Goal: Task Accomplishment & Management: Complete application form

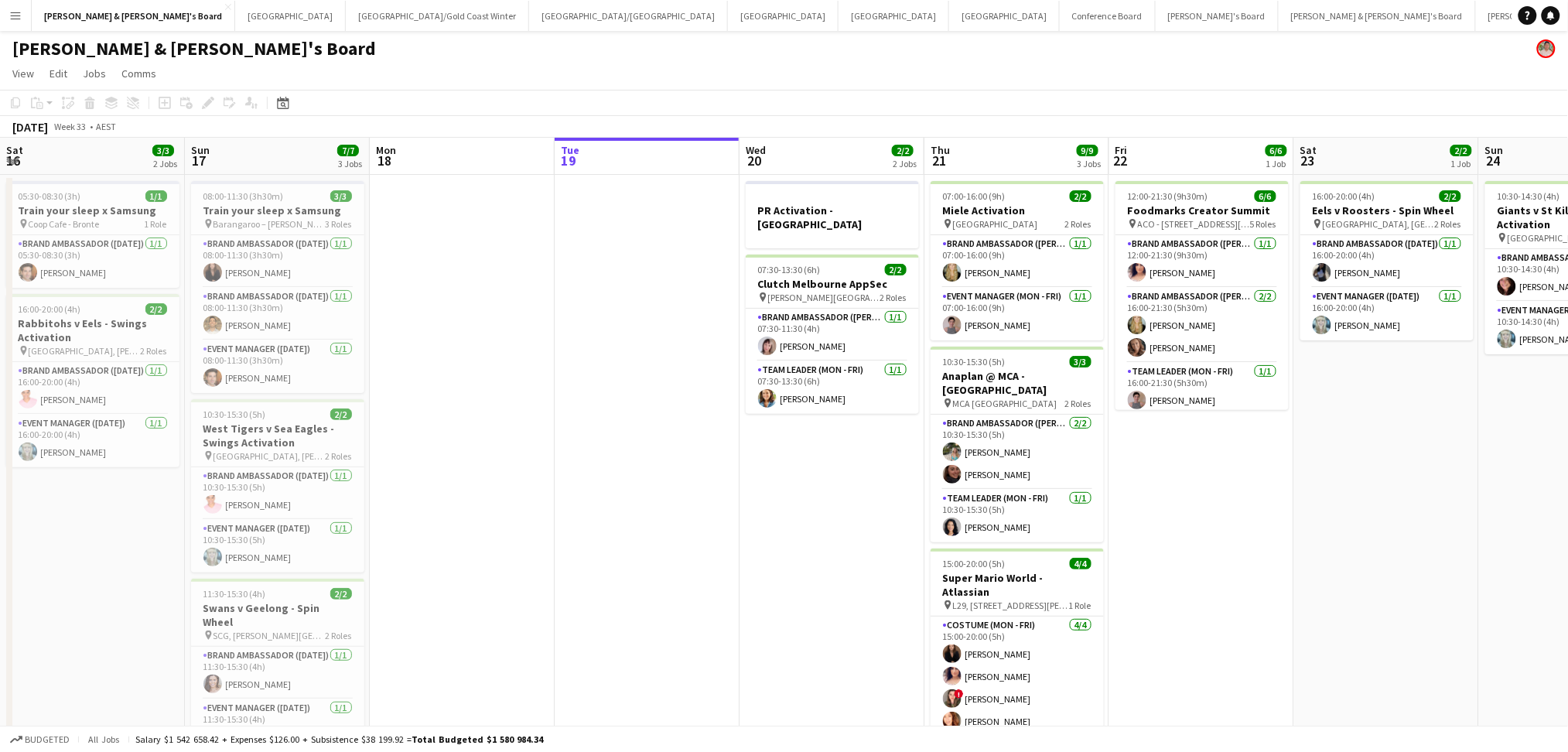
scroll to position [0, 369]
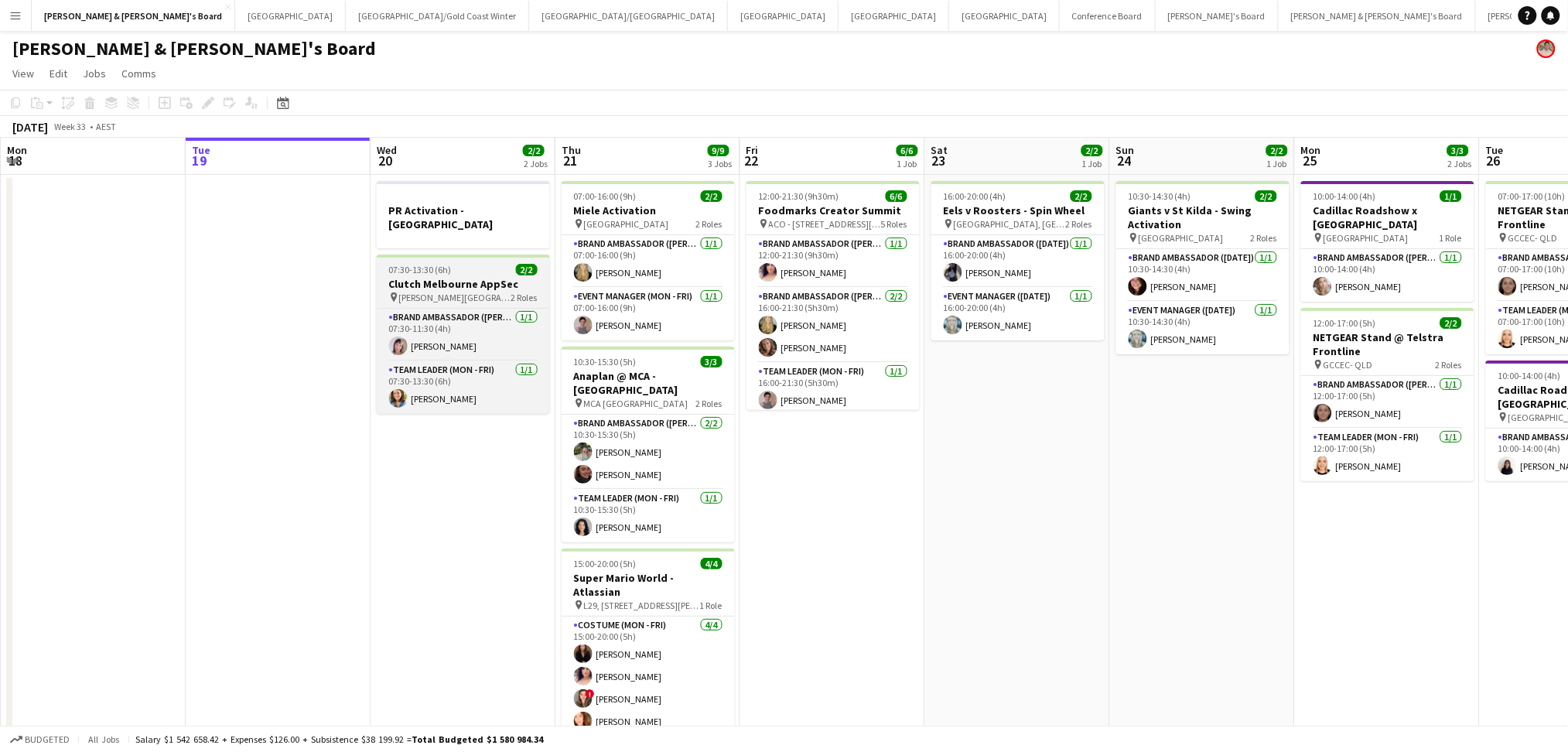
click at [490, 264] on div "07:30-13:30 (6h) 2/2" at bounding box center [463, 269] width 173 height 12
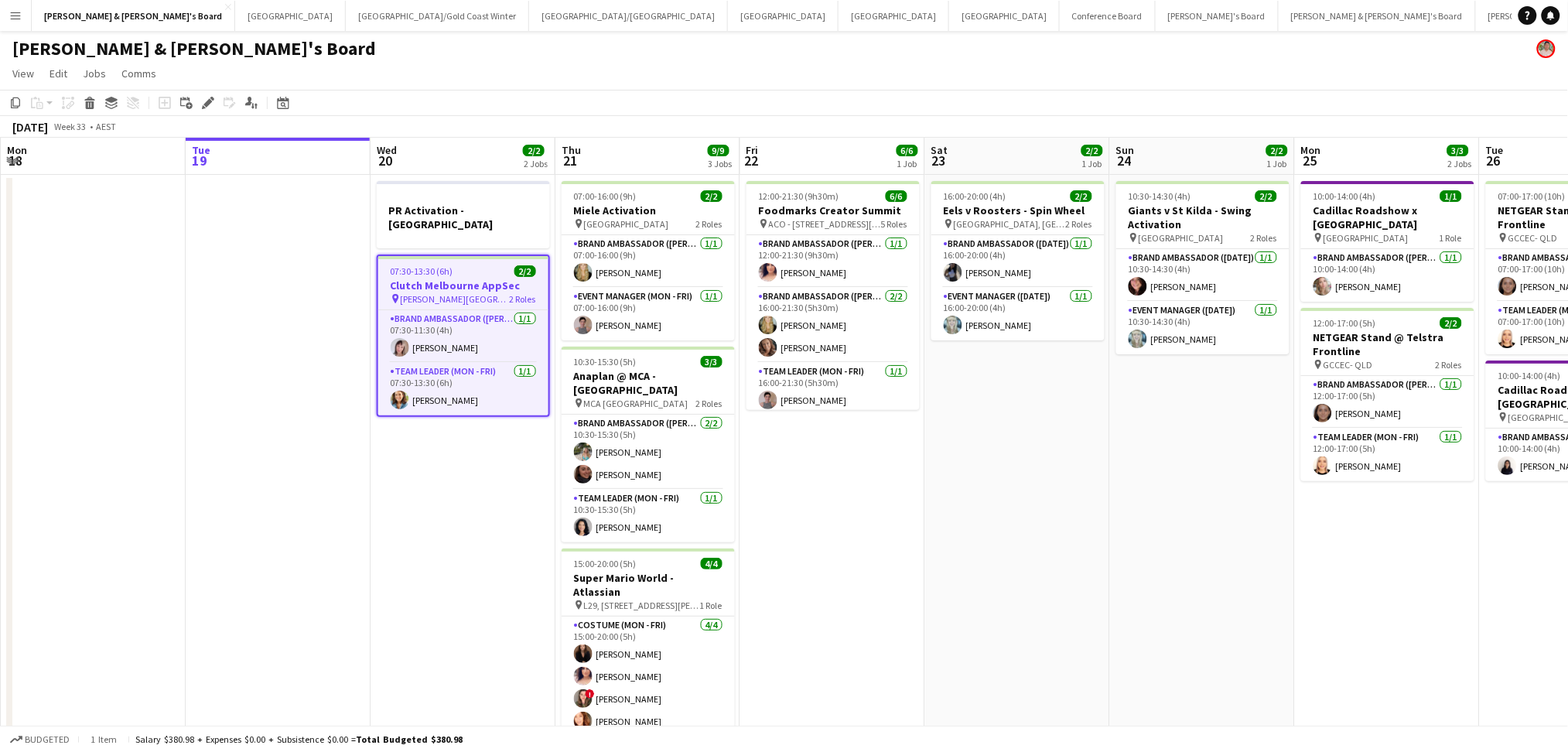
click at [490, 265] on div "07:30-13:30 (6h) 2/2" at bounding box center [463, 271] width 170 height 12
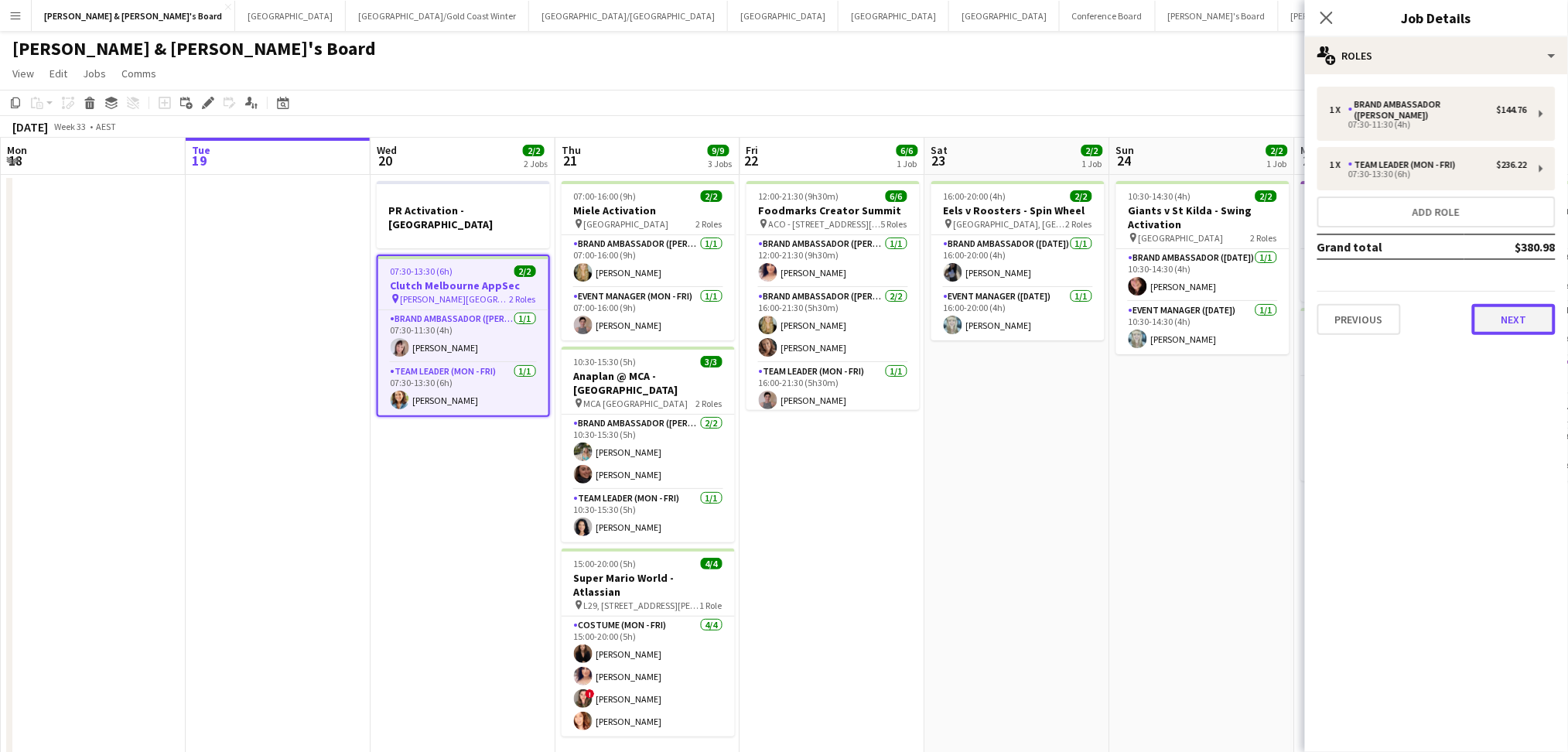
click at [1494, 304] on button "Next" at bounding box center [1514, 319] width 84 height 31
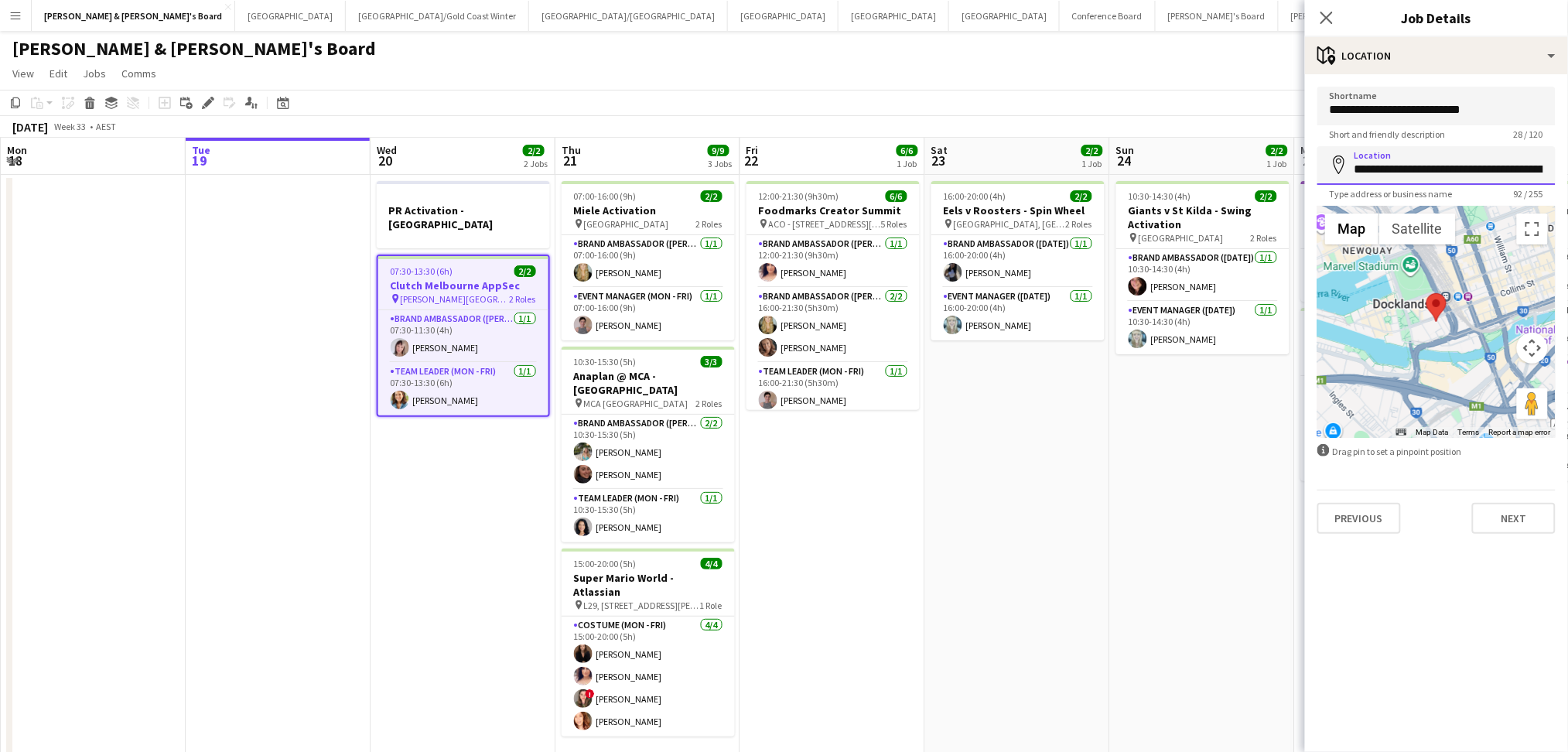
scroll to position [0, 276]
drag, startPoint x: 1418, startPoint y: 170, endPoint x: 1582, endPoint y: 170, distance: 164.0
click at [1567, 170] on html "Menu Boards Boards Boards All jobs Status Workforce Workforce My Workforce Recr…" at bounding box center [784, 494] width 1568 height 988
click at [1196, 452] on app-date-cell "10:30-14:30 (4h) 2/2 Giants v St Kilda - Swing Activation pin ENGIE Stadium 2 R…" at bounding box center [1202, 568] width 185 height 786
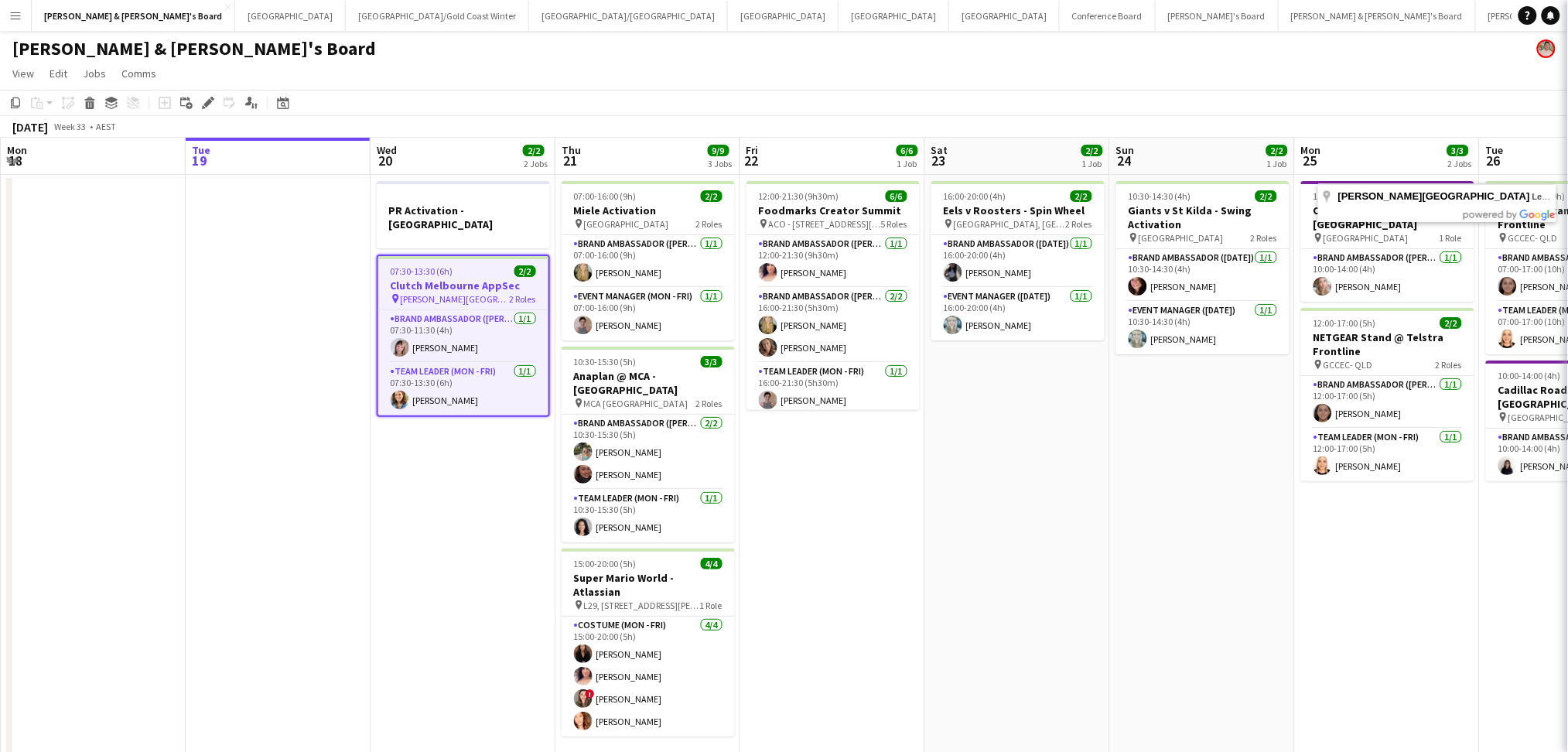
scroll to position [0, 0]
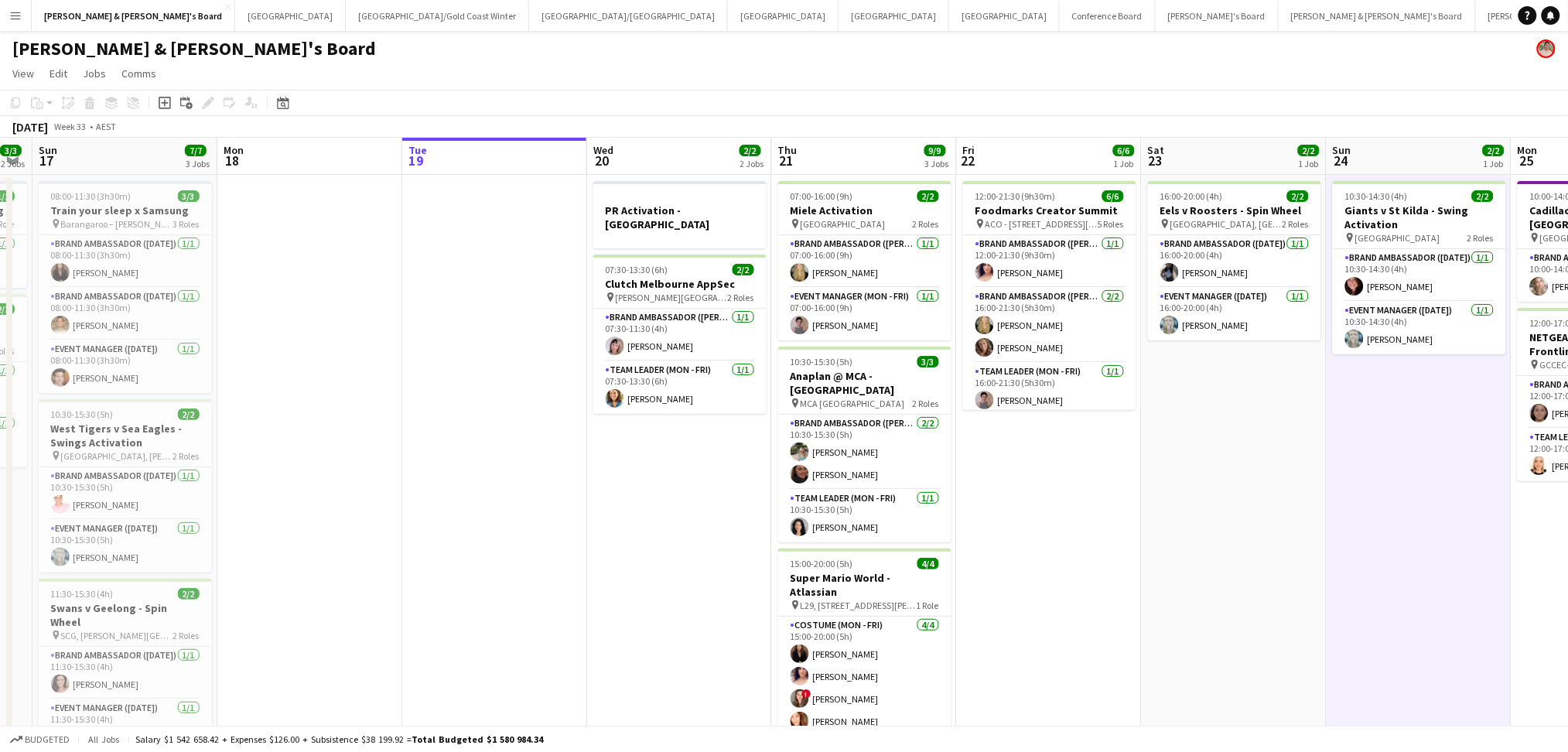
drag, startPoint x: 998, startPoint y: 496, endPoint x: 1216, endPoint y: 500, distance: 218.0
click at [1216, 500] on app-calendar-viewport "Fri 15 Sat 16 3/3 2 Jobs Sun 17 7/7 3 Jobs Mon 18 Tue 19 Wed 20 2/2 2 Jobs Thu …" at bounding box center [784, 549] width 1568 height 824
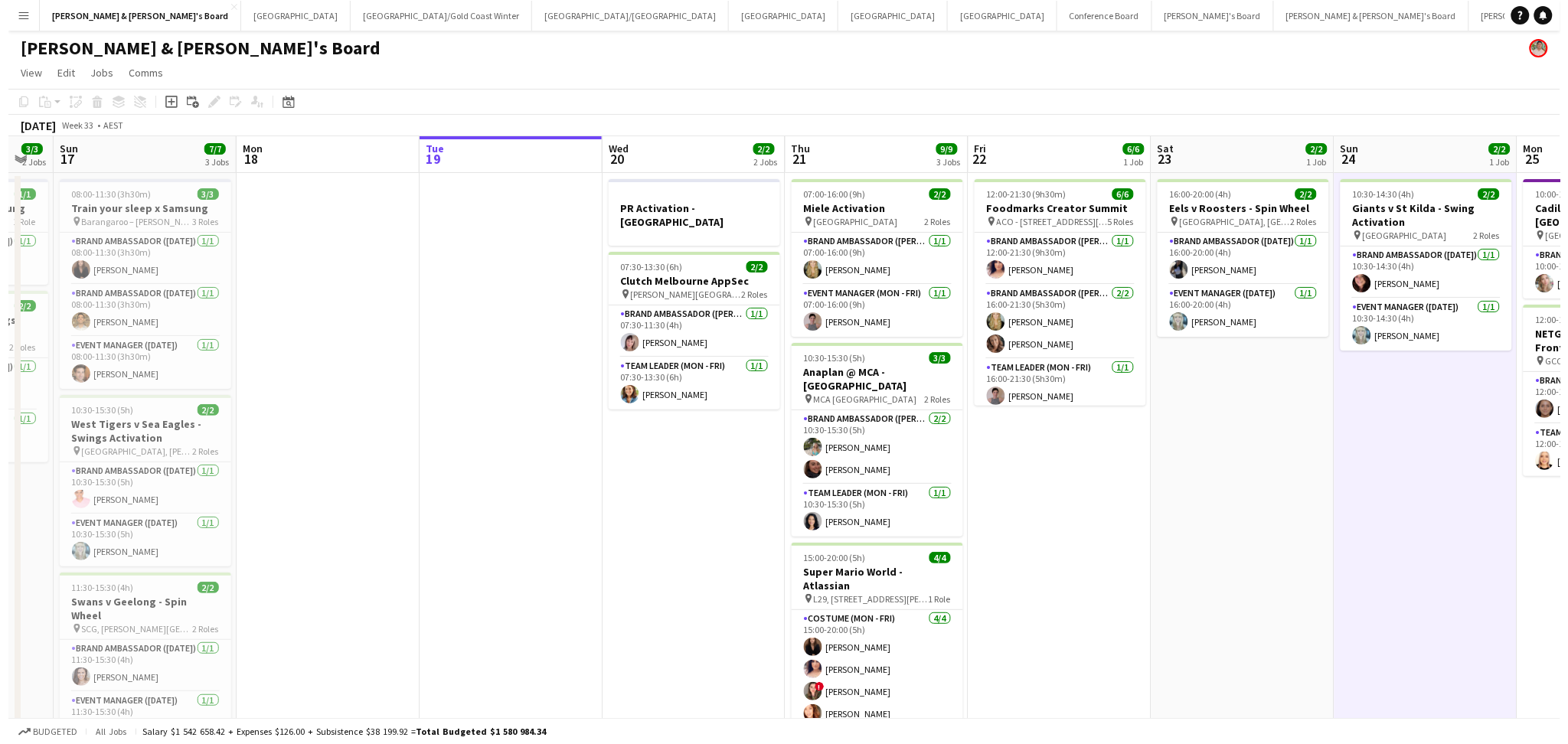
scroll to position [0, 481]
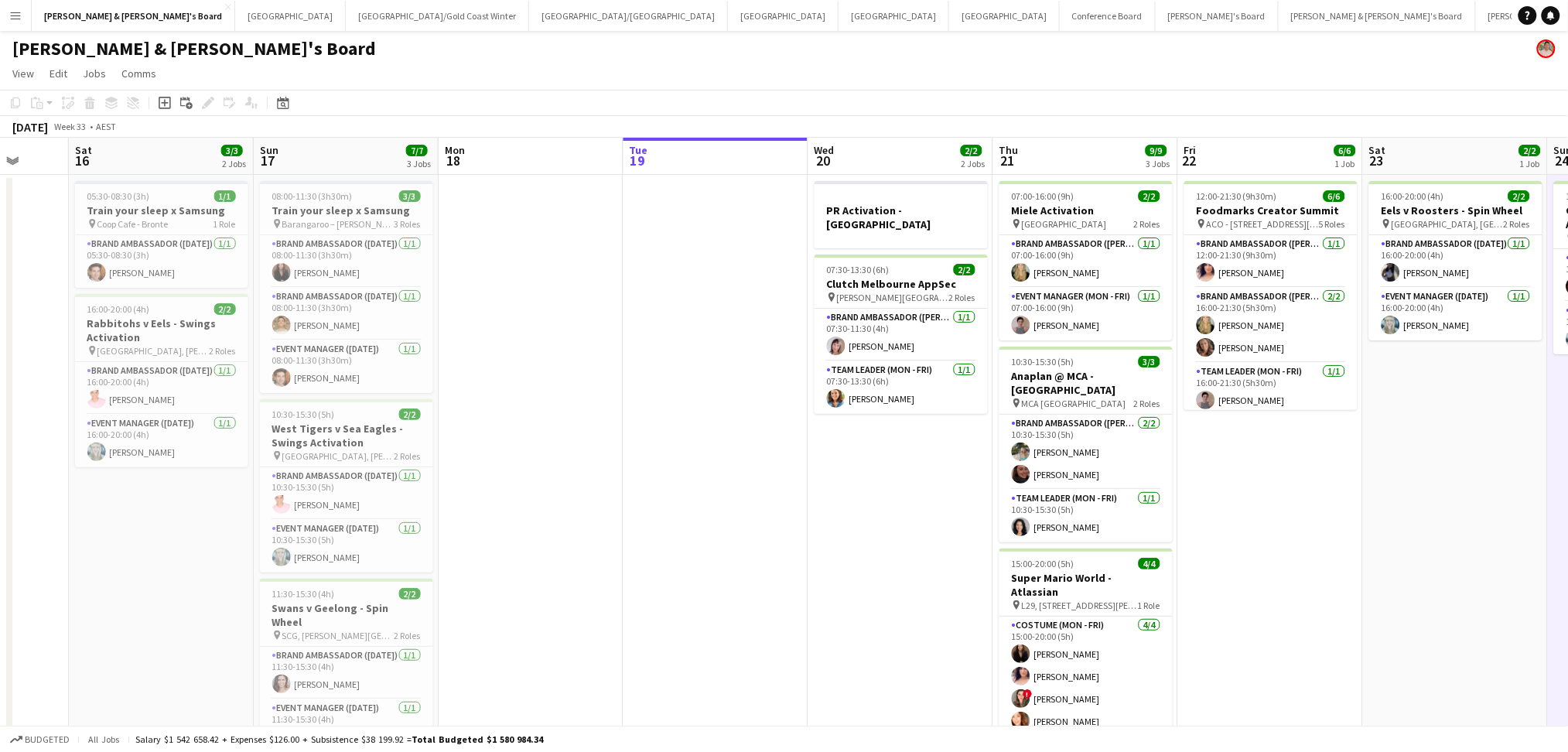
drag, startPoint x: 537, startPoint y: 500, endPoint x: 757, endPoint y: 500, distance: 220.0
click at [757, 500] on app-calendar-viewport "Wed 13 Thu 14 Fri 15 Sat 16 3/3 2 Jobs Sun 17 7/7 3 Jobs Mon 18 Tue 19 Wed 20 2…" at bounding box center [784, 549] width 1568 height 824
click at [838, 18] on button "Adelaide Close" at bounding box center [893, 16] width 110 height 30
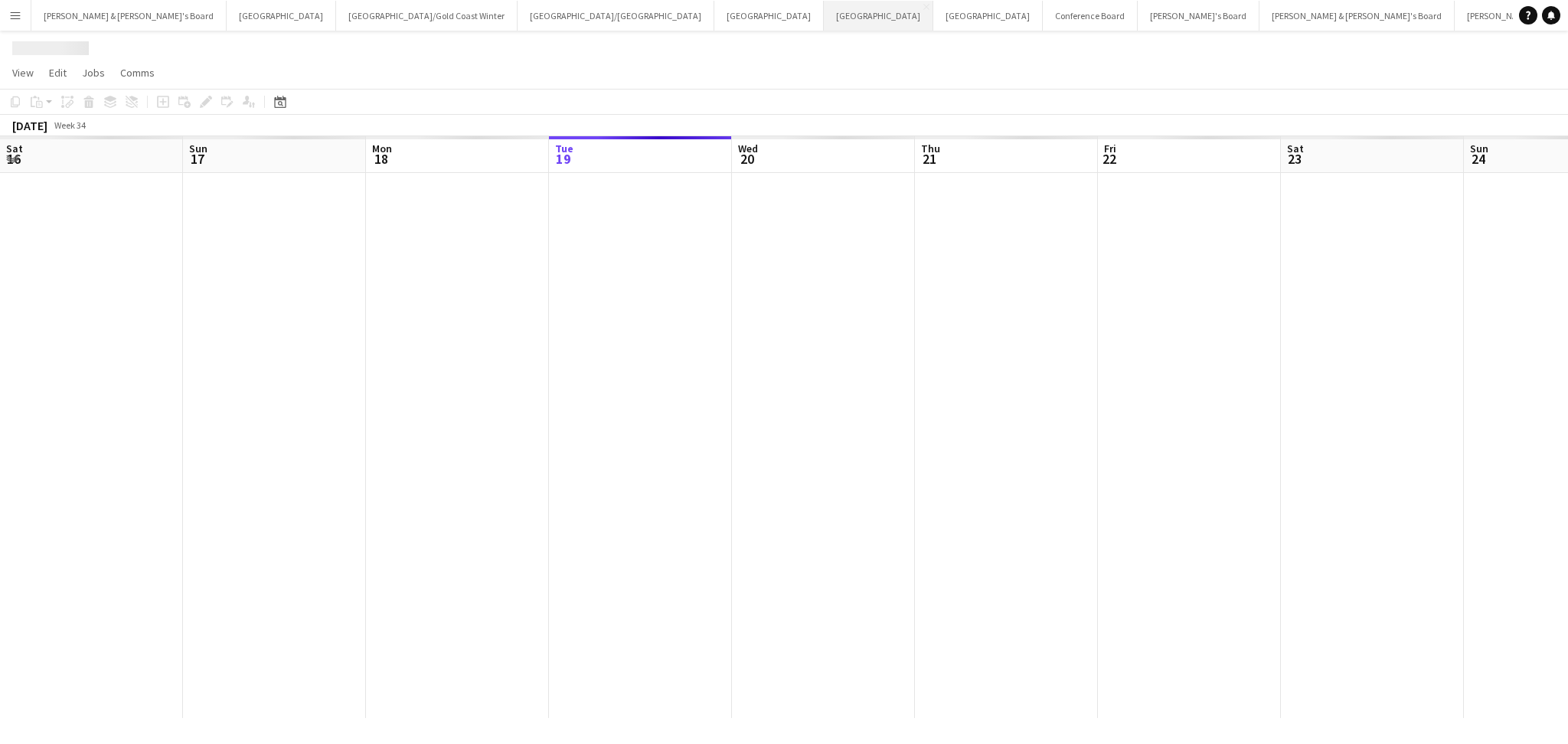
scroll to position [0, 365]
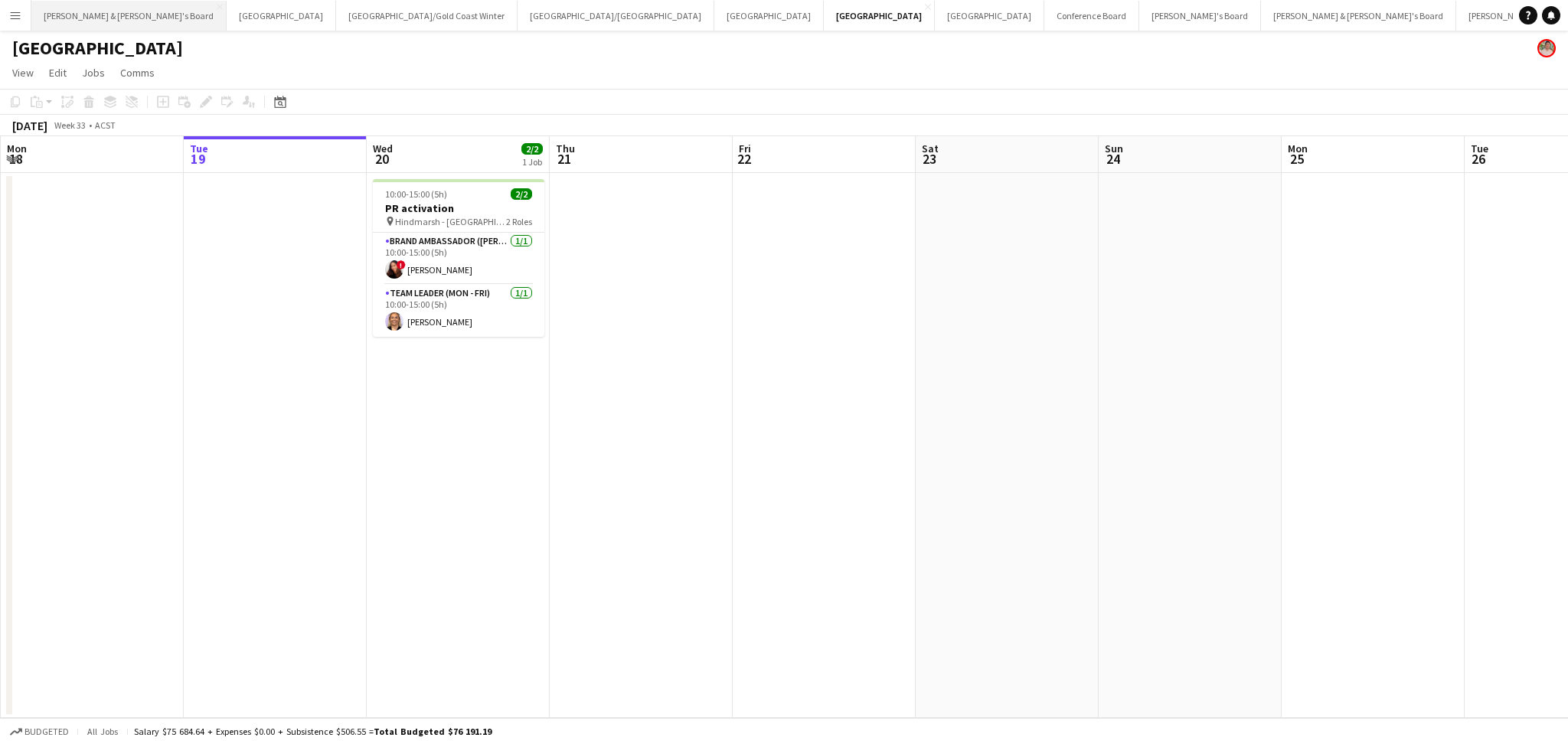
click at [86, 12] on button "James & Arrence's Board Close" at bounding box center [129, 16] width 195 height 30
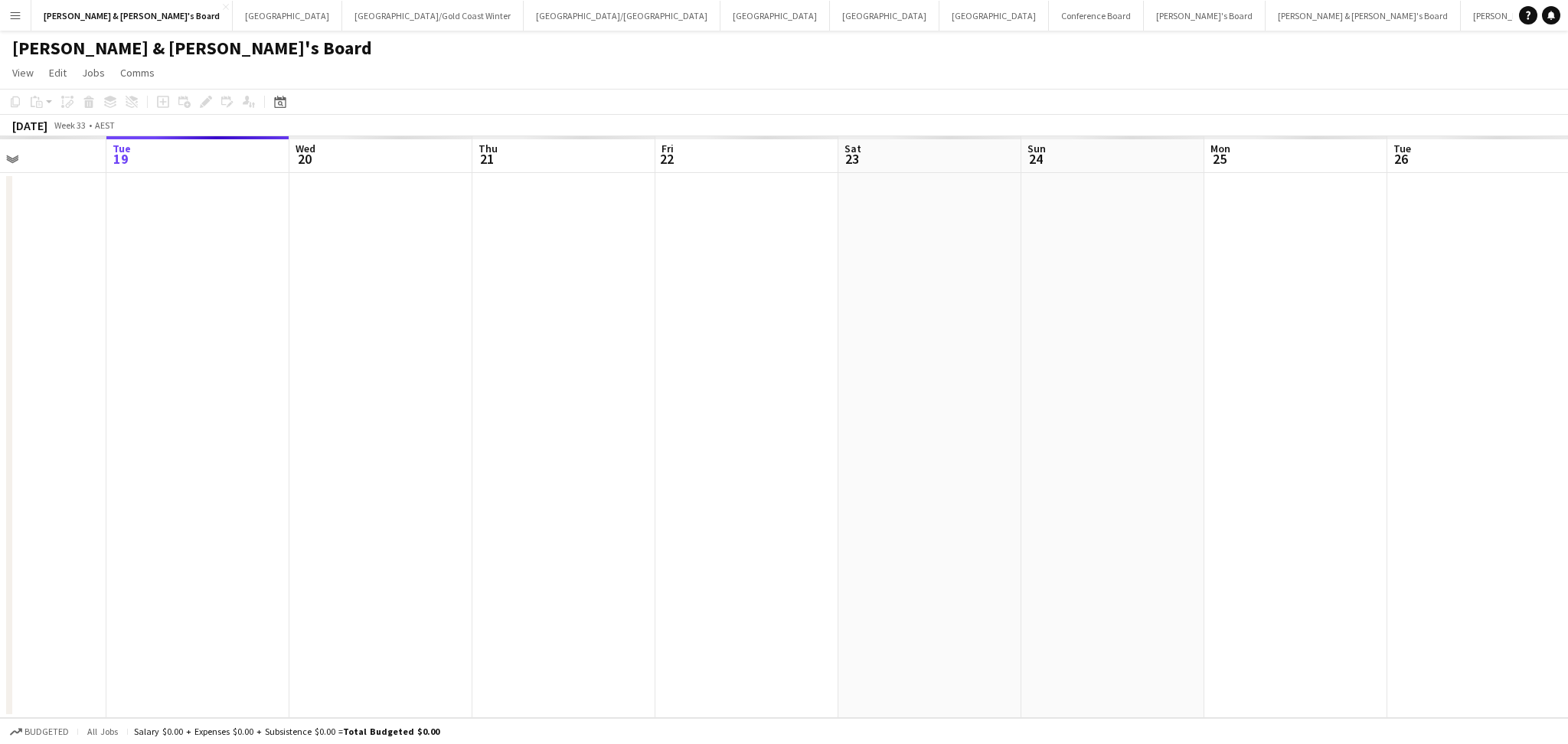
click at [189, 534] on app-calendar-viewport "Sat 16 Sun 17 Mon 18 Tue 19 Wed 20 Thu 21 Fri 22 Sat 23 Sun 24 Mon 25 Tue 26 We…" at bounding box center [784, 426] width 1568 height 581
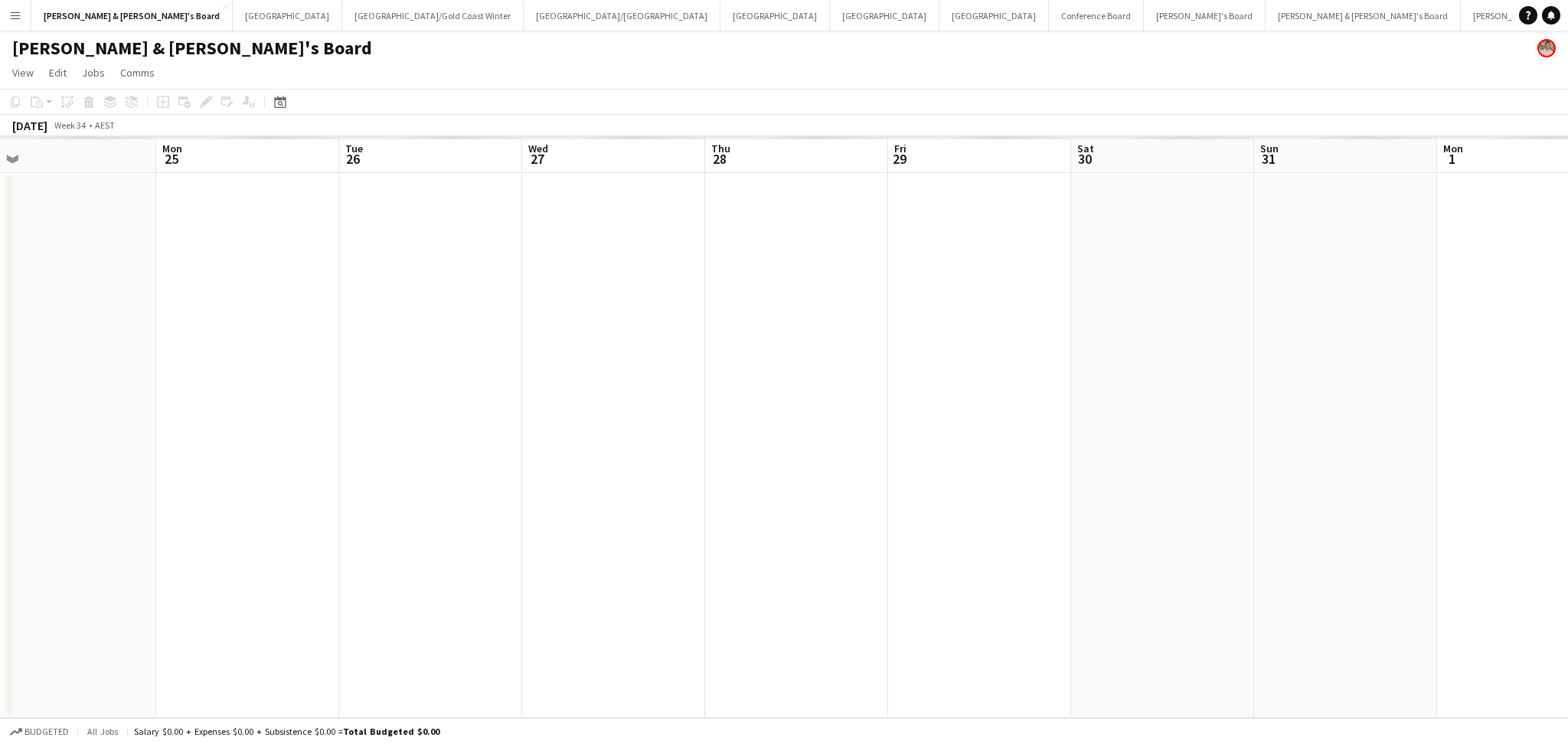
drag, startPoint x: 900, startPoint y: 652, endPoint x: 161, endPoint y: 584, distance: 742.1
click at [161, 584] on app-calendar-viewport "Thu 21 Fri 22 Sat 23 Sun 24 Mon 25 Tue 26 Wed 27 Thu 28 Fri 29 Sat 30 Sun 31 Mo…" at bounding box center [784, 426] width 1568 height 581
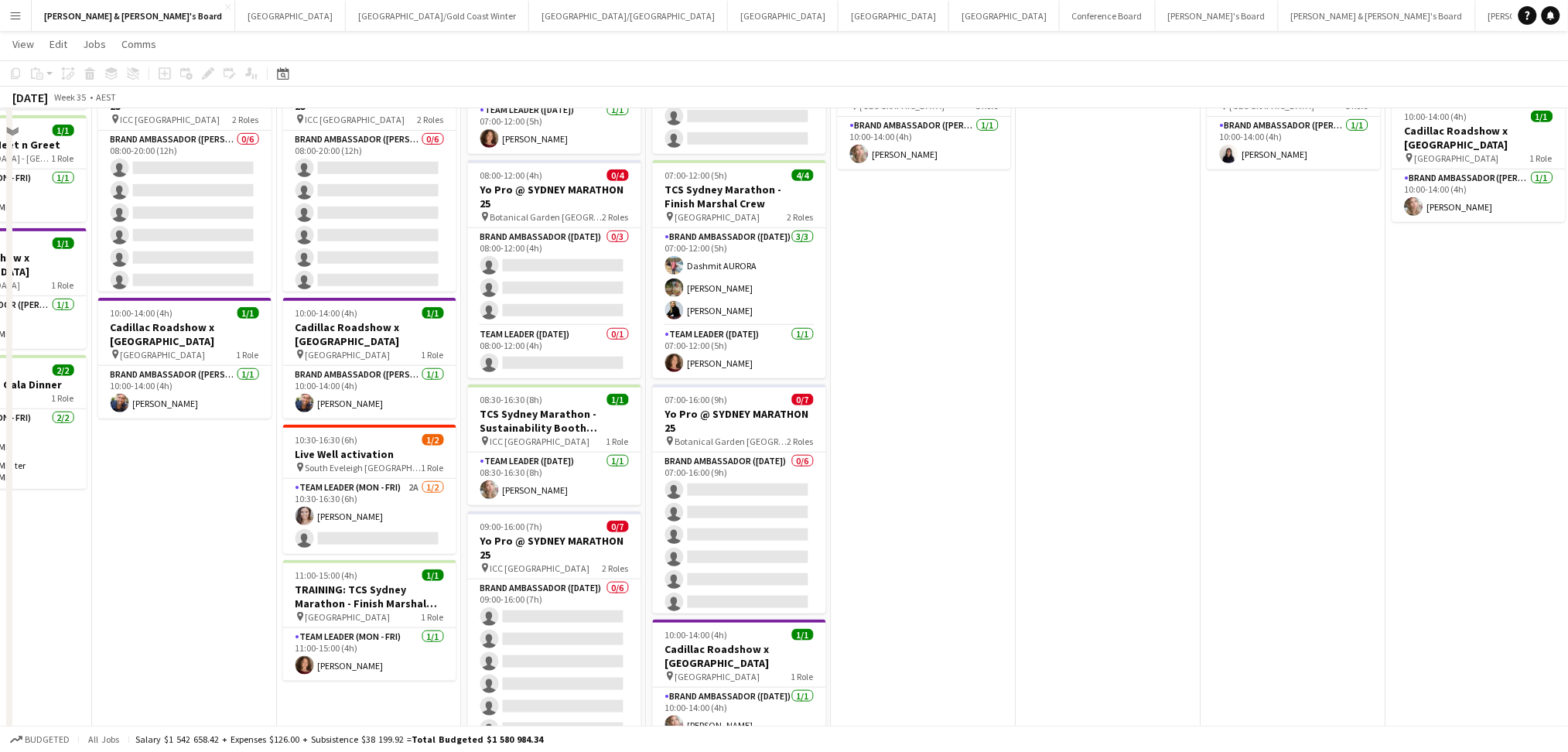
scroll to position [103, 0]
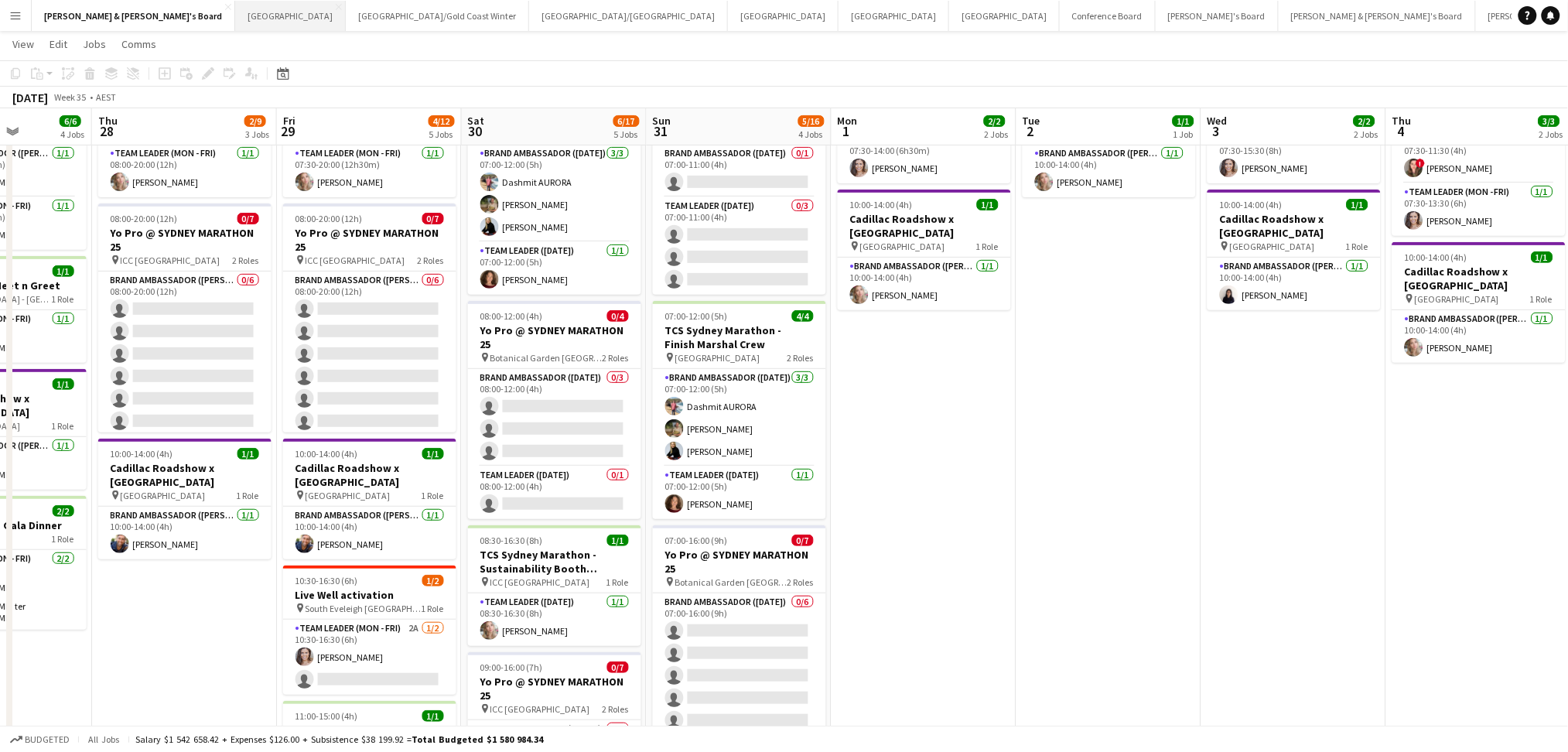
click at [235, 18] on button "Sydney Close" at bounding box center [290, 16] width 110 height 30
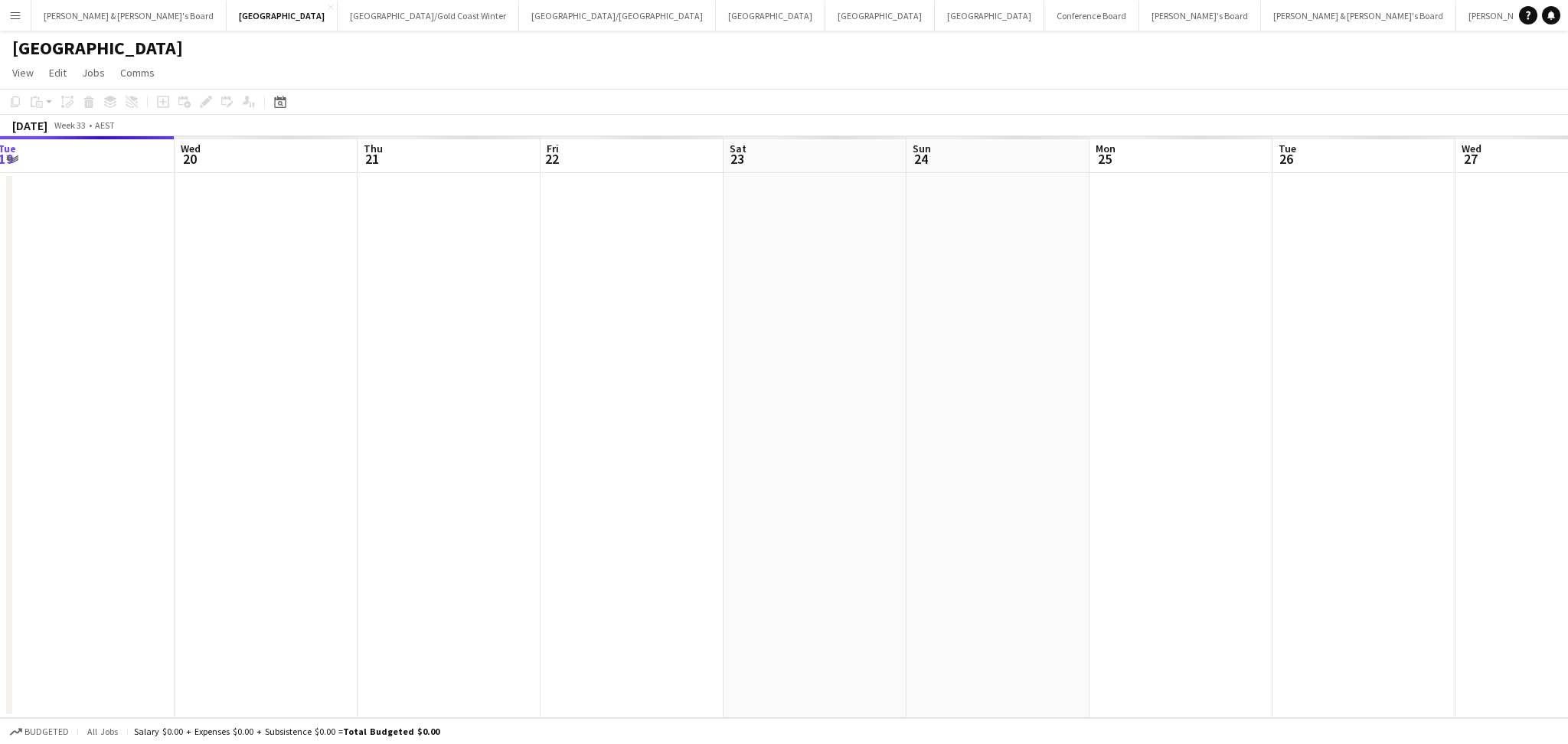
drag, startPoint x: 1093, startPoint y: 629, endPoint x: 170, endPoint y: 491, distance: 933.3
click at [170, 491] on app-calendar-viewport "Sat 16 Sun 17 Mon 18 Tue 19 Wed 20 Thu 21 Fri 22 Sat 23 Sun 24 Mon 25 Tue 26 We…" at bounding box center [784, 426] width 1568 height 581
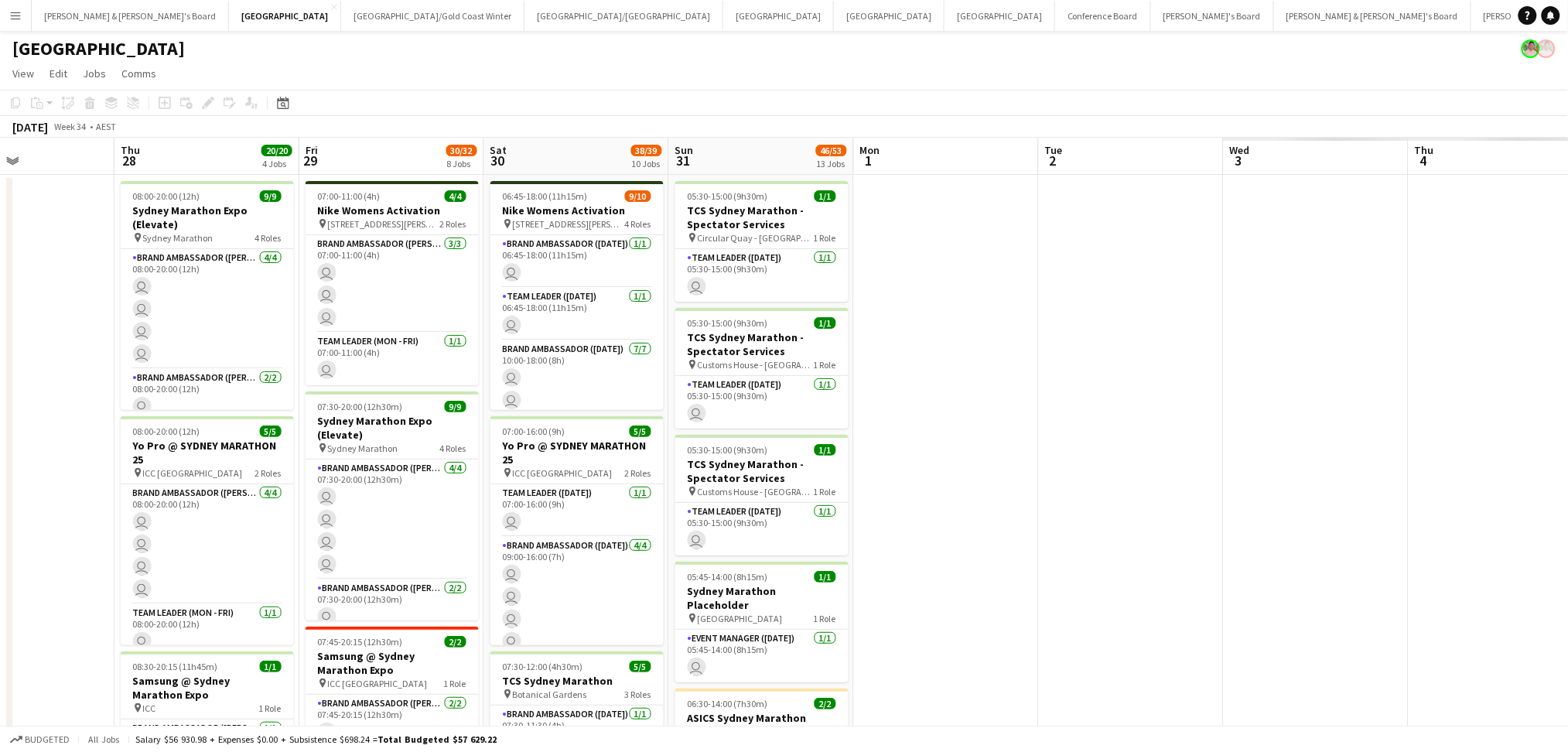
drag, startPoint x: 825, startPoint y: 510, endPoint x: 177, endPoint y: 448, distance: 651.0
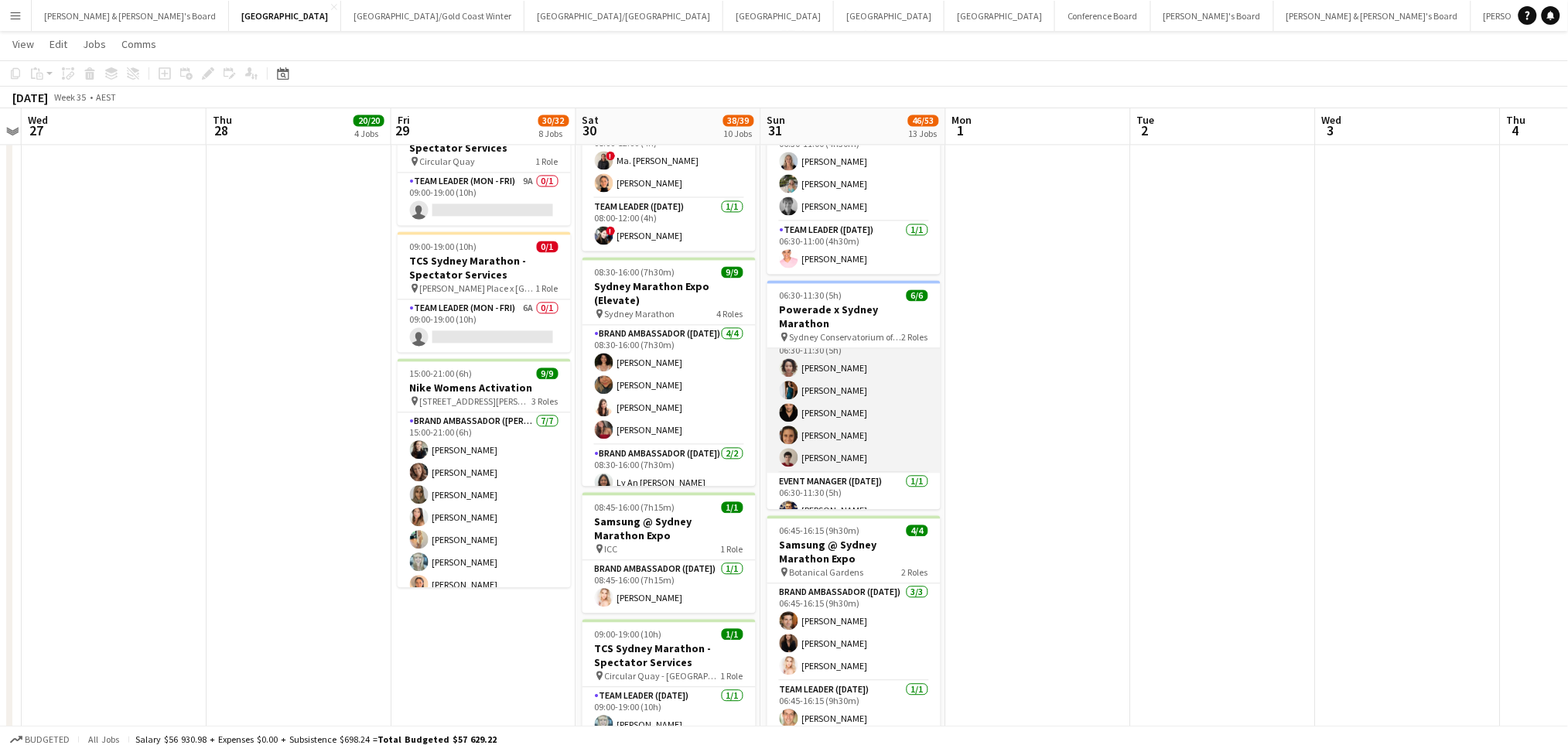
scroll to position [20, 0]
click at [824, 471] on app-card-role "Event Manager (Sunday) 1/1 06:30-11:30 (5h) Max Viney" at bounding box center [854, 497] width 173 height 53
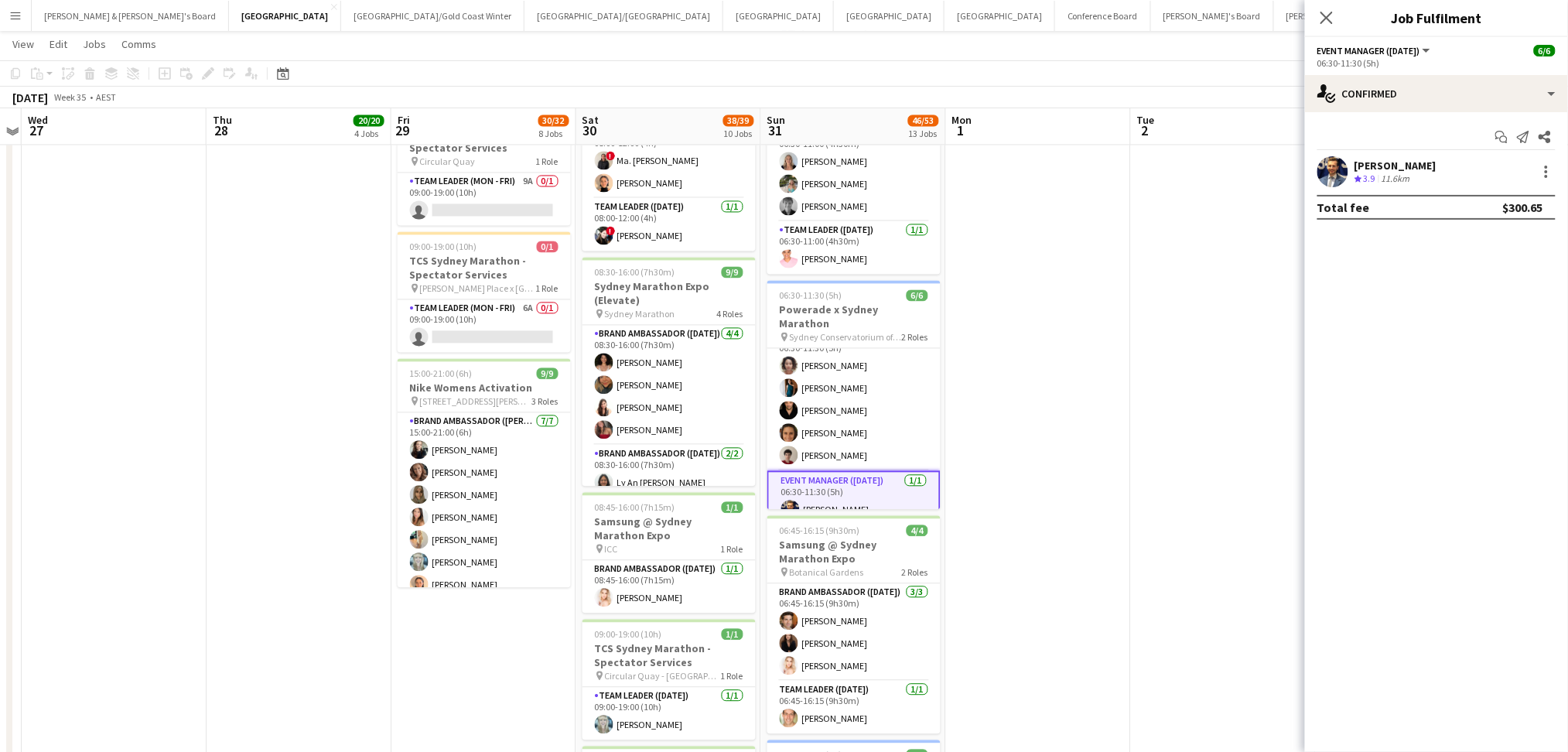
click at [1391, 180] on div "11.6km" at bounding box center [1395, 179] width 35 height 13
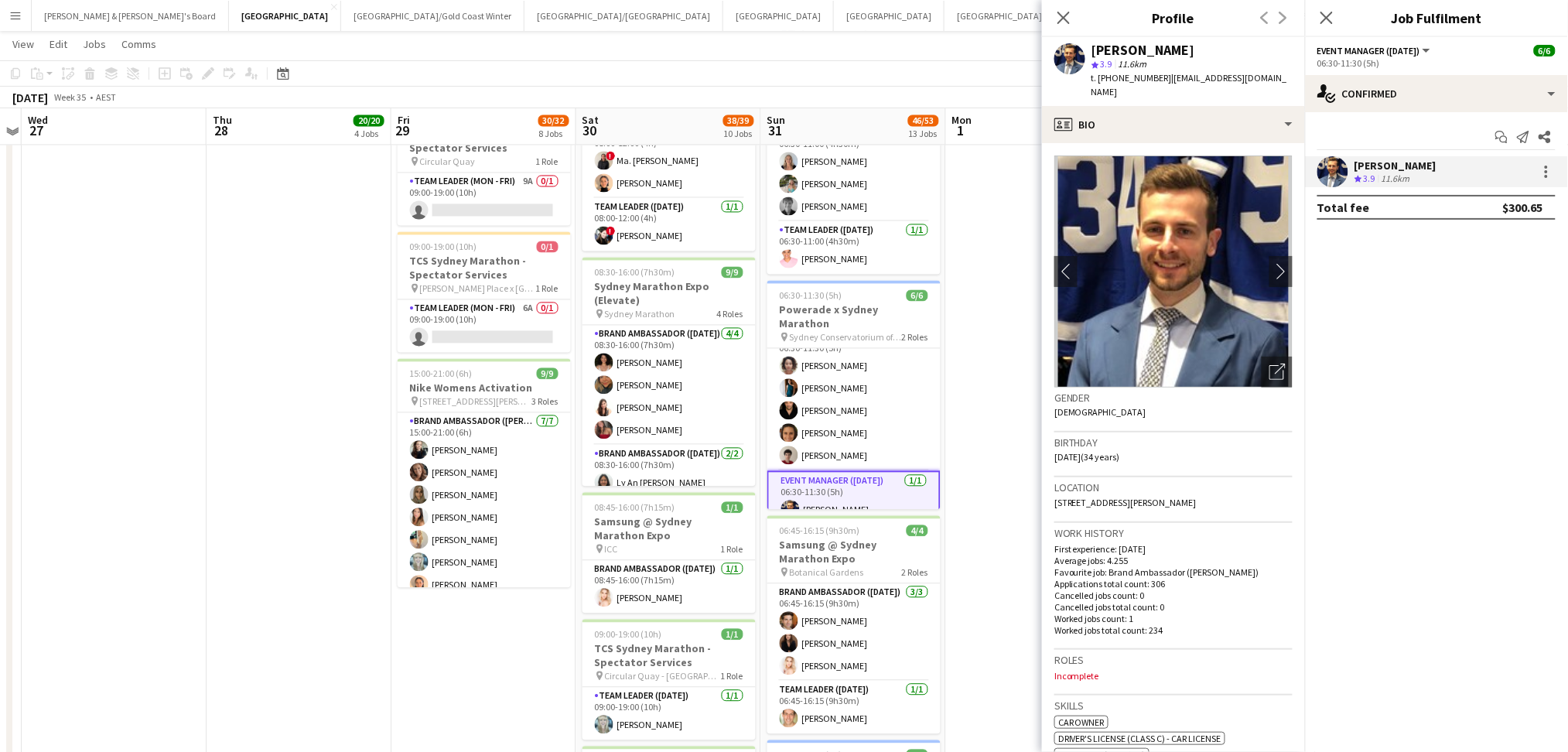
drag, startPoint x: 1093, startPoint y: 50, endPoint x: 1188, endPoint y: 50, distance: 95.0
click at [1188, 50] on div "Max Viney" at bounding box center [1192, 50] width 201 height 14
copy div "Max Viney"
click at [1110, 72] on span "t. +61467679476" at bounding box center [1131, 78] width 81 height 12
click at [1115, 74] on span "t. +61467679476" at bounding box center [1131, 78] width 81 height 12
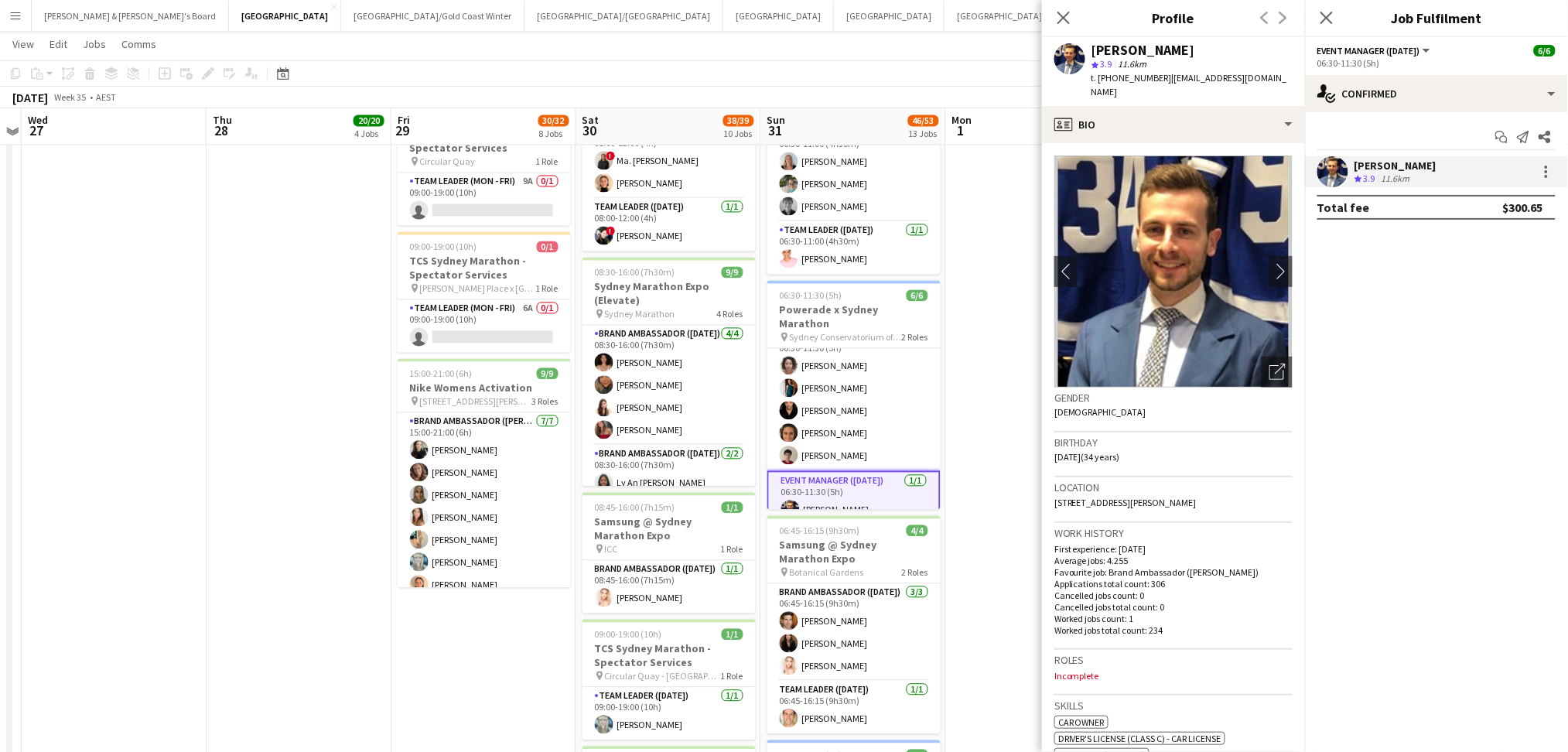
click at [1115, 74] on span "t. +61467679476" at bounding box center [1131, 78] width 81 height 12
drag, startPoint x: 1111, startPoint y: 79, endPoint x: 1153, endPoint y: 74, distance: 42.3
click at [1153, 74] on span "t. +61467679476" at bounding box center [1131, 78] width 81 height 12
copy span "467679476"
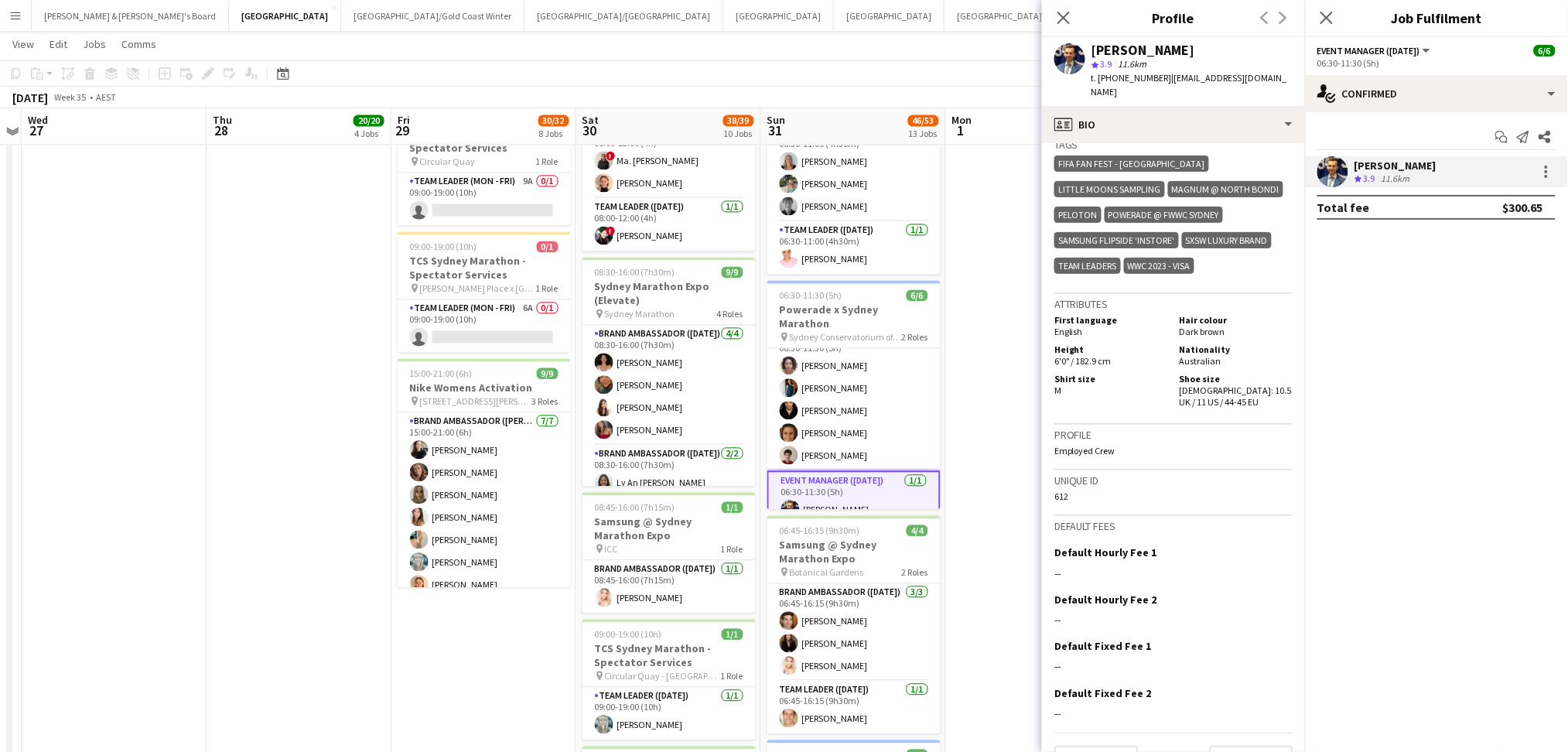
scroll to position [687, 0]
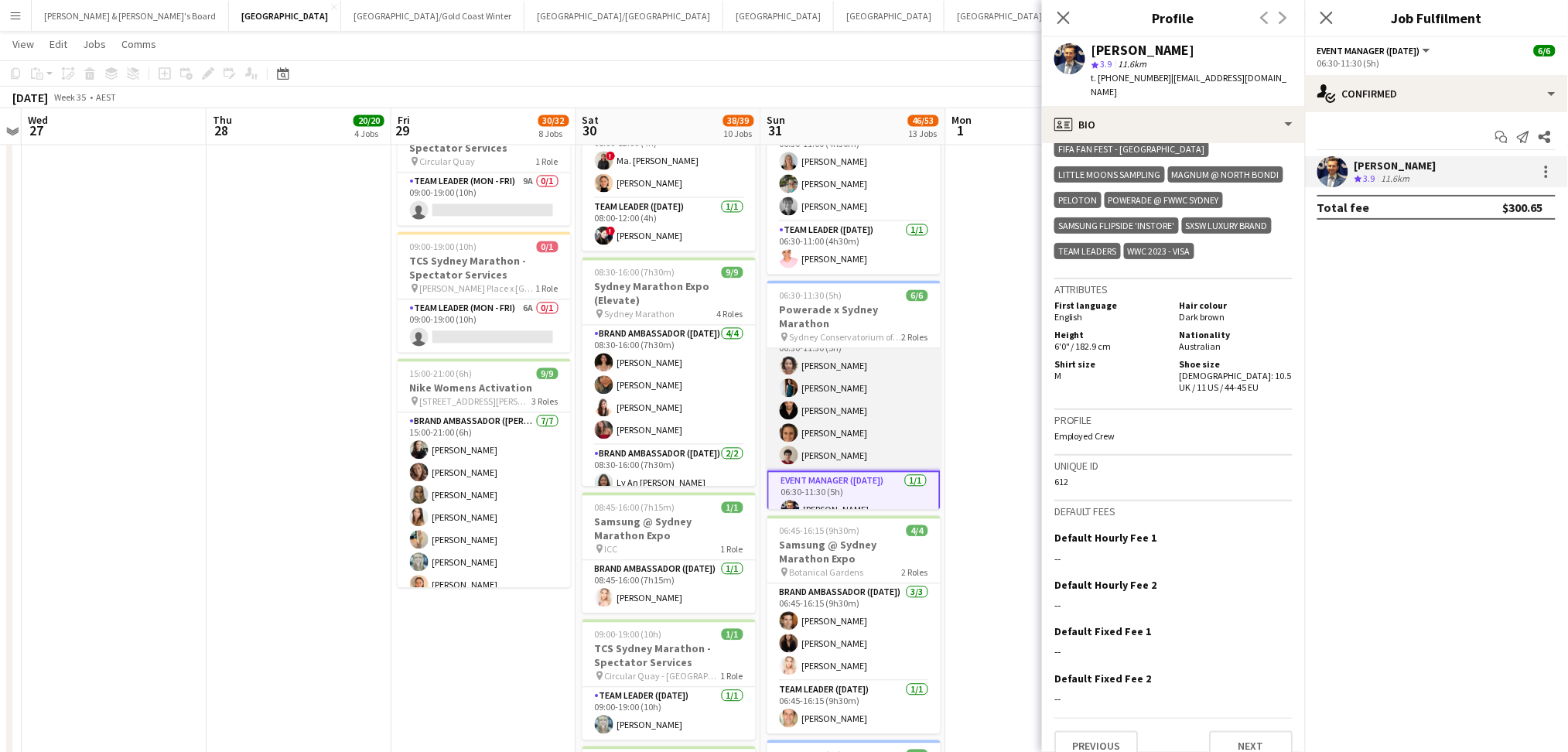
click at [849, 412] on app-card-role "Brand Ambassador (Sunday) 5/5 06:30-11:30 (5h) Vararat Yingsoong Payal Gidwani …" at bounding box center [854, 400] width 173 height 142
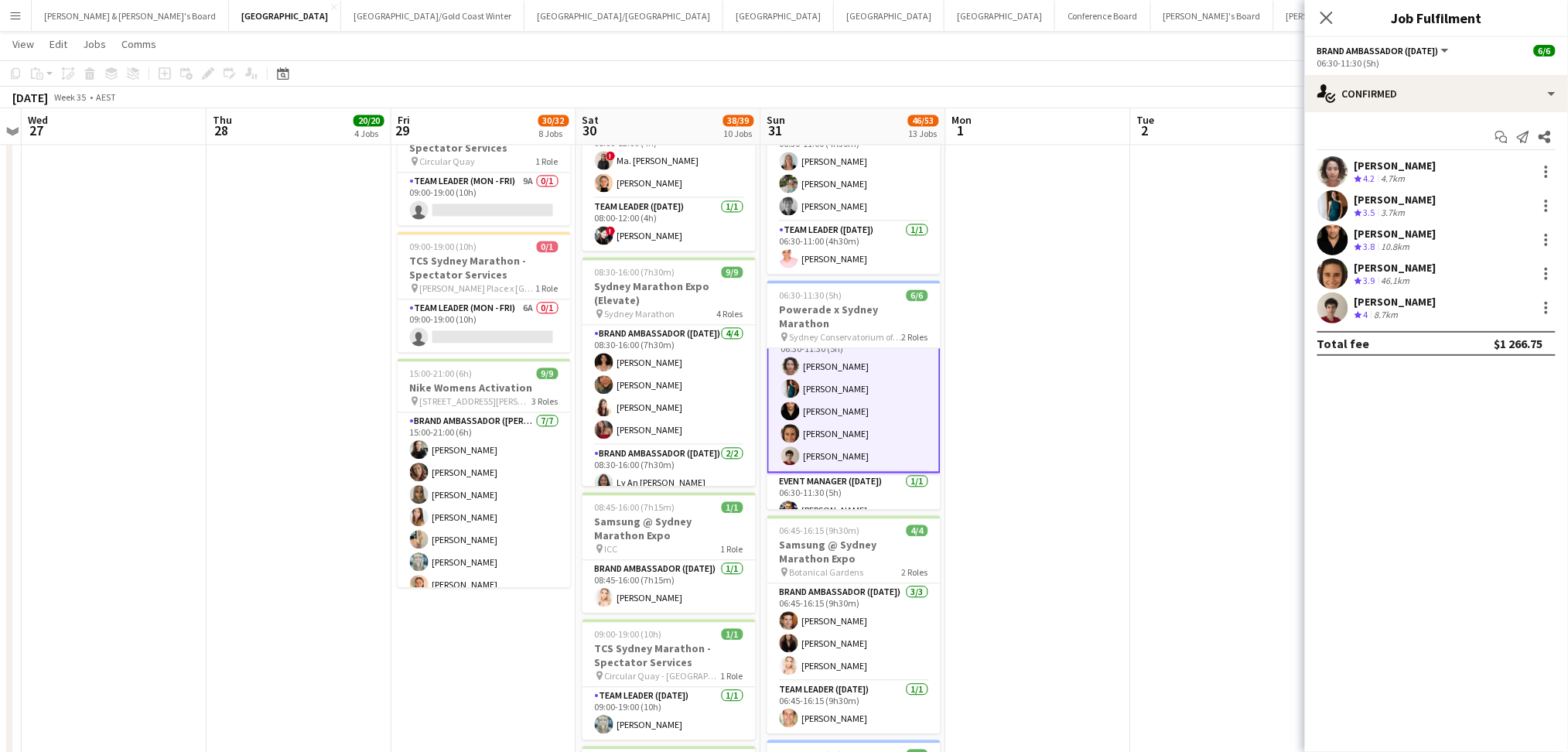
click at [1447, 176] on div "Vararat Yingsoong Crew rating 4.2 4.7km" at bounding box center [1436, 171] width 263 height 31
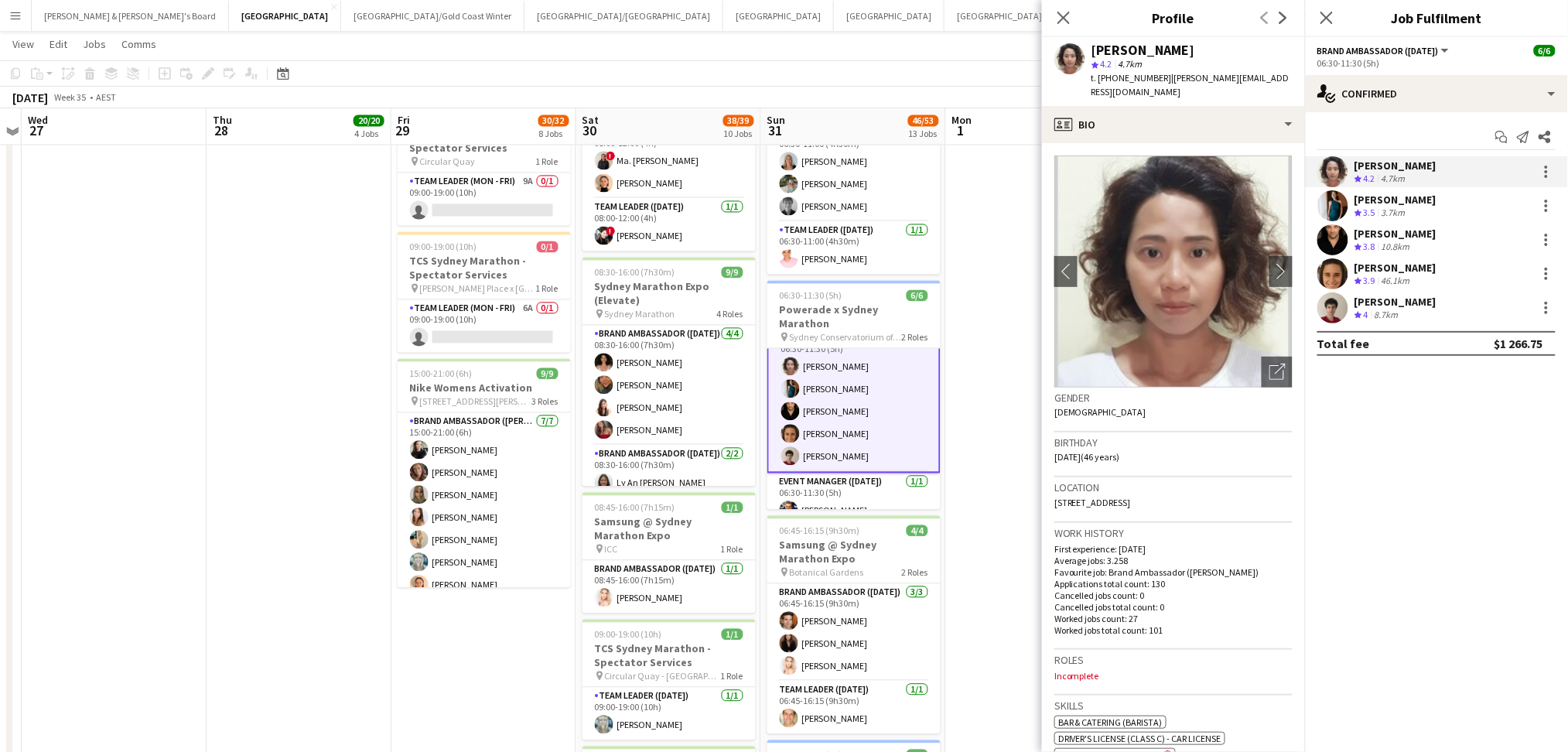
drag, startPoint x: 1092, startPoint y: 51, endPoint x: 1247, endPoint y: 51, distance: 155.0
click at [1227, 51] on div "Vararat Yingsoong" at bounding box center [1192, 50] width 201 height 14
copy div "Vararat Yingsoong"
drag, startPoint x: 1112, startPoint y: 78, endPoint x: 1154, endPoint y: 74, distance: 42.2
click at [1154, 74] on span "t. +61433160440" at bounding box center [1131, 78] width 81 height 12
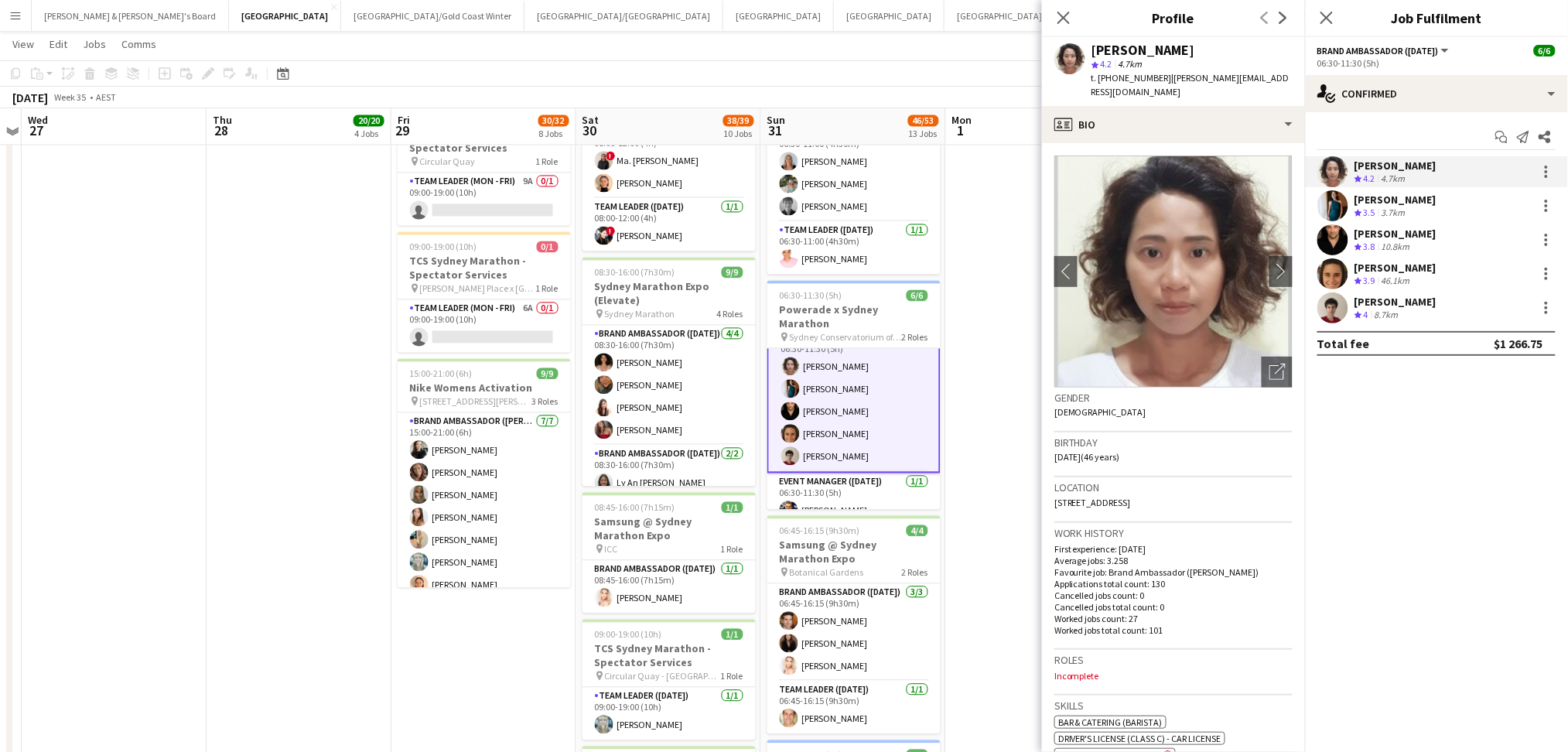
copy span "433160440"
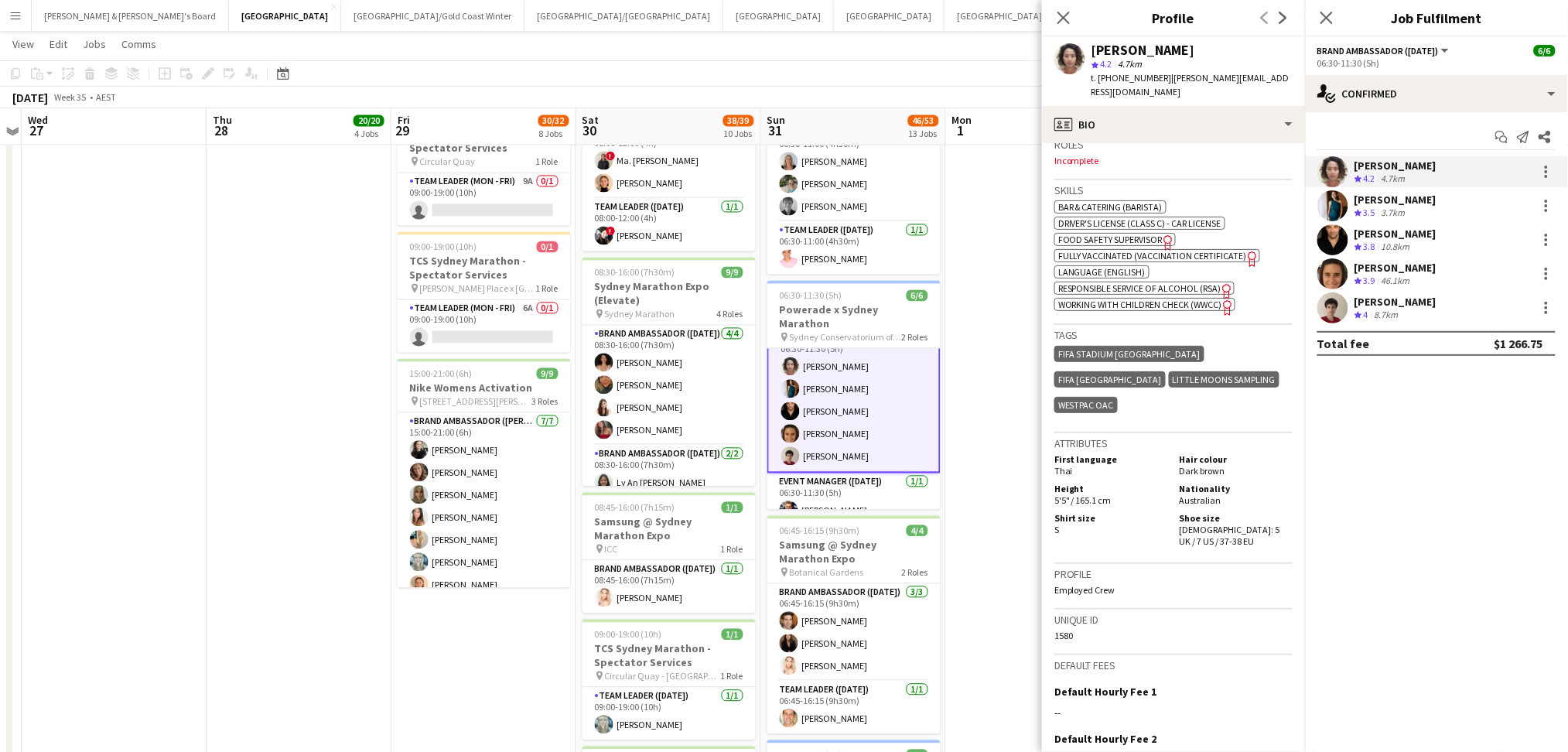
click at [1388, 205] on div "Payal Gidwani" at bounding box center [1395, 199] width 82 height 14
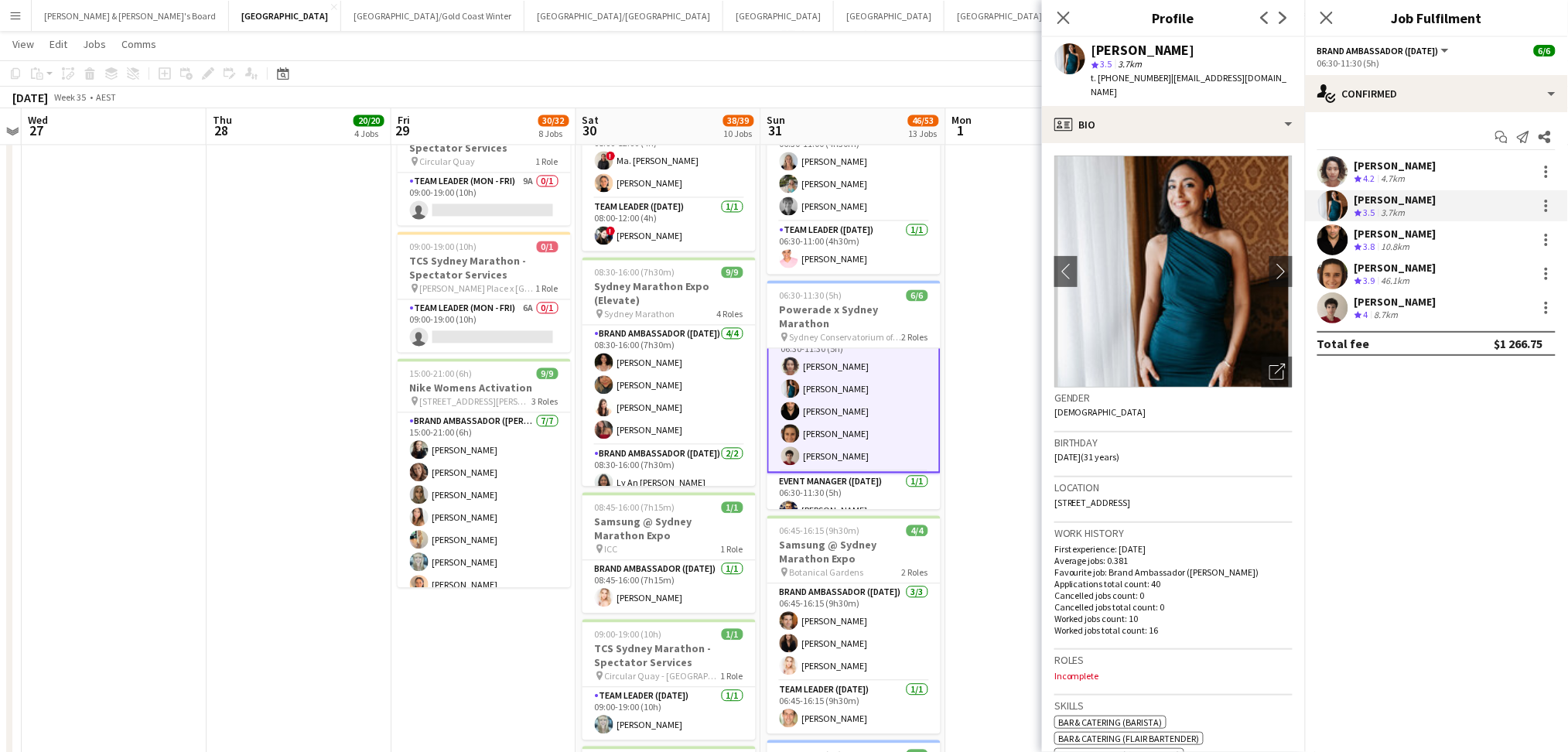
drag, startPoint x: 1095, startPoint y: 50, endPoint x: 1140, endPoint y: 46, distance: 45.2
click at [1142, 46] on div "Payal Gidwani" at bounding box center [1143, 50] width 104 height 14
drag, startPoint x: 1092, startPoint y: 51, endPoint x: 1204, endPoint y: 50, distance: 112.0
click at [1204, 50] on div "Payal Gidwani" at bounding box center [1192, 50] width 201 height 14
copy div "Payal Gidwani"
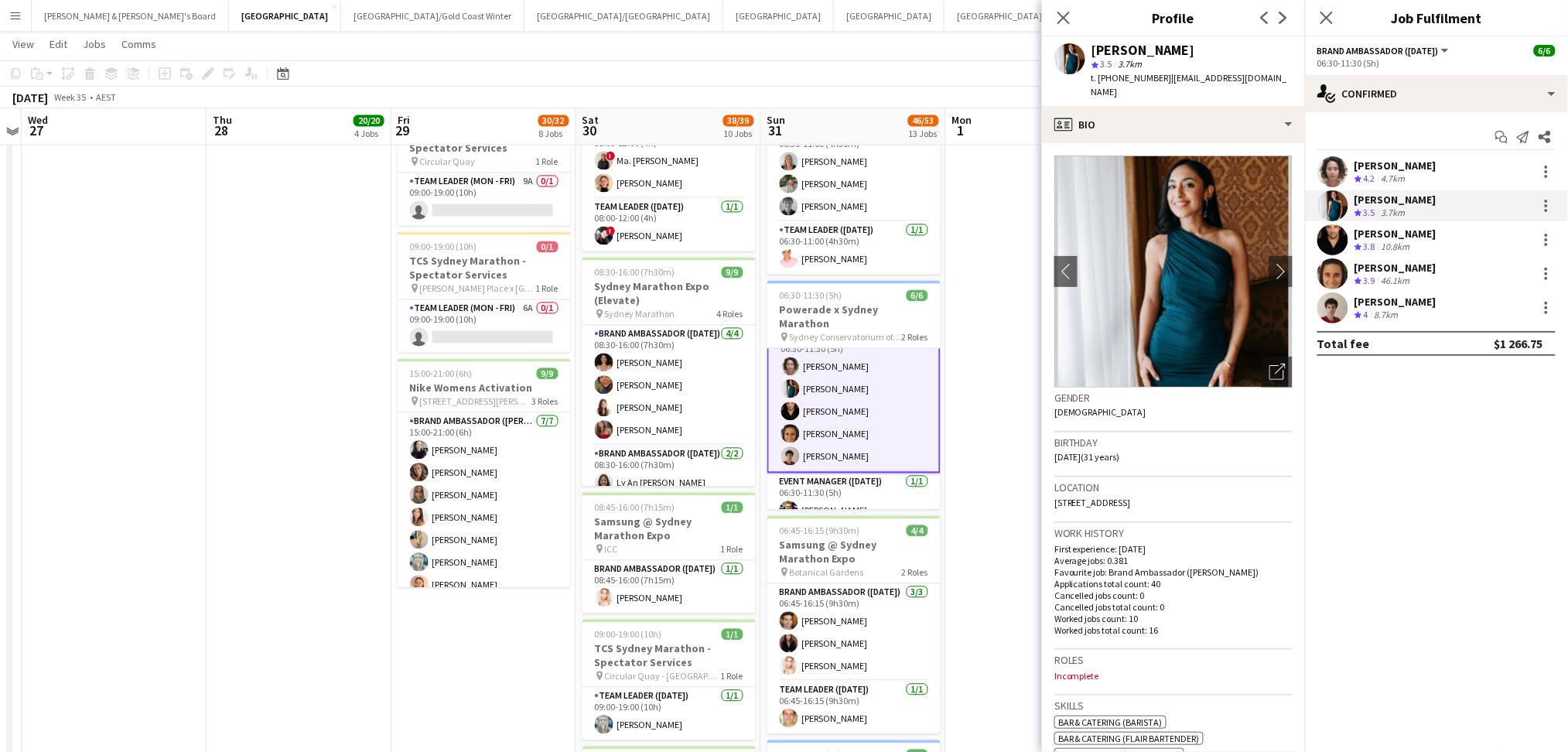
drag, startPoint x: 1115, startPoint y: 79, endPoint x: 1153, endPoint y: 77, distance: 38.1
click at [1153, 77] on span "t. +61450274104" at bounding box center [1131, 78] width 81 height 12
copy span "450274104"
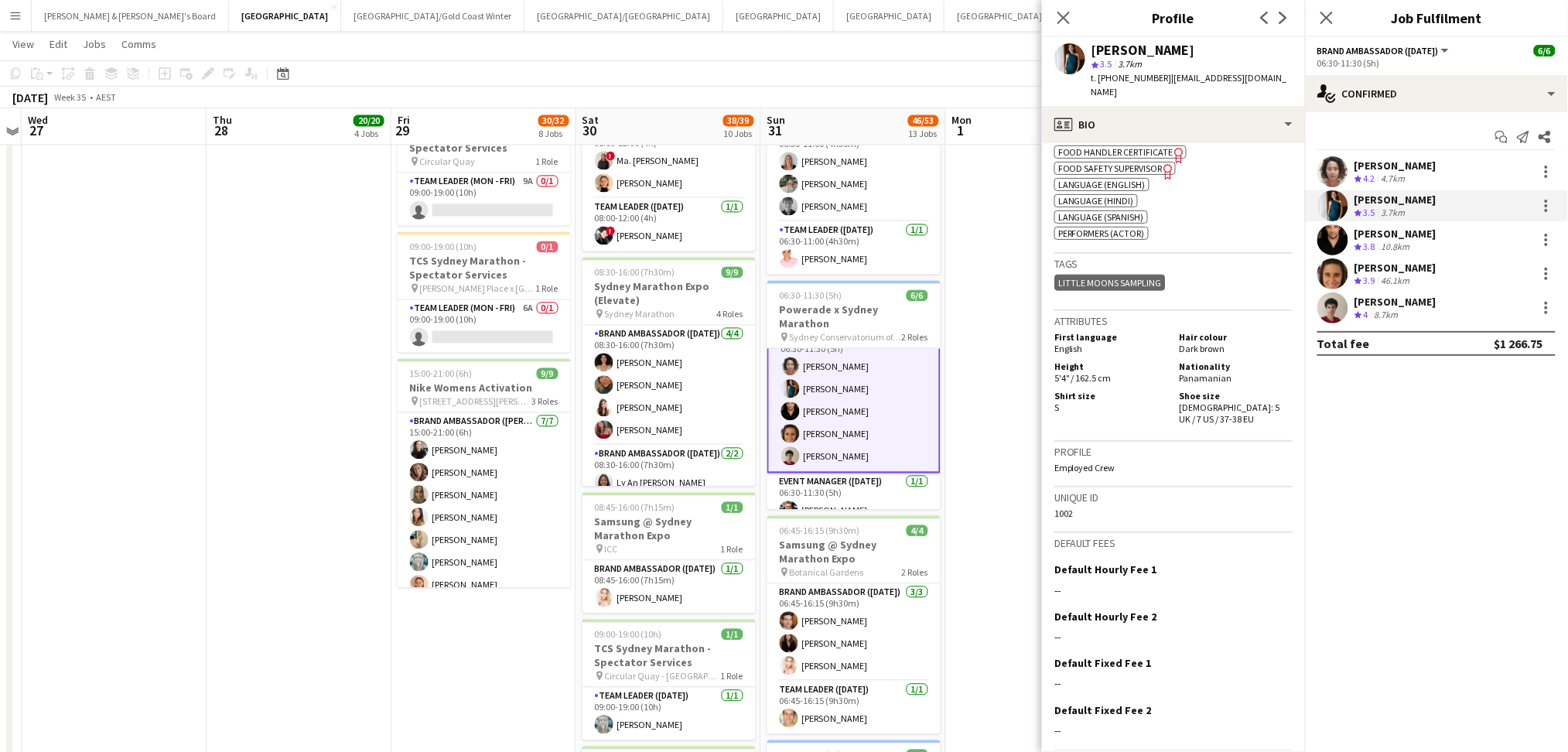
scroll to position [651, 0]
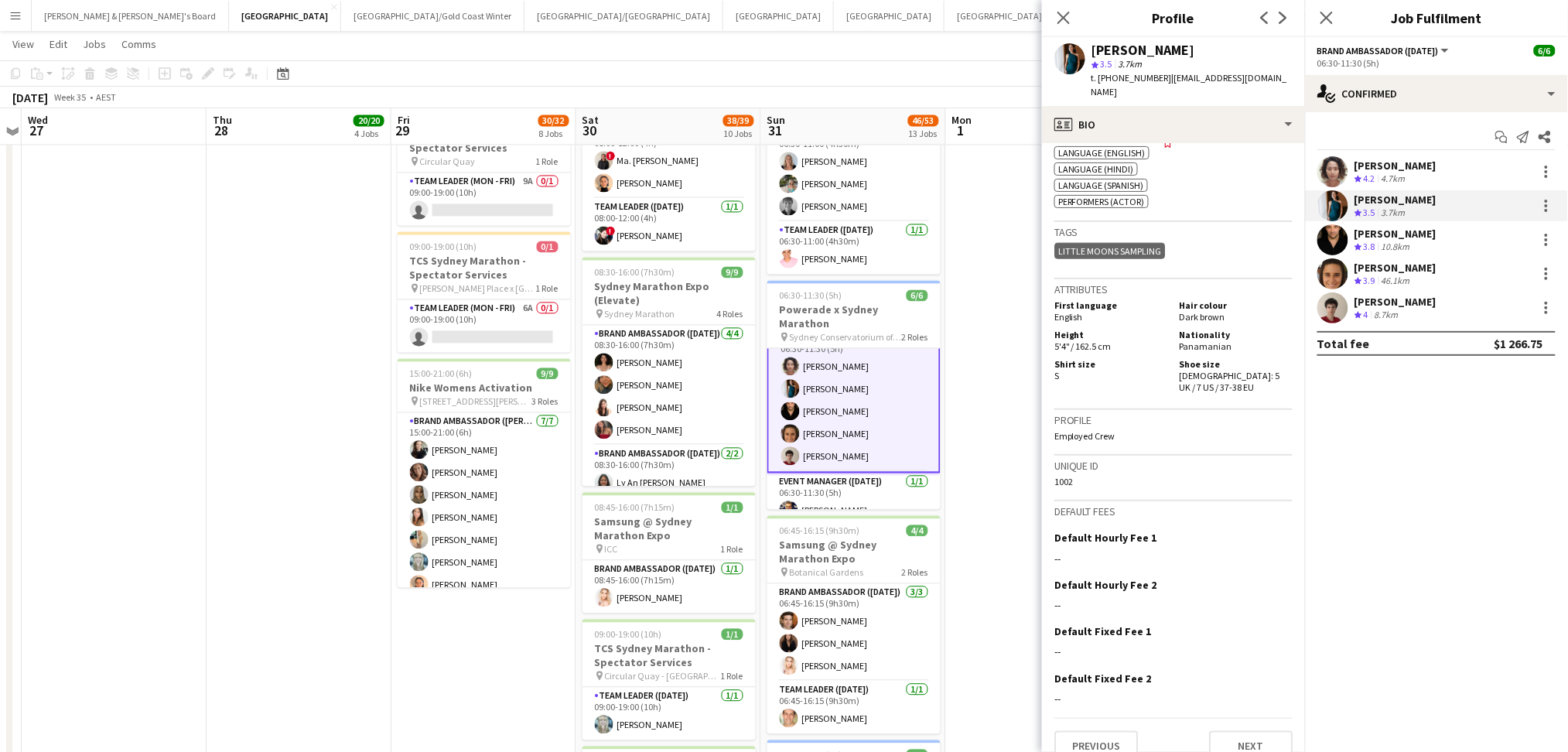
click at [1401, 230] on div "[PERSON_NAME]" at bounding box center [1395, 233] width 82 height 14
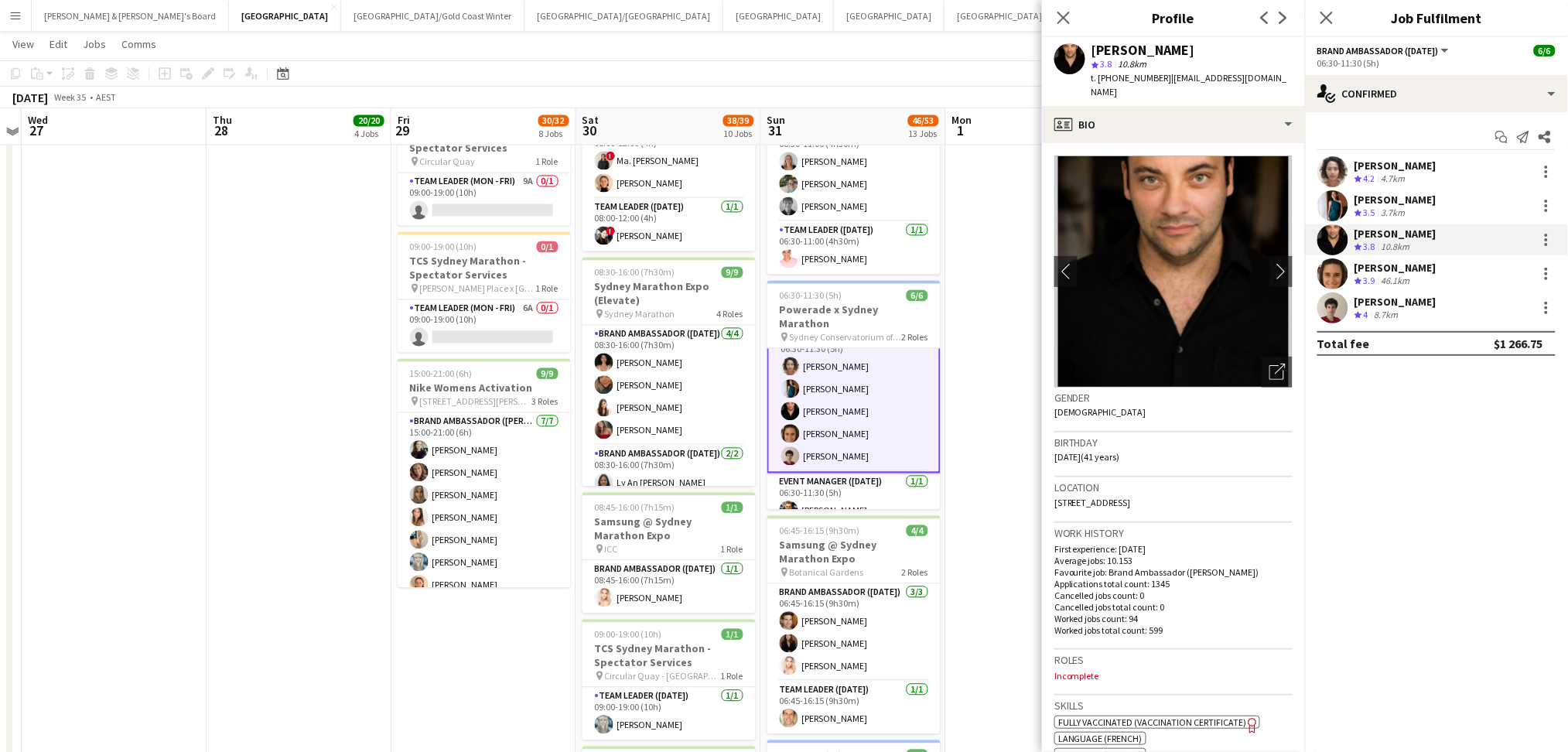
drag, startPoint x: 1096, startPoint y: 48, endPoint x: 1248, endPoint y: 45, distance: 152.0
click at [1248, 45] on div "[PERSON_NAME]" at bounding box center [1192, 50] width 201 height 14
copy div "[PERSON_NAME]"
drag, startPoint x: 1112, startPoint y: 72, endPoint x: 1157, endPoint y: 71, distance: 45.0
click at [1157, 72] on span "t. +610404195875" at bounding box center [1131, 78] width 81 height 12
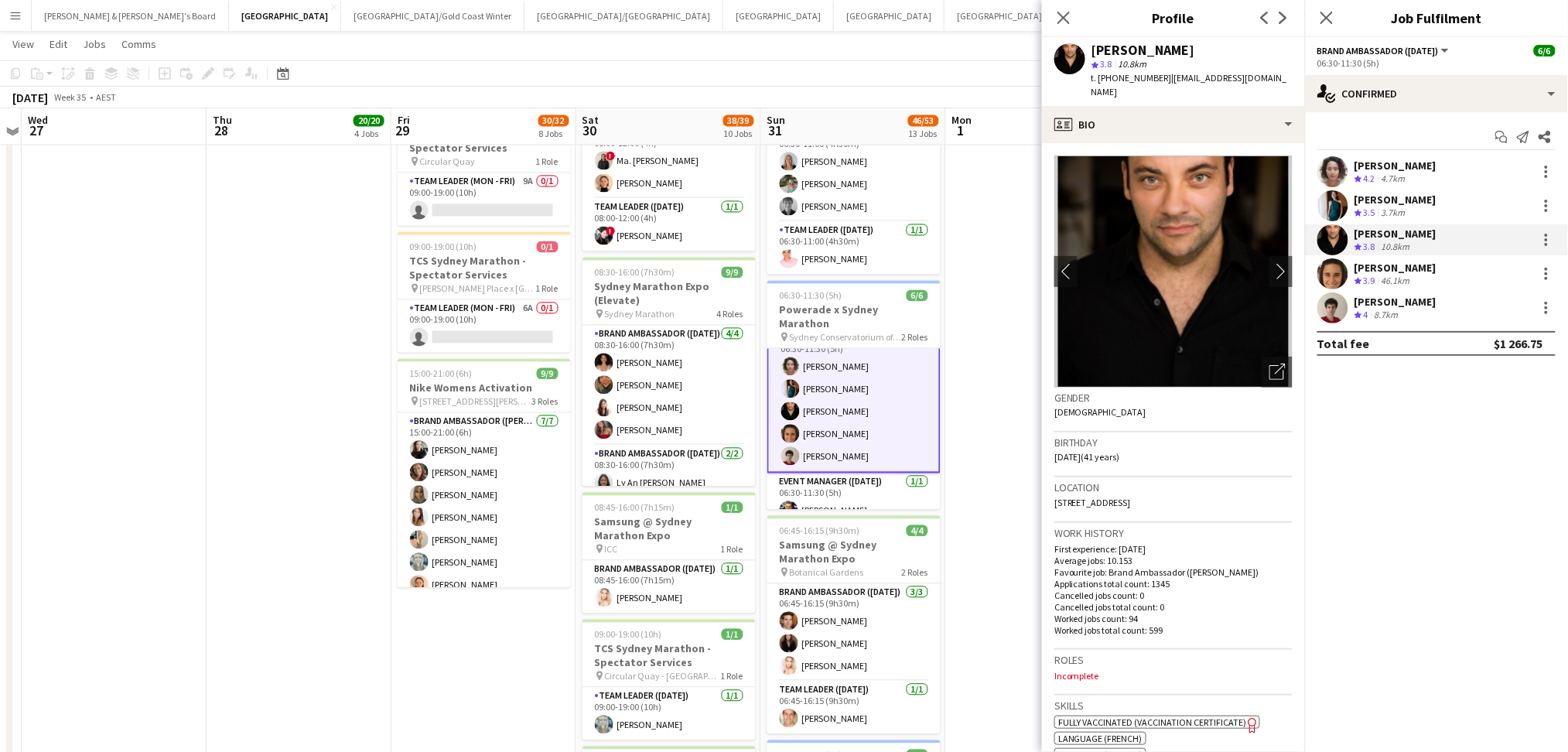
copy span "0404195875"
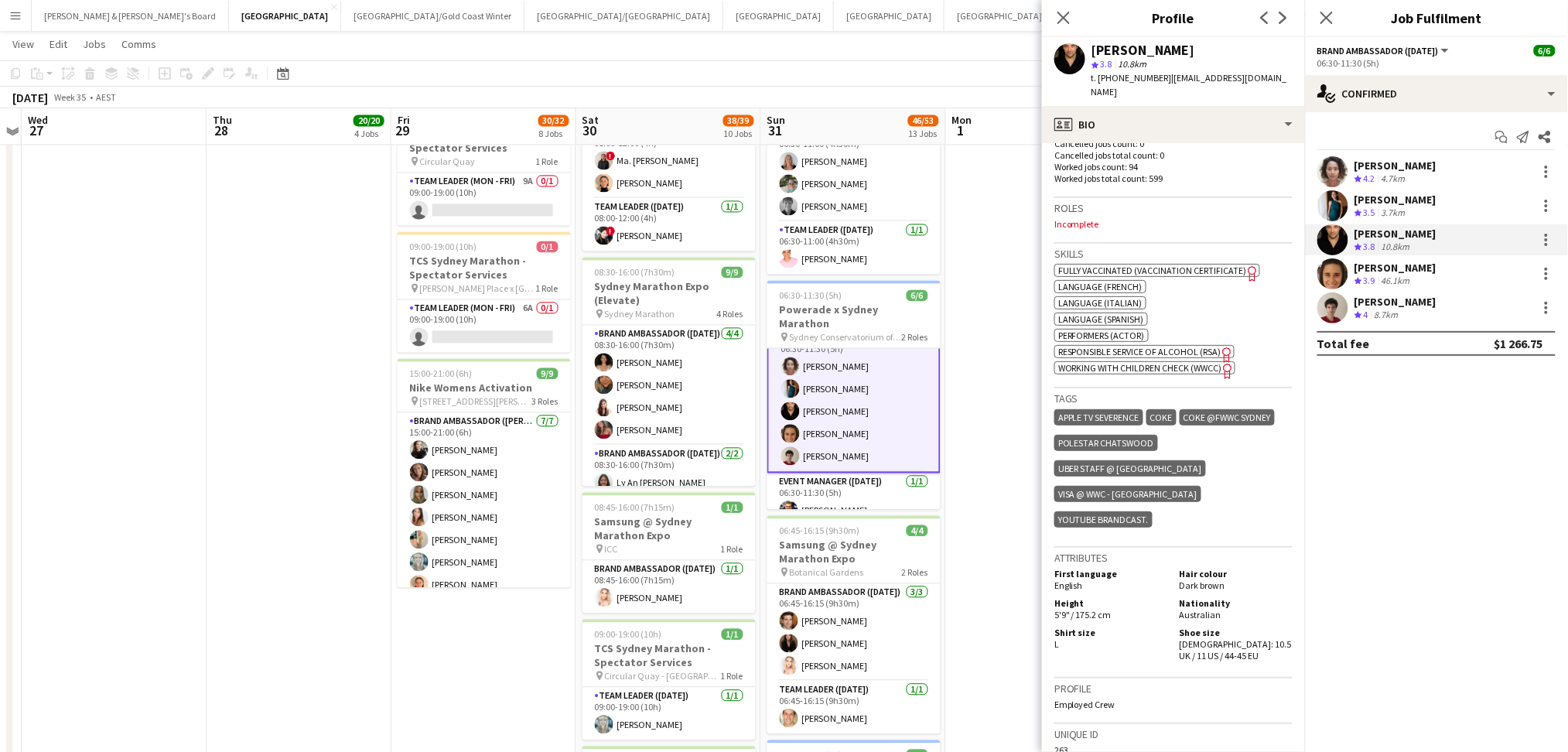
scroll to position [515, 0]
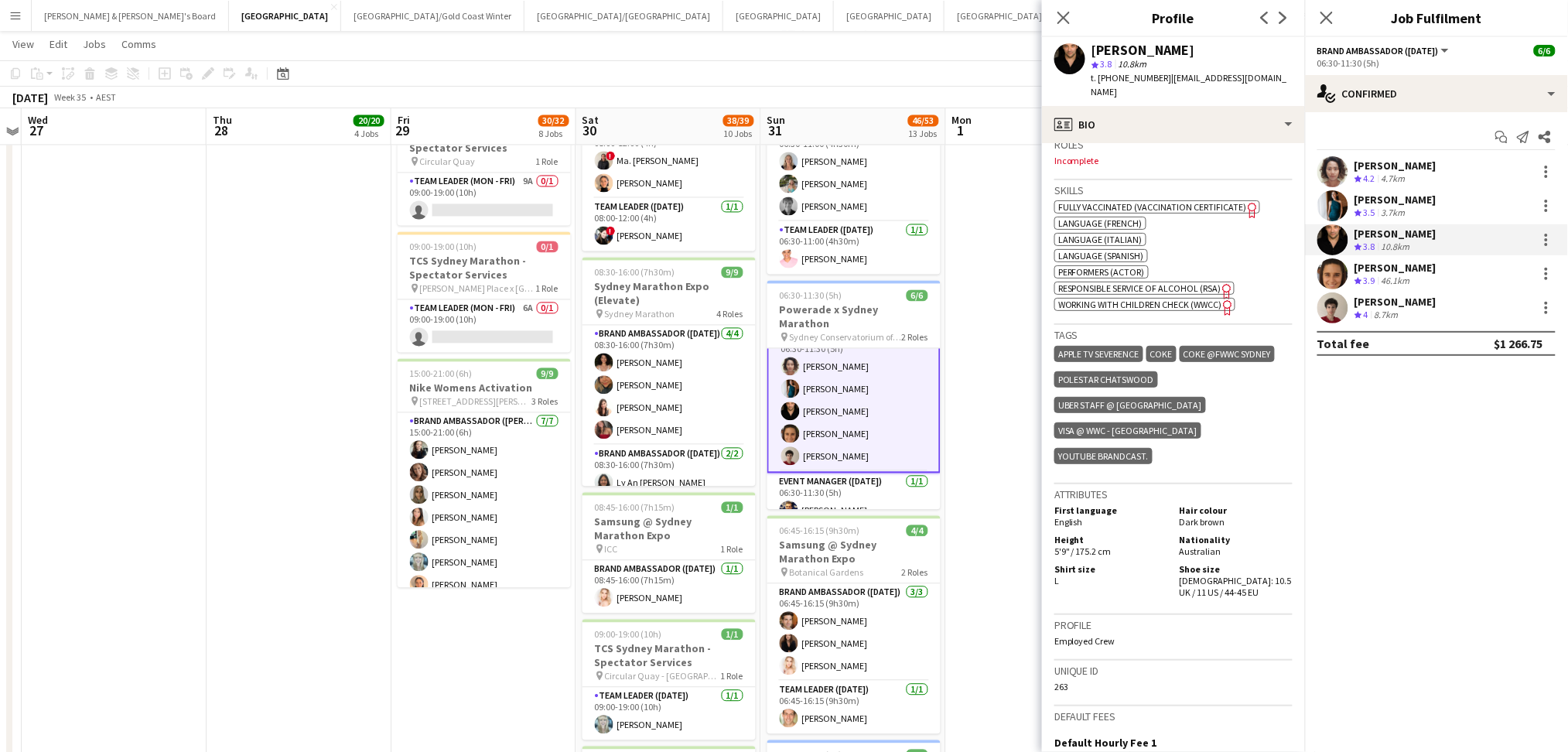
click at [1390, 271] on div "Lesia Weismantel" at bounding box center [1395, 267] width 82 height 14
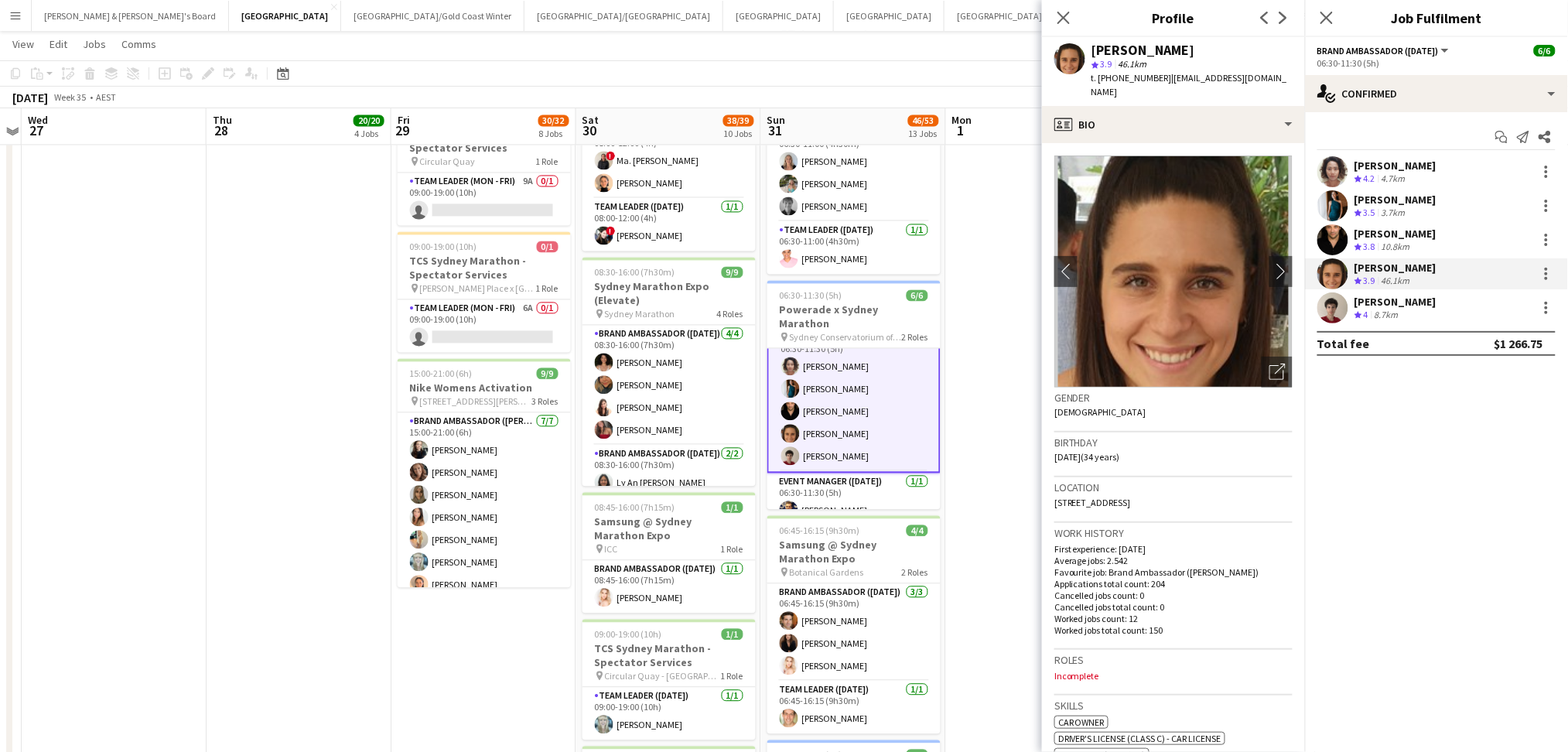
drag, startPoint x: 1092, startPoint y: 52, endPoint x: 1208, endPoint y: 44, distance: 116.3
click at [1208, 44] on div "Lesia Weismantel" at bounding box center [1192, 50] width 201 height 14
copy div "Lesia Weismantel"
click at [1269, 364] on icon "Open photos pop-in" at bounding box center [1277, 372] width 16 height 16
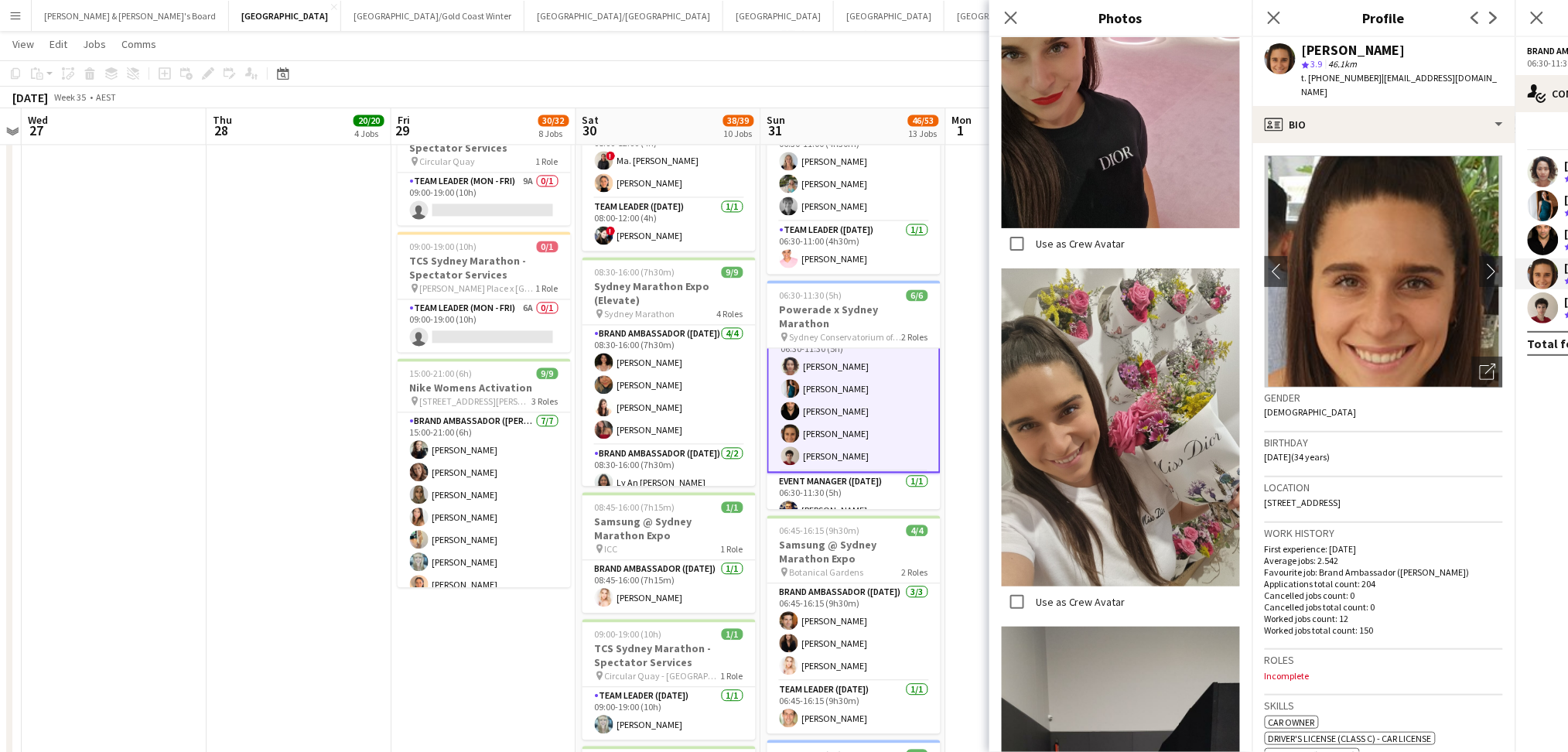
scroll to position [0, 0]
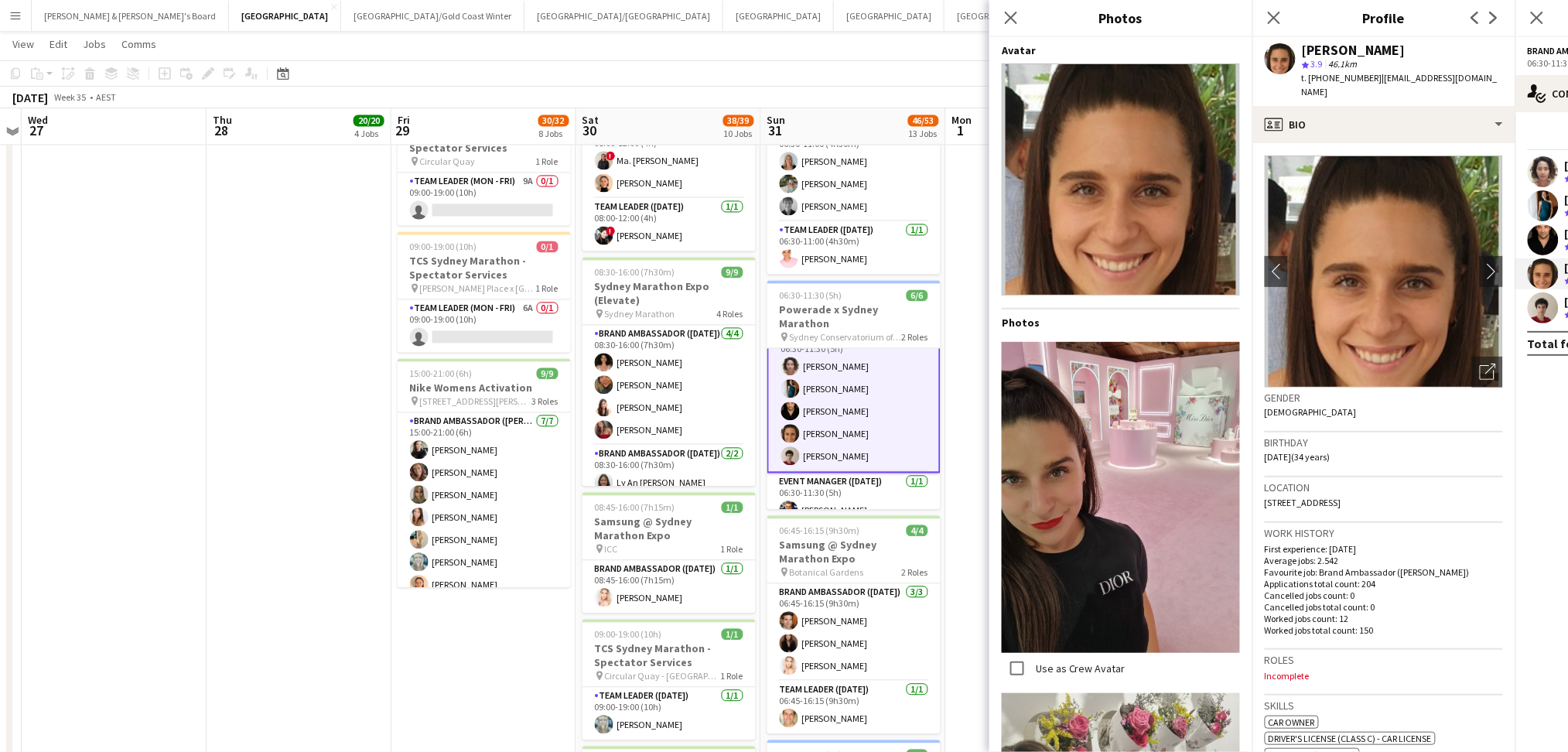
click at [1017, 5] on div "Close pop-in" at bounding box center [1011, 18] width 43 height 36
click at [1007, 10] on app-icon "Close pop-in" at bounding box center [1011, 18] width 22 height 22
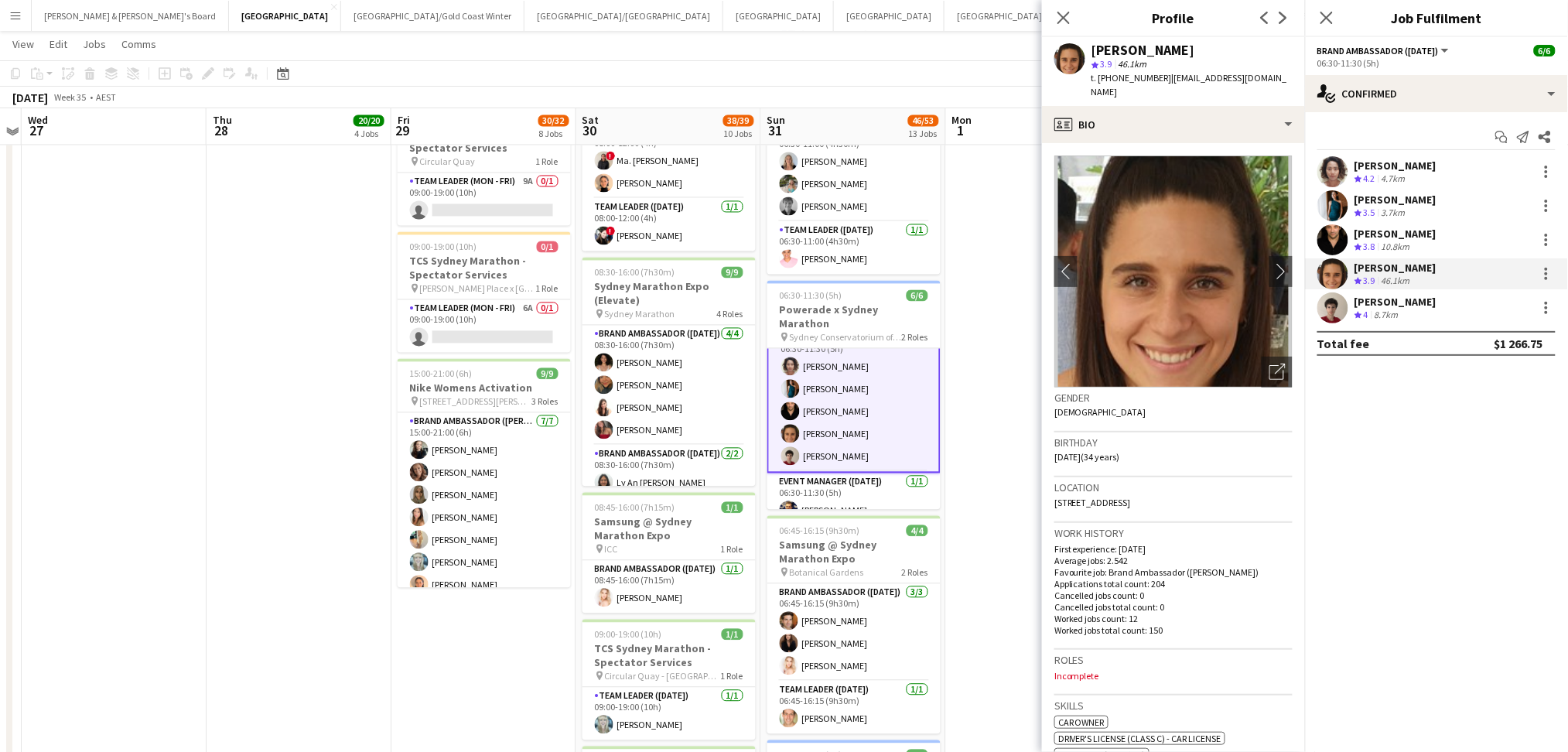
drag, startPoint x: 1091, startPoint y: 49, endPoint x: 1218, endPoint y: 49, distance: 127.0
click at [1218, 49] on div "Lesia Weismantel" at bounding box center [1192, 50] width 201 height 14
copy div "Lesia Weismantel"
click at [619, 235] on app-card-role "Team Leader (Saturday) 1/1 08:00-12:00 (4h) ! Heide Souza" at bounding box center [669, 225] width 173 height 53
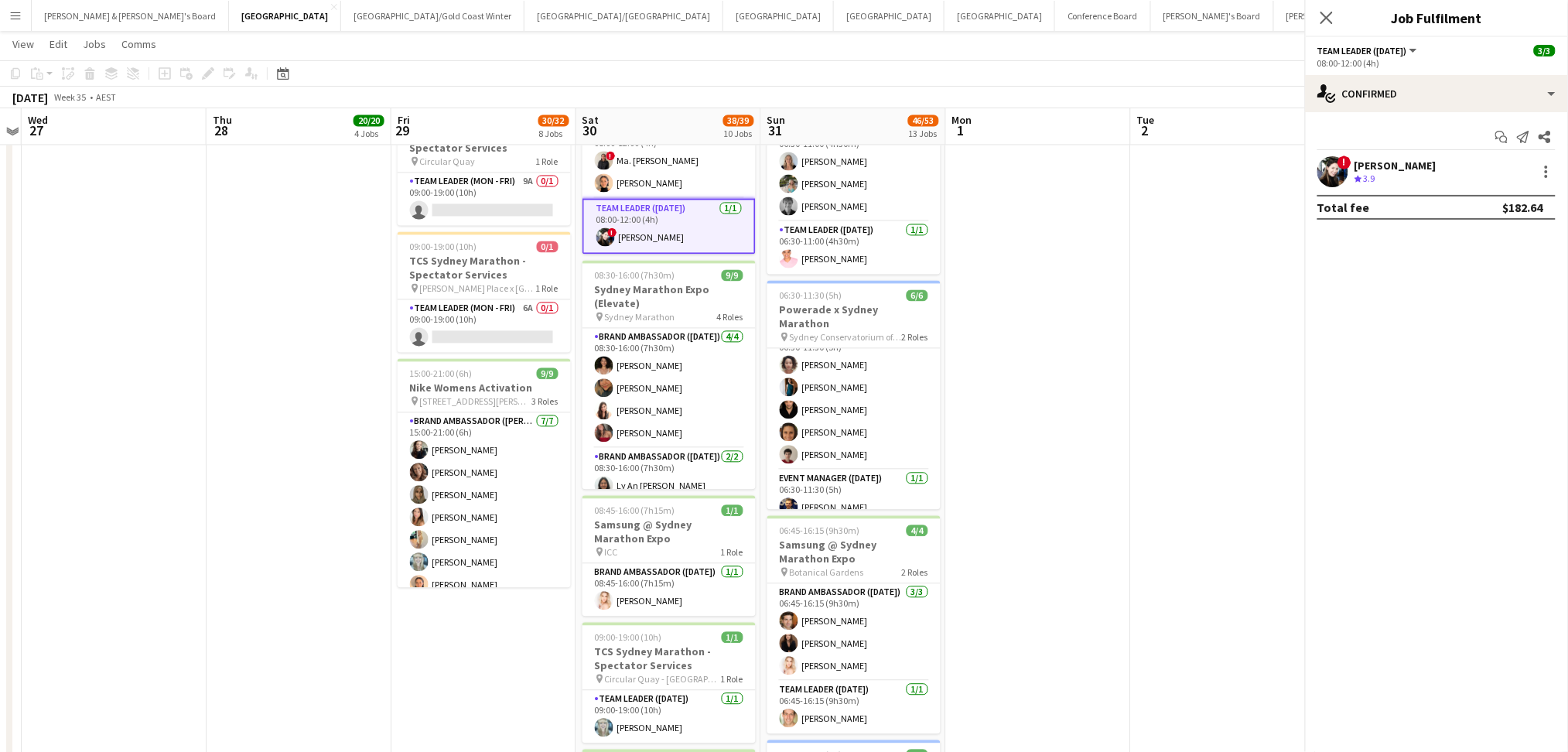
scroll to position [20, 0]
click at [1378, 162] on div "[PERSON_NAME]" at bounding box center [1395, 165] width 82 height 14
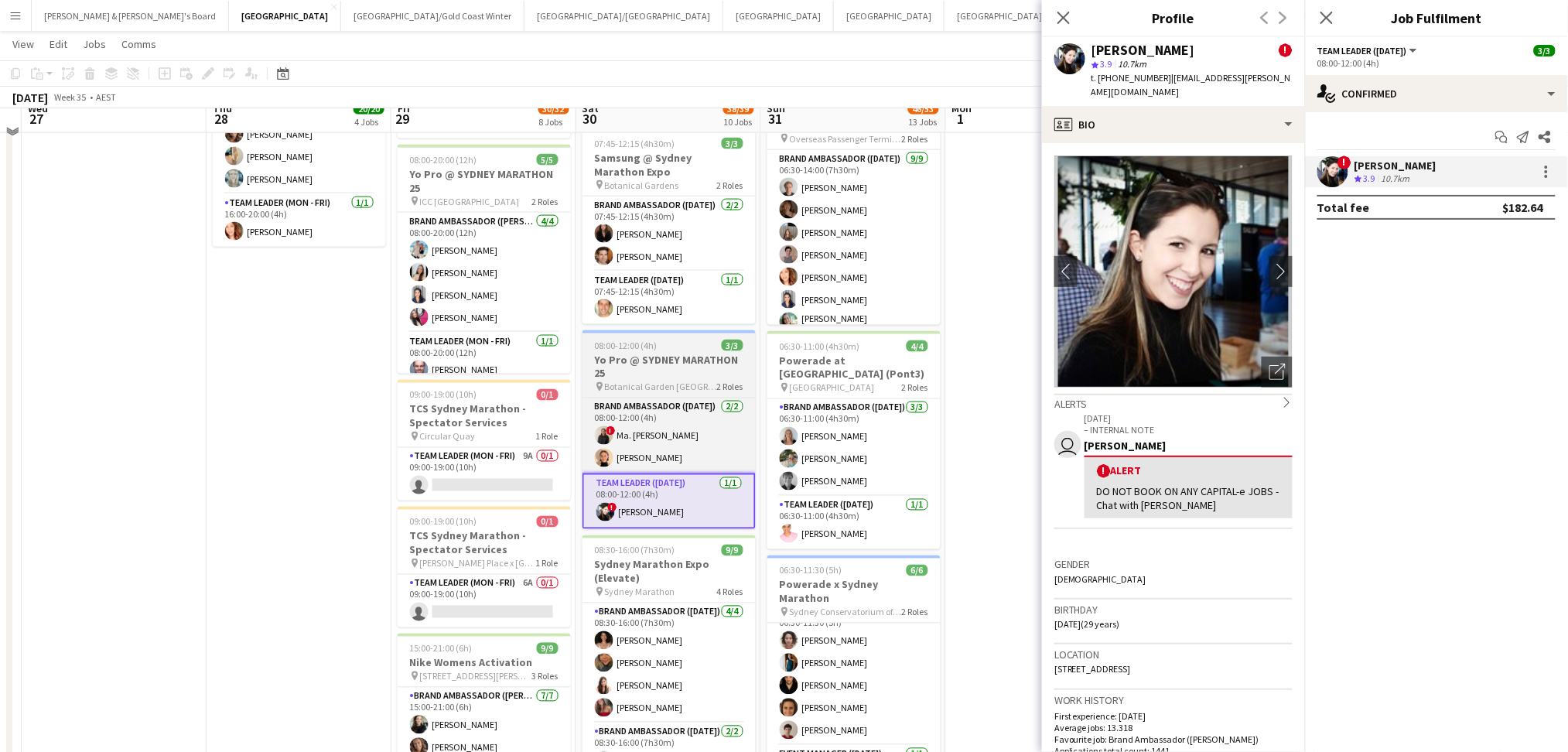
scroll to position [722, 0]
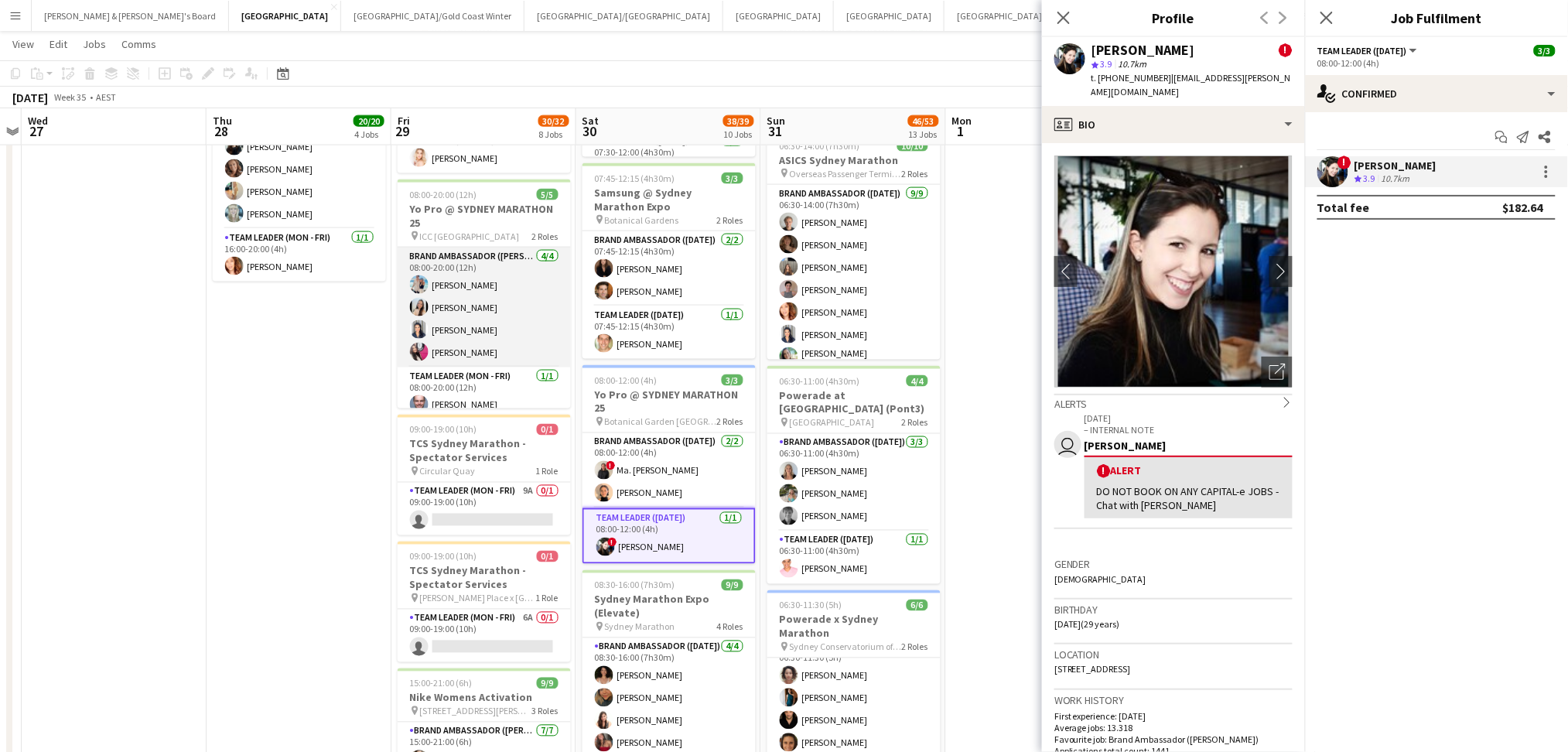
click at [453, 353] on app-card-role "Brand Ambassador (Mon - Fri) 4/4 08:00-20:00 (12h) Antonio Rogers Jessica Amanc…" at bounding box center [484, 308] width 173 height 120
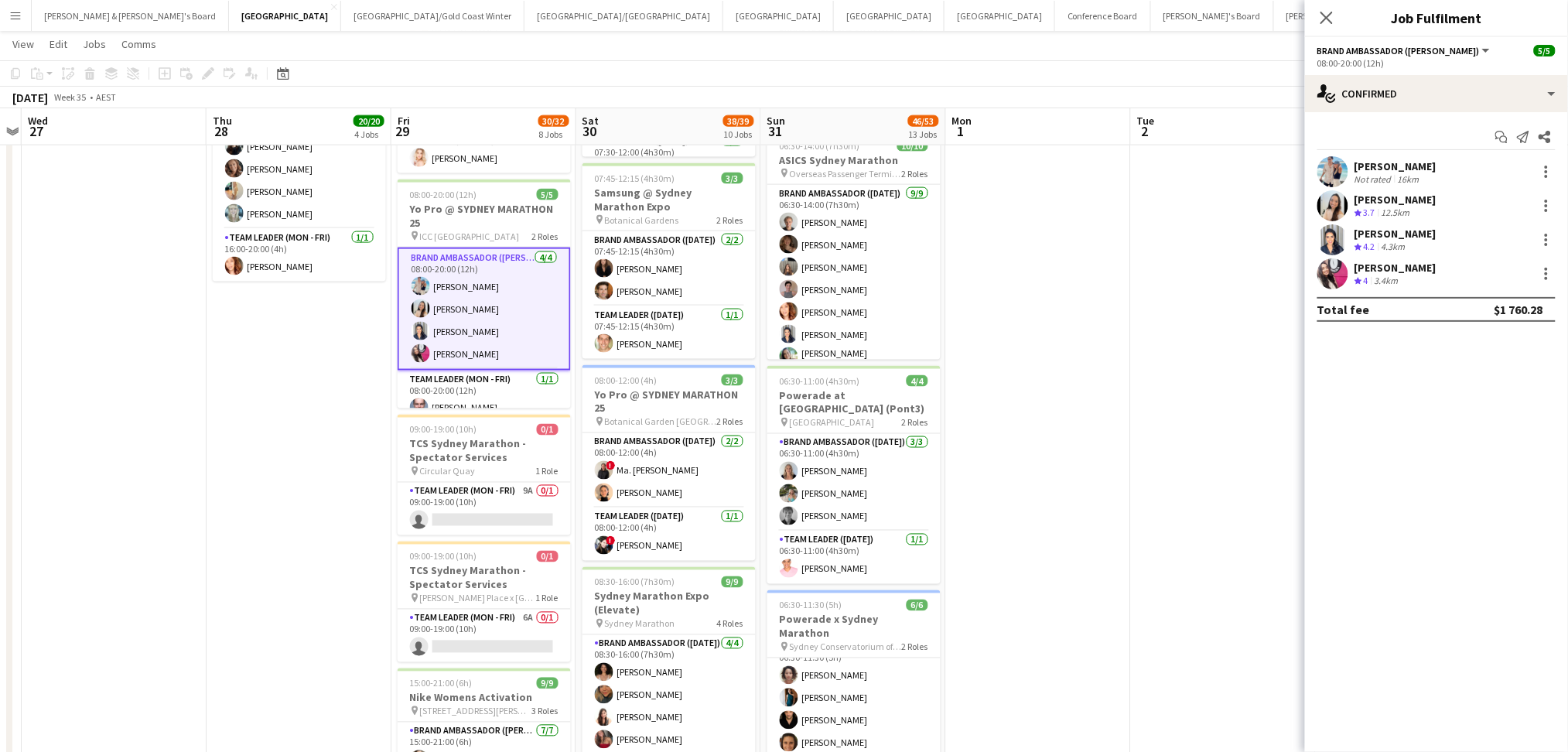
click at [1371, 273] on div "Daiana Scherer" at bounding box center [1395, 267] width 82 height 14
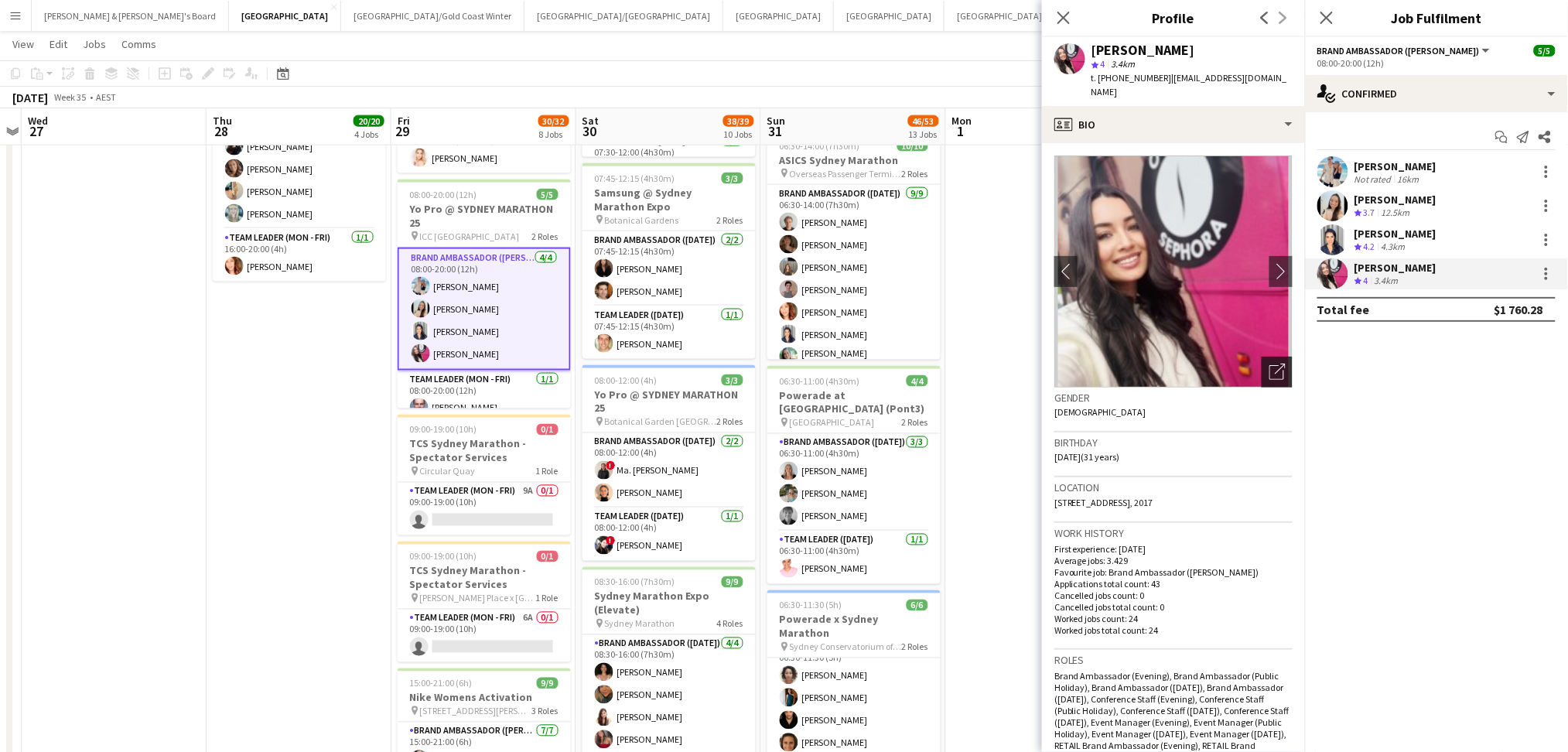
click at [1269, 364] on icon "Open photos pop-in" at bounding box center [1277, 372] width 16 height 16
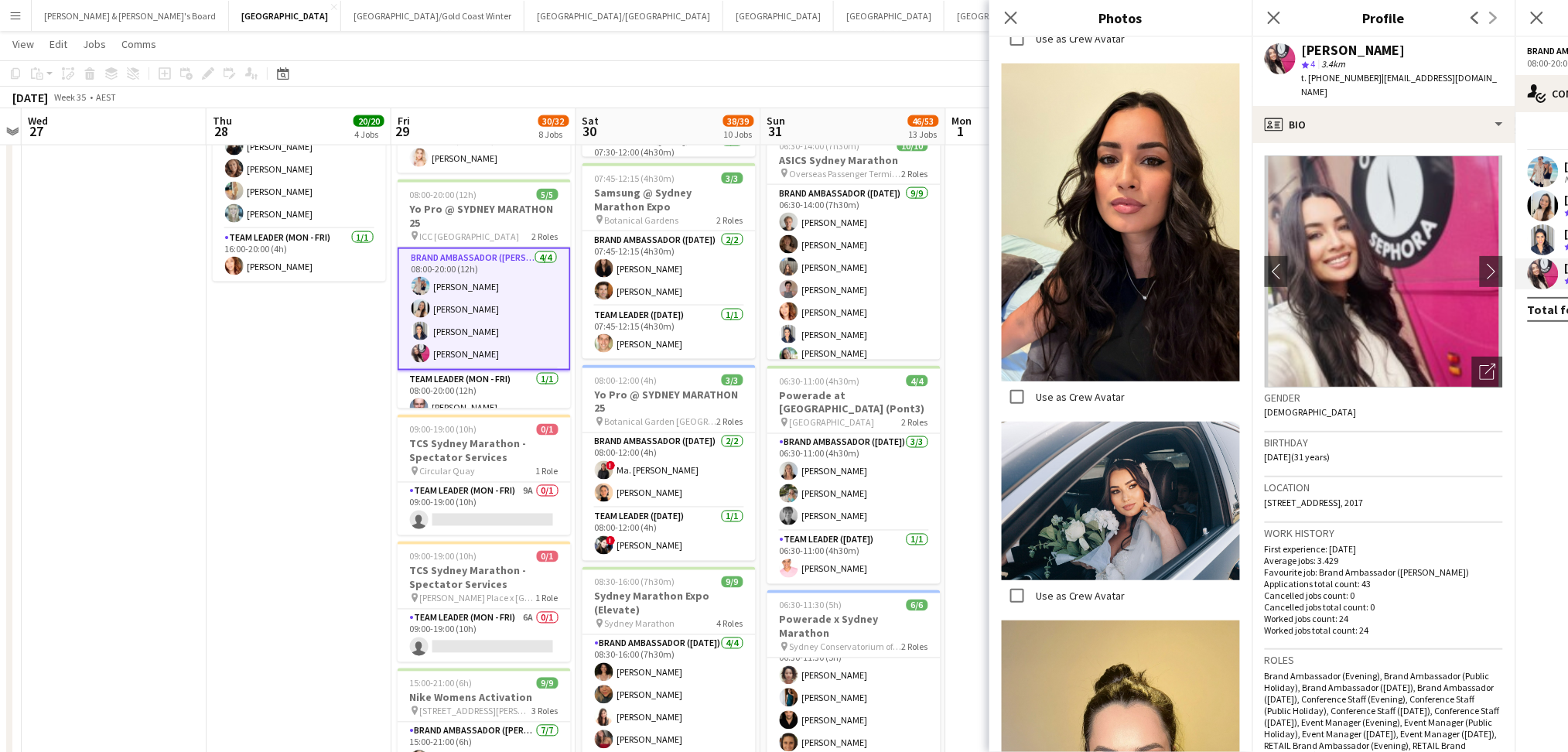
scroll to position [3055, 0]
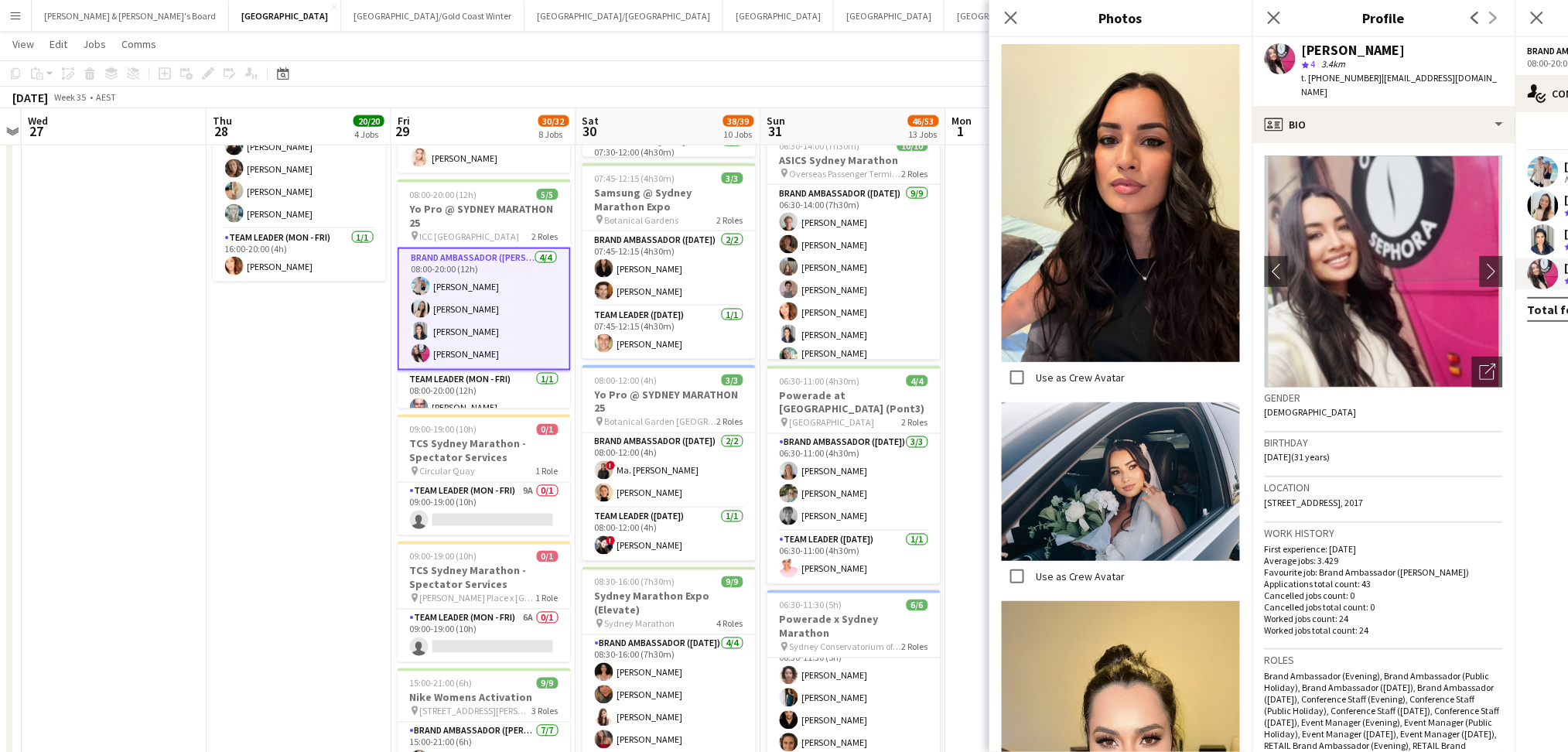
click at [282, 443] on app-date-cell "08:00-20:00 (12h) 9/9 Sydney Marathon Expo (Elevate) pin Sydney Marathon 4 Role…" at bounding box center [298, 717] width 185 height 2530
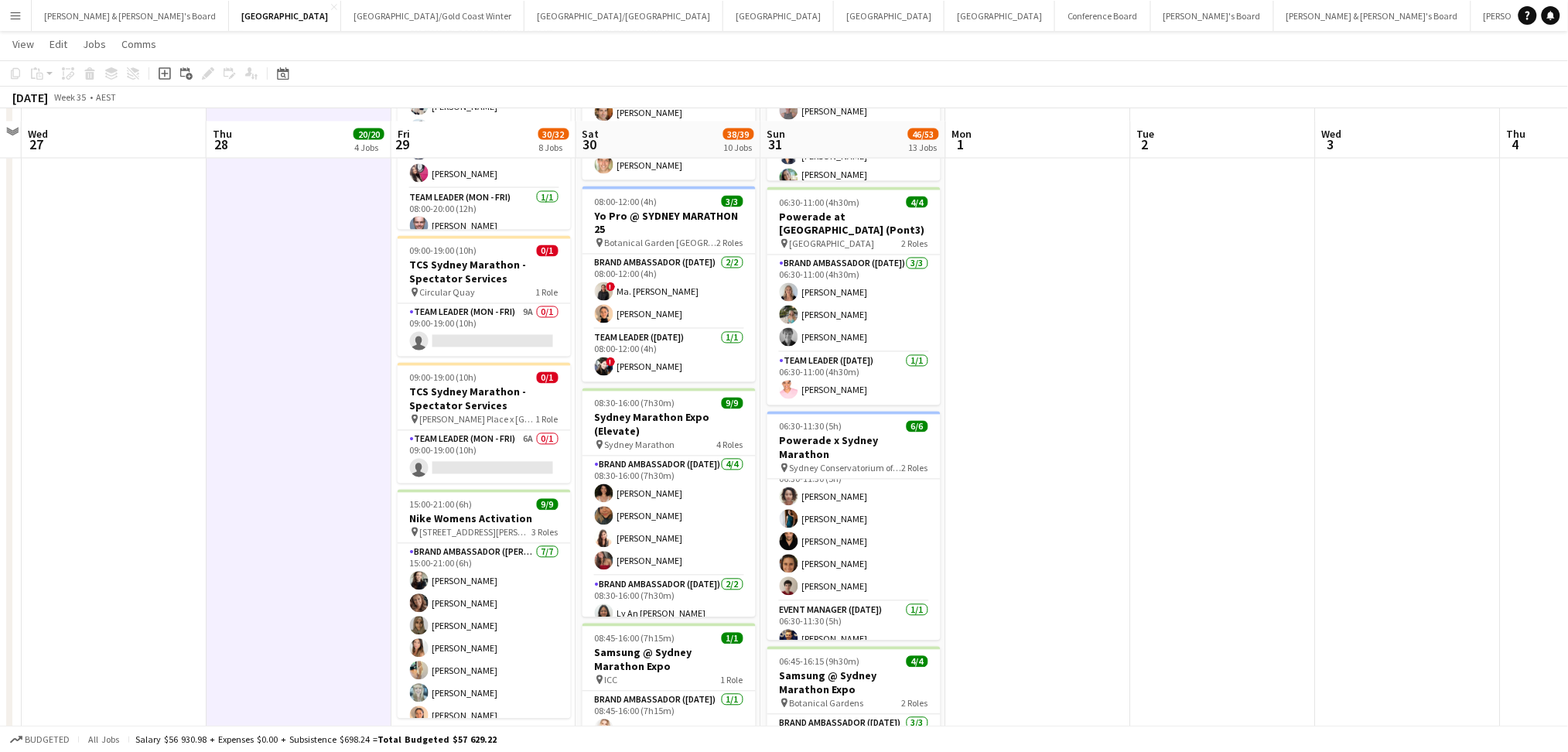
scroll to position [928, 0]
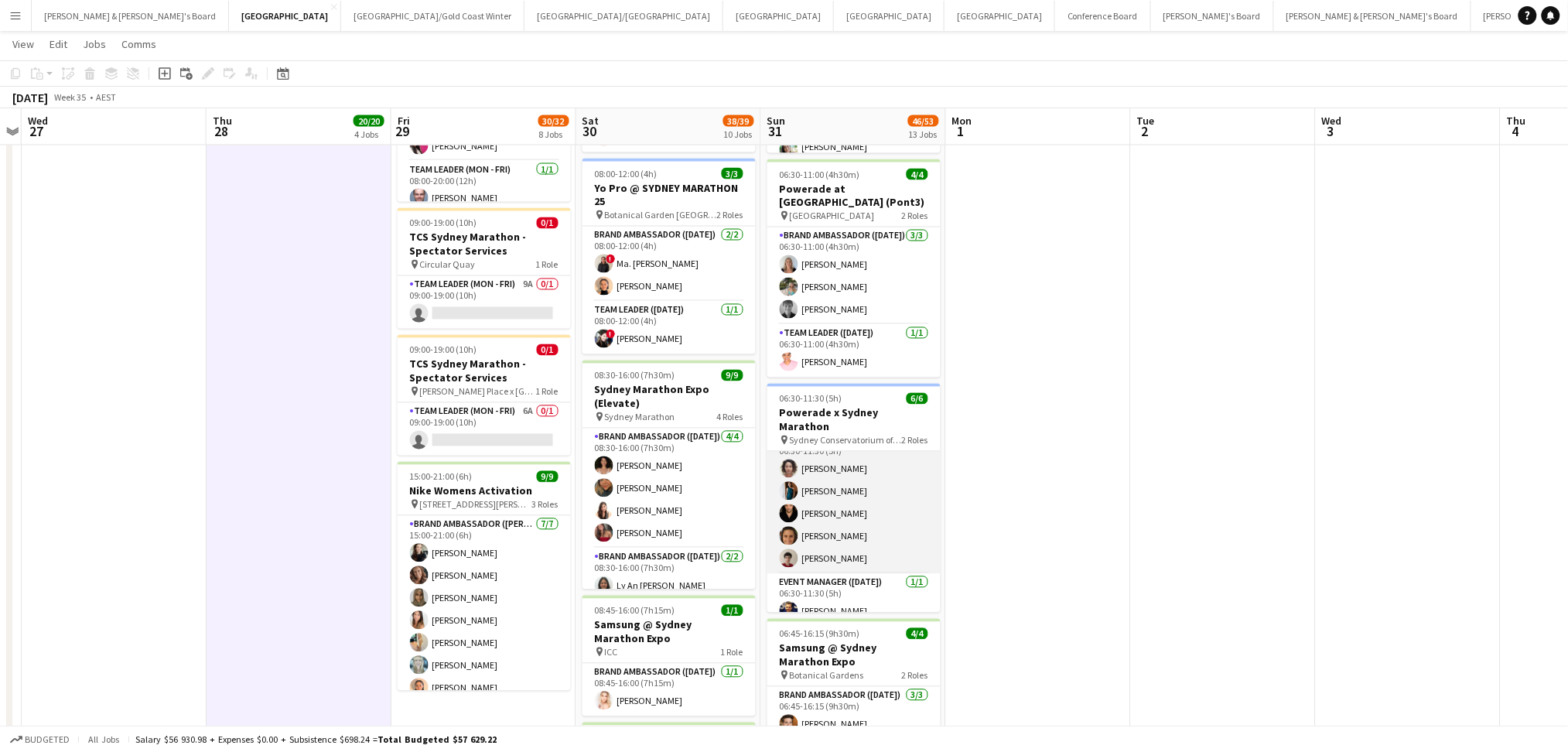
click at [856, 482] on app-card-role "Brand Ambassador (Sunday) 5/5 06:30-11:30 (5h) Vararat Yingsoong Payal Gidwani …" at bounding box center [854, 503] width 173 height 142
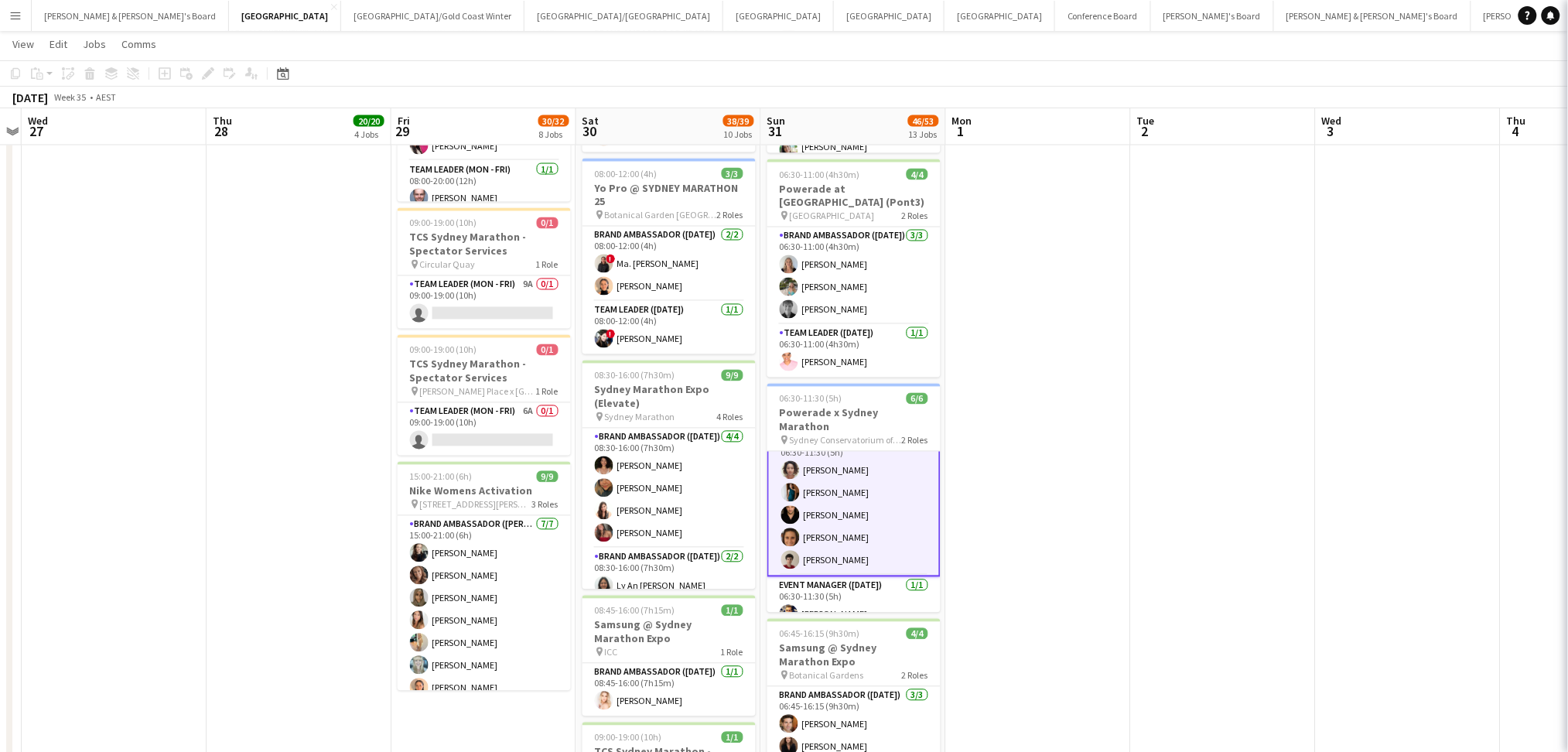
scroll to position [21, 0]
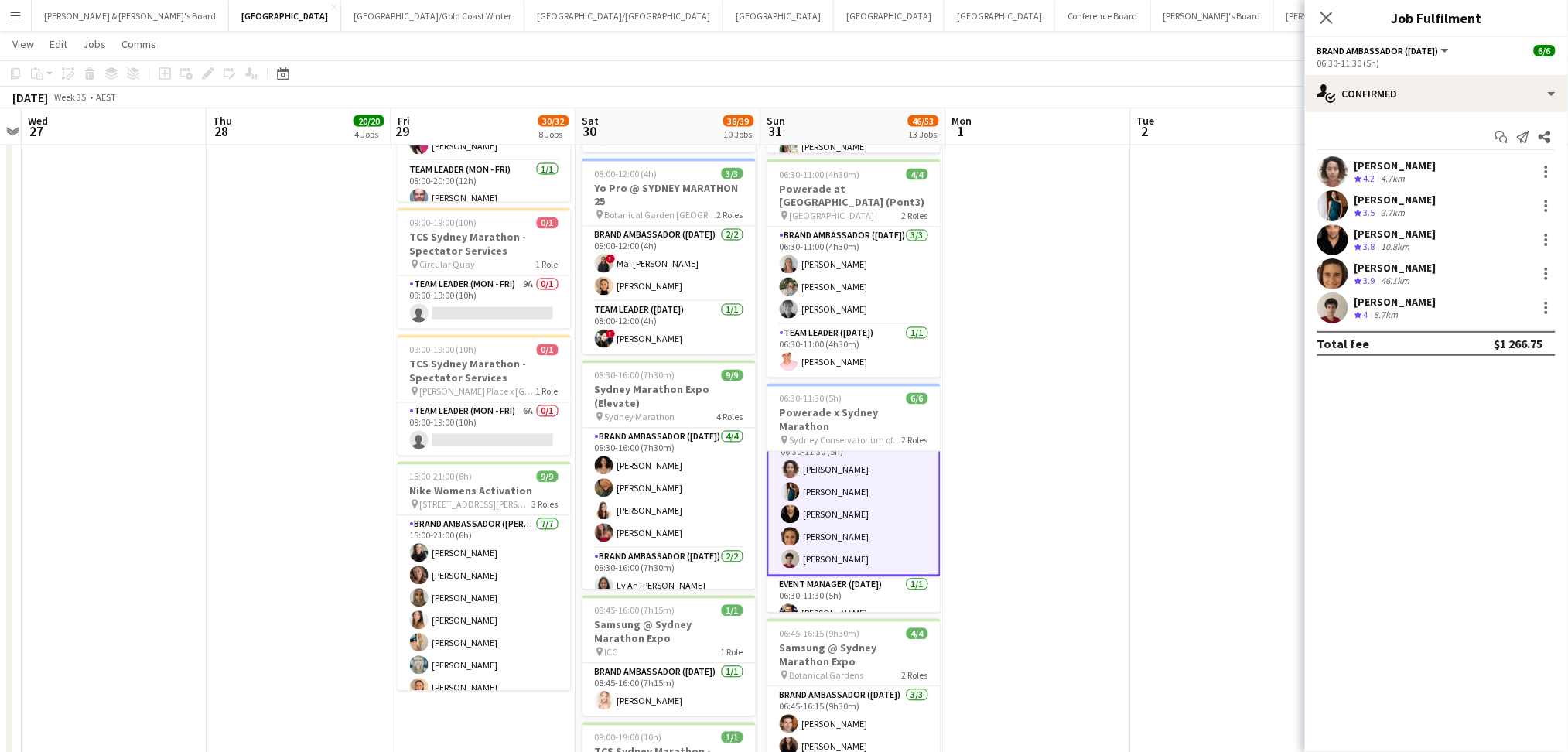
click at [1411, 273] on div "Lesia Weismantel" at bounding box center [1395, 267] width 82 height 14
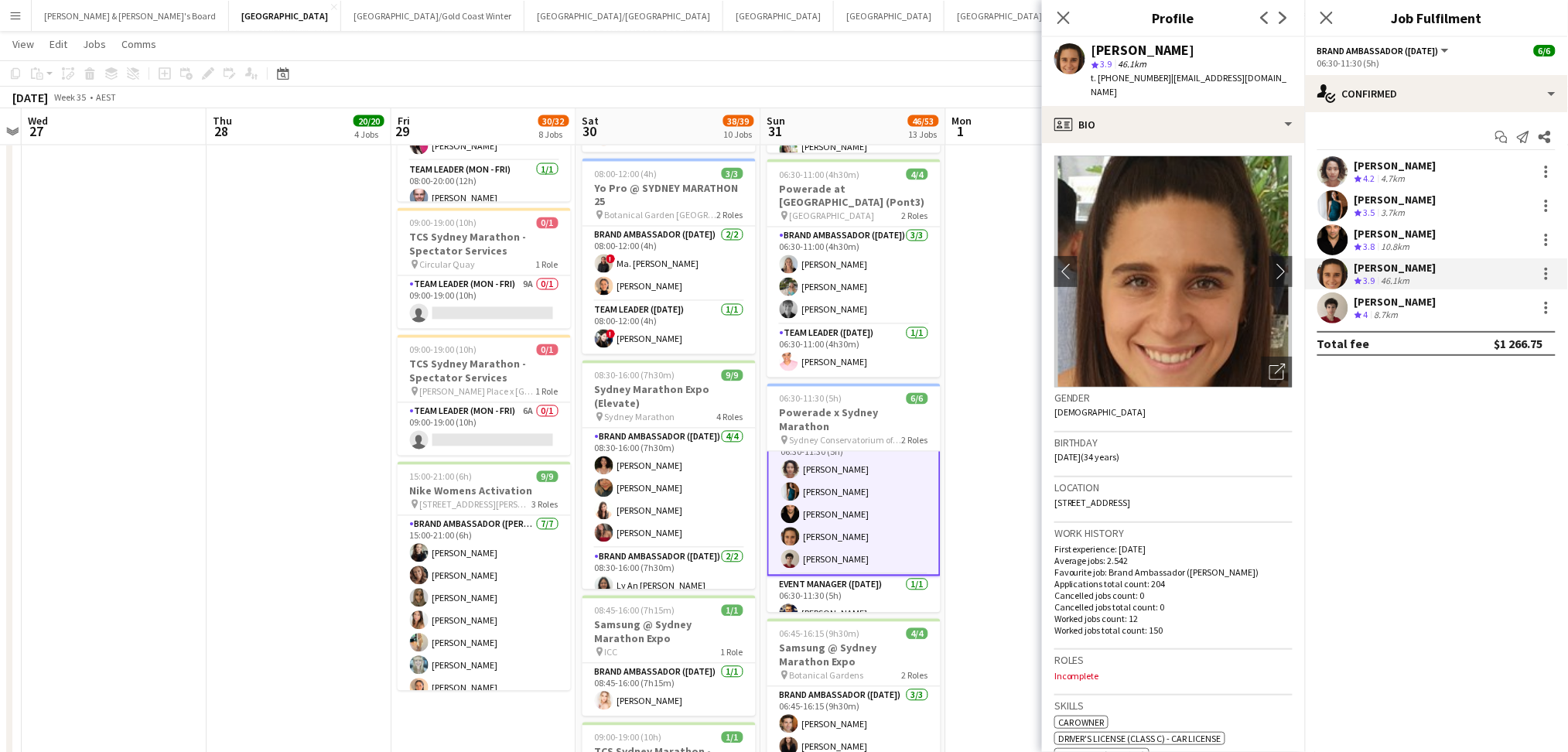
drag, startPoint x: 1112, startPoint y: 79, endPoint x: 1155, endPoint y: 75, distance: 43.2
click at [1155, 75] on span "t. +61488307061" at bounding box center [1131, 78] width 81 height 12
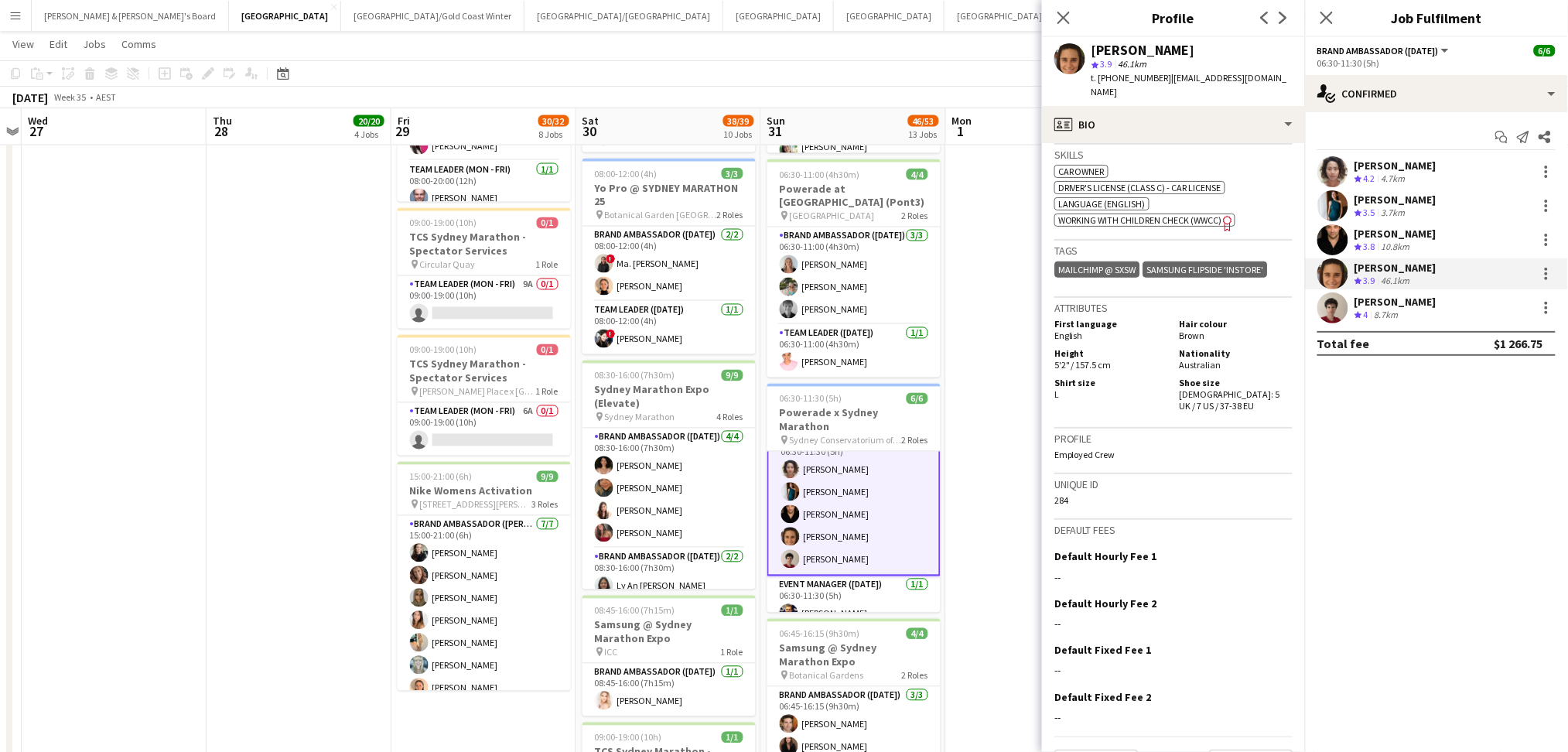
scroll to position [569, 0]
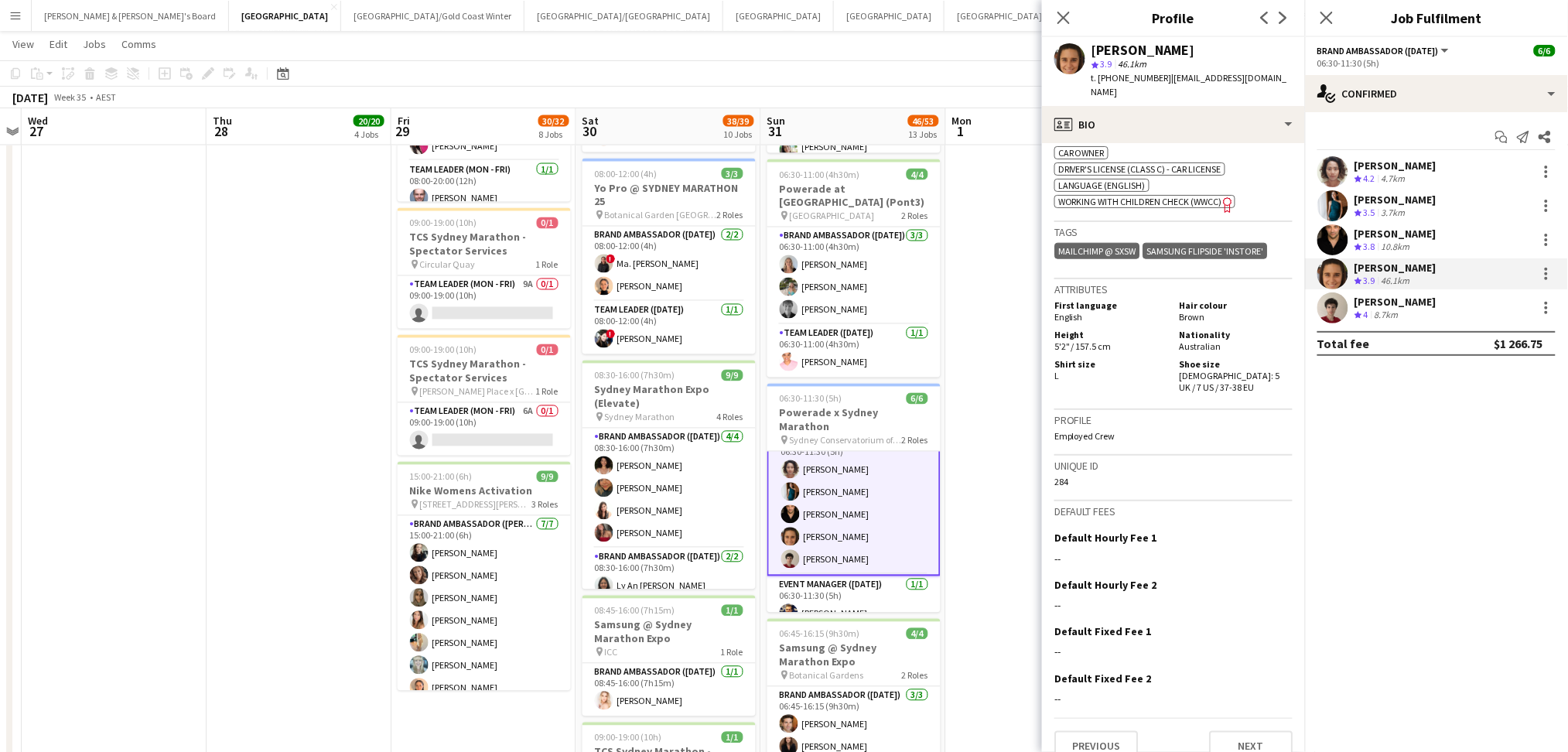
click at [1454, 306] on div "Dion Bablusha Crew rating 4 8.7km" at bounding box center [1436, 308] width 263 height 31
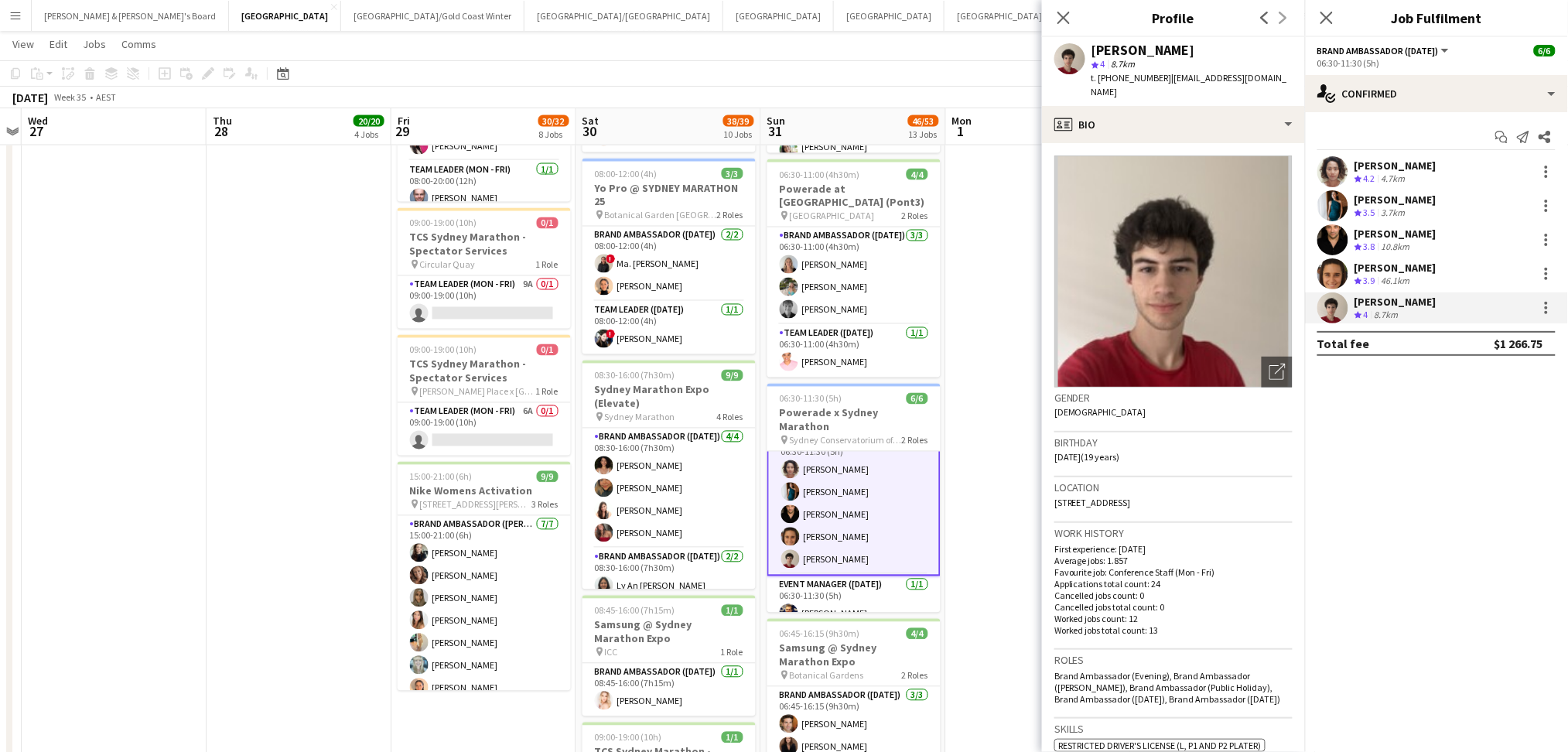
drag, startPoint x: 1093, startPoint y: 44, endPoint x: 1187, endPoint y: 48, distance: 94.1
click at [1187, 48] on div "Dion Bablusha" at bounding box center [1192, 50] width 201 height 14
drag, startPoint x: 1111, startPoint y: 75, endPoint x: 1152, endPoint y: 78, distance: 41.1
click at [1152, 78] on span "t. +61403864867" at bounding box center [1131, 78] width 81 height 12
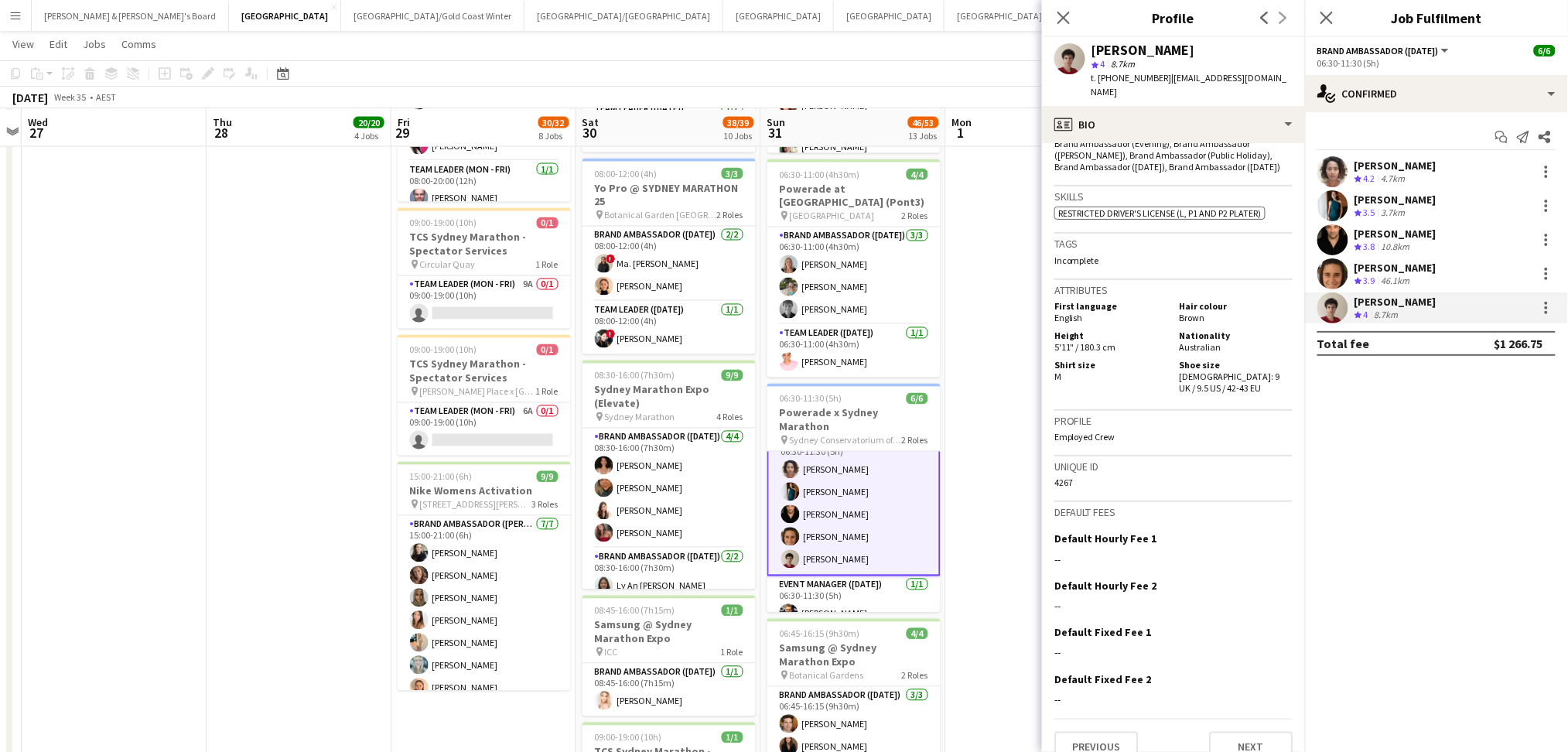
scroll to position [1031, 0]
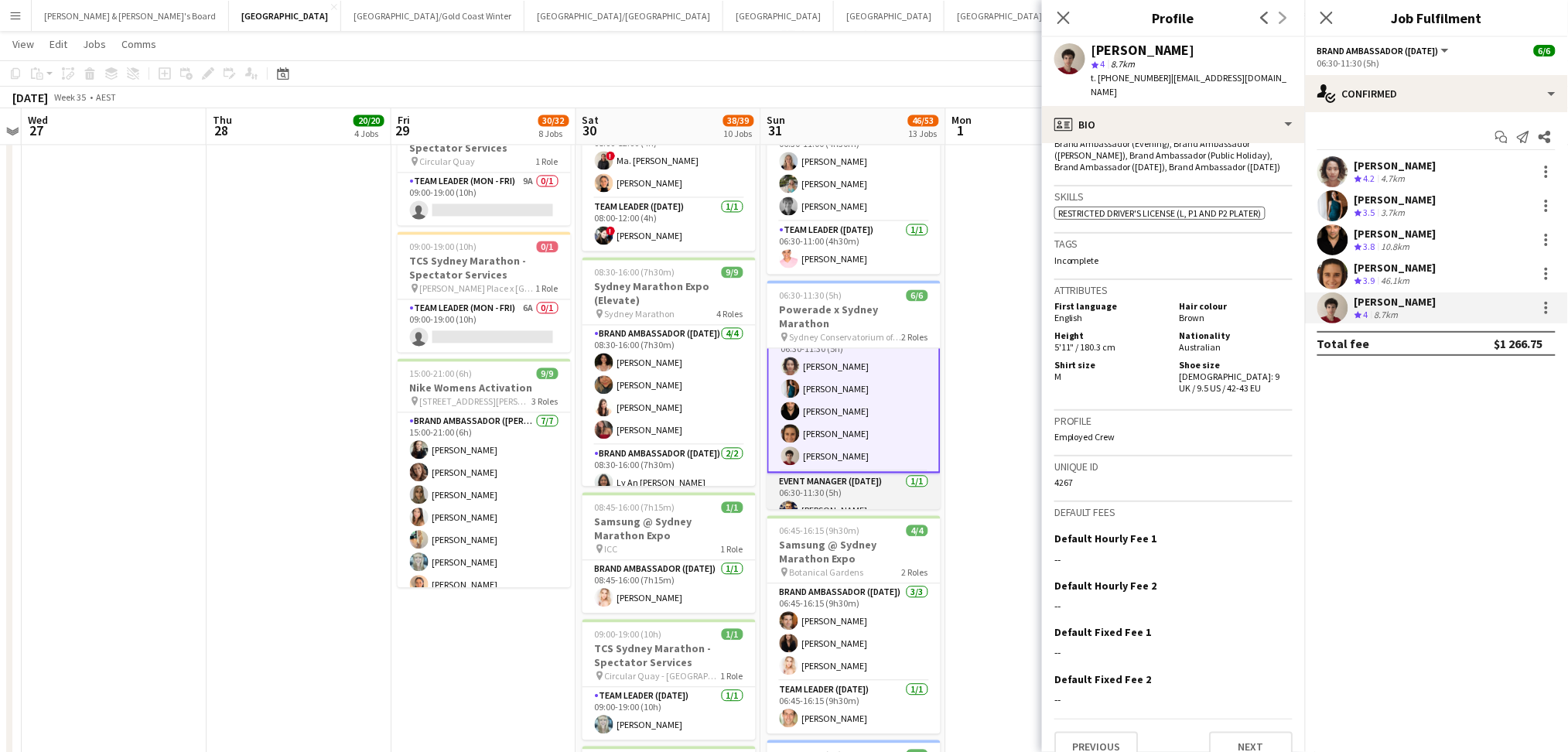
click at [878, 482] on app-card-role "Event Manager (Sunday) 1/1 06:30-11:30 (5h) Max Viney" at bounding box center [854, 499] width 173 height 53
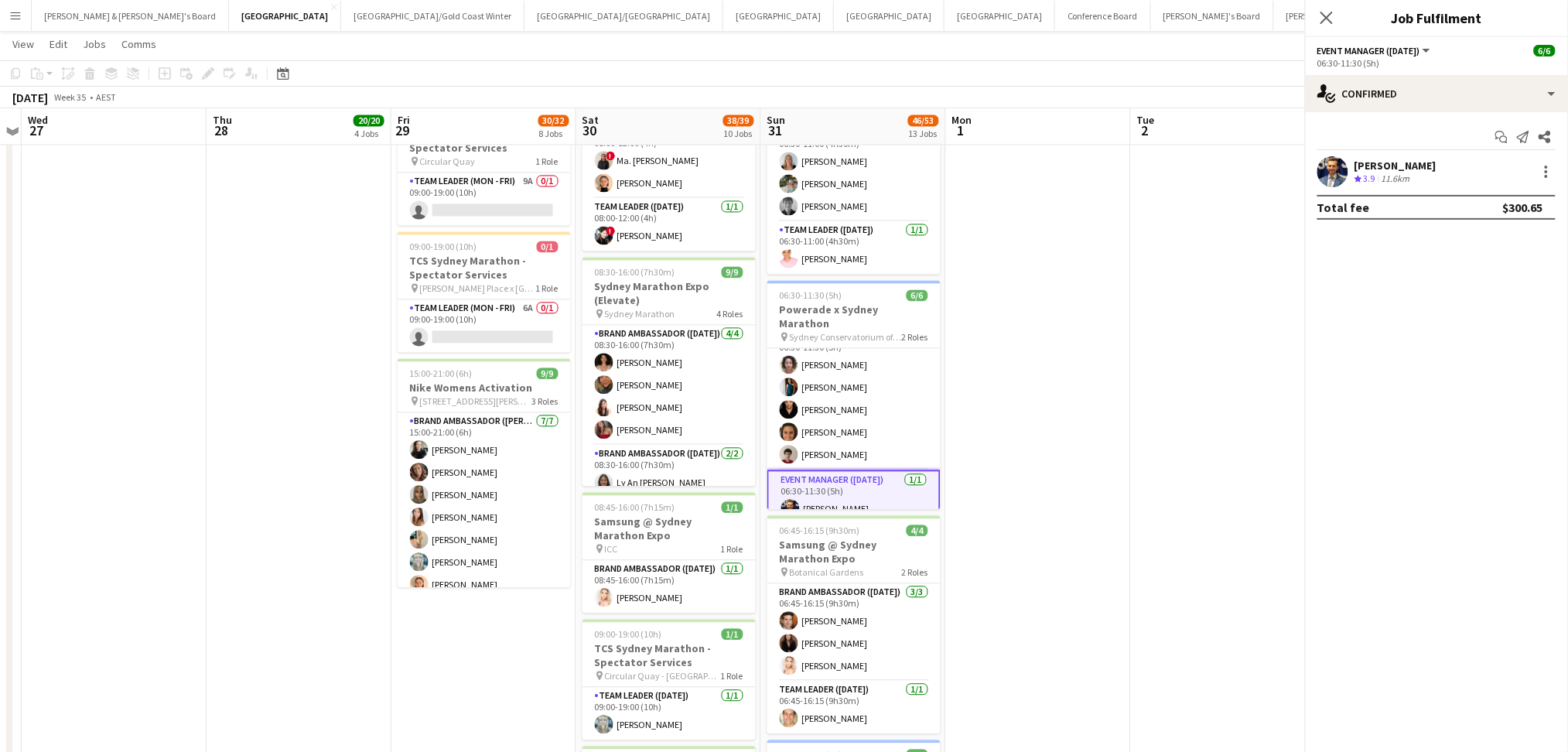
scroll to position [20, 0]
click at [1408, 171] on div "Max Viney" at bounding box center [1395, 165] width 82 height 14
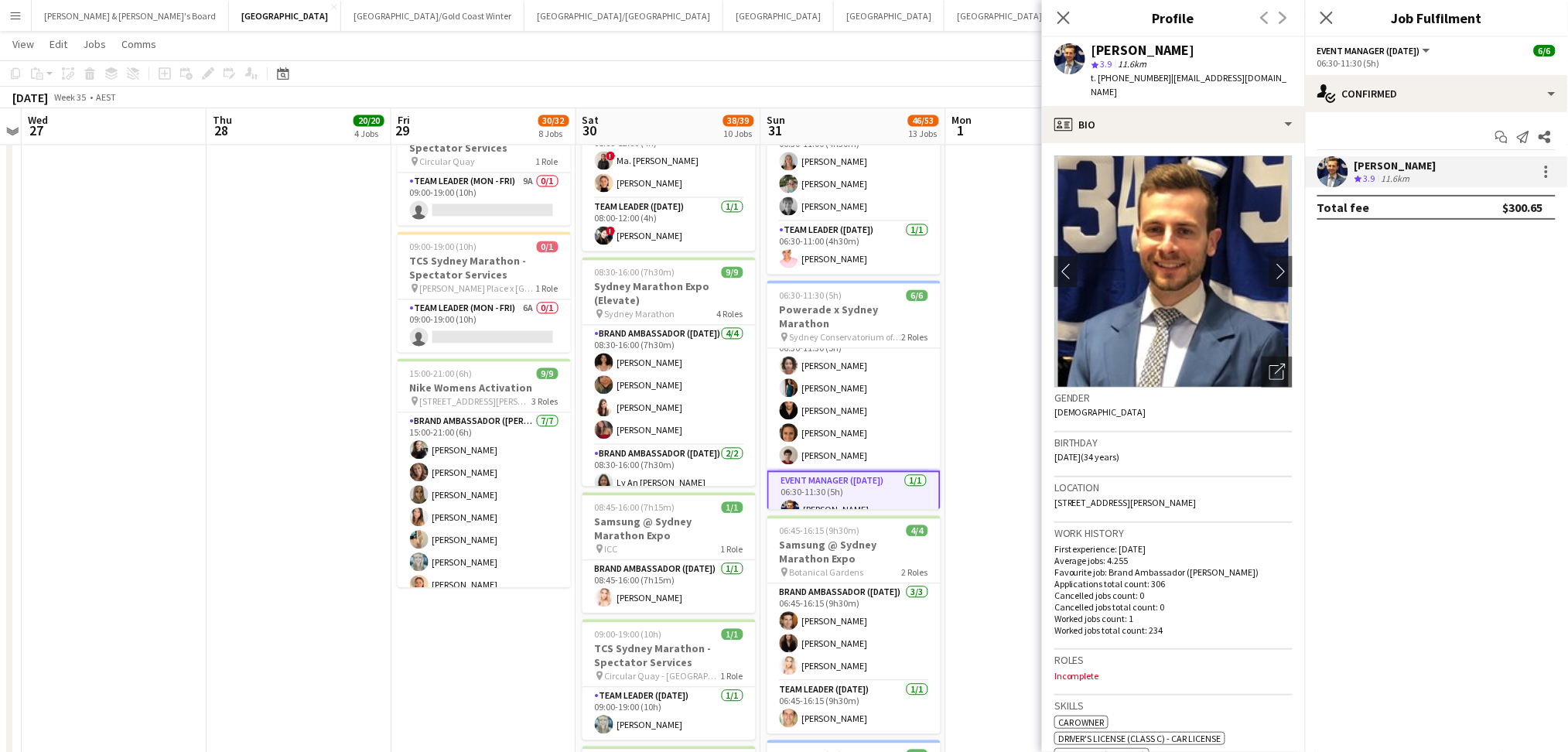
click at [1017, 443] on app-date-cell at bounding box center [1038, 408] width 185 height 2530
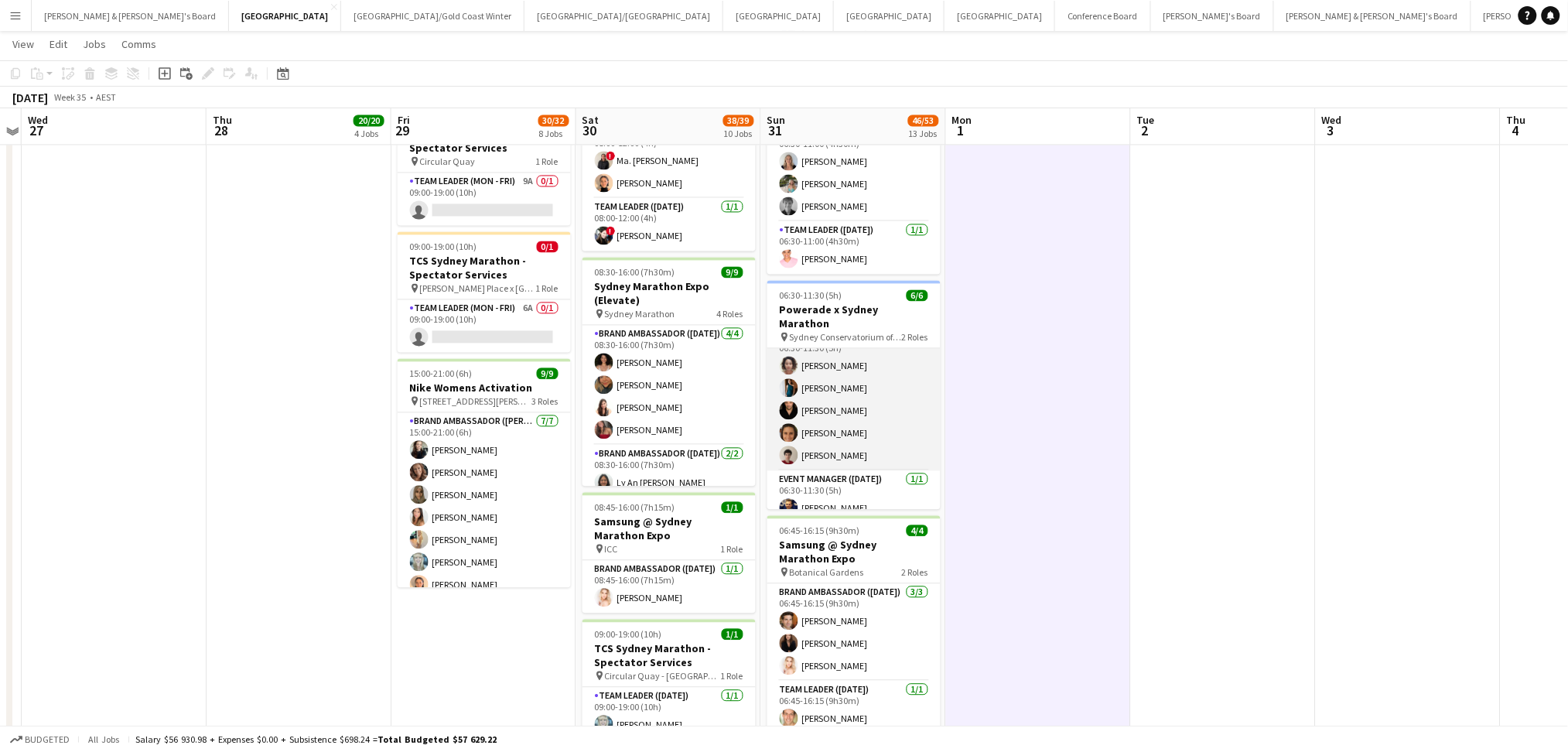
click at [870, 348] on app-card-role "Brand Ambassador (Sunday) 5/5 06:30-11:30 (5h) Vararat Yingsoong Payal Gidwani …" at bounding box center [854, 400] width 173 height 142
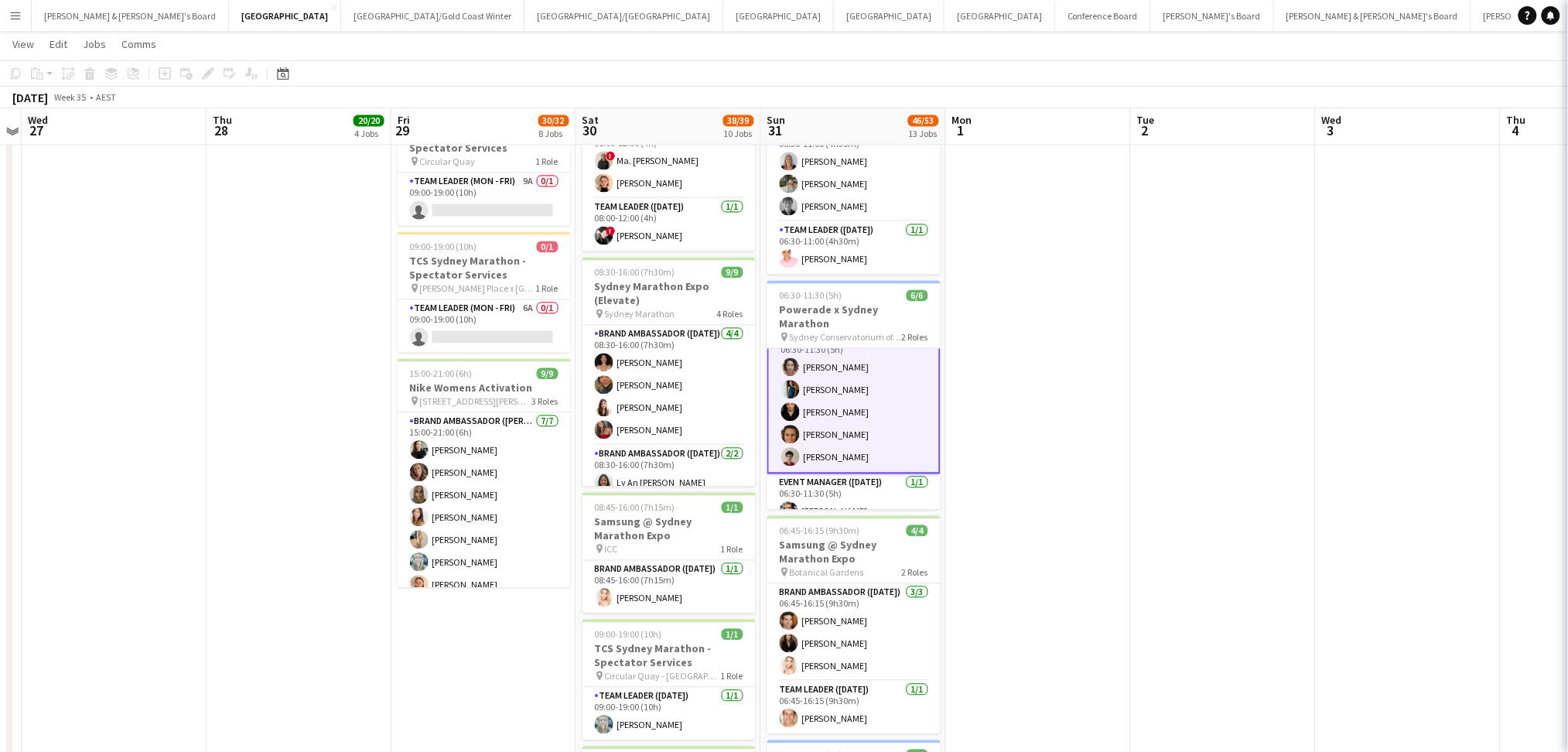
scroll to position [21, 0]
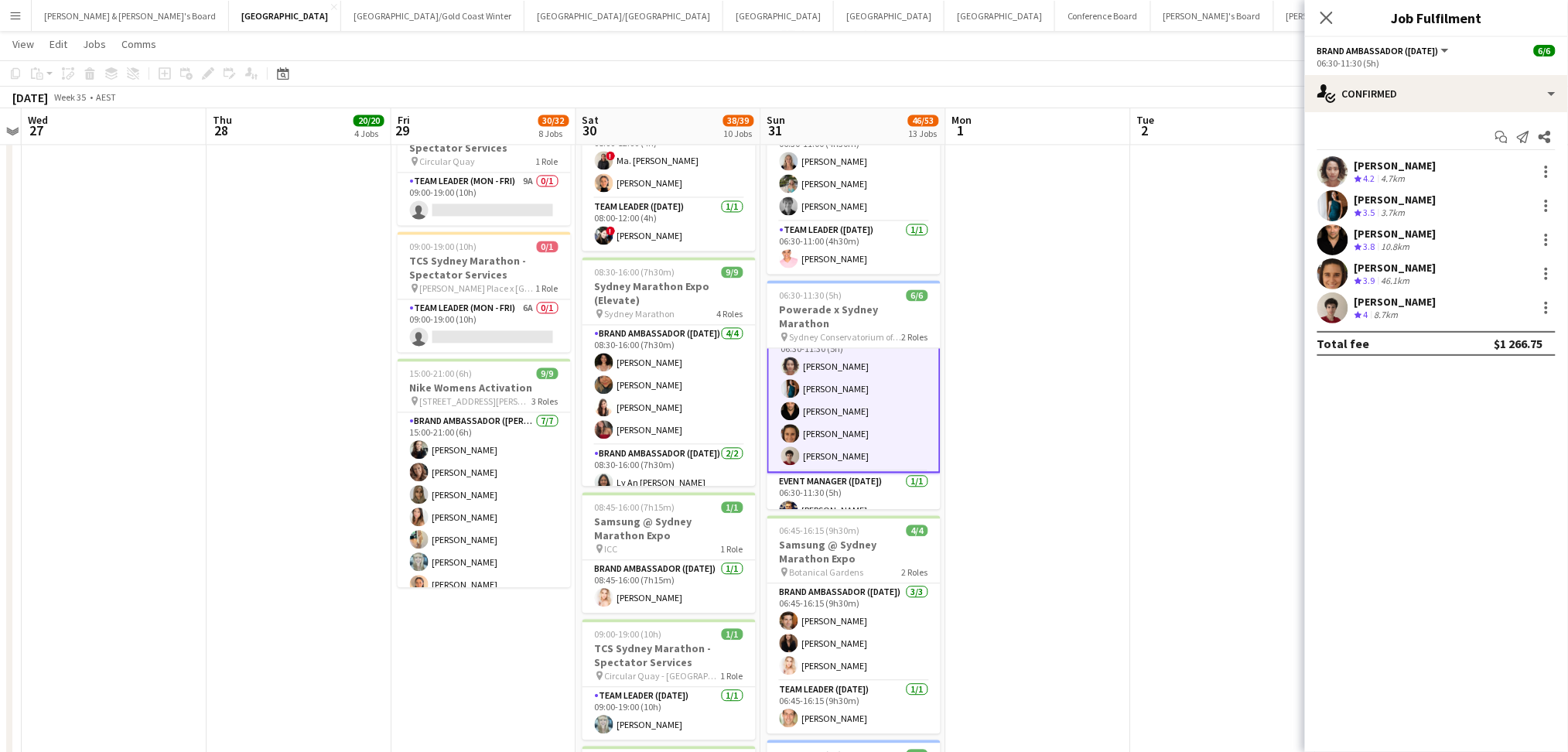
click at [1399, 161] on div "Vararat Yingsoong" at bounding box center [1395, 165] width 82 height 14
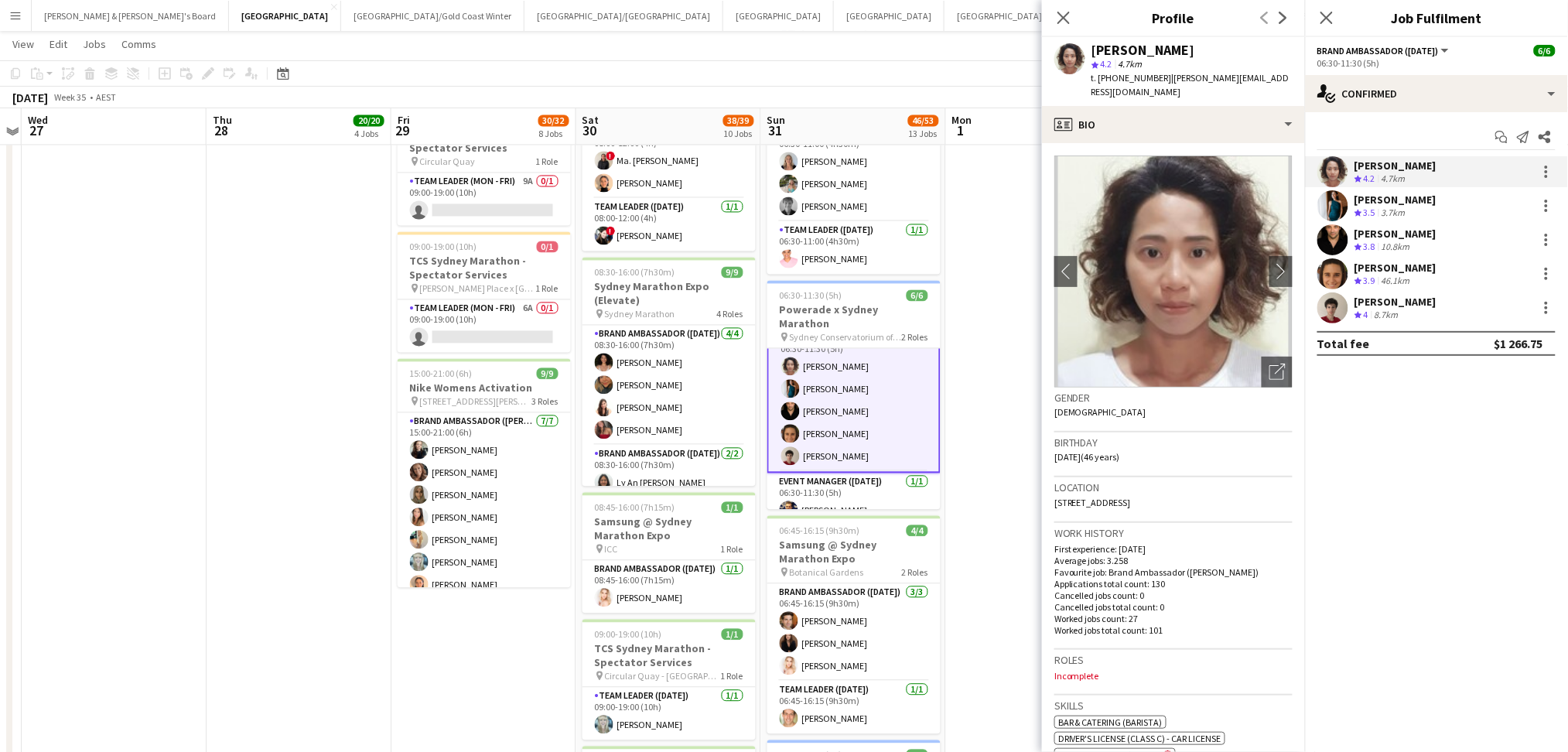
click at [1018, 494] on app-date-cell at bounding box center [1038, 408] width 185 height 2530
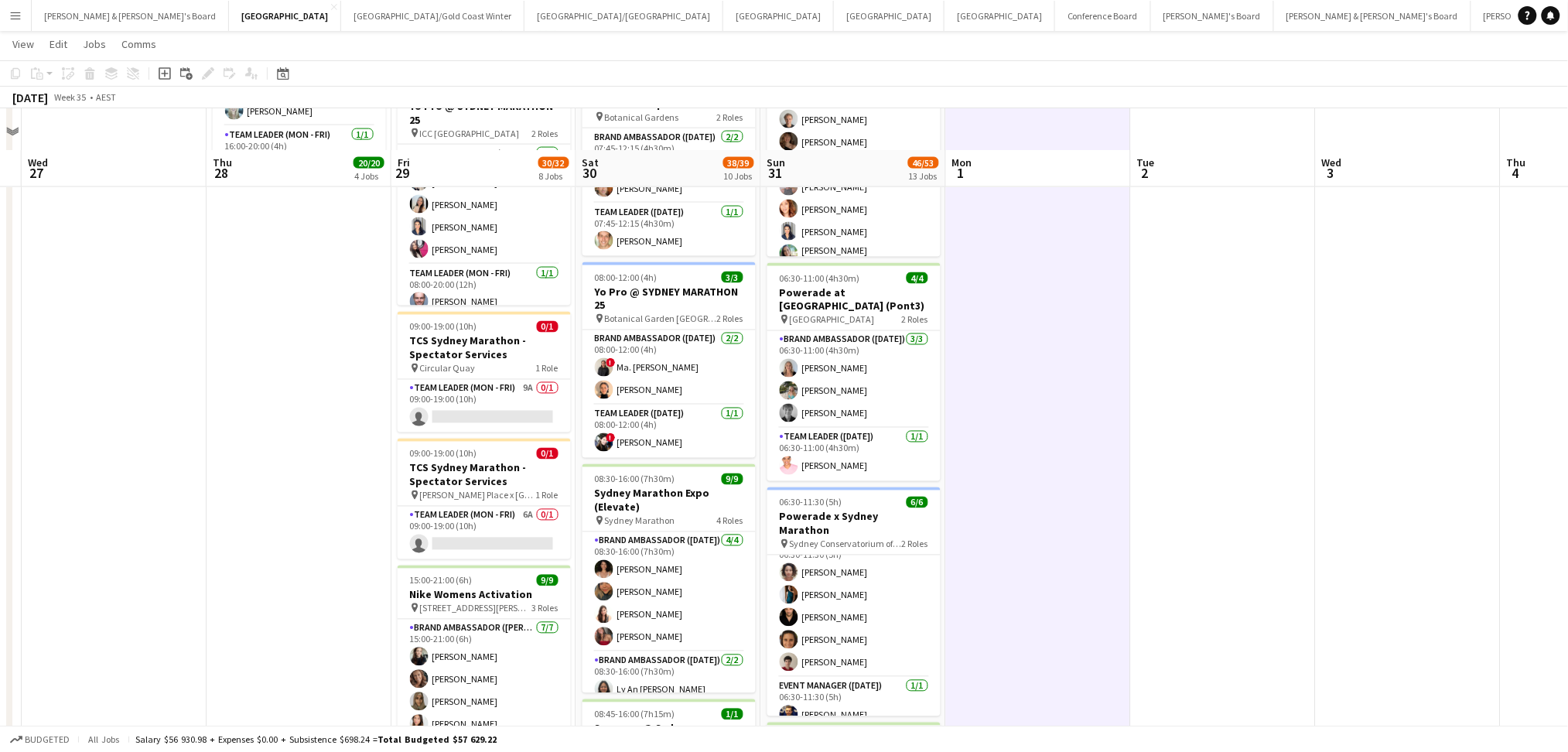
scroll to position [928, 0]
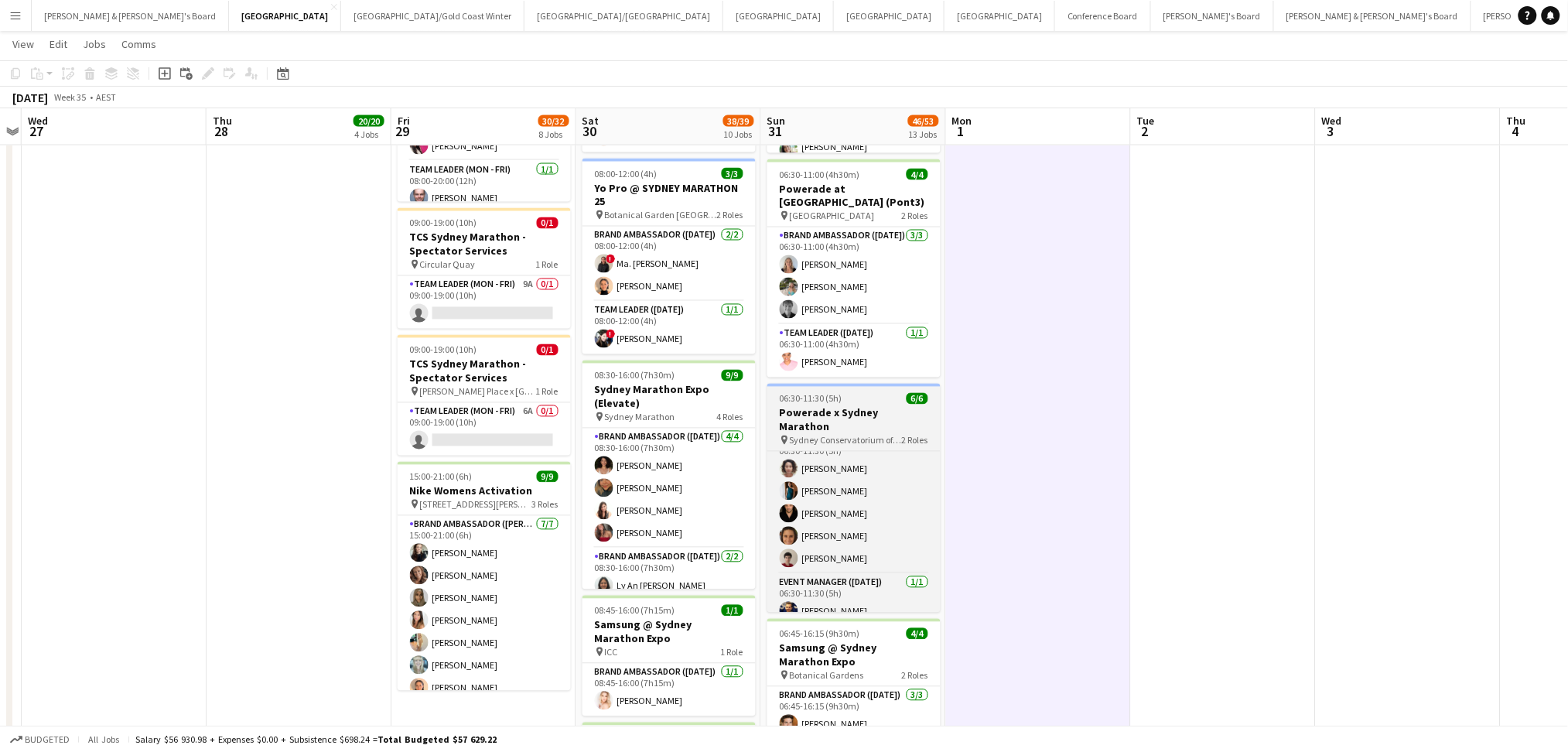
click at [838, 406] on h3 "Powerade x Sydney Marathon" at bounding box center [854, 420] width 173 height 28
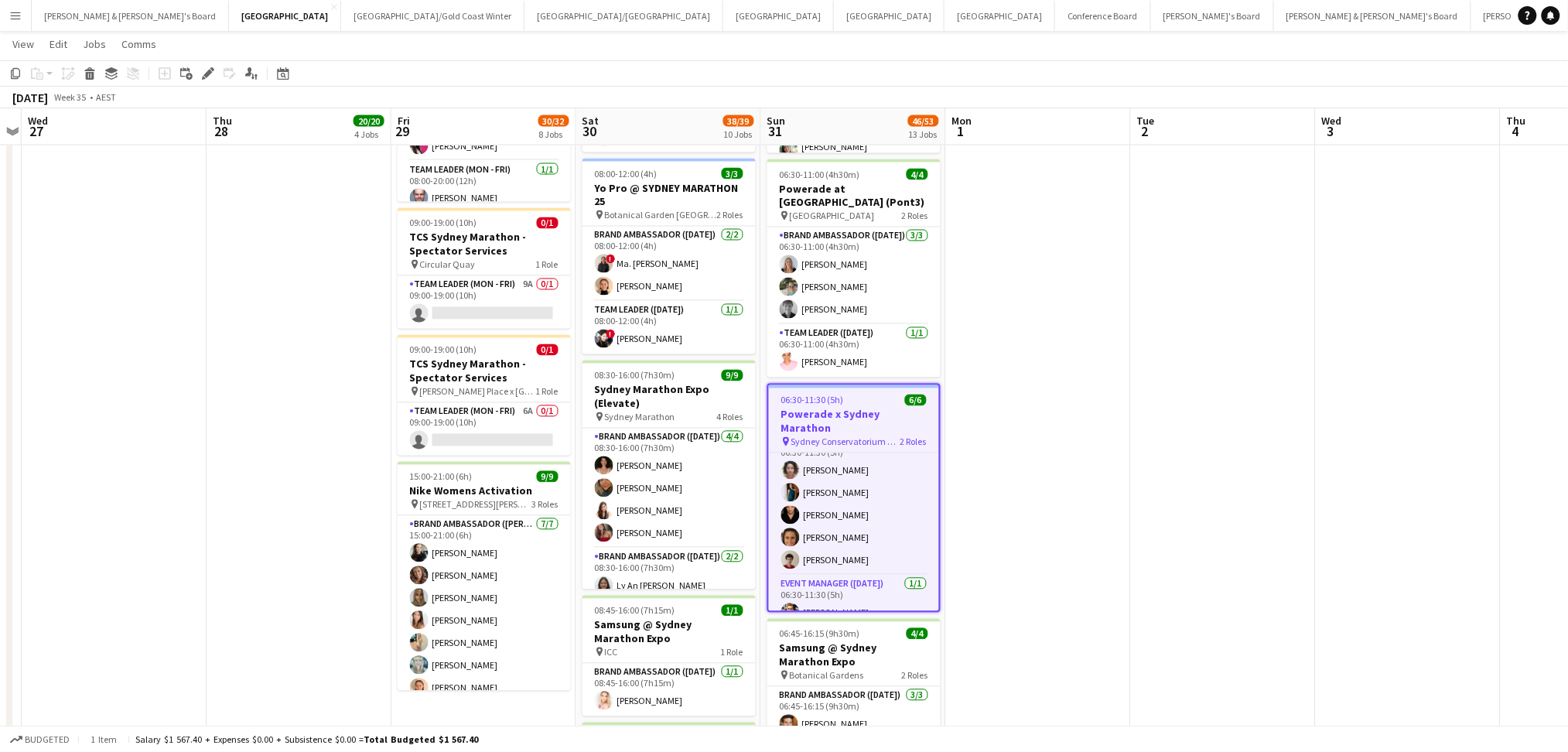
click at [838, 408] on h3 "Powerade x Sydney Marathon" at bounding box center [854, 421] width 170 height 28
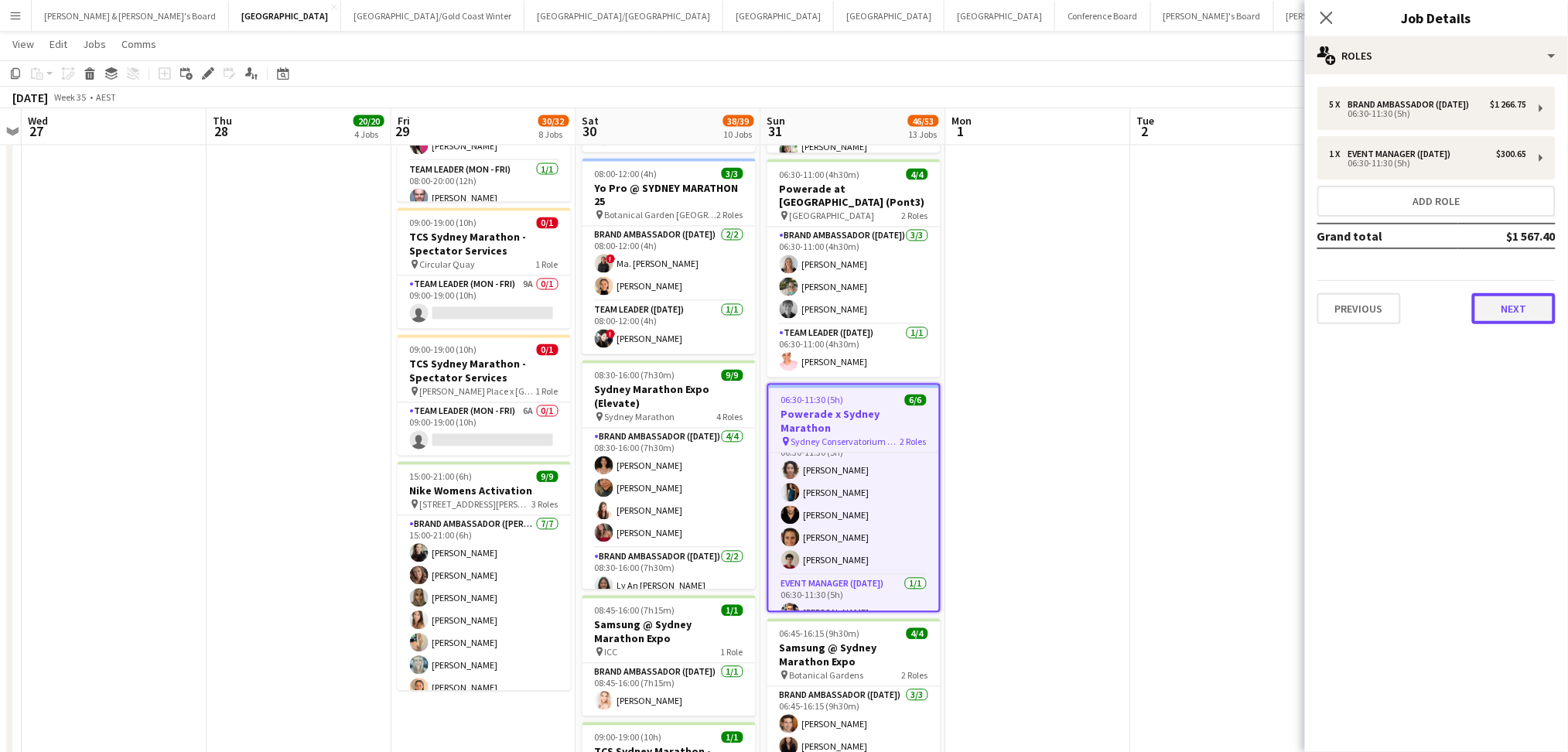
click at [1493, 306] on button "Next" at bounding box center [1514, 308] width 84 height 31
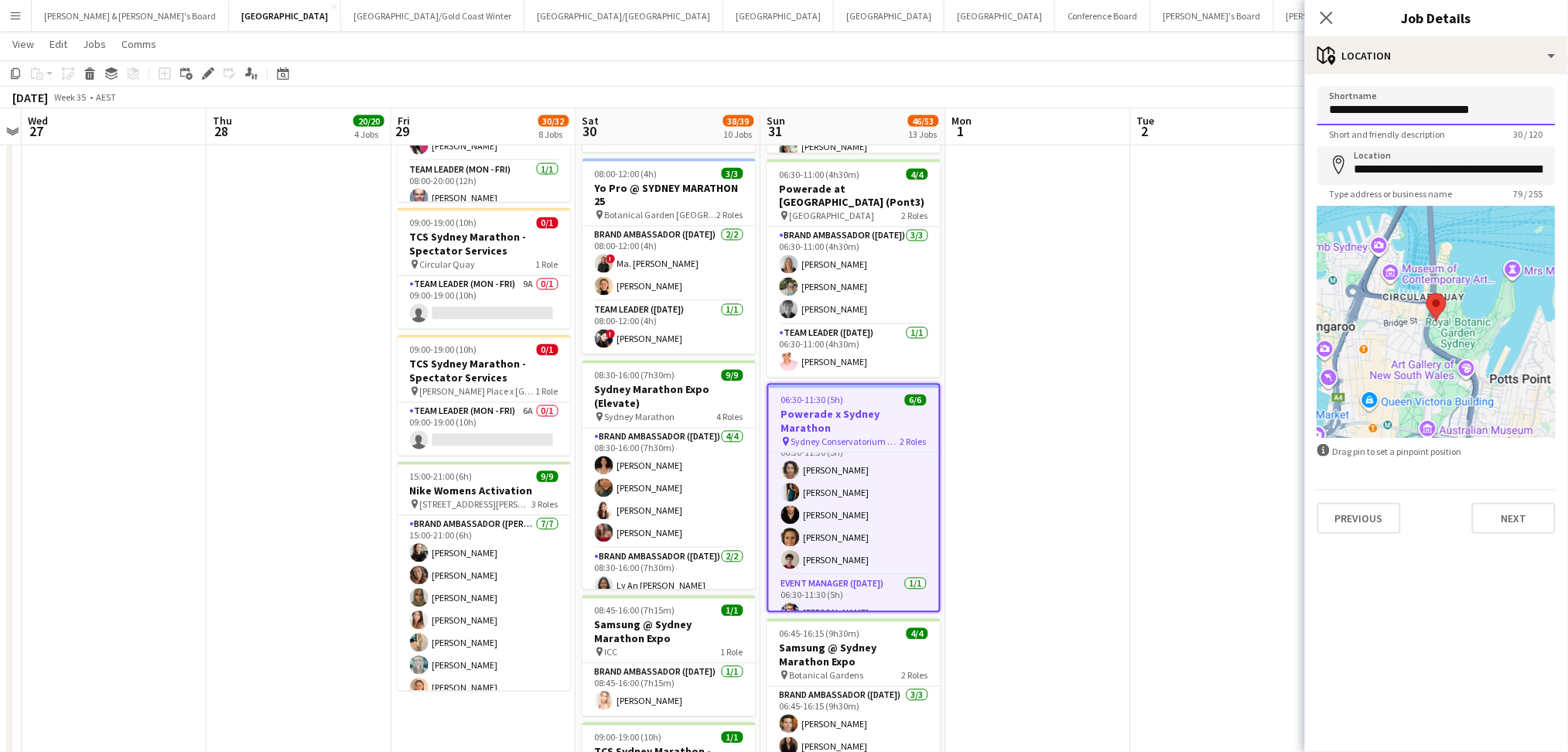
click at [1389, 114] on input "**********" at bounding box center [1436, 105] width 238 height 38
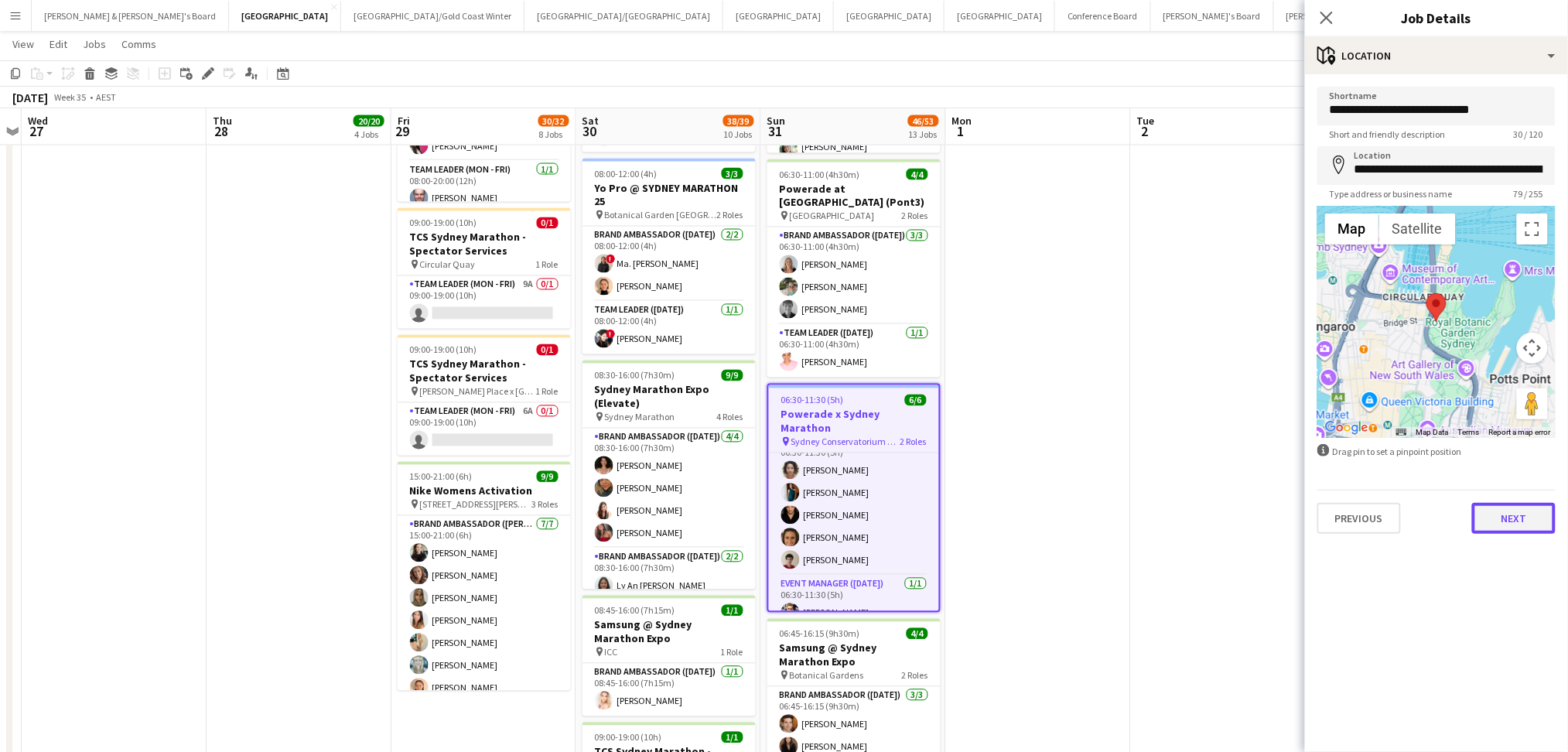
click at [1520, 522] on button "Next" at bounding box center [1514, 518] width 84 height 31
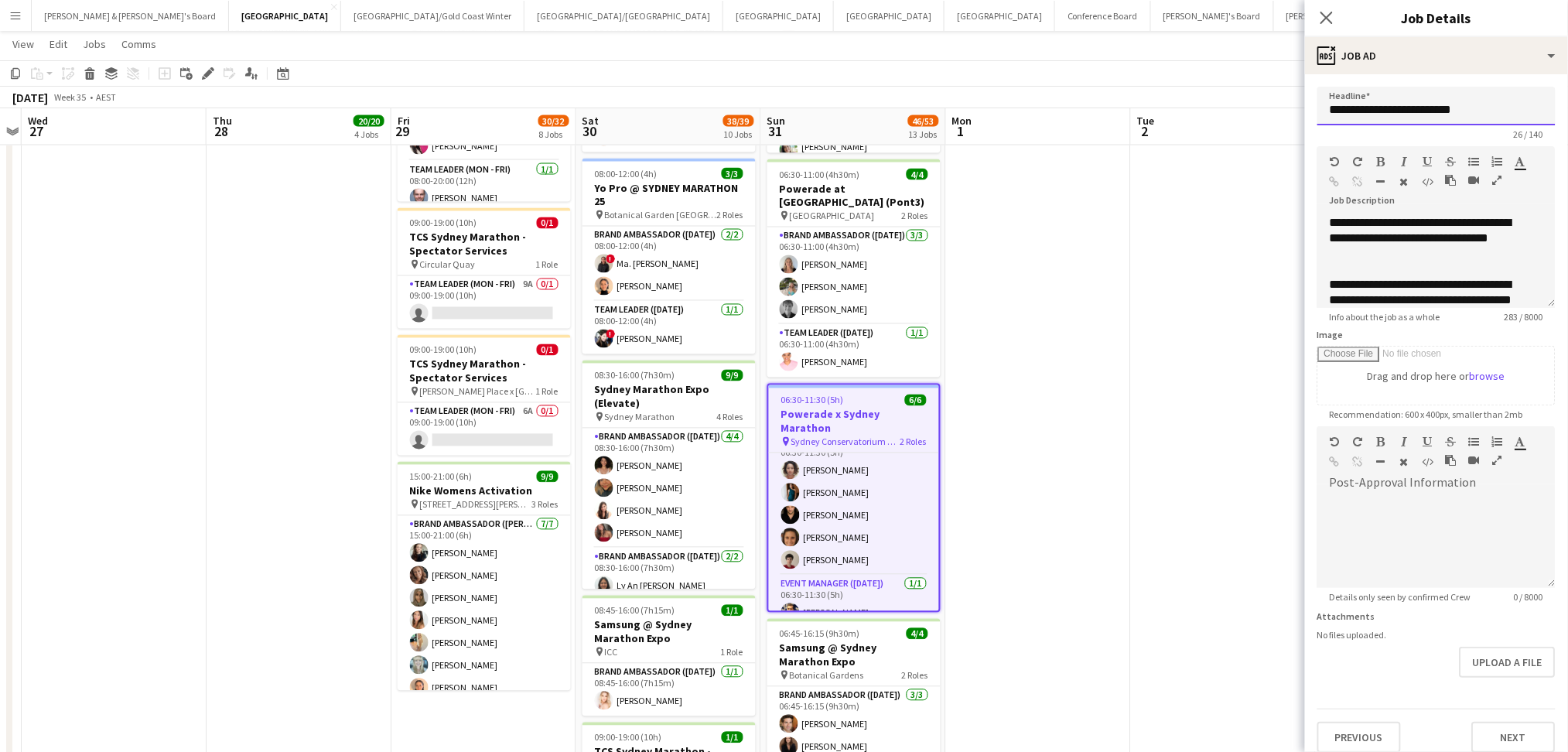
click at [1395, 112] on input "**********" at bounding box center [1436, 105] width 238 height 38
click at [1472, 730] on button "Next" at bounding box center [1514, 737] width 84 height 31
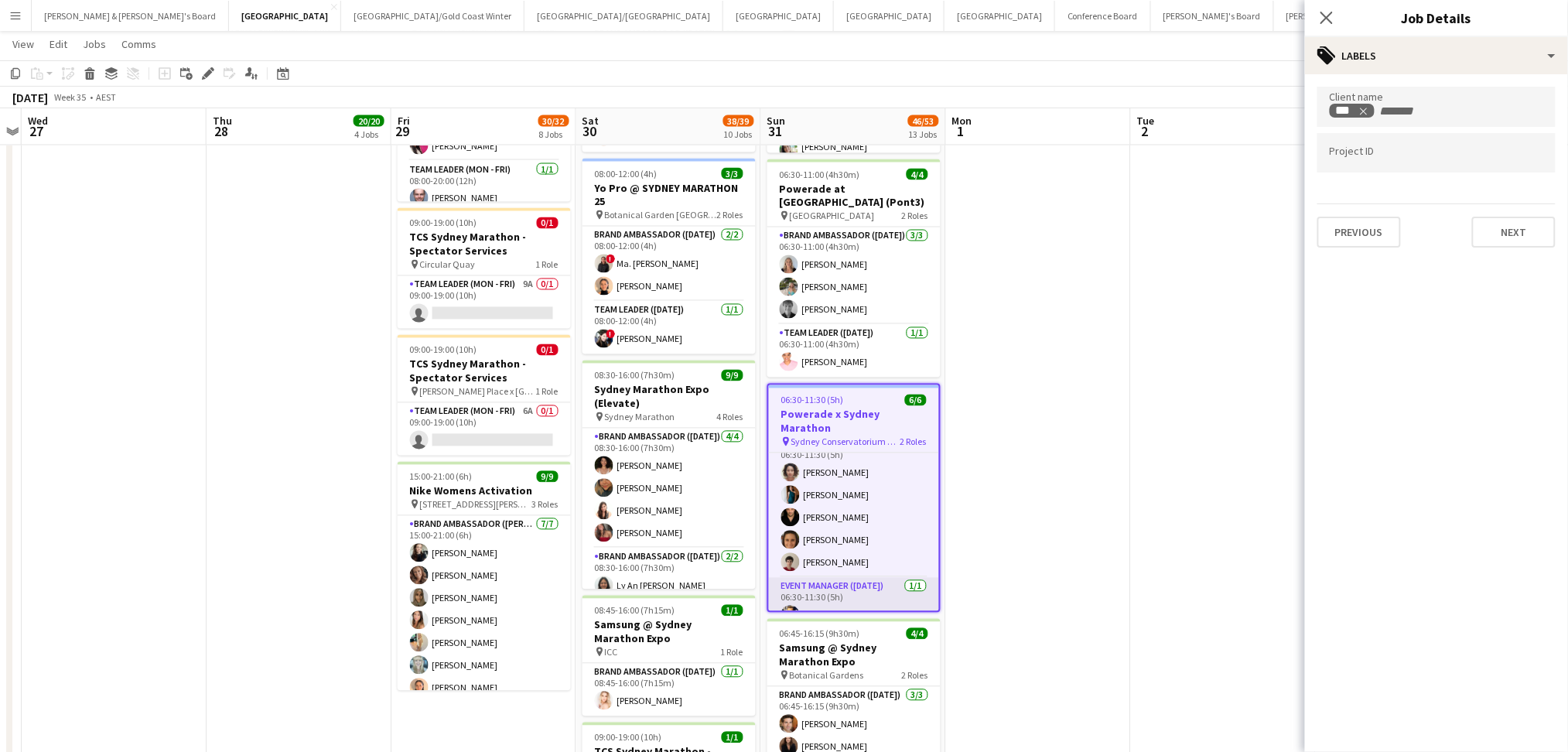
scroll to position [22, 0]
click at [834, 574] on app-card-role "Event Manager (Sunday) 1/1 06:30-11:30 (5h) Max Viney" at bounding box center [854, 600] width 170 height 53
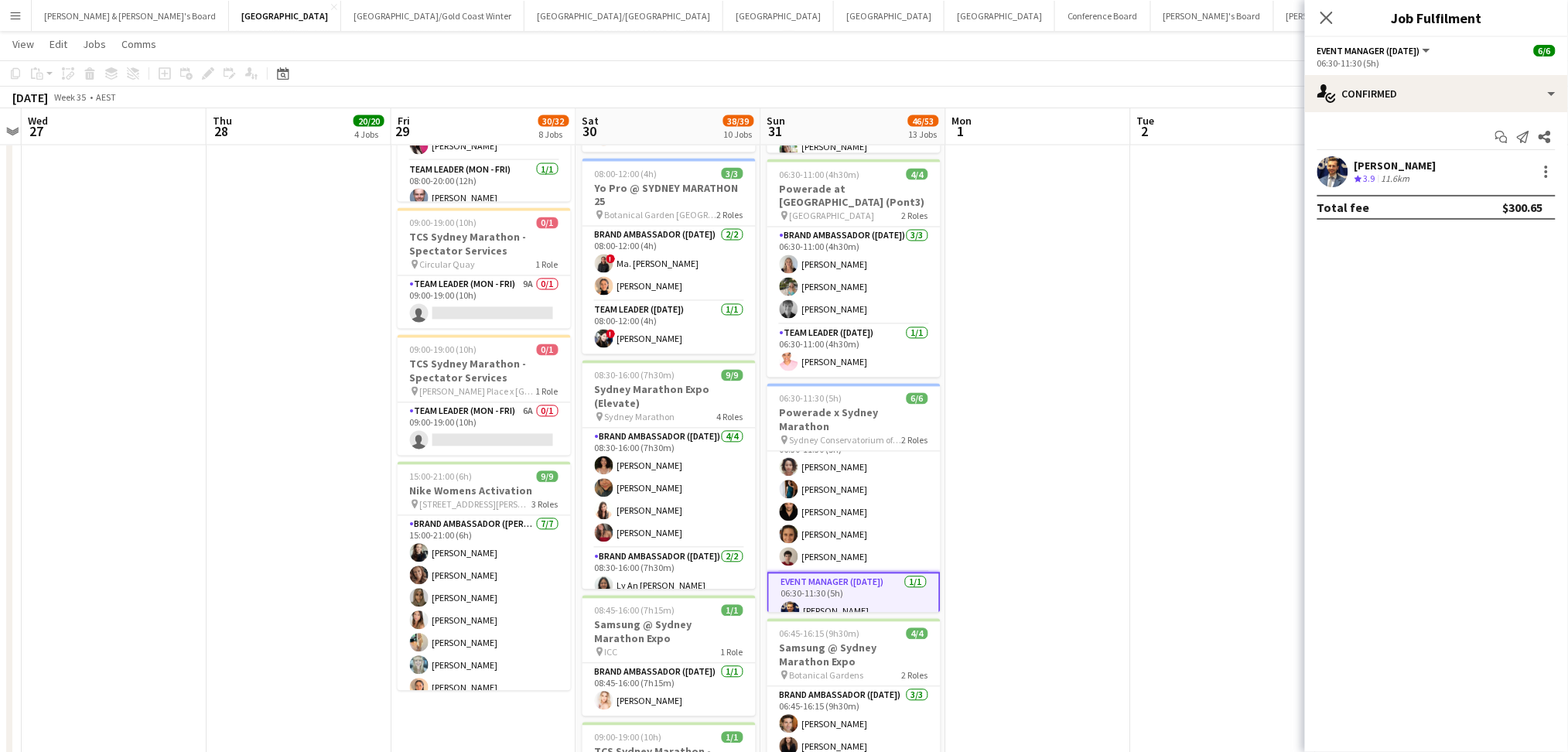
click at [1406, 174] on div "11.6km" at bounding box center [1395, 179] width 35 height 13
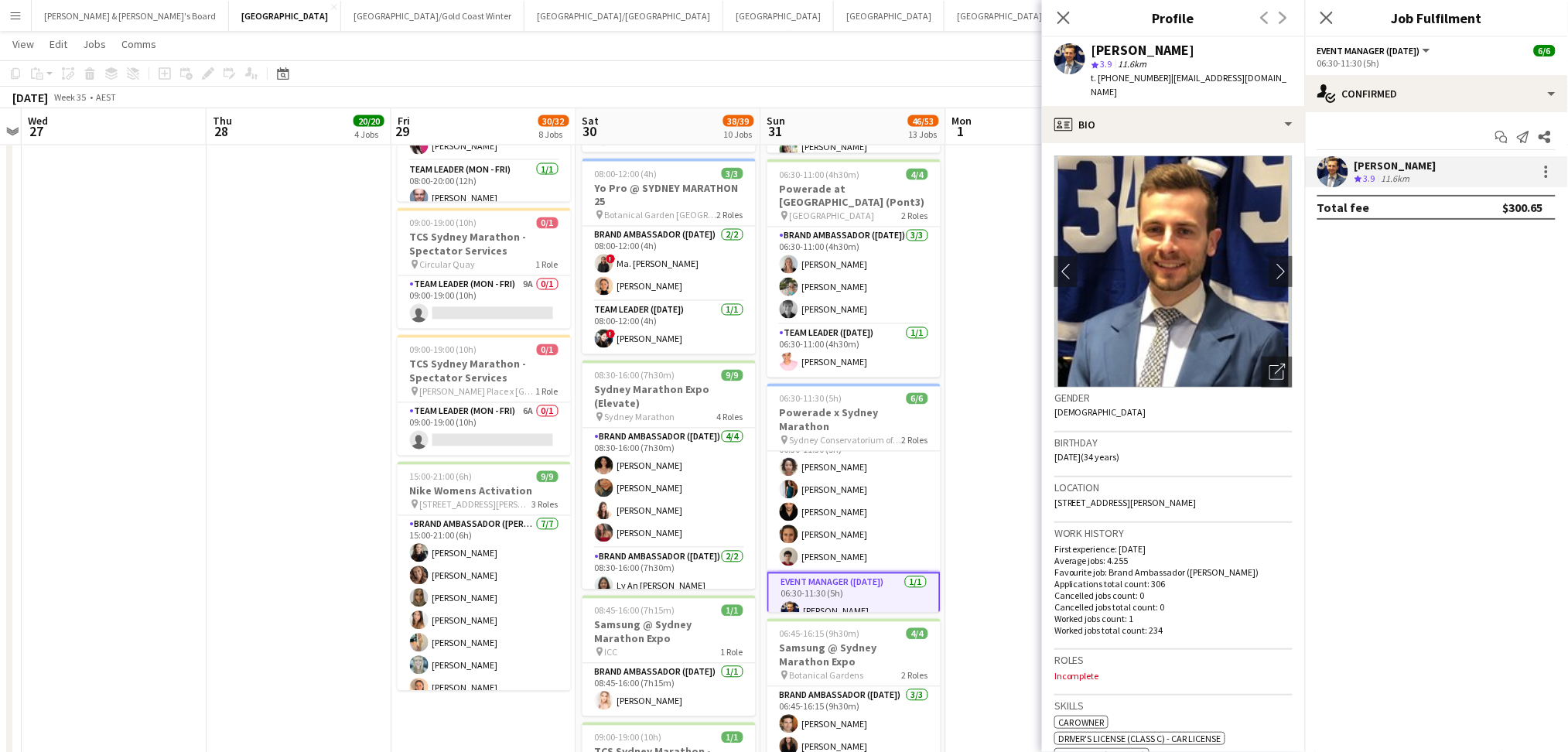
drag, startPoint x: 1160, startPoint y: 77, endPoint x: 1264, endPoint y: 81, distance: 104.1
click at [1264, 81] on app-profile-header "Max Viney star 3.9 11.6km t. +61467679476 | mviney10@gmail.com" at bounding box center [1173, 71] width 263 height 69
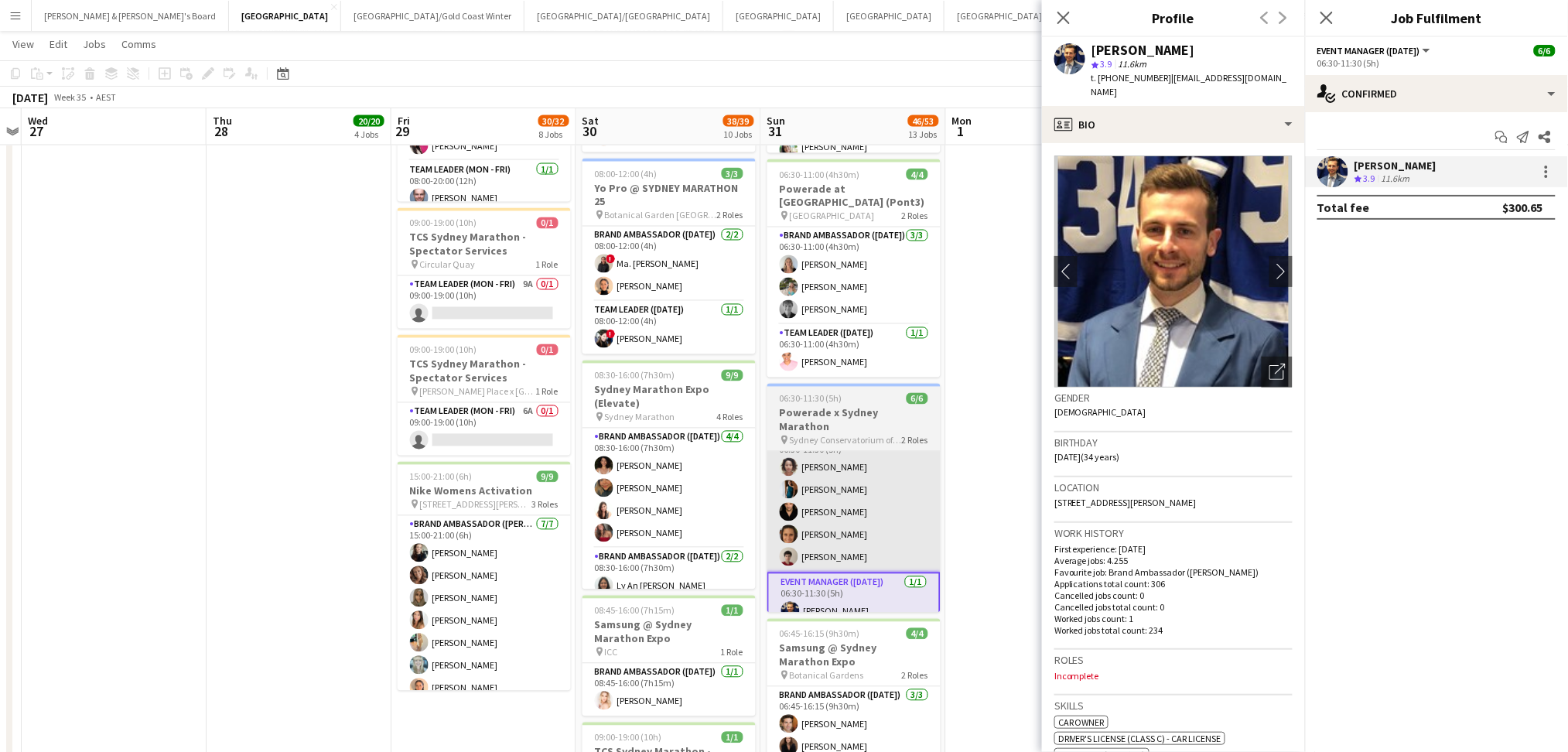
click at [767, 503] on app-card-role "Brand Ambassador (Sunday) 5/5 06:30-11:30 (5h) Vararat Yingsoong Payal Gidwani …" at bounding box center [854, 501] width 173 height 142
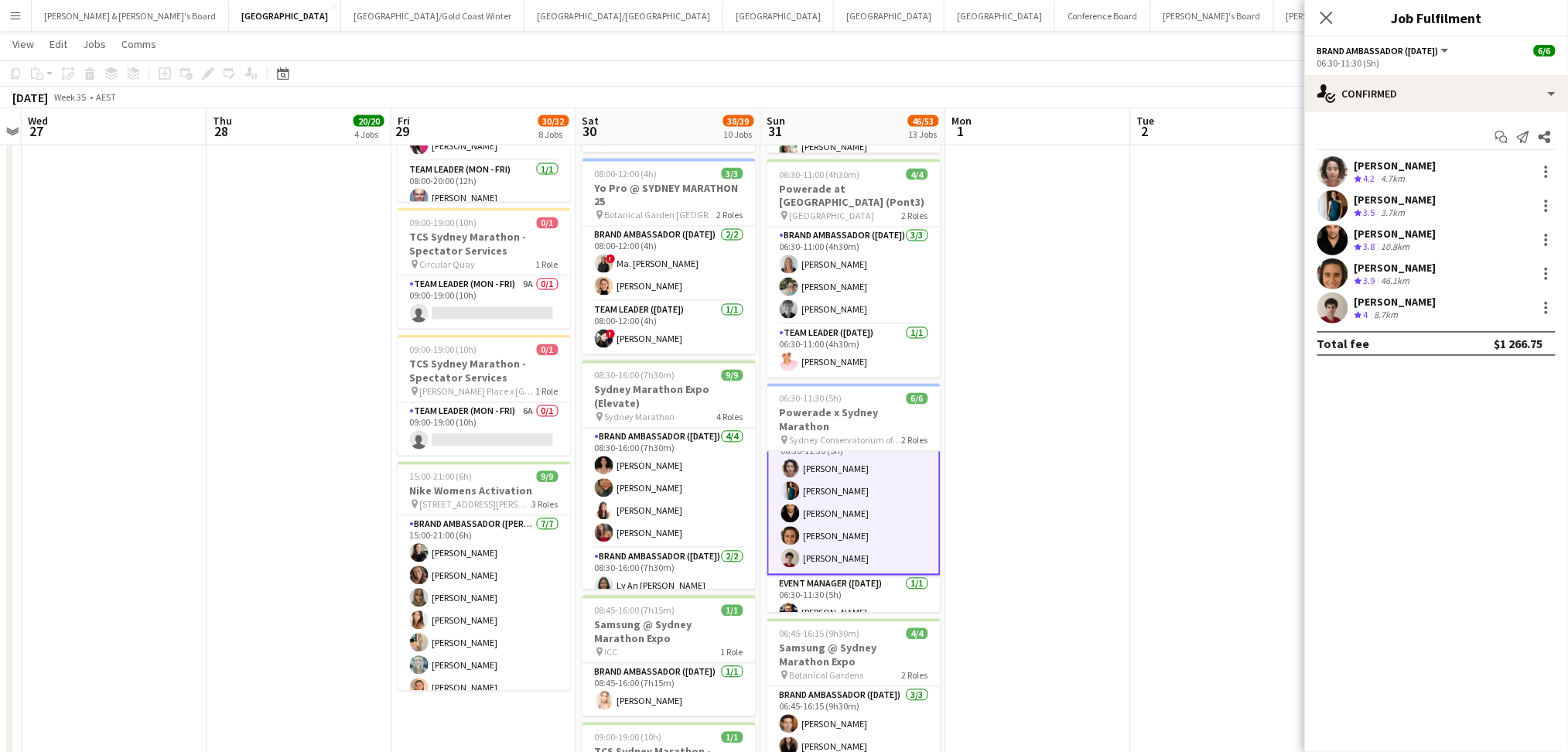
click at [829, 494] on app-card-role "Brand Ambassador (Sunday) 5/5 06:30-11:30 (5h) Vararat Yingsoong Payal Gidwani …" at bounding box center [854, 503] width 173 height 145
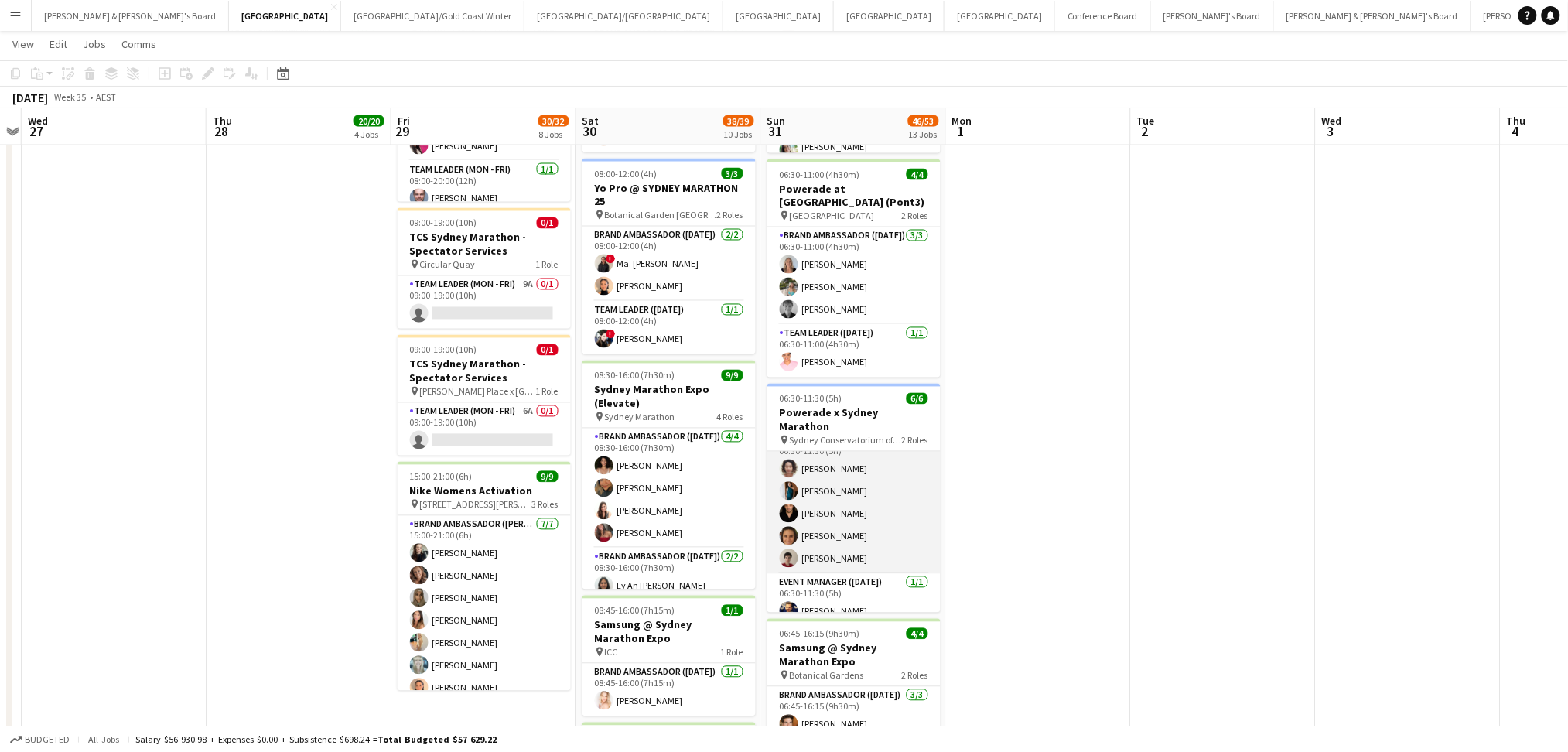
click at [829, 494] on app-card-role "Brand Ambassador (Sunday) 5/5 06:30-11:30 (5h) Vararat Yingsoong Payal Gidwani …" at bounding box center [854, 503] width 173 height 142
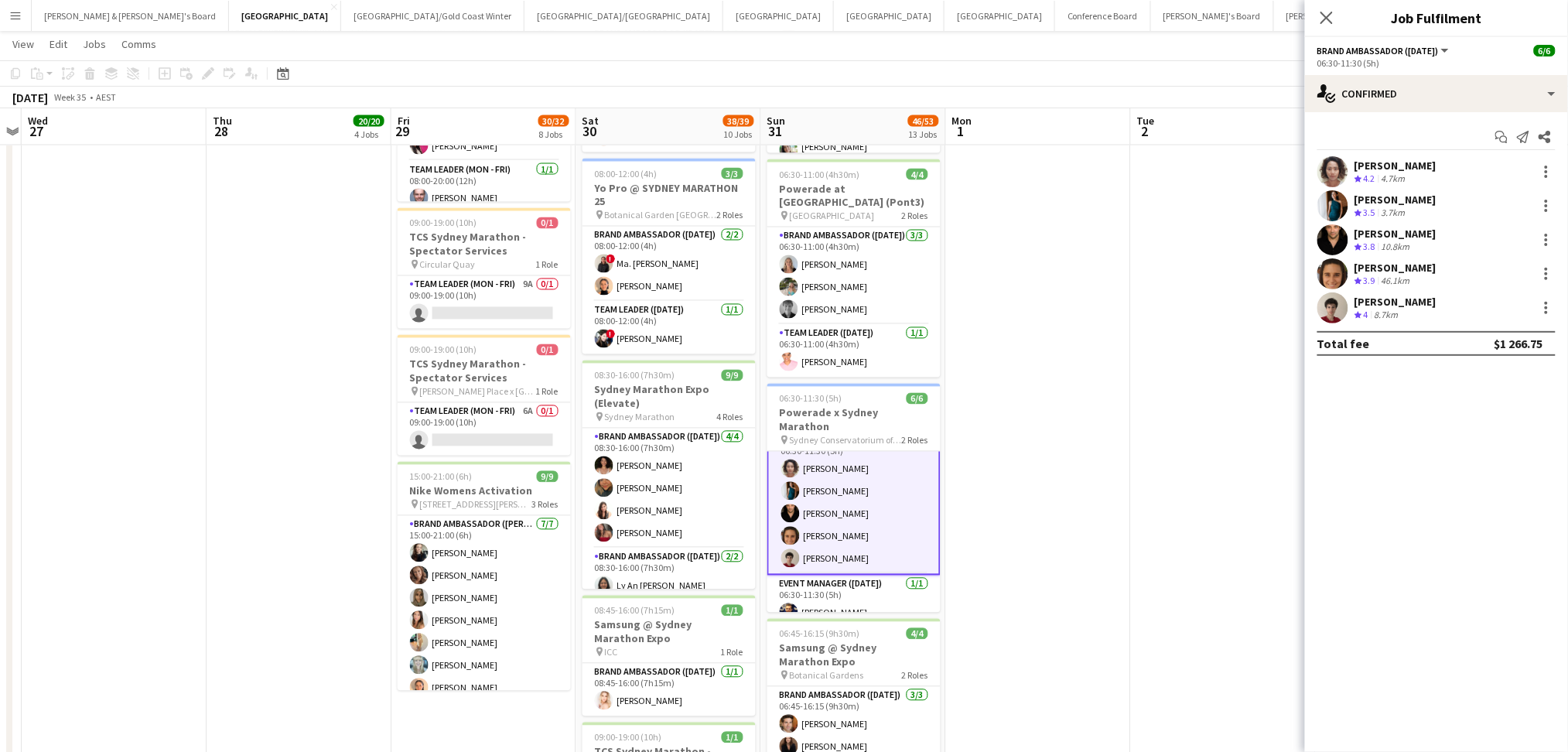
click at [1415, 172] on div "Vararat Yingsoong" at bounding box center [1395, 165] width 82 height 14
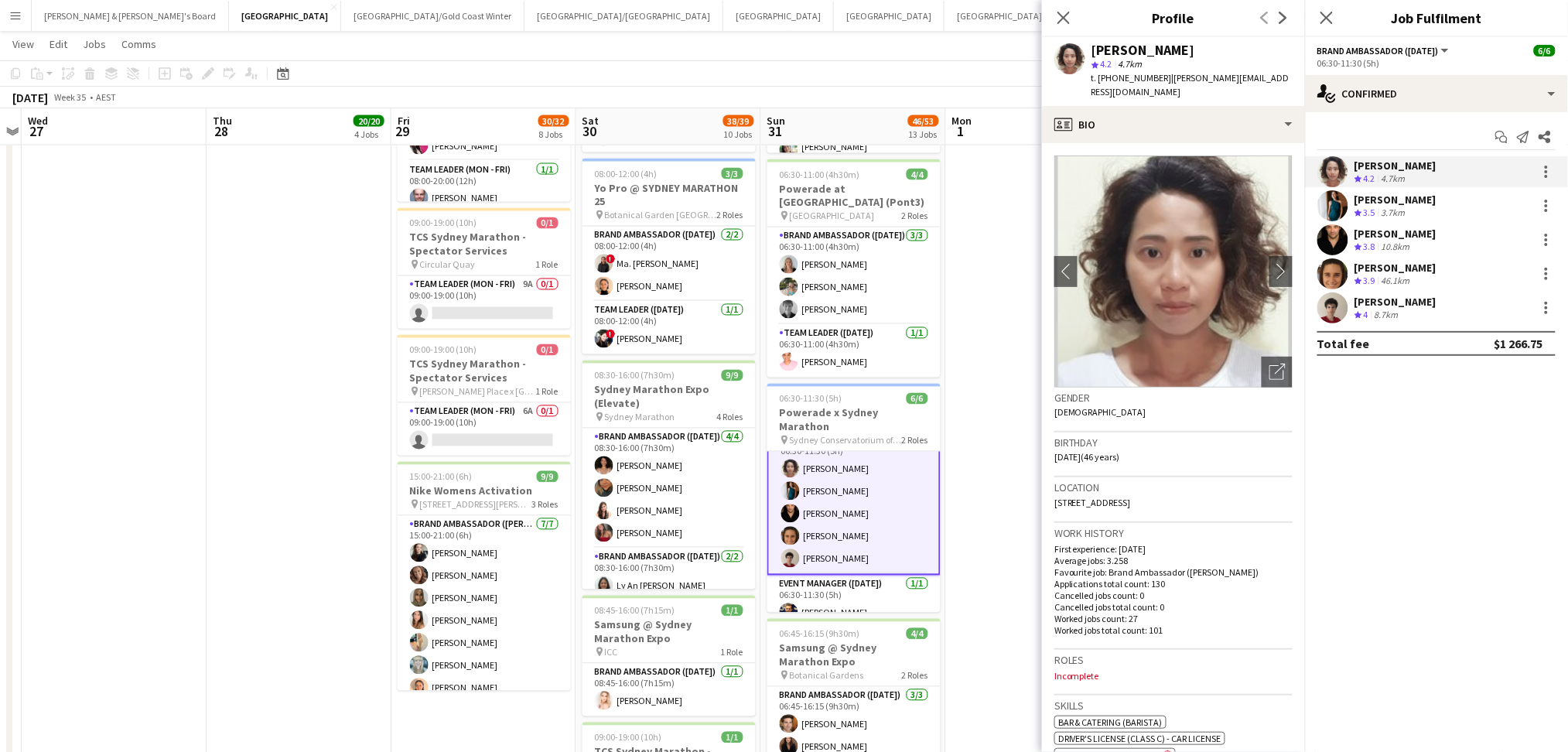
drag, startPoint x: 1160, startPoint y: 72, endPoint x: 1285, endPoint y: 88, distance: 126.0
click at [1285, 88] on app-profile-header "Vararat Yingsoong star 4.2 4.7km t. +61433160440 | gail.vararat@gmail.com" at bounding box center [1173, 71] width 263 height 69
click at [1407, 209] on div "3.7km" at bounding box center [1393, 213] width 30 height 13
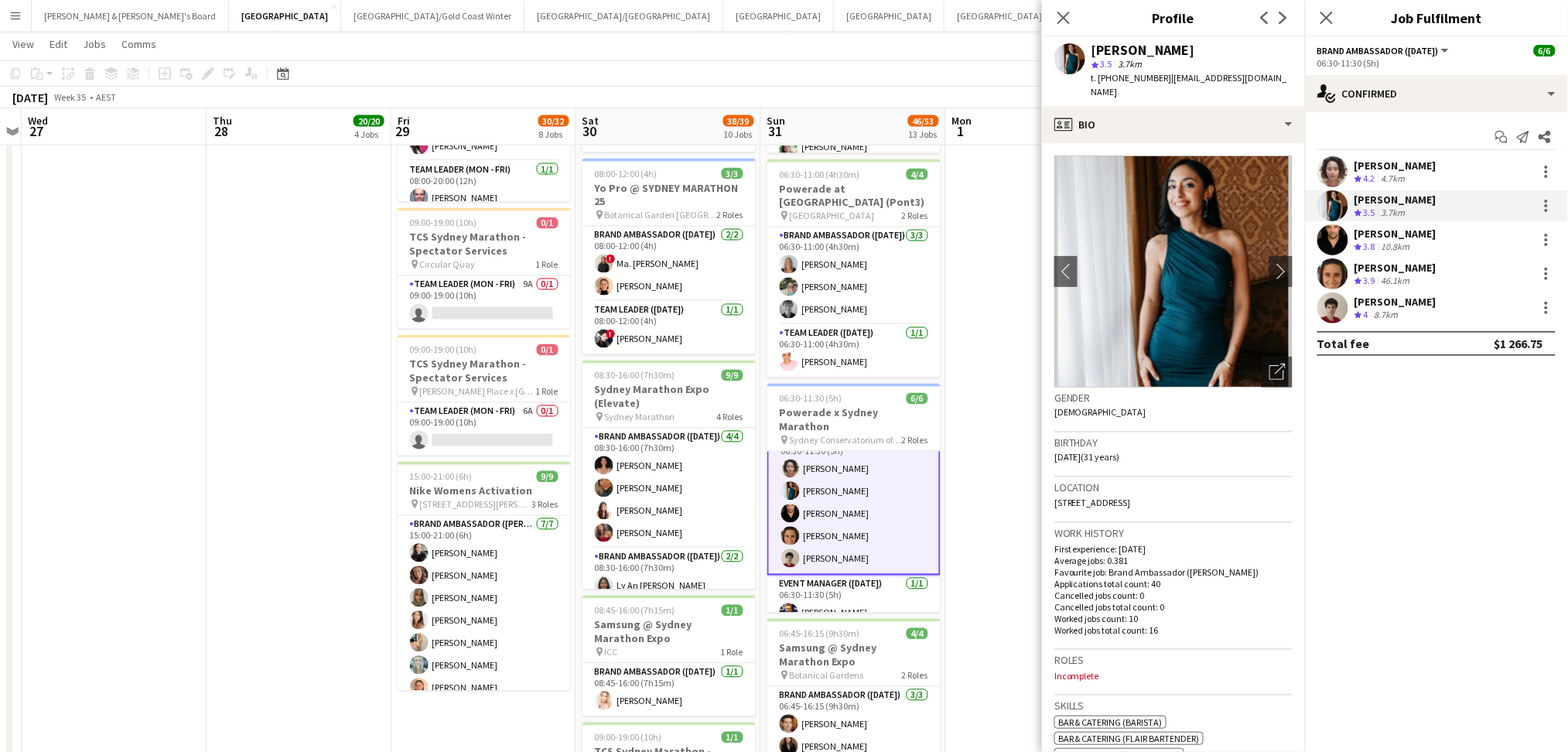
drag, startPoint x: 1162, startPoint y: 74, endPoint x: 1275, endPoint y: 72, distance: 113.0
click at [1275, 72] on app-profile-header "Payal Gidwani star 3.5 3.7km t. +61450274104 | gidwanipayal@gmail.com" at bounding box center [1173, 71] width 263 height 69
click at [1383, 241] on div "10.8km" at bounding box center [1395, 247] width 35 height 13
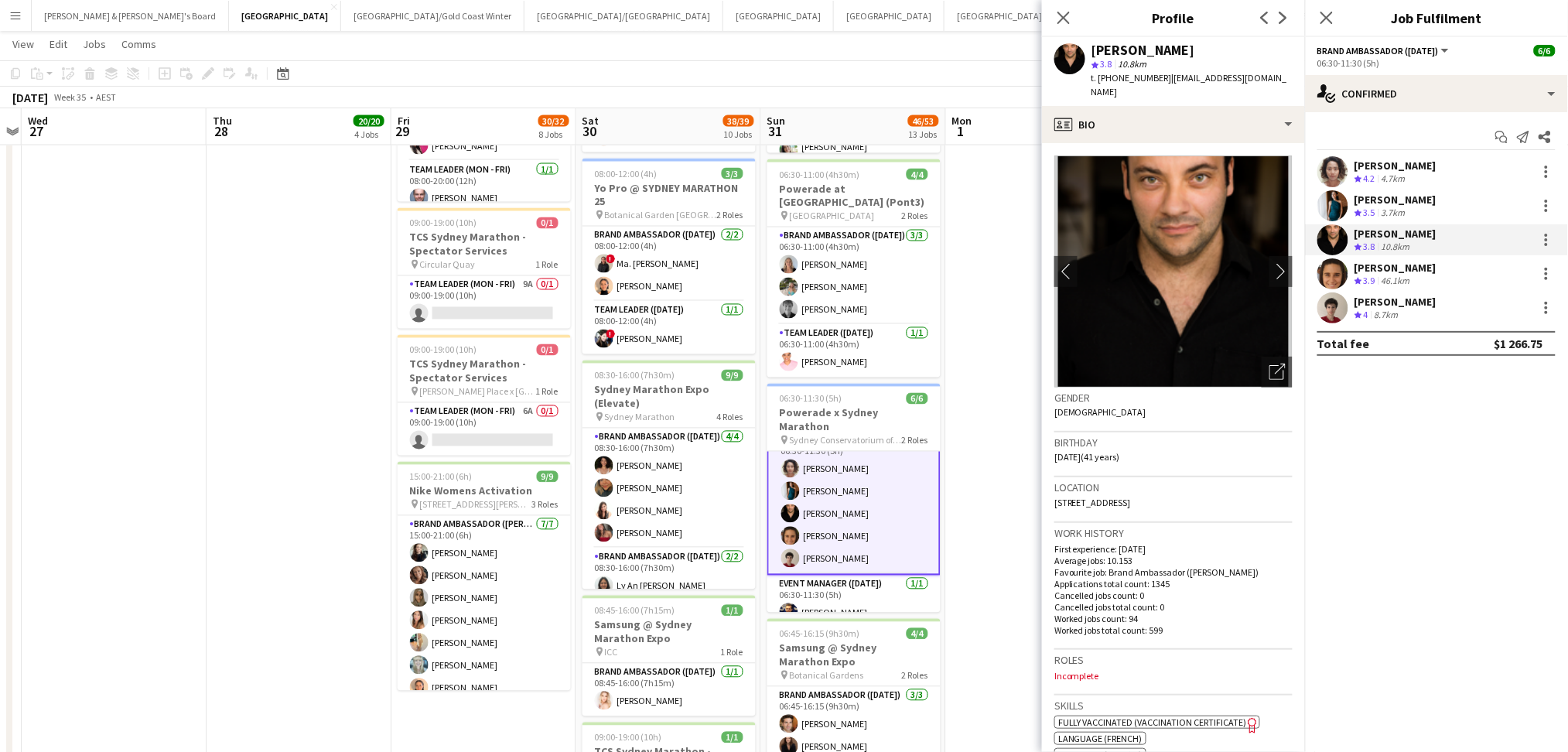
drag, startPoint x: 1164, startPoint y: 72, endPoint x: 1280, endPoint y: 82, distance: 116.4
click at [1280, 82] on div "Gianluca John Logiacco star 3.8 10.8km t. +610404195875 | lucalogiacco@hotmail.…" at bounding box center [1173, 71] width 263 height 69
click at [1336, 265] on app-user-avatar at bounding box center [1332, 273] width 31 height 31
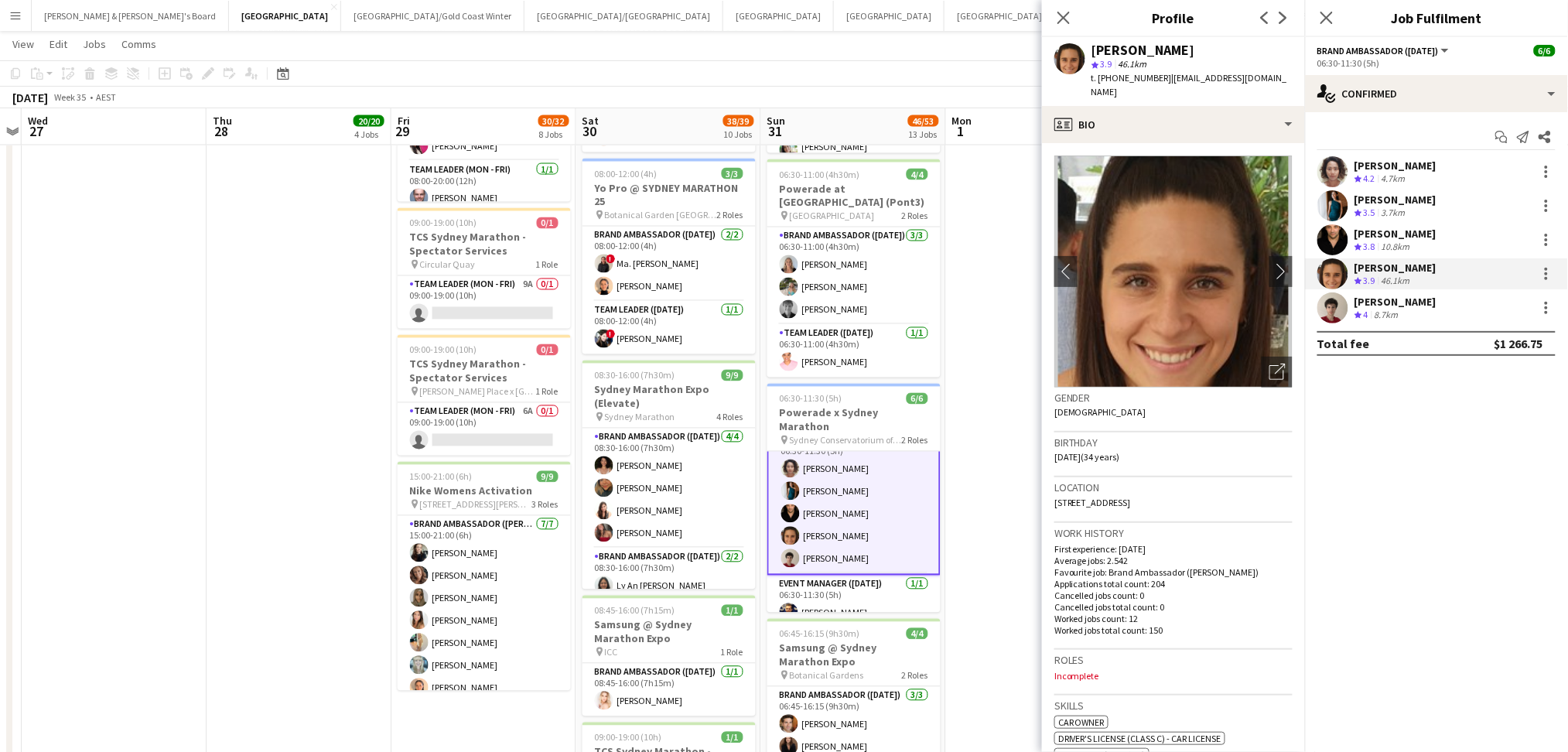
drag, startPoint x: 1160, startPoint y: 77, endPoint x: 1287, endPoint y: 75, distance: 127.0
click at [1287, 75] on app-profile-header "Lesia Weismantel star 3.9 46.1km t. +61488307061 | lesia_rohoz@hotmail.com" at bounding box center [1173, 71] width 263 height 69
click at [1346, 309] on app-user-avatar at bounding box center [1332, 308] width 31 height 31
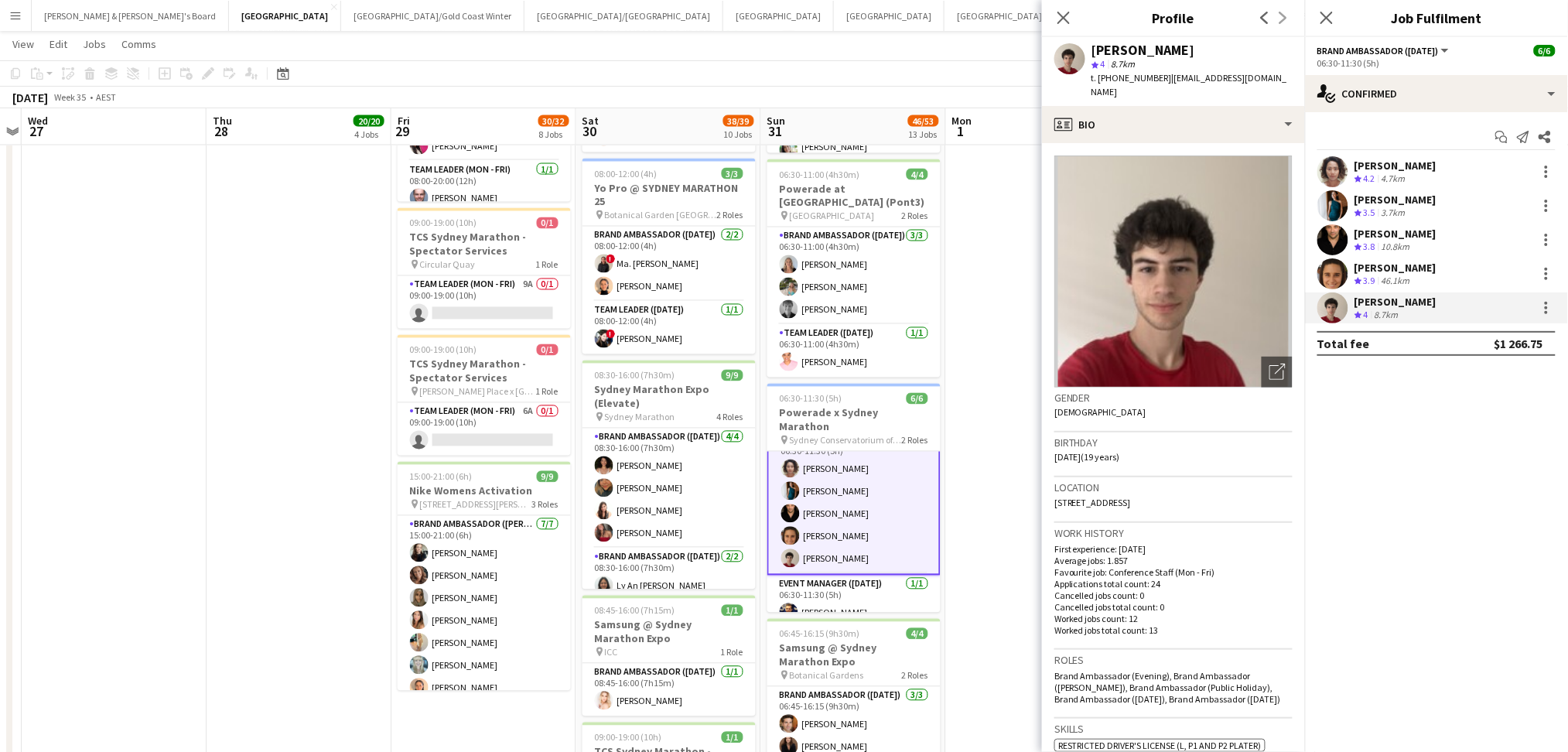
drag, startPoint x: 1160, startPoint y: 78, endPoint x: 1264, endPoint y: 72, distance: 104.2
click at [1264, 72] on span "| dion.bablusha@gmail.com" at bounding box center [1188, 85] width 196 height 26
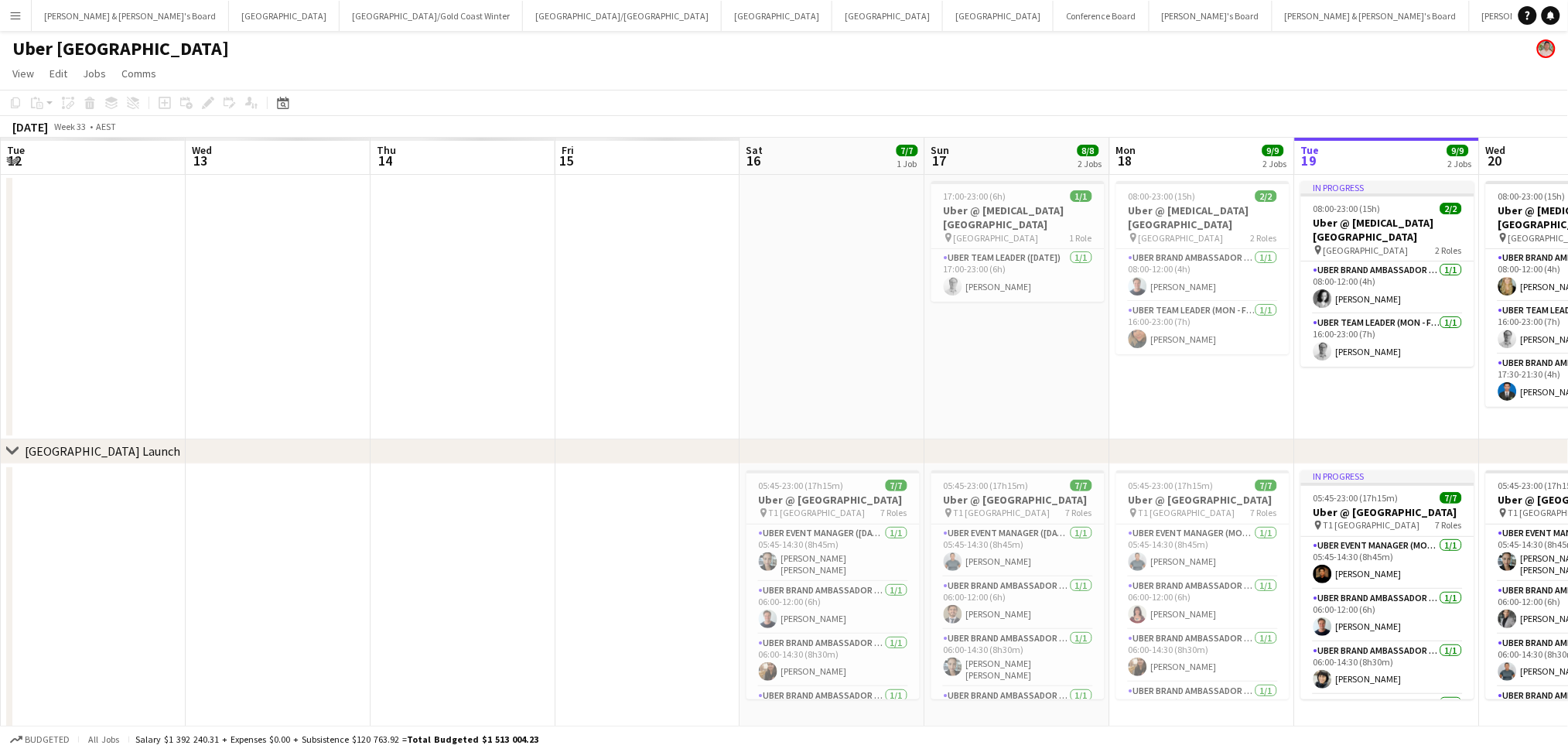
scroll to position [0, 489]
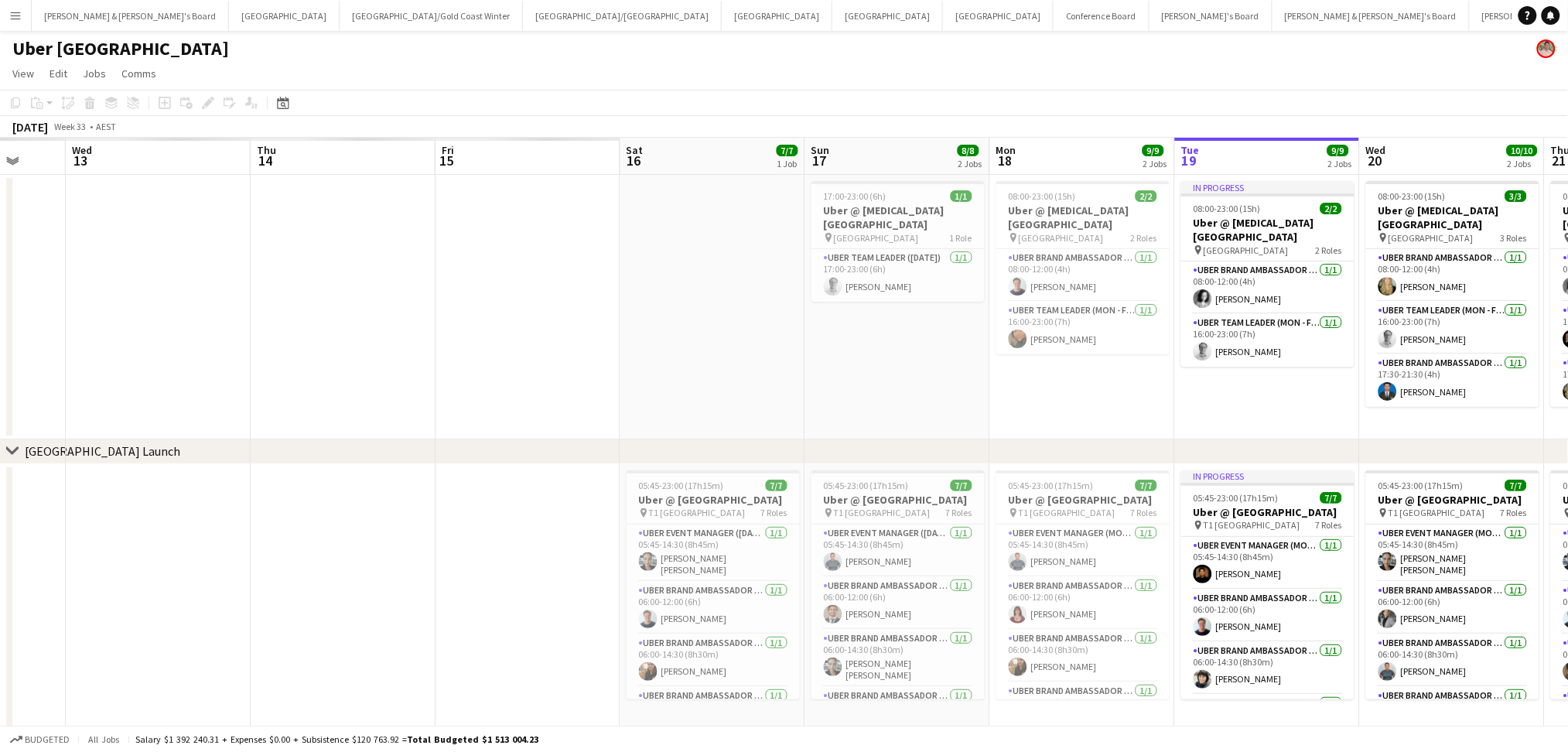
drag, startPoint x: 237, startPoint y: 383, endPoint x: 1227, endPoint y: 393, distance: 990.1
click at [1227, 393] on app-calendar-viewport "Sun 10 Mon 11 Tue 12 Wed 13 Thu 14 Fri 15 Sat 16 7/7 1 Job Sun 17 8/8 2 Jobs Mo…" at bounding box center [784, 433] width 1568 height 592
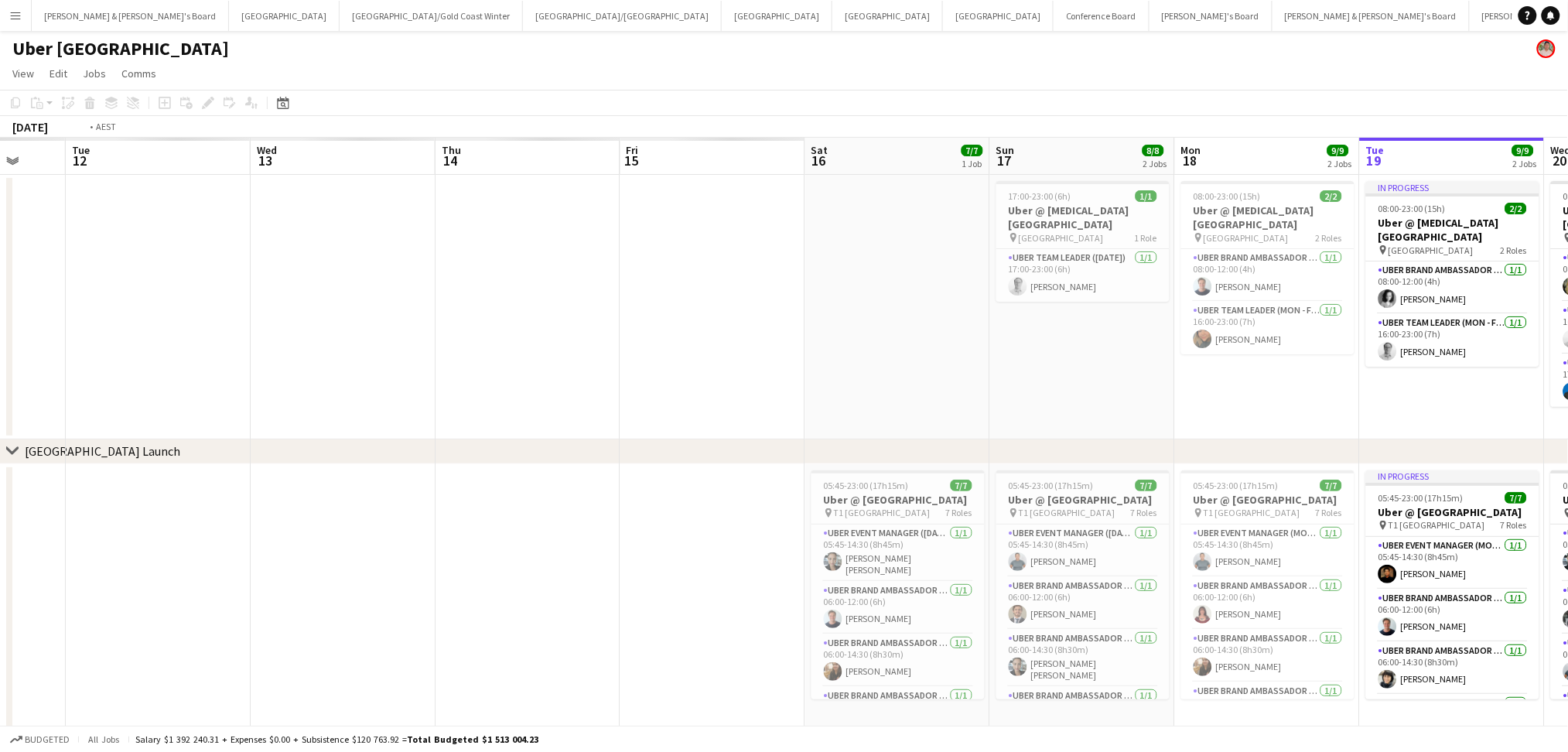
scroll to position [0, 313]
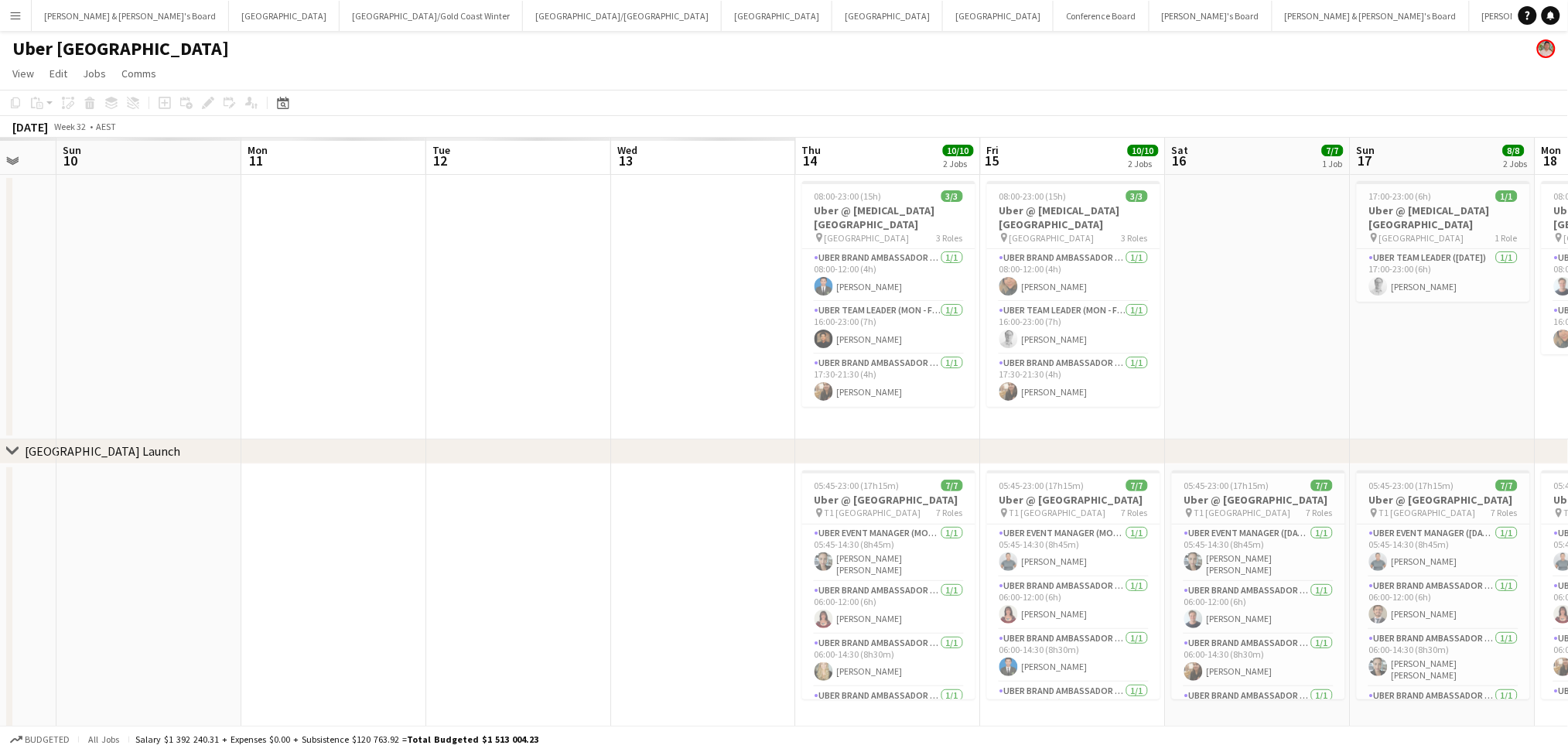
drag, startPoint x: 638, startPoint y: 389, endPoint x: 993, endPoint y: 389, distance: 355.0
click at [993, 389] on app-calendar-viewport "Fri 8 Sat 9 Sun 10 Mon 11 Tue 12 Wed 13 Thu 14 10/10 2 Jobs Fri 15 10/10 2 Jobs…" at bounding box center [784, 433] width 1568 height 592
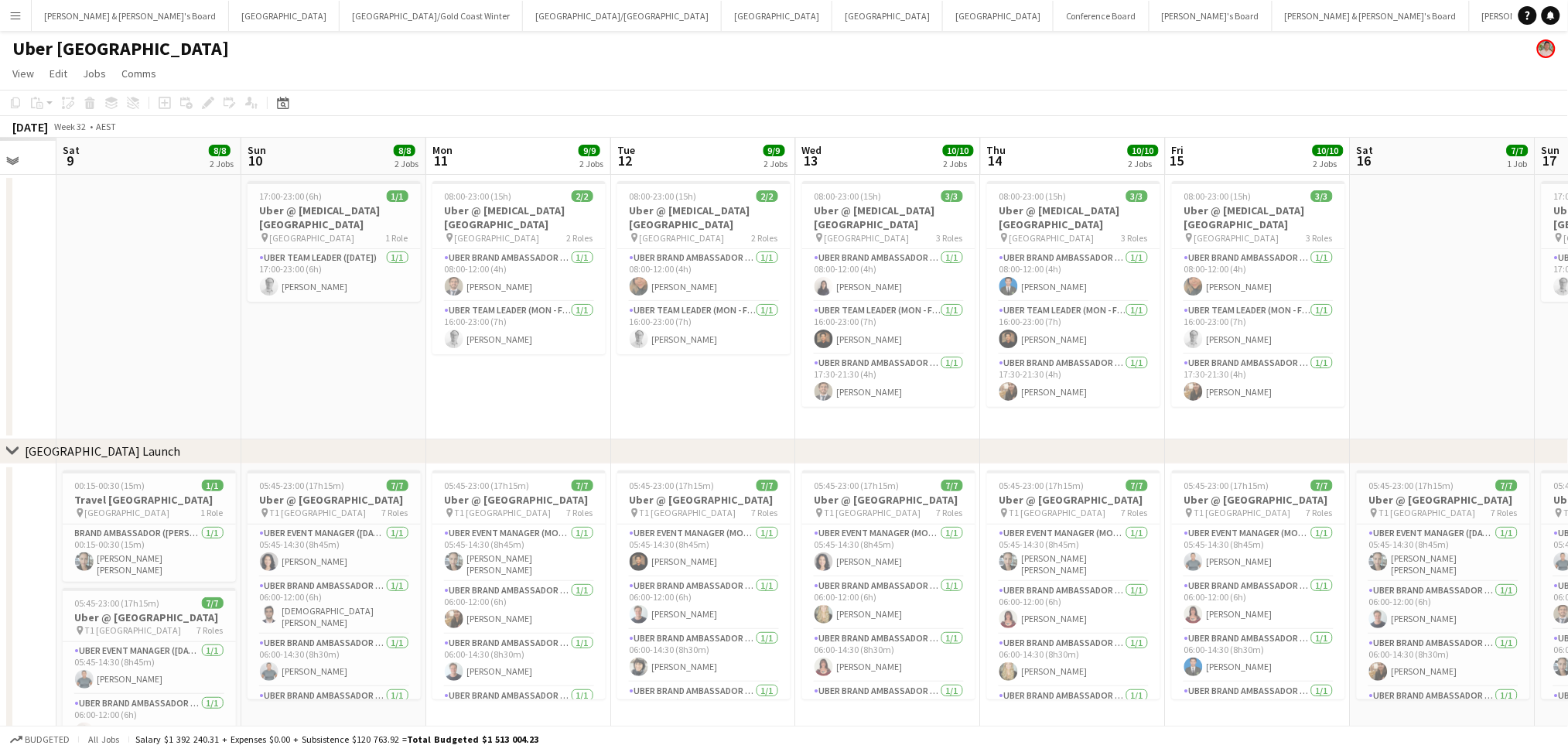
drag, startPoint x: 605, startPoint y: 406, endPoint x: 813, endPoint y: 411, distance: 208.1
click at [799, 412] on app-calendar-viewport "Thu 7 Fri 8 Sat 9 8/8 2 Jobs Sun 10 8/8 2 Jobs Mon 11 9/9 2 Jobs Tue 12 9/9 2 J…" at bounding box center [784, 497] width 1568 height 720
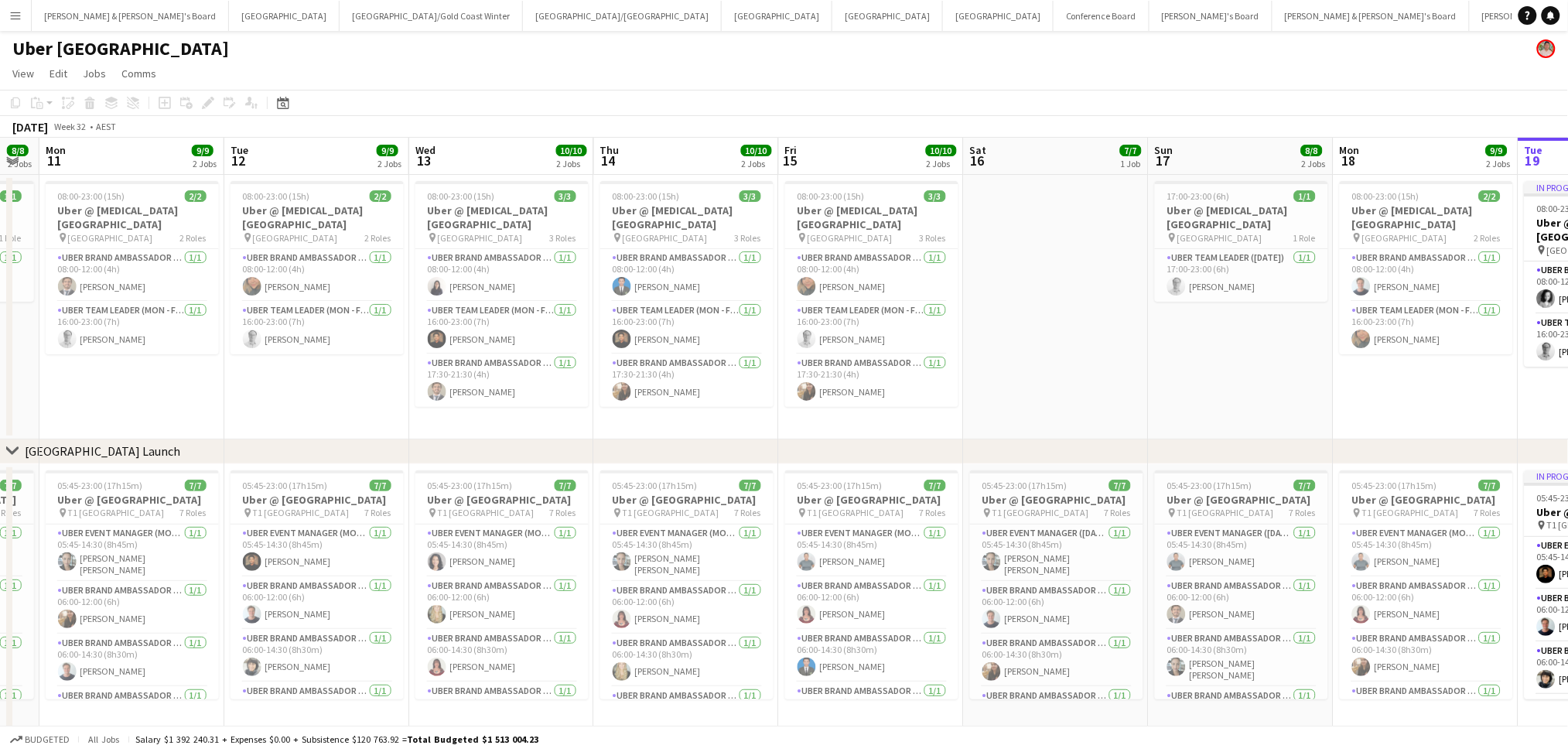
drag, startPoint x: 1427, startPoint y: 399, endPoint x: 978, endPoint y: 412, distance: 449.2
click at [995, 412] on app-calendar-viewport "Fri 8 10/10 2 Jobs Sat 9 8/8 2 Jobs Sun 10 8/8 2 Jobs Mon 11 9/9 2 Jobs Tue 12 …" at bounding box center [784, 497] width 1568 height 720
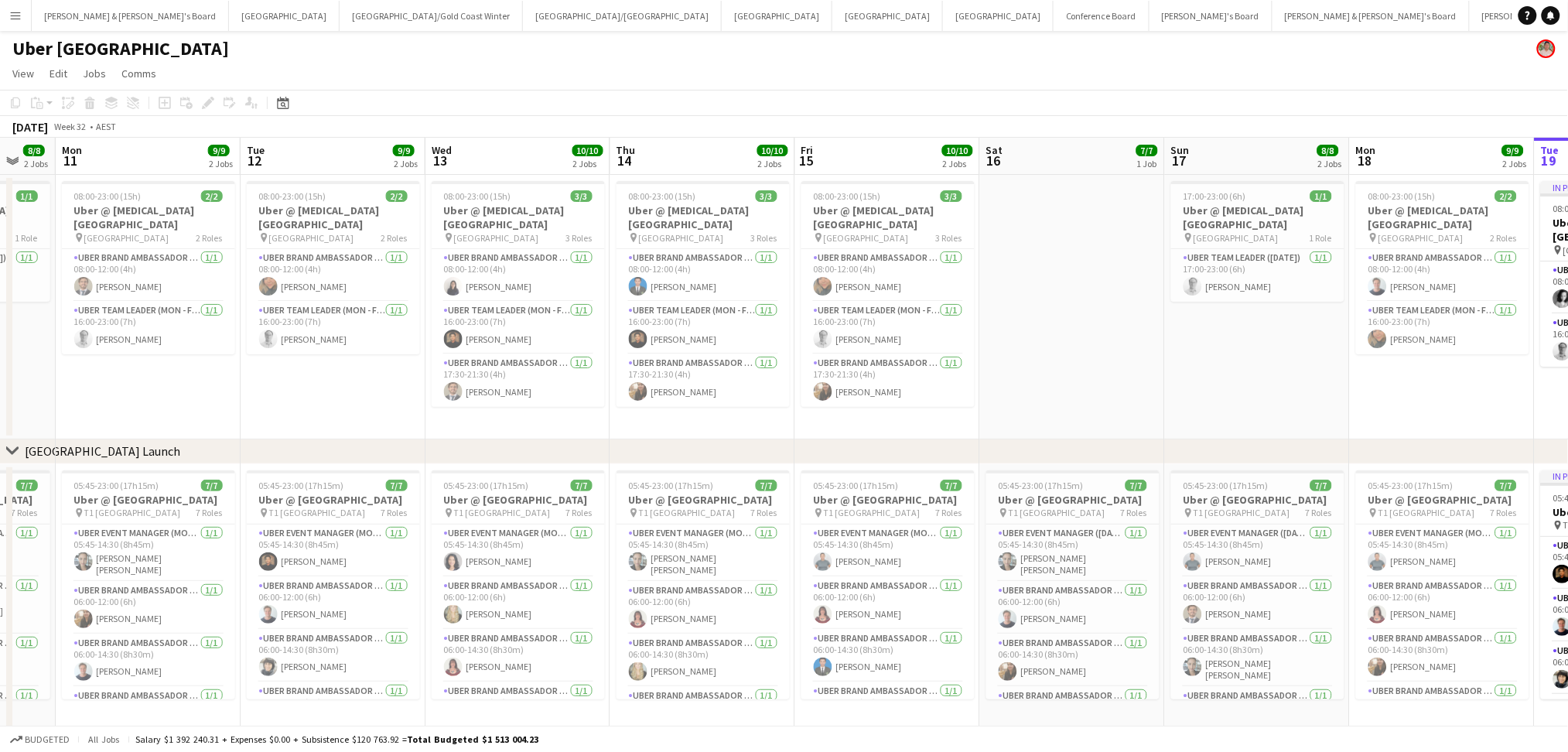
scroll to position [0, 474]
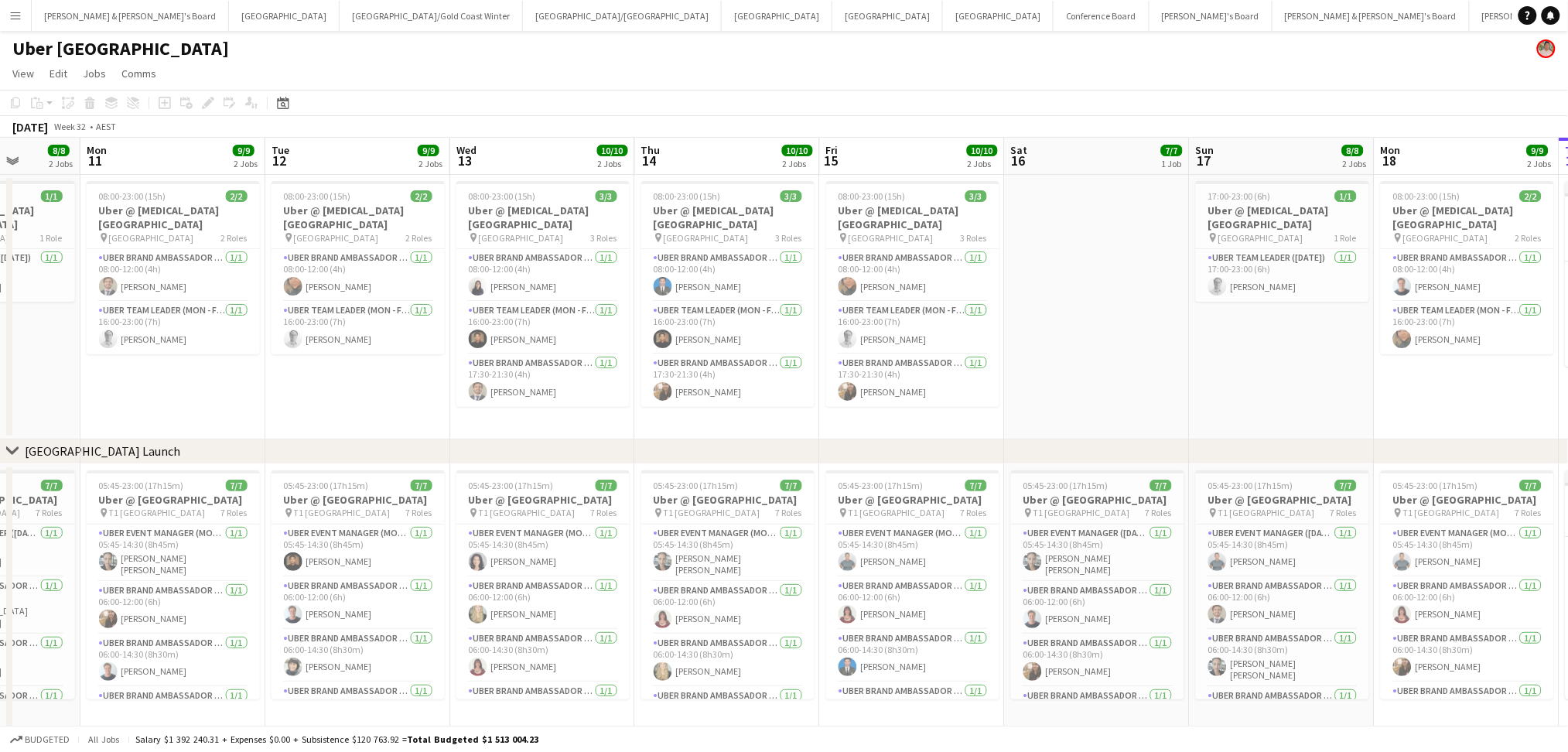
drag, startPoint x: 129, startPoint y: 394, endPoint x: 205, endPoint y: 393, distance: 76.0
click at [205, 393] on app-calendar-viewport "Fri 8 10/10 2 Jobs Sat 9 8/8 2 Jobs Sun 10 8/8 2 Jobs Mon 11 9/9 2 Jobs Tue 12 …" at bounding box center [784, 497] width 1568 height 720
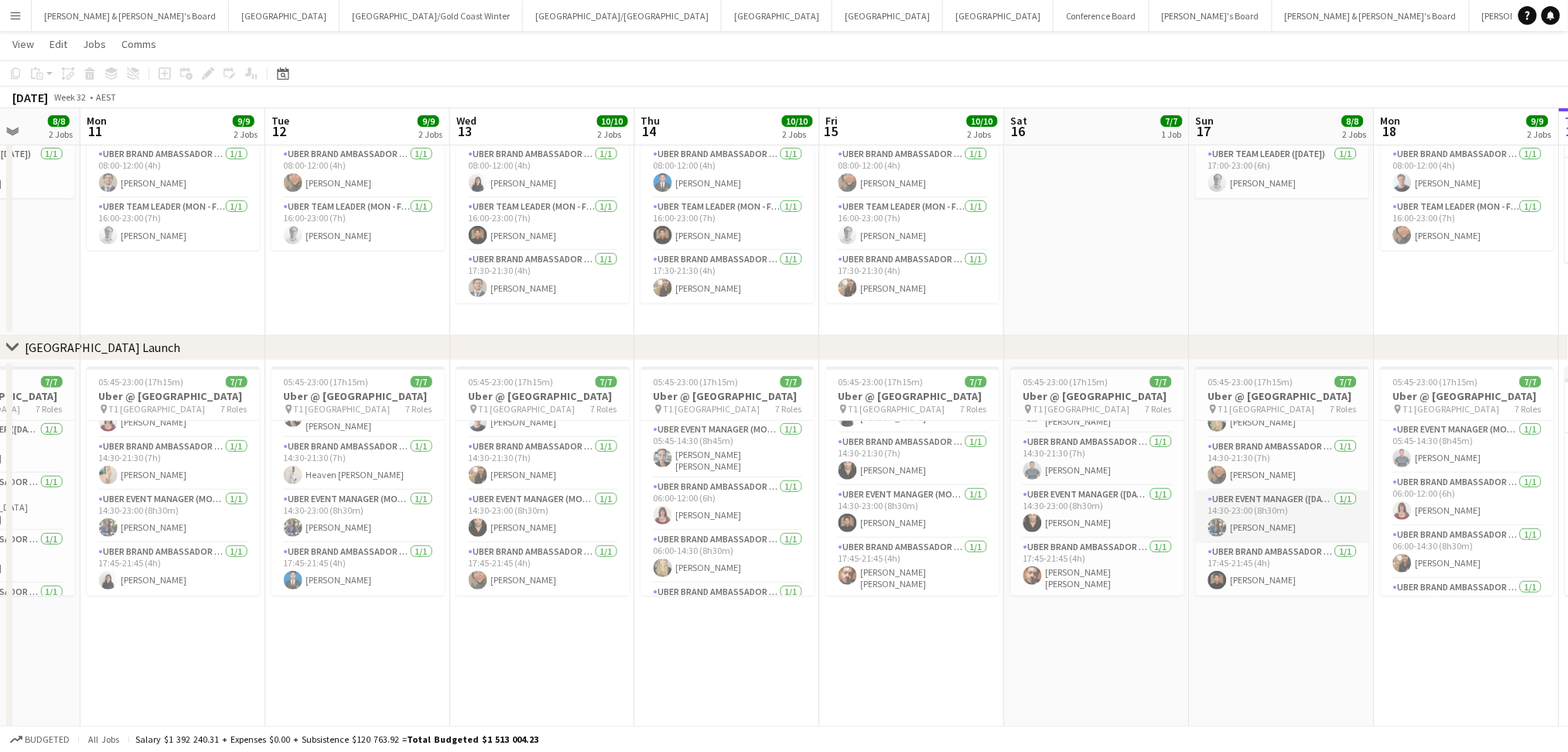
scroll to position [213, 0]
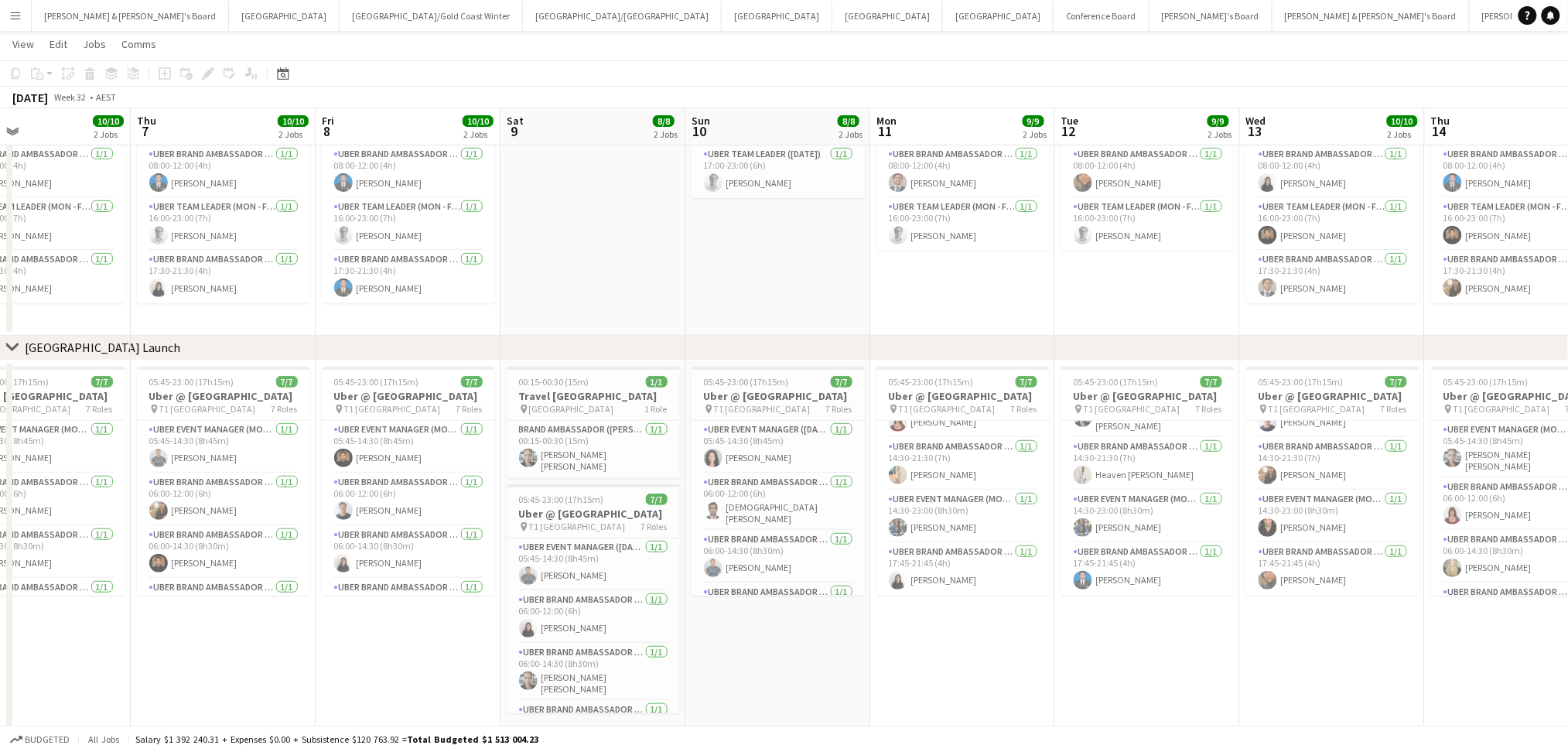
drag, startPoint x: 307, startPoint y: 655, endPoint x: 1096, endPoint y: 629, distance: 789.4
click at [1096, 629] on app-calendar-viewport "Wed 6 10/10 2 Jobs Thu 7 10/10 2 Jobs Fri 8 10/10 2 Jobs Sat 9 8/8 2 Jobs Sun 1…" at bounding box center [784, 356] width 1568 height 796
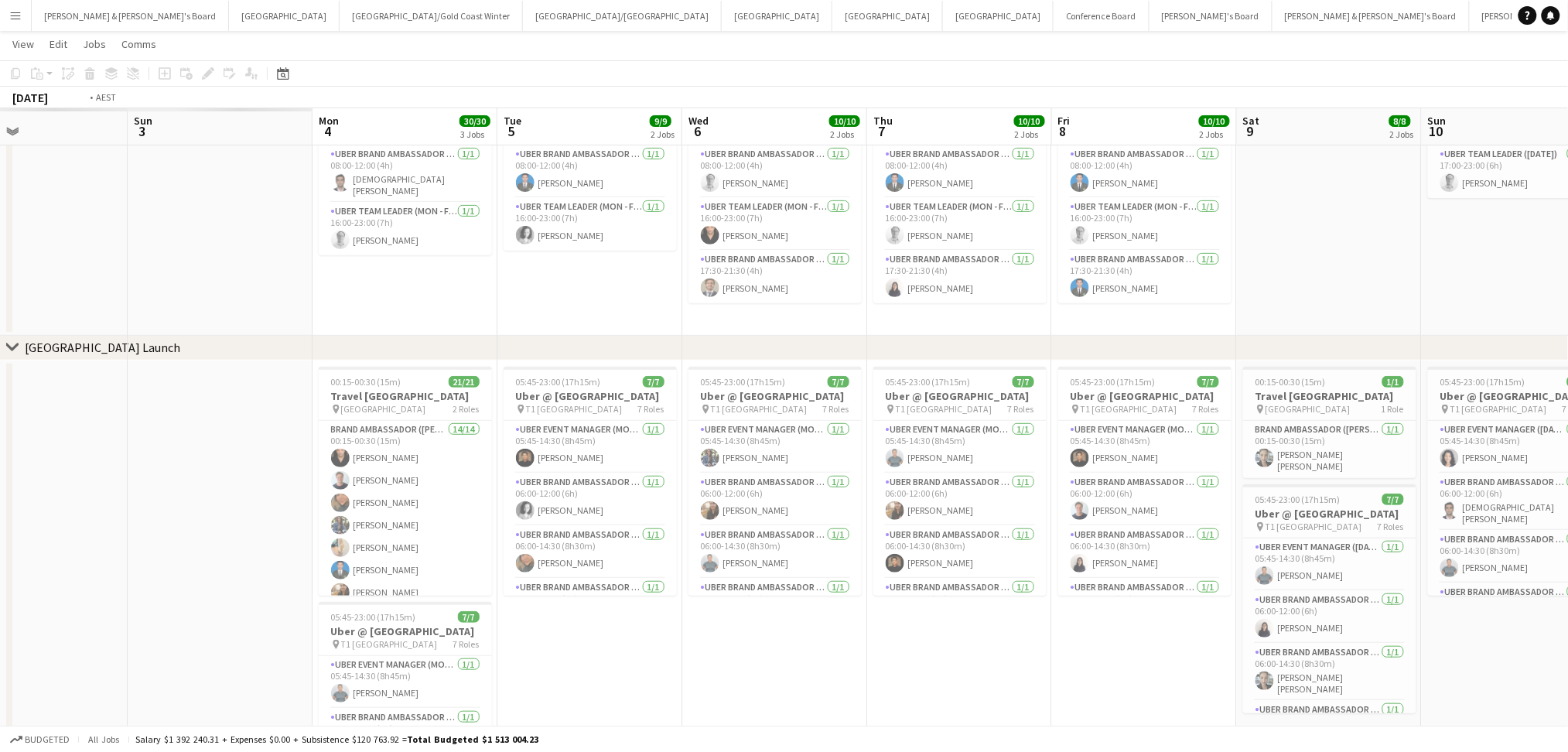
drag, startPoint x: 314, startPoint y: 651, endPoint x: 857, endPoint y: 644, distance: 543.0
click at [858, 644] on app-calendar-viewport "Sat 2 Sun 3 Mon 4 30/30 3 Jobs Tue 5 9/9 2 Jobs Wed 6 10/10 2 Jobs Thu 7 10/10 …" at bounding box center [784, 410] width 1568 height 903
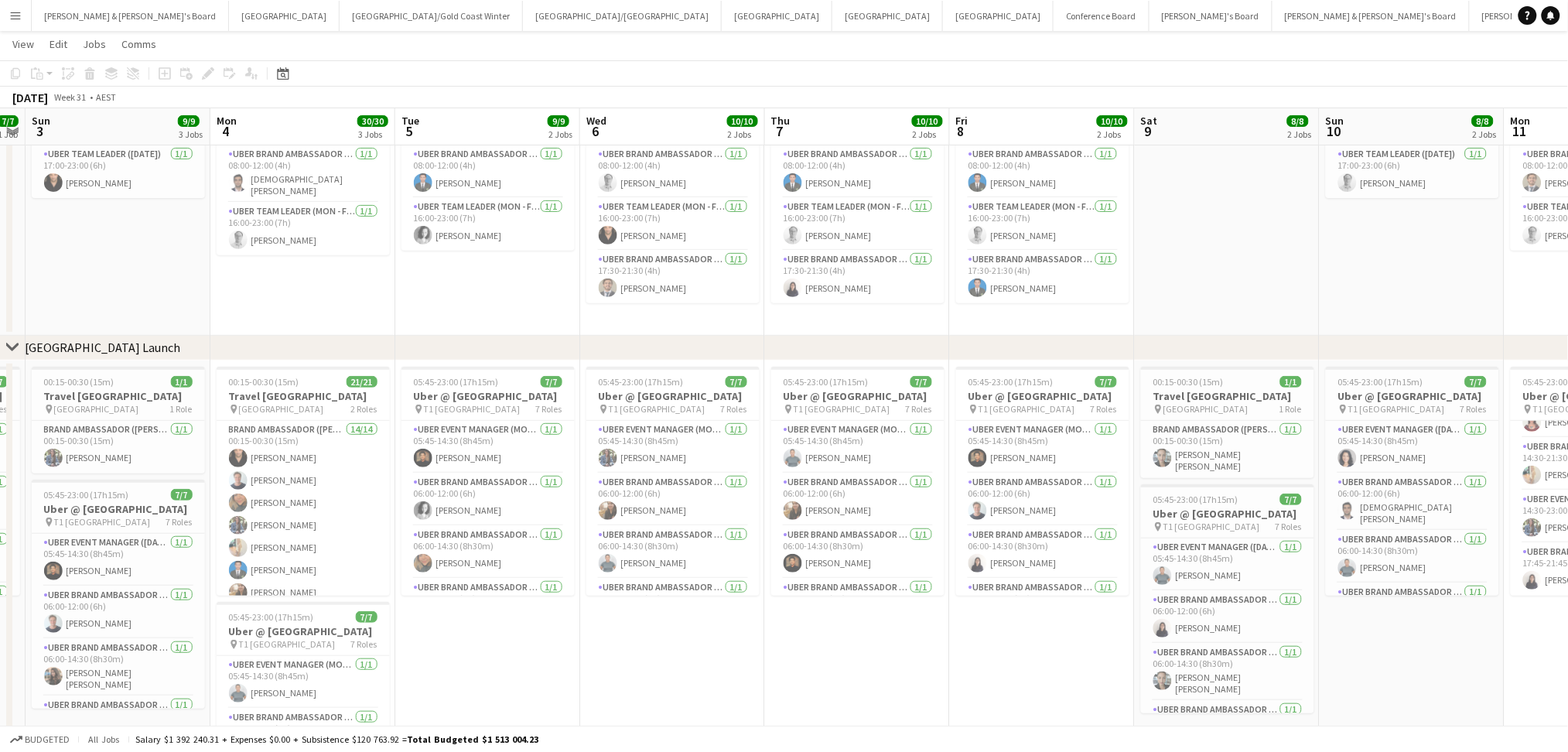
drag, startPoint x: 520, startPoint y: 674, endPoint x: 615, endPoint y: 667, distance: 95.3
click at [612, 669] on app-calendar-viewport "Fri 1 10/10 2 Jobs Sat 2 7/7 1 Job Sun 3 9/9 3 Jobs Mon 4 30/30 3 Jobs Tue 5 9/…" at bounding box center [784, 410] width 1568 height 903
click at [278, 380] on span "00:15-00:30 (15m)" at bounding box center [266, 381] width 70 height 12
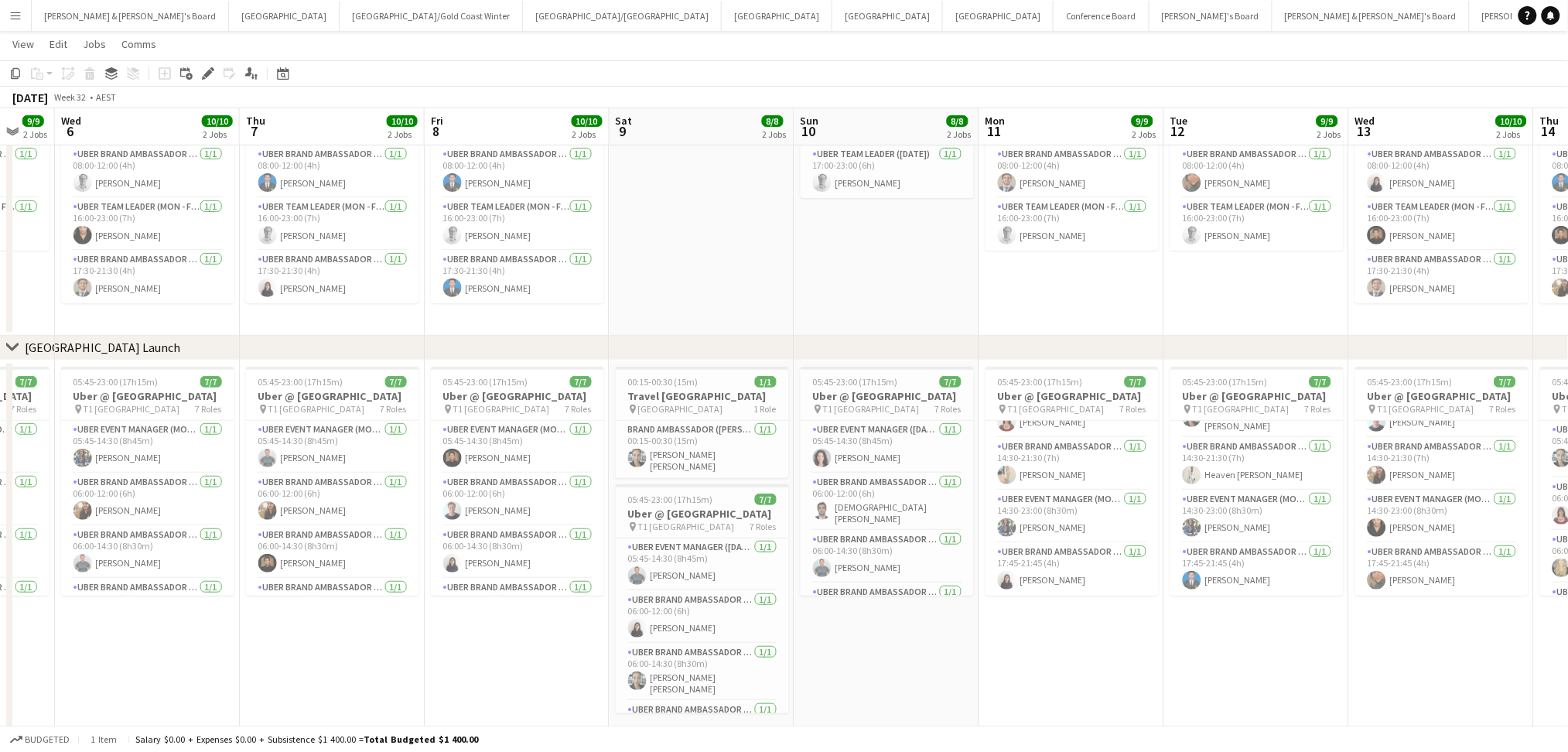
drag, startPoint x: 884, startPoint y: 679, endPoint x: 285, endPoint y: 646, distance: 599.9
click at [285, 646] on app-calendar-viewport "Sun 3 9/9 3 Jobs Mon 4 30/30 3 Jobs Tue 5 9/9 2 Jobs Wed 6 10/10 2 Jobs Thu 7 1…" at bounding box center [784, 410] width 1568 height 903
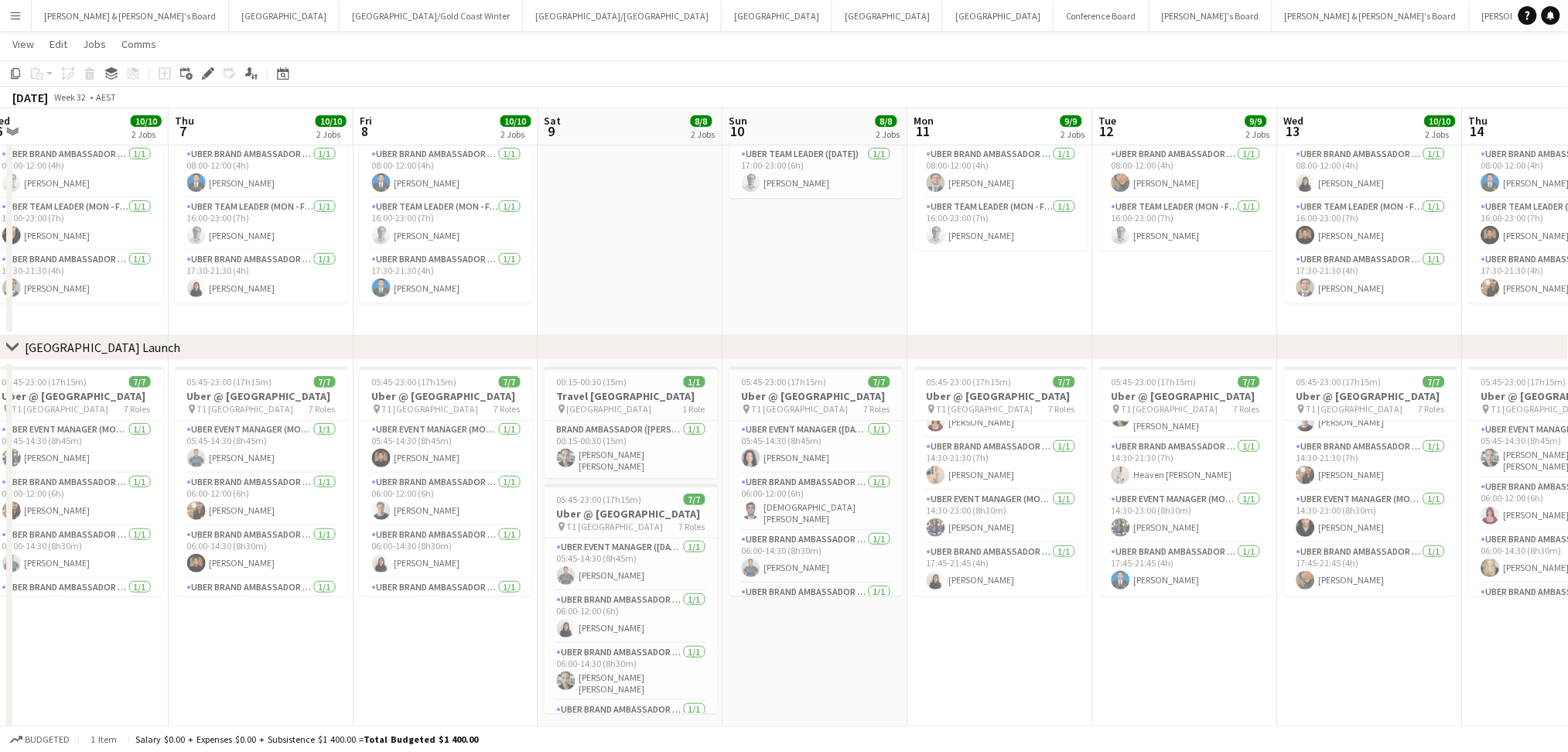
click at [990, 653] on app-date-cell "05:45-23:00 (17h15m) 7/7 Uber @ [GEOGRAPHIC_DATA] pin T1 [GEOGRAPHIC_DATA] 7 Ro…" at bounding box center [1000, 611] width 185 height 501
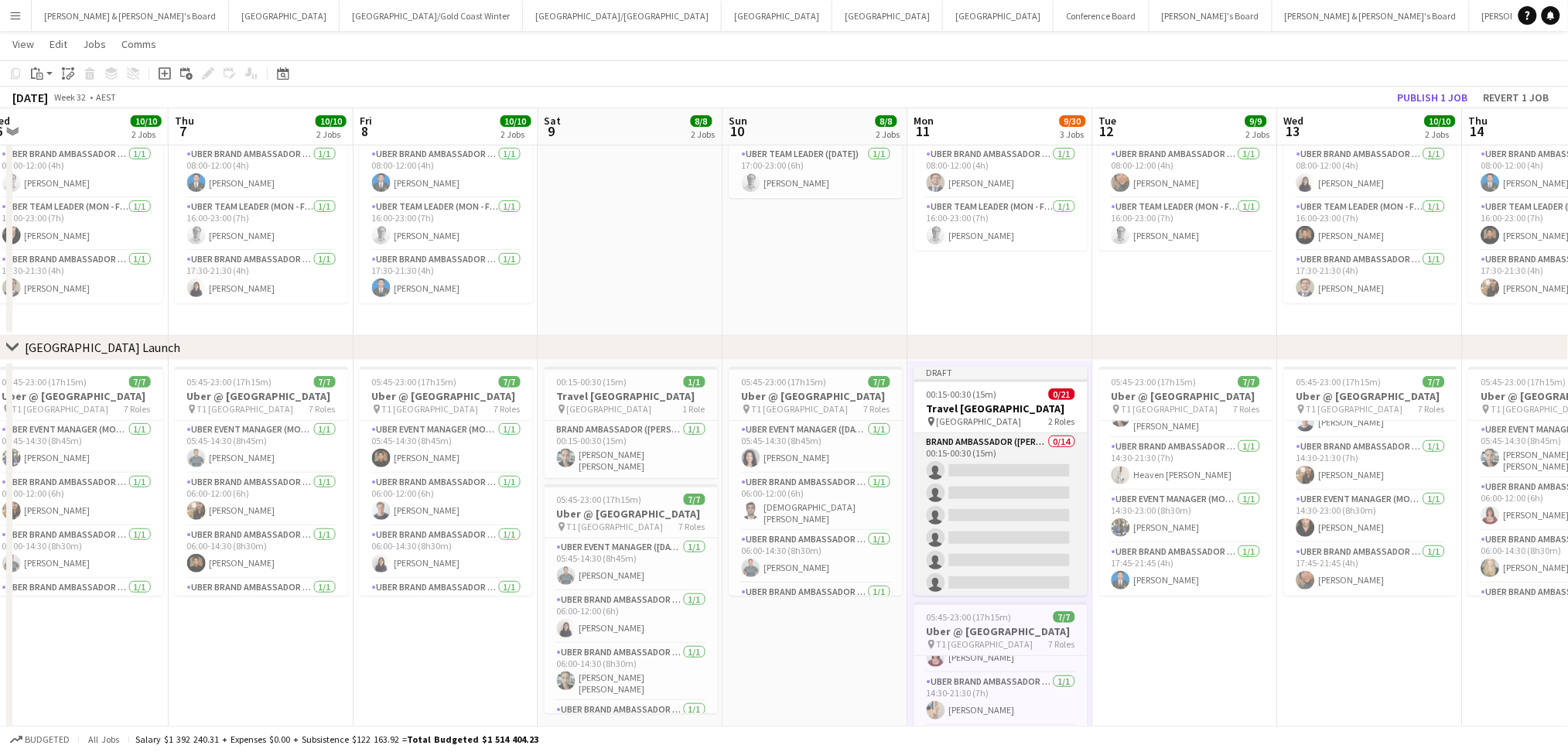
click at [1017, 456] on app-card-role "Brand Ambassador (Mon - Fri) 0/14 00:15-00:30 (15m) single-neutral-actions sing…" at bounding box center [1001, 605] width 173 height 344
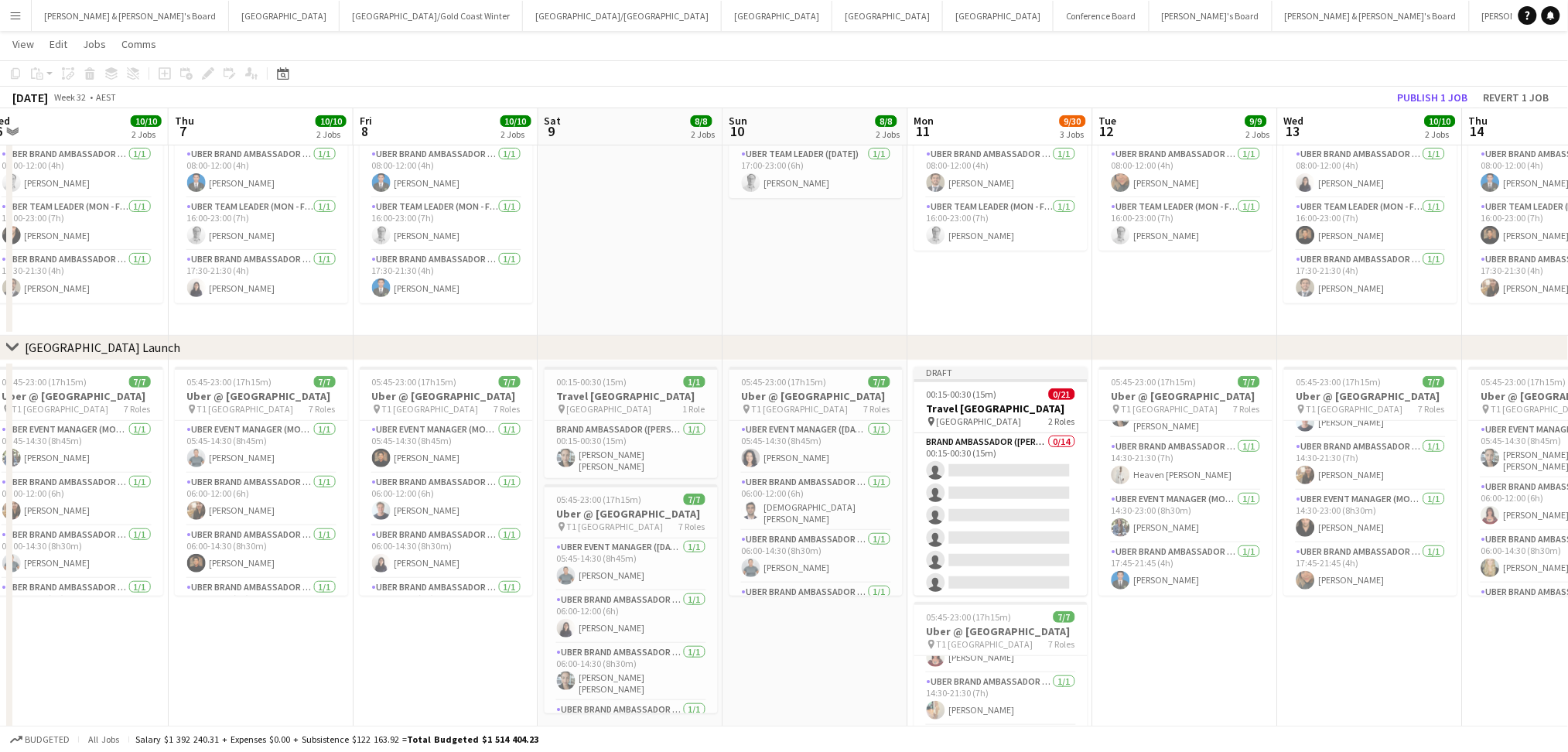
click at [1015, 426] on div "pin [GEOGRAPHIC_DATA] 2 Roles" at bounding box center [1001, 421] width 173 height 12
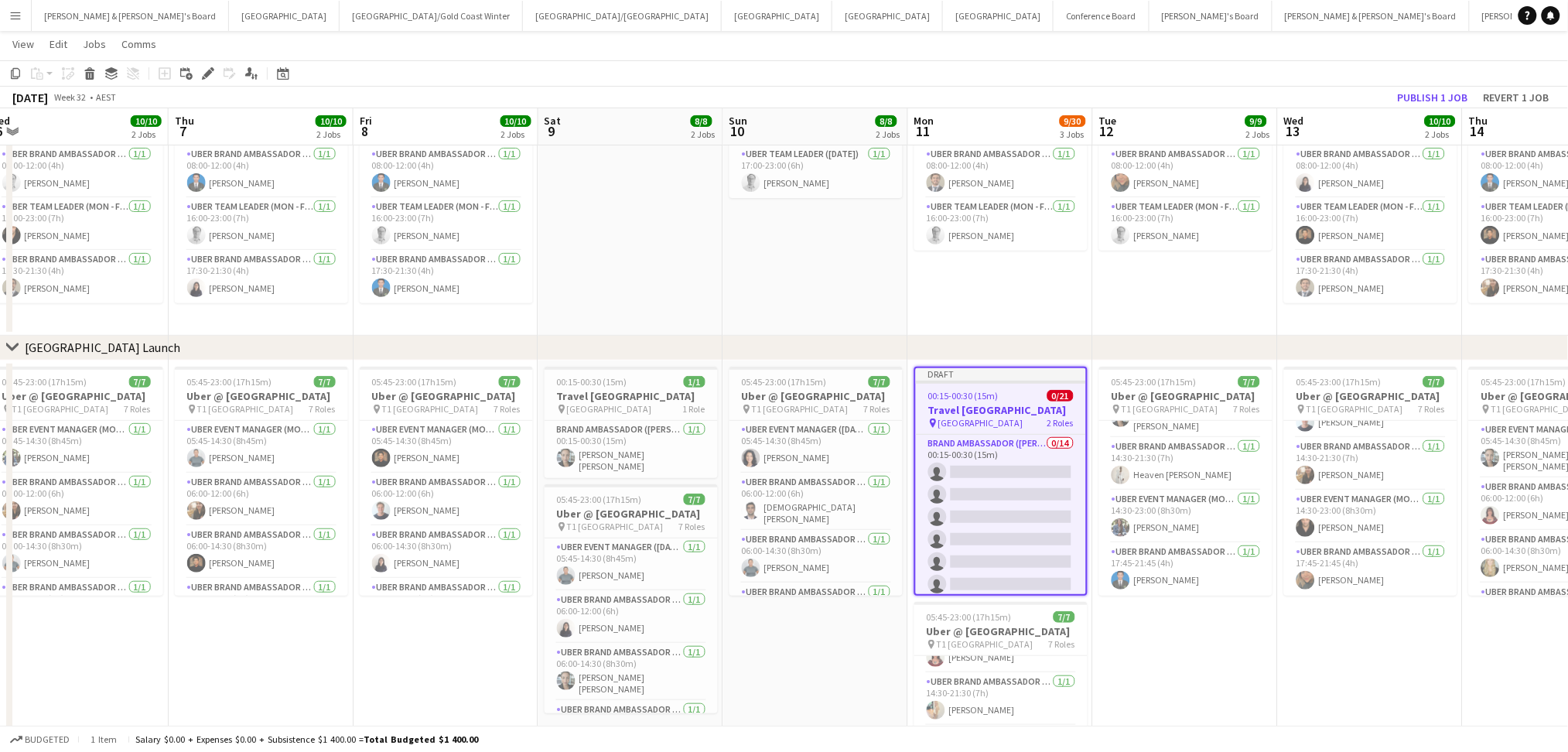
click at [1017, 417] on div "pin [GEOGRAPHIC_DATA] 2 Roles" at bounding box center [1001, 423] width 170 height 12
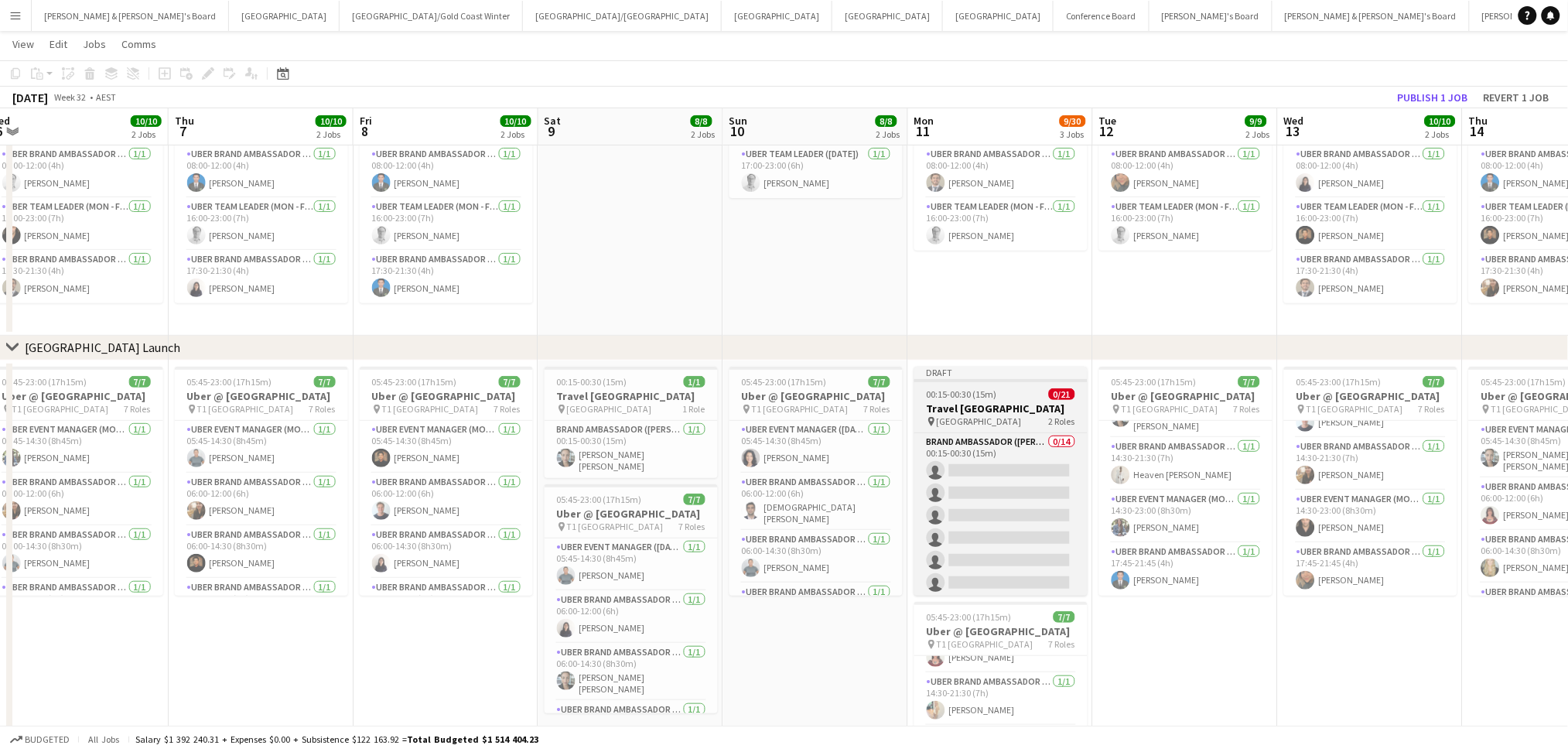
click at [1017, 416] on div "pin [GEOGRAPHIC_DATA] 2 Roles" at bounding box center [1001, 421] width 173 height 12
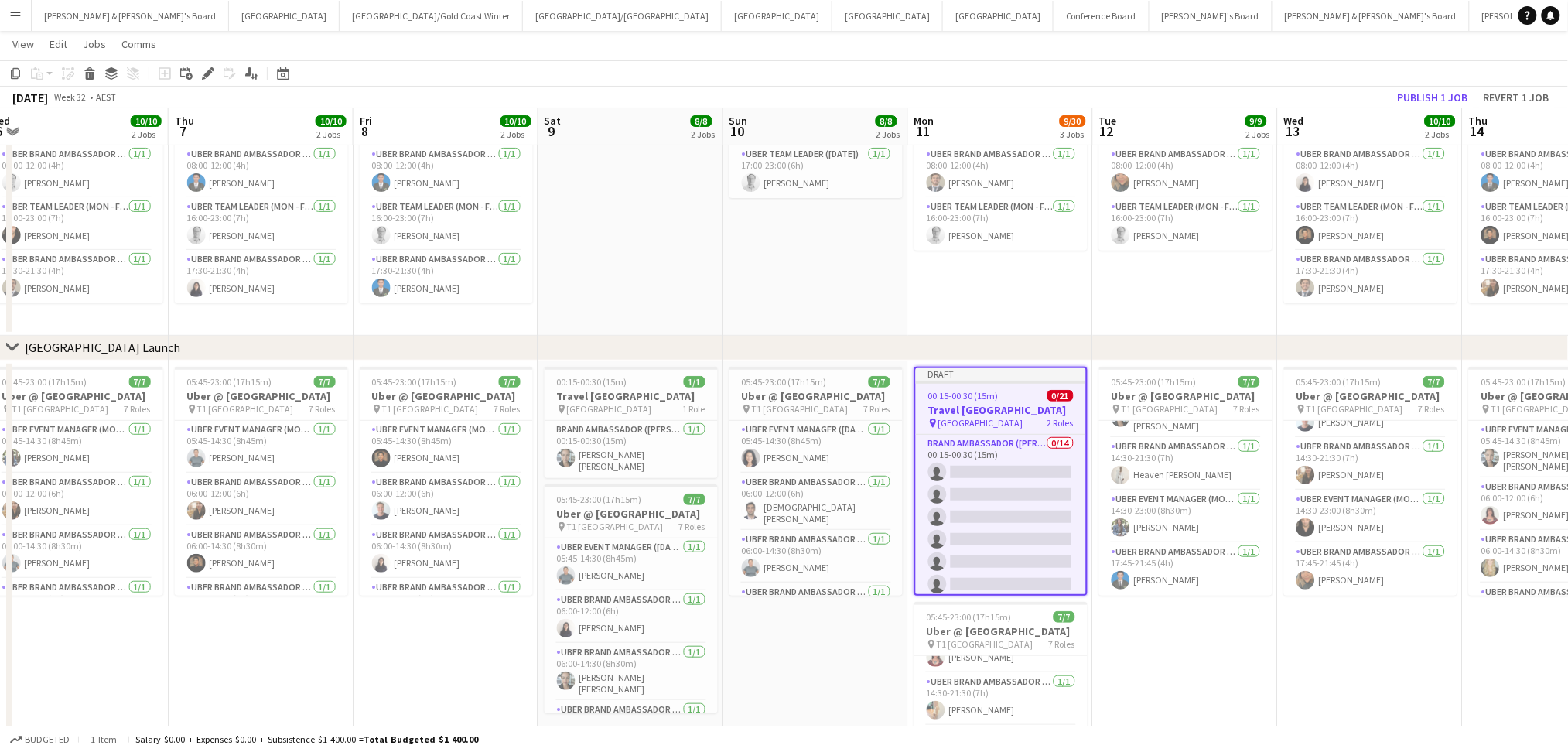
click at [1017, 417] on div "pin [GEOGRAPHIC_DATA] 2 Roles" at bounding box center [1001, 423] width 170 height 12
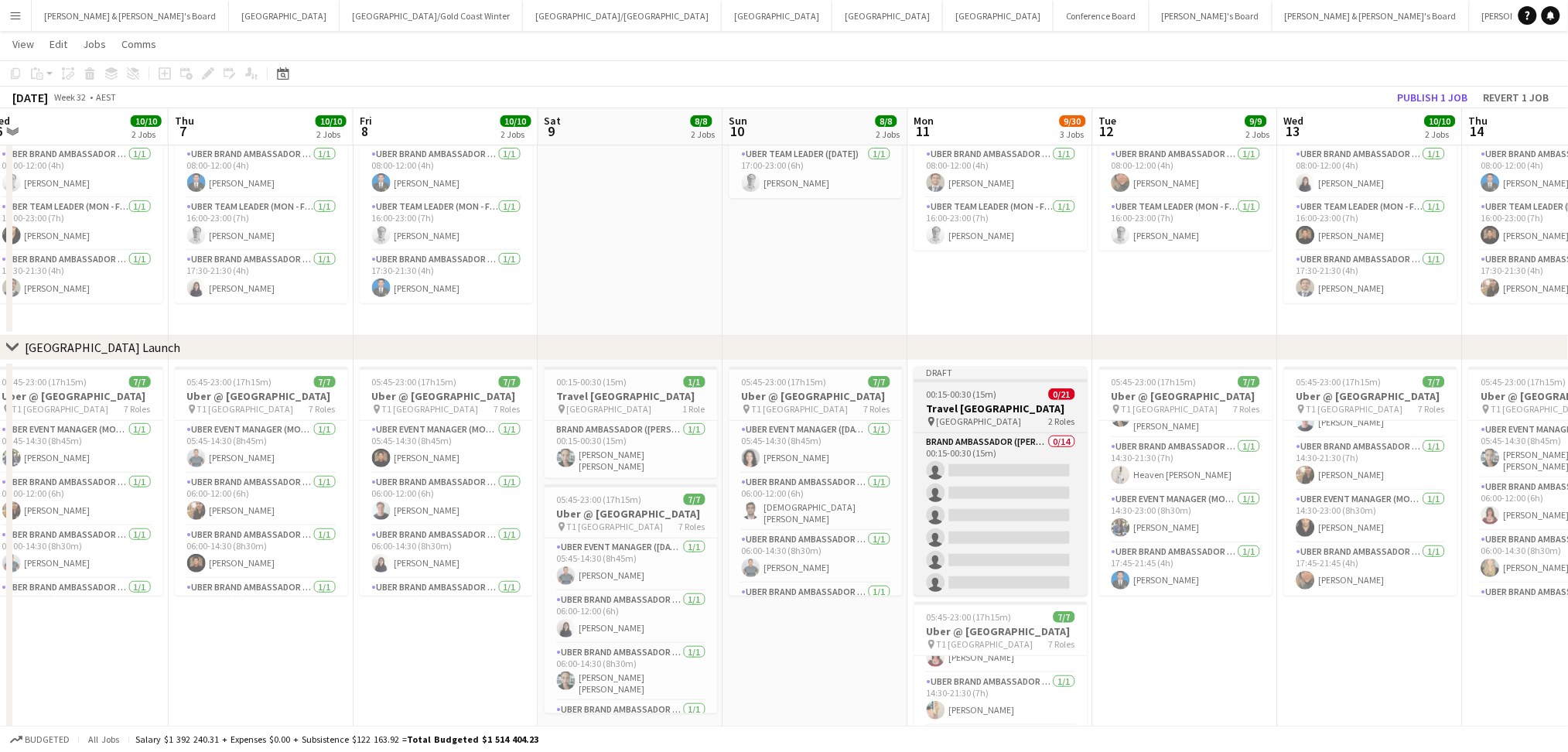
click at [1017, 416] on div "pin [GEOGRAPHIC_DATA] 2 Roles" at bounding box center [1001, 421] width 173 height 12
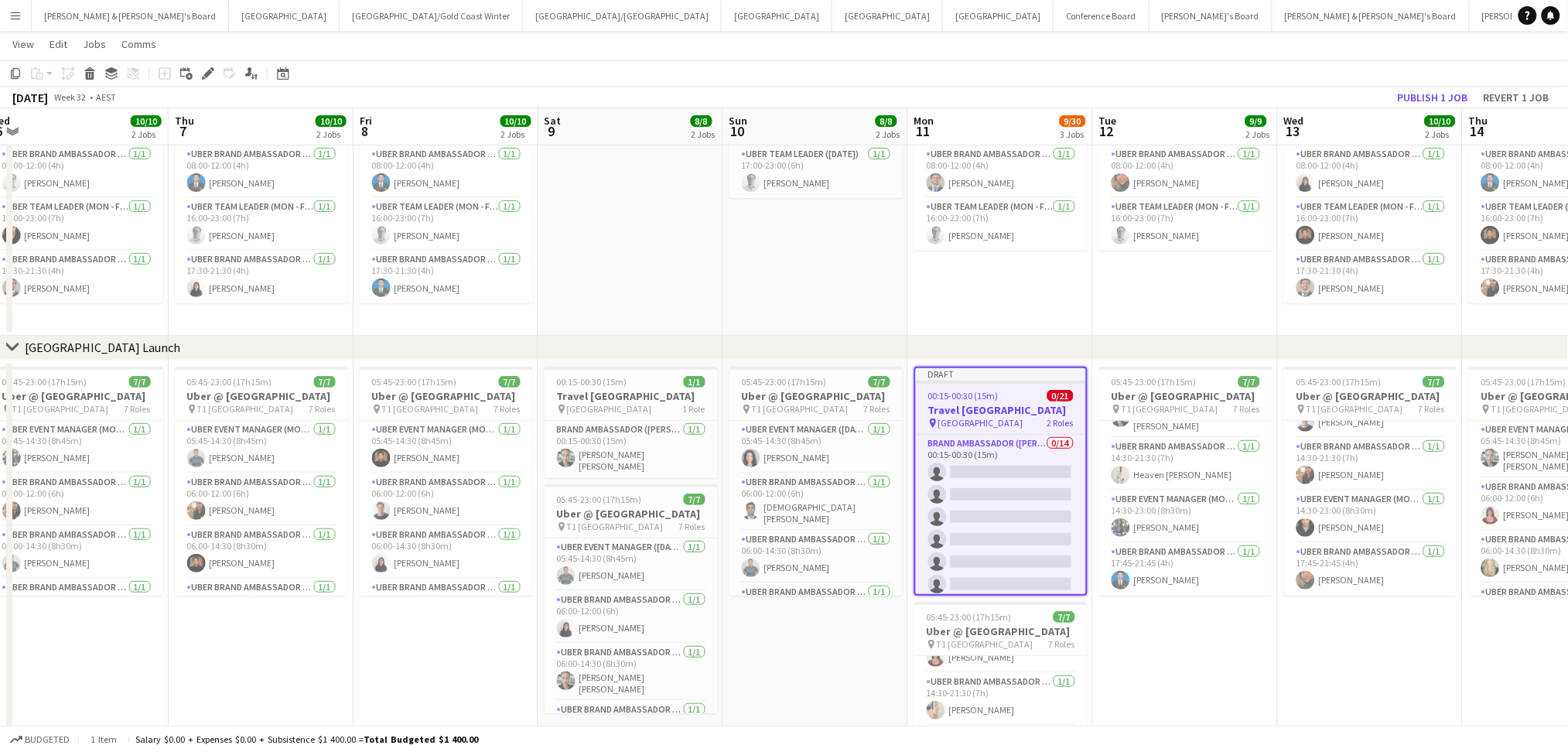
click at [1017, 417] on div "pin [GEOGRAPHIC_DATA] 2 Roles" at bounding box center [1001, 423] width 170 height 12
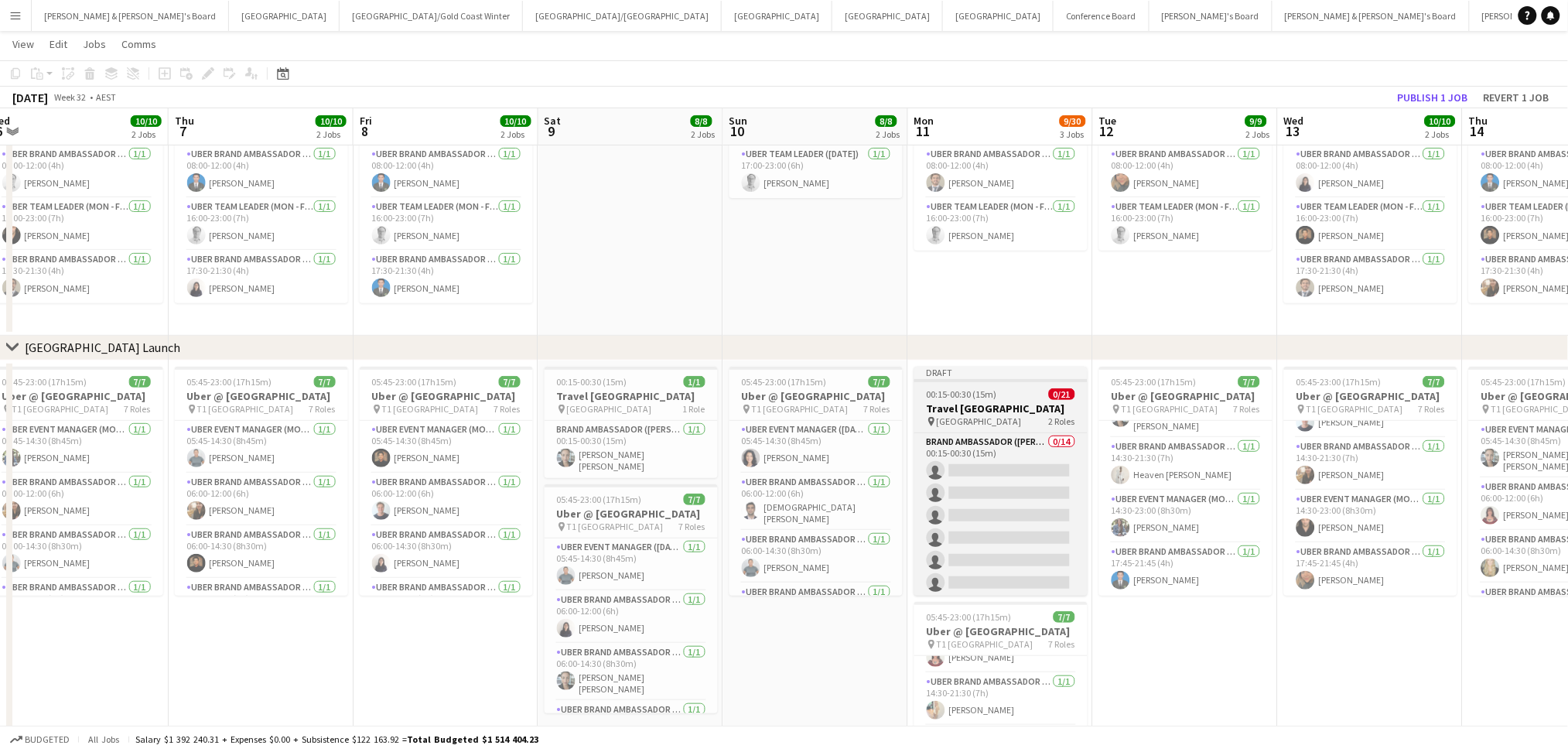
click at [1011, 416] on div "pin [GEOGRAPHIC_DATA] 2 Roles" at bounding box center [1001, 421] width 173 height 12
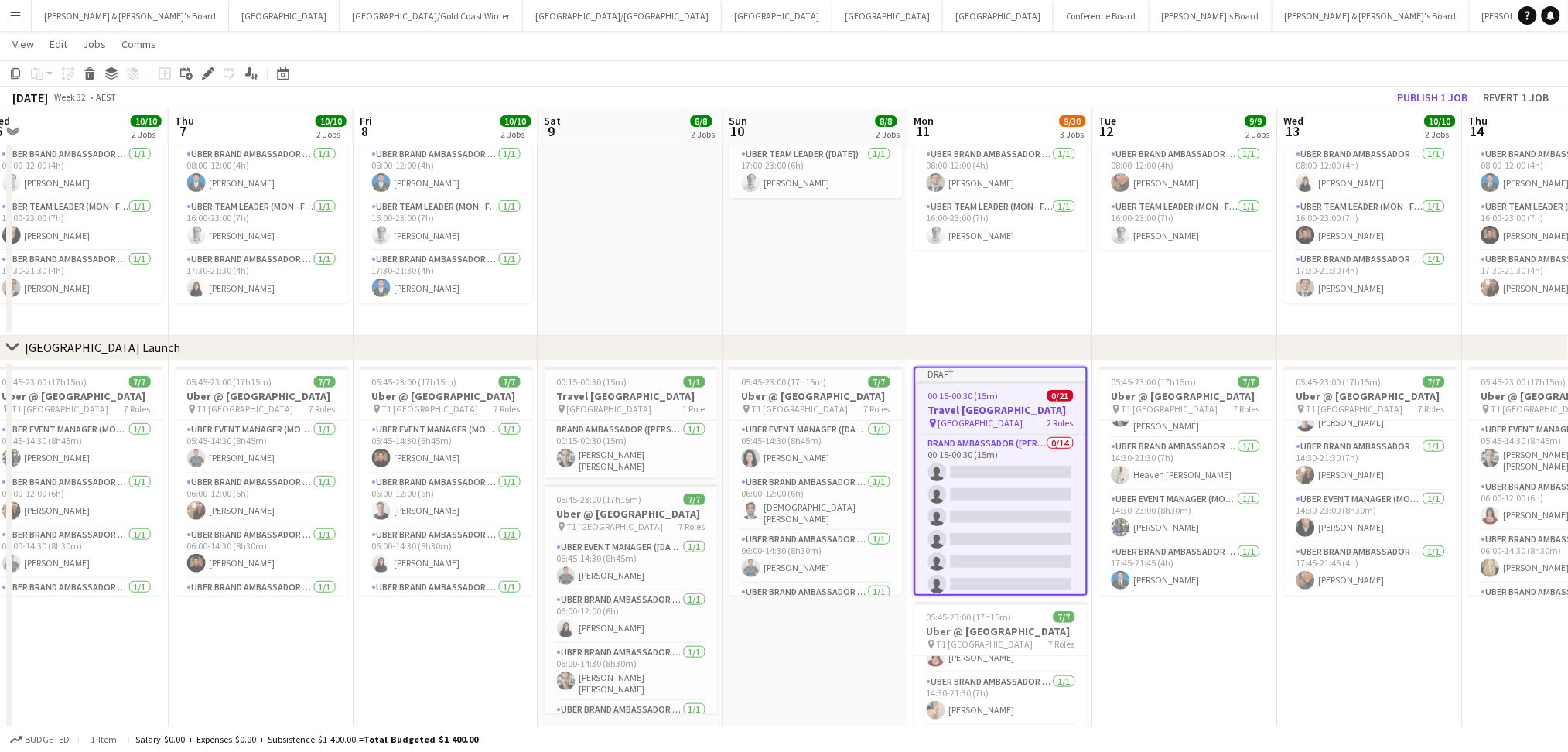
click at [1011, 417] on div "pin [GEOGRAPHIC_DATA] 2 Roles" at bounding box center [1001, 423] width 170 height 12
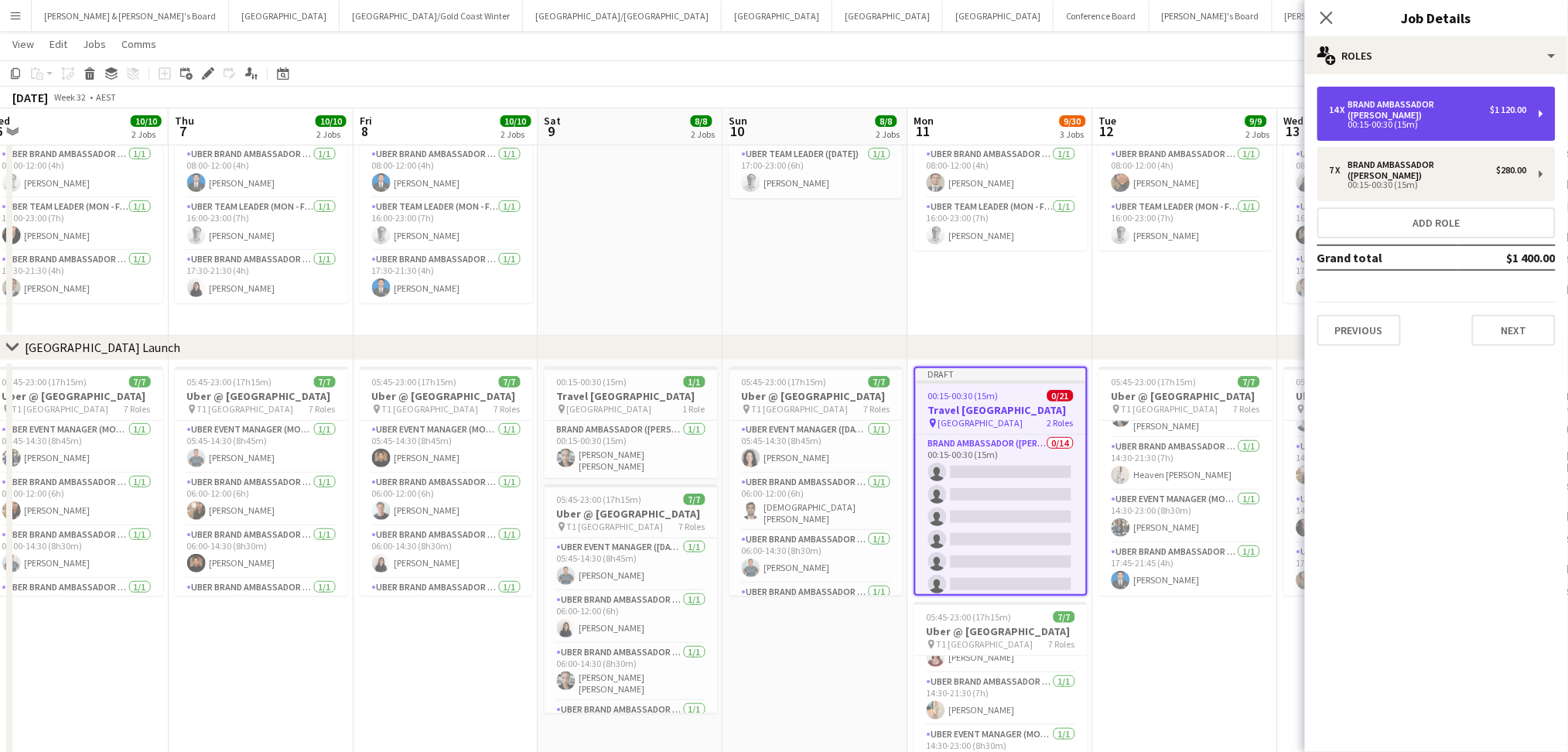
click at [1439, 102] on div "Brand Ambassador ([PERSON_NAME])" at bounding box center [1419, 109] width 142 height 22
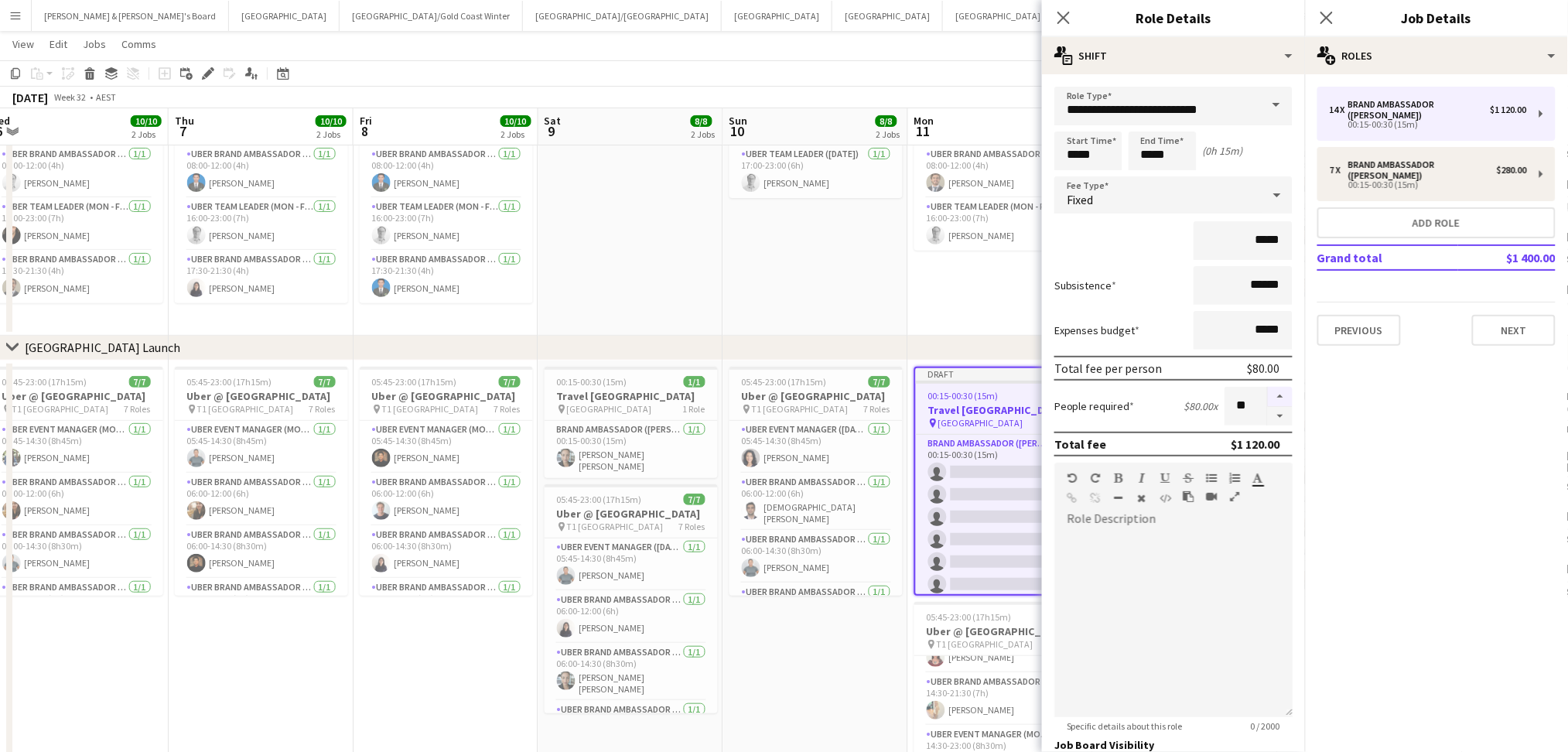
click at [1270, 392] on button "button" at bounding box center [1279, 396] width 25 height 20
type input "**"
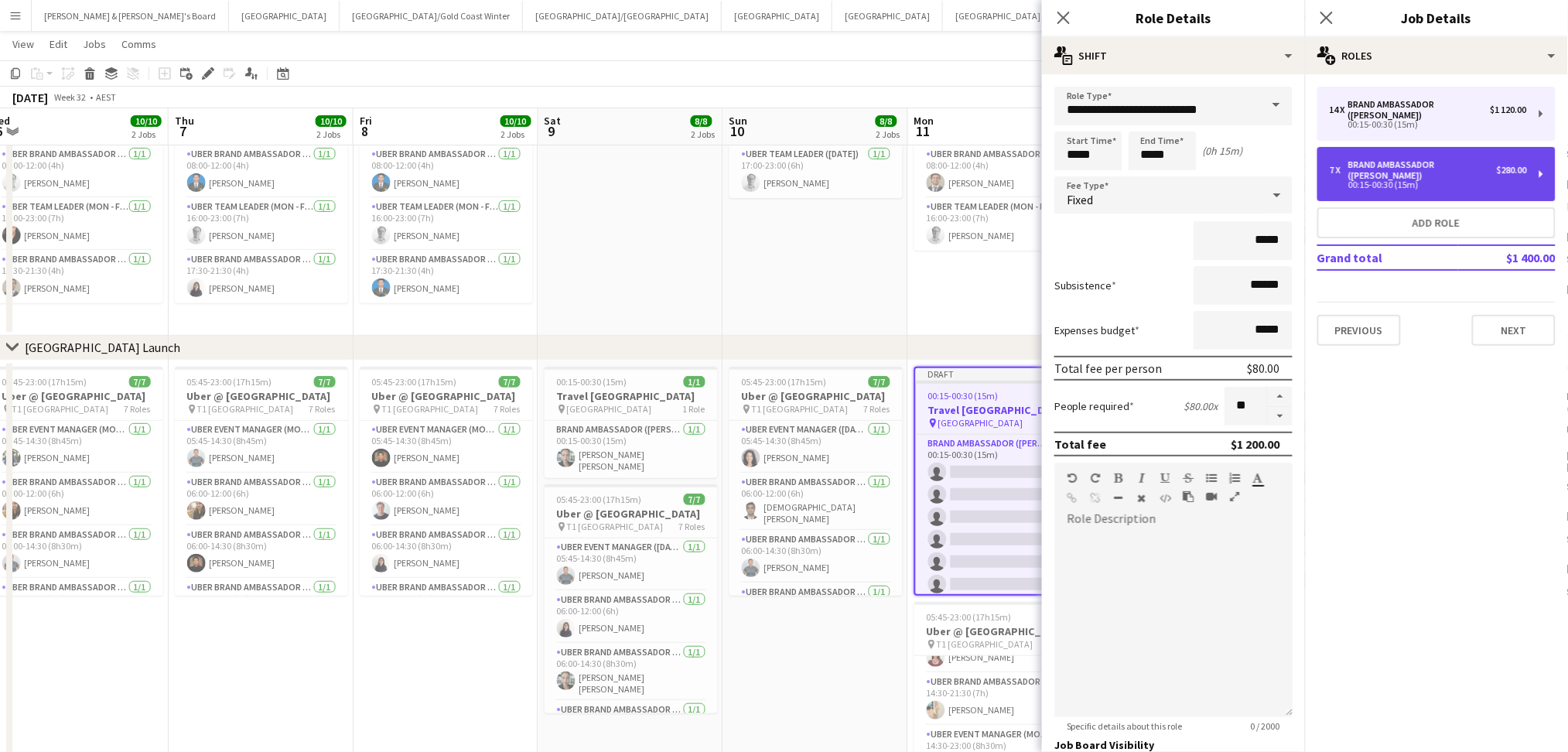
click at [1411, 181] on div "00:15-00:30 (15m)" at bounding box center [1428, 185] width 197 height 8
type input "******"
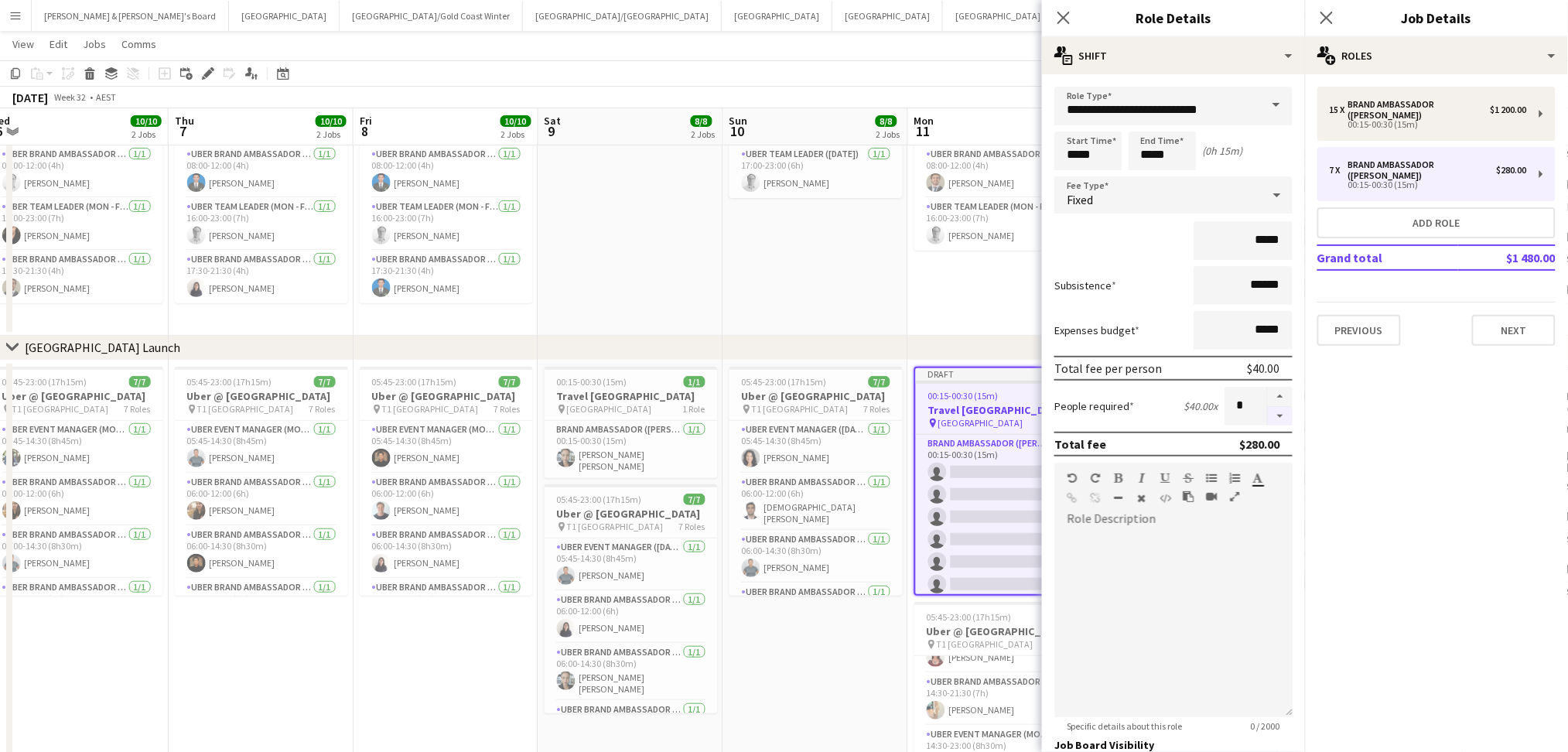
click at [1268, 416] on button "button" at bounding box center [1279, 416] width 25 height 19
type input "*"
click at [977, 475] on app-card-role "Brand Ambassador (Mon - Fri) 0/15 00:15-00:30 (15m) single-neutral-actions sing…" at bounding box center [1001, 618] width 170 height 367
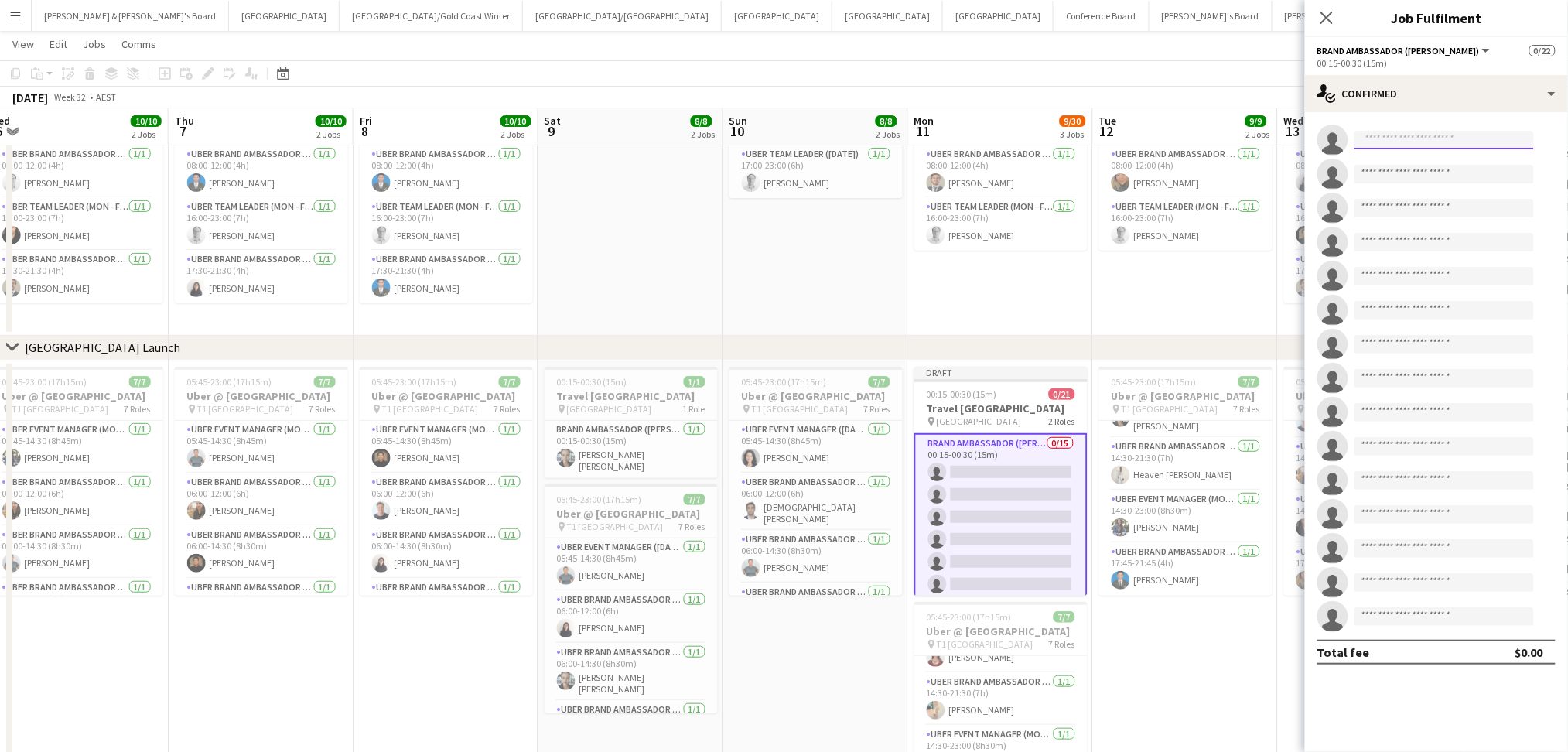
click at [1455, 149] on body "Menu Boards Boards Boards All jobs Status Workforce Workforce My Workforce Recr…" at bounding box center [784, 392] width 1568 height 990
click at [1455, 141] on input at bounding box center [1443, 140] width 180 height 18
type input "*******"
click at [1445, 173] on span "[PERSON_NAME][EMAIL_ADDRESS][DOMAIN_NAME]" at bounding box center [1445, 174] width 155 height 12
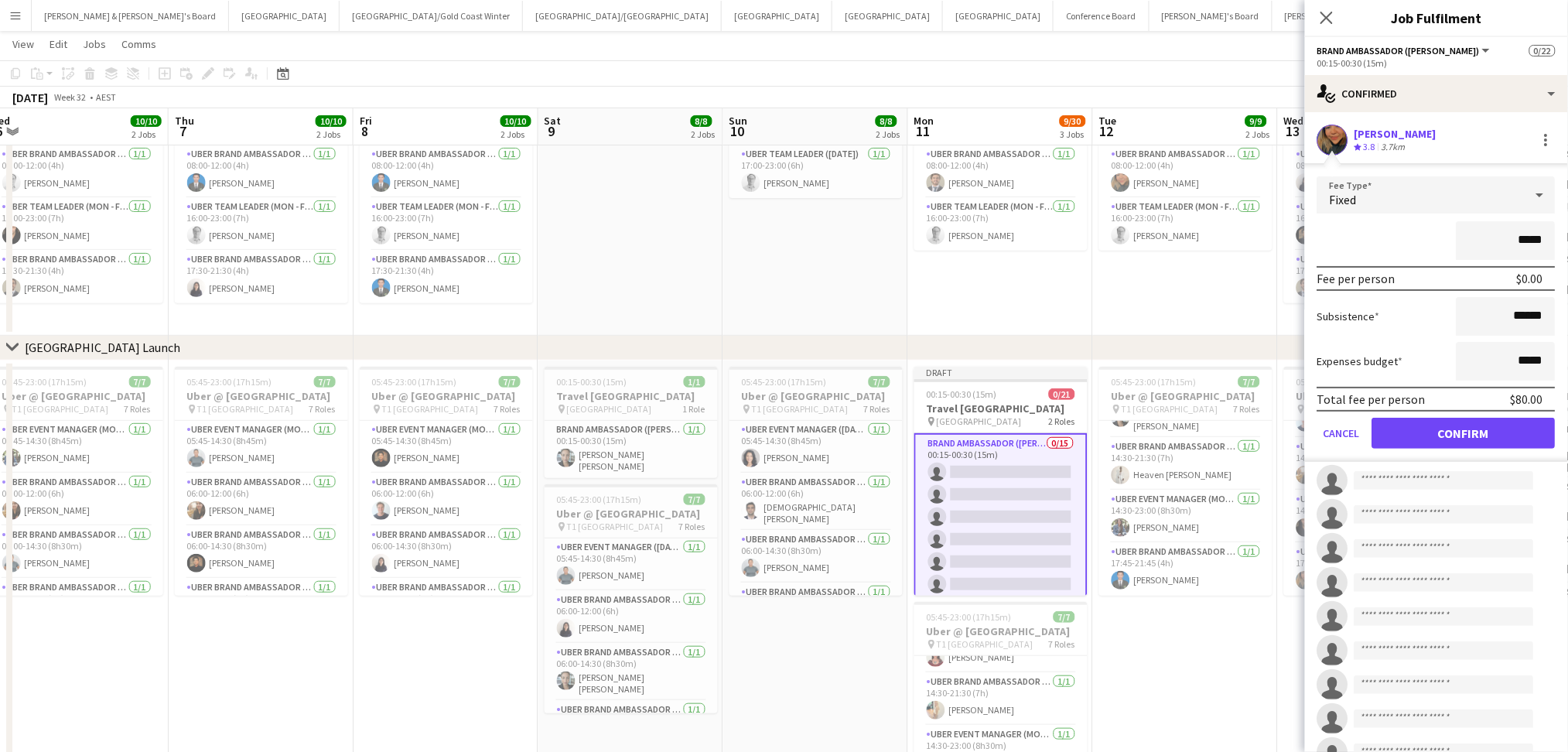
click button "Confirm" at bounding box center [1463, 433] width 183 height 31
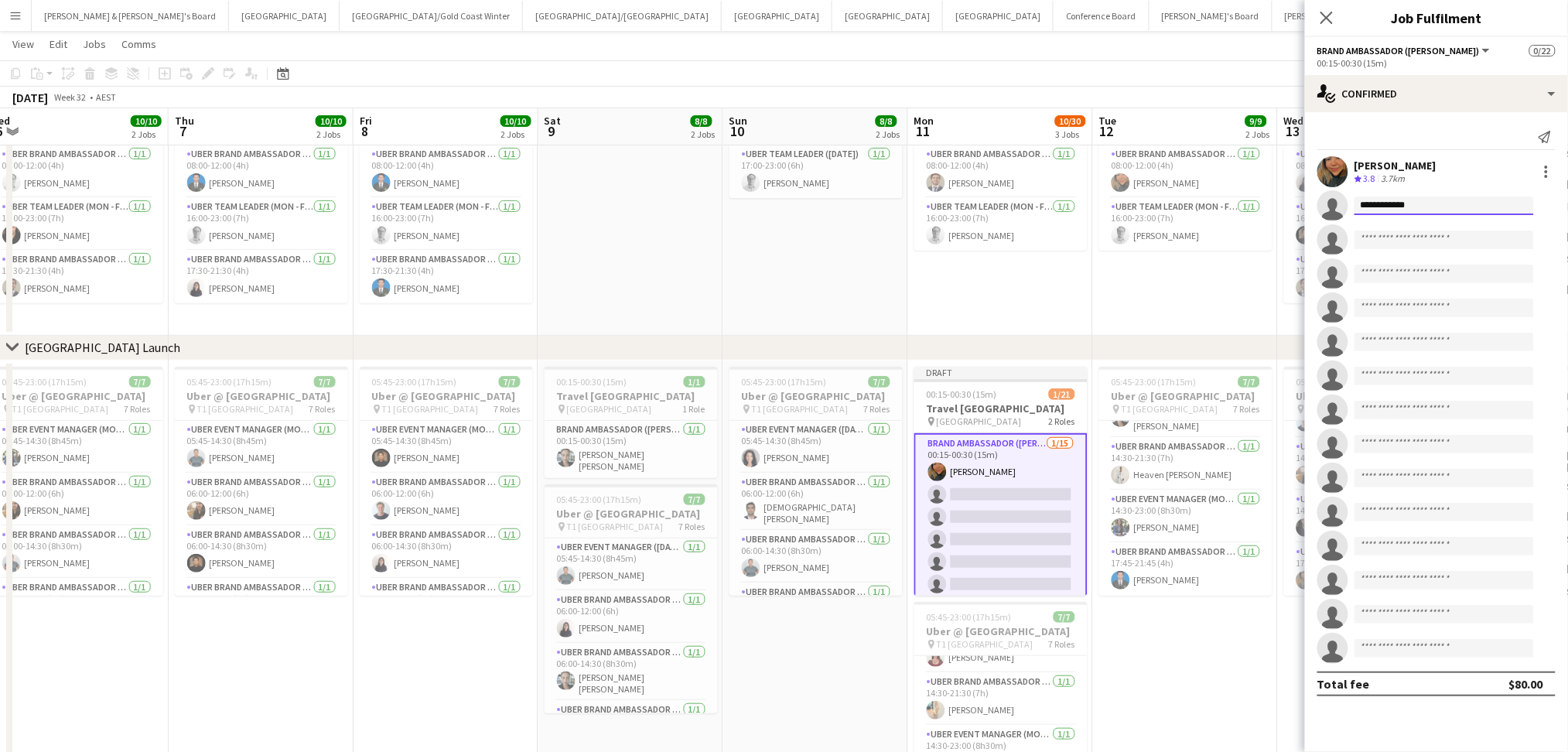
type input "**********"
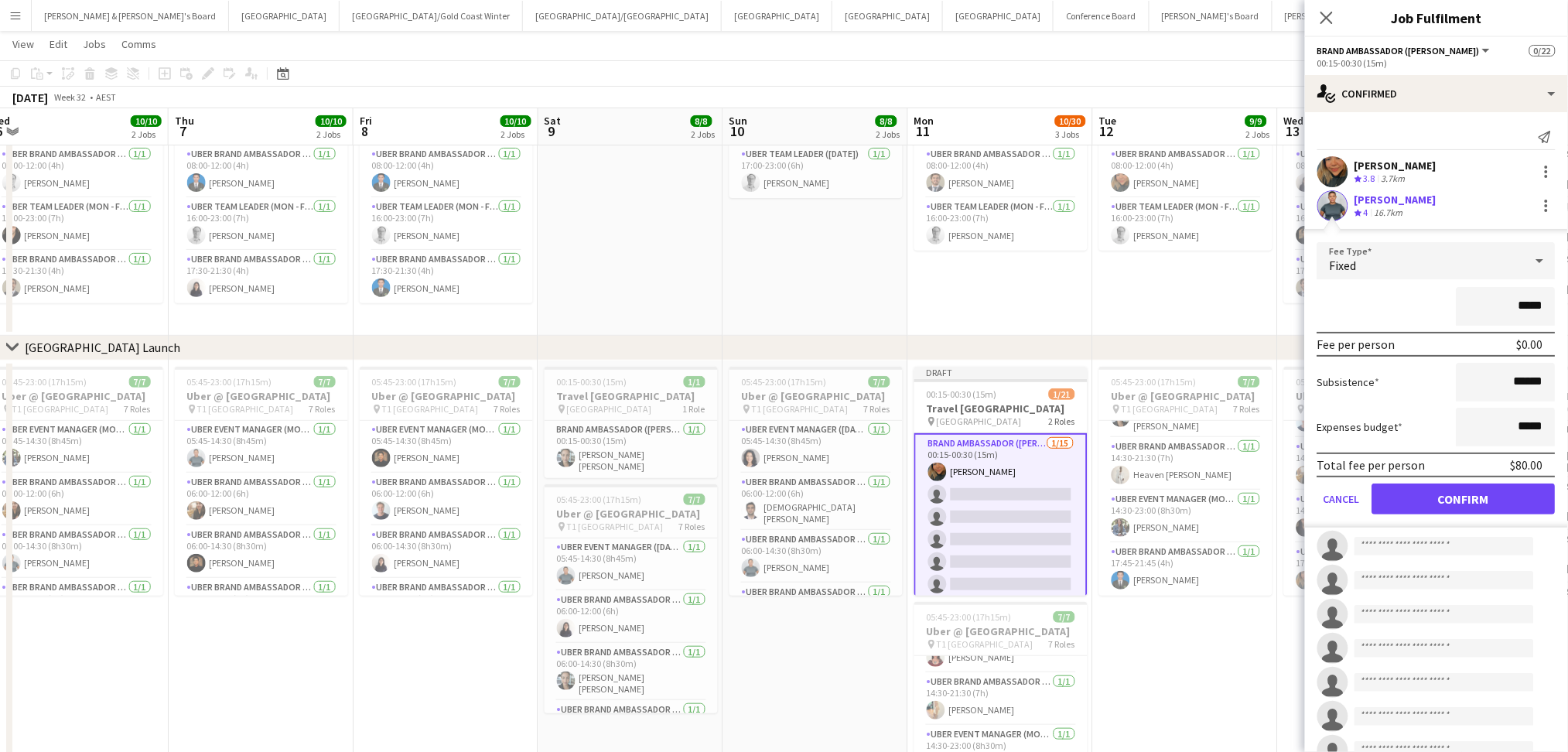
click button "Confirm" at bounding box center [1463, 499] width 183 height 31
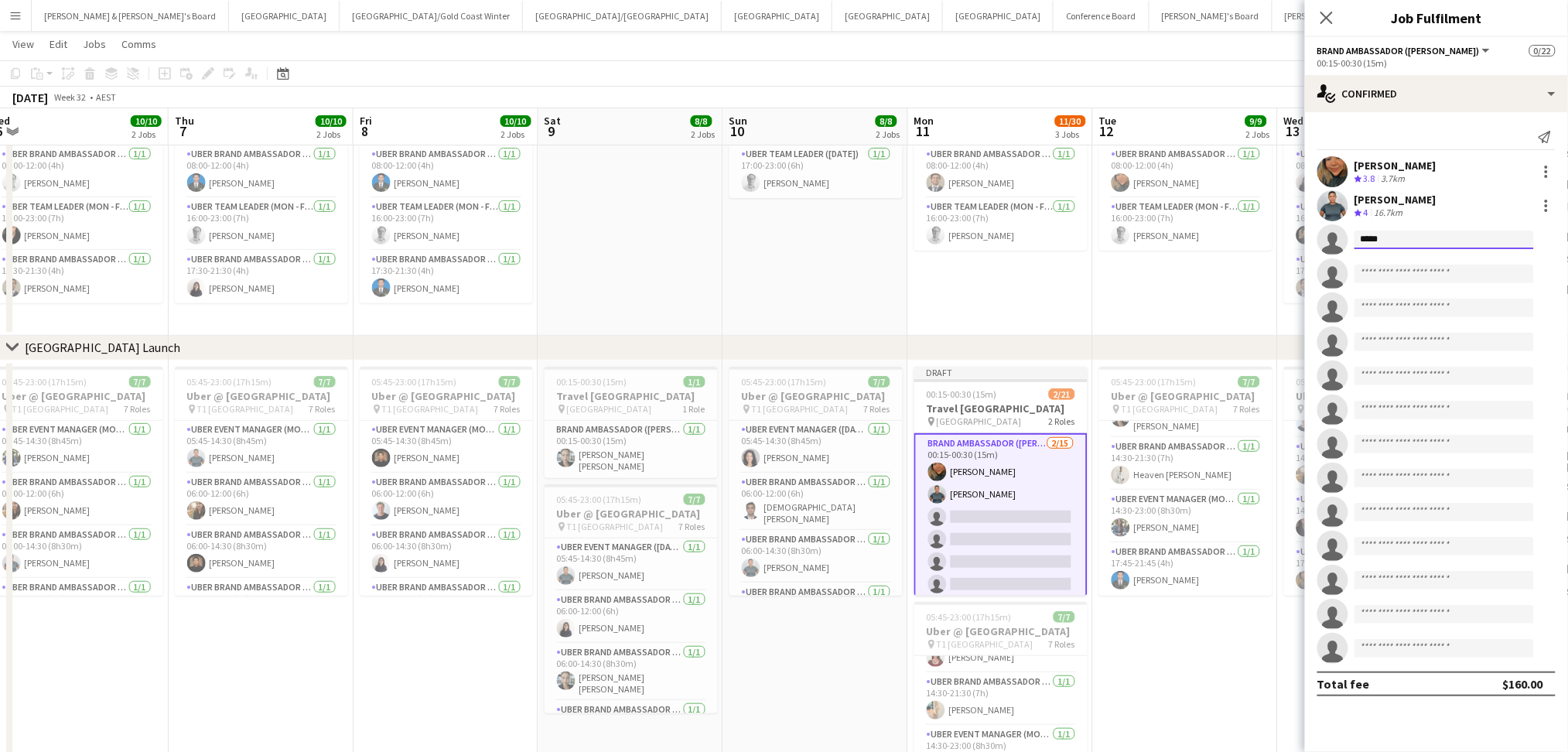
type input "******"
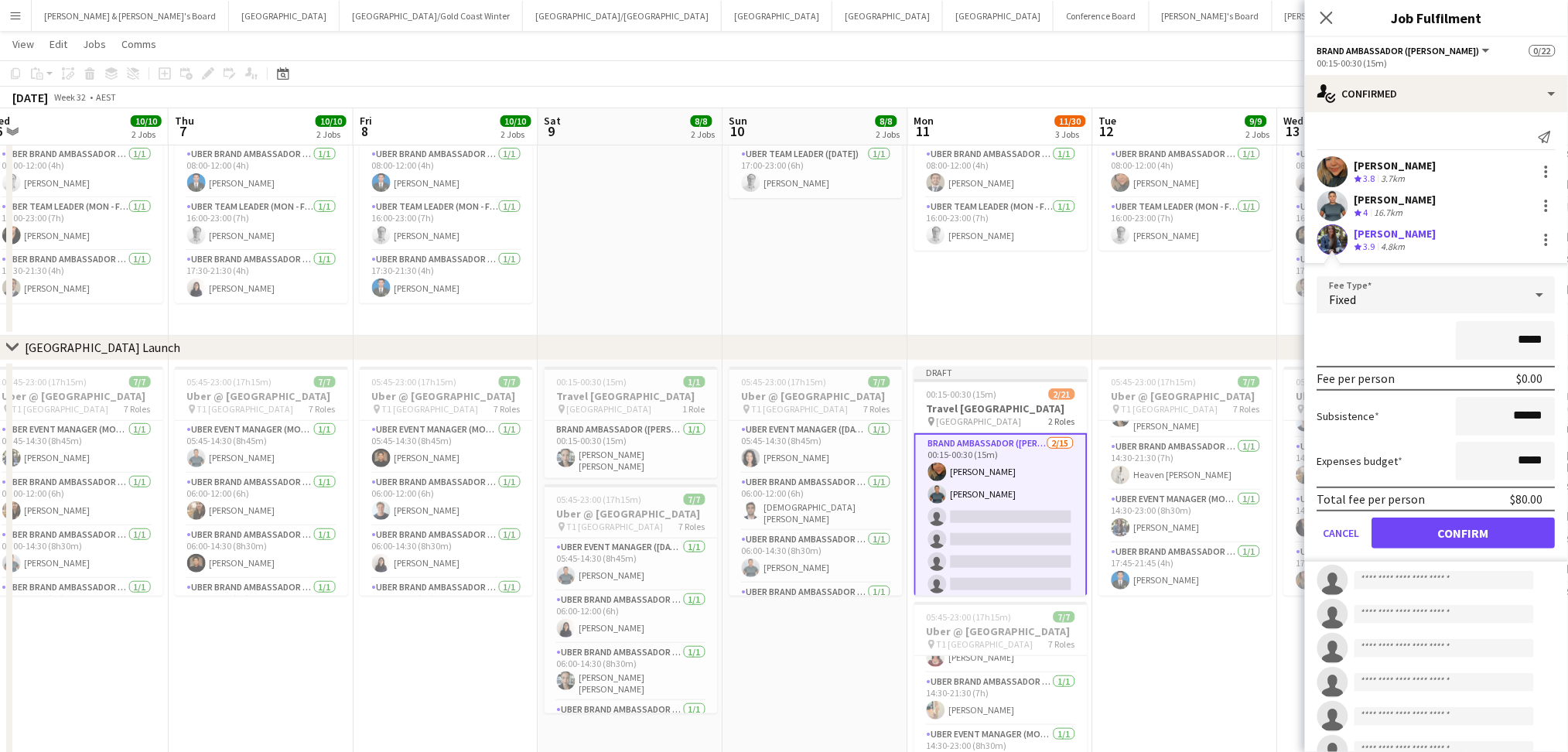
click button "Confirm" at bounding box center [1463, 532] width 183 height 31
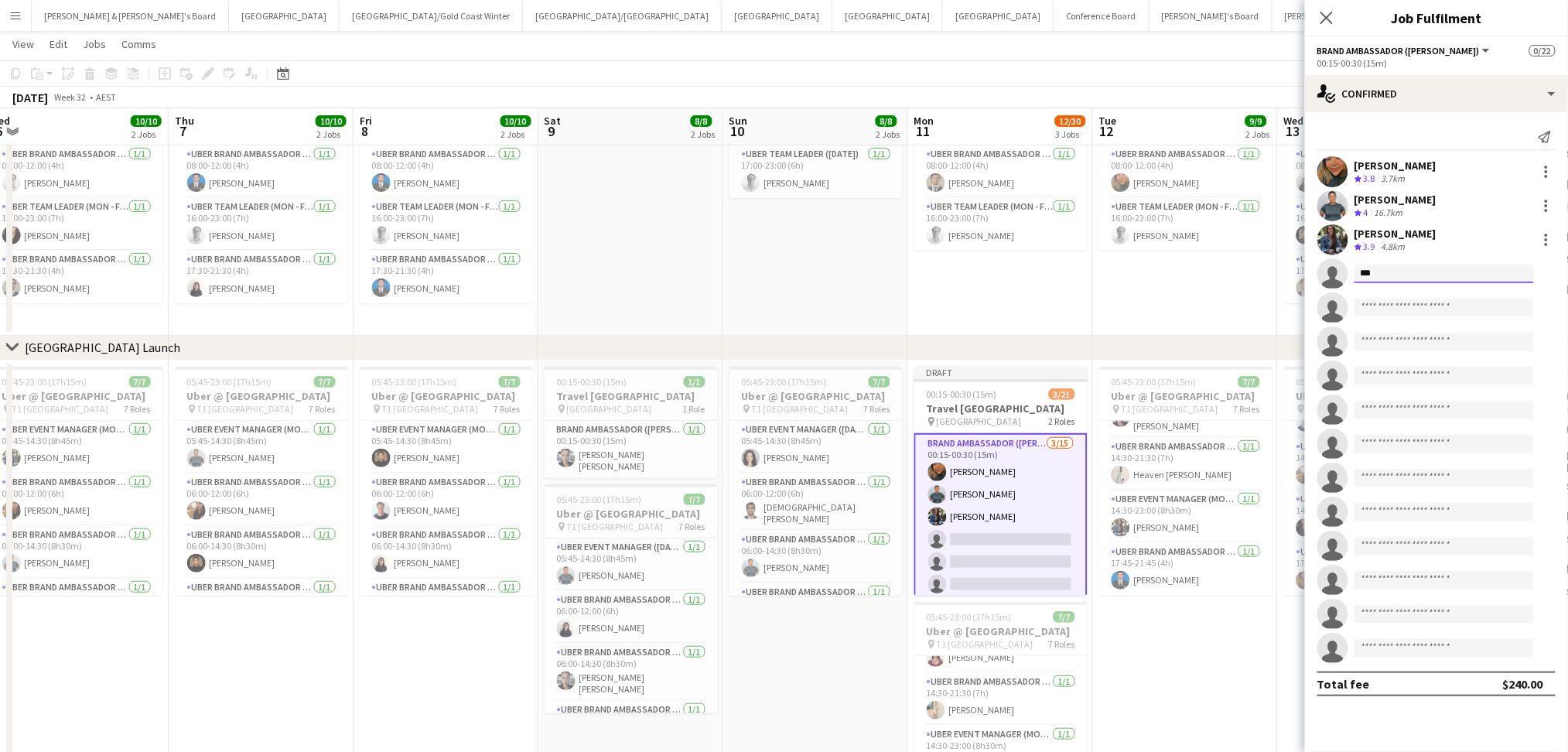
type input "****"
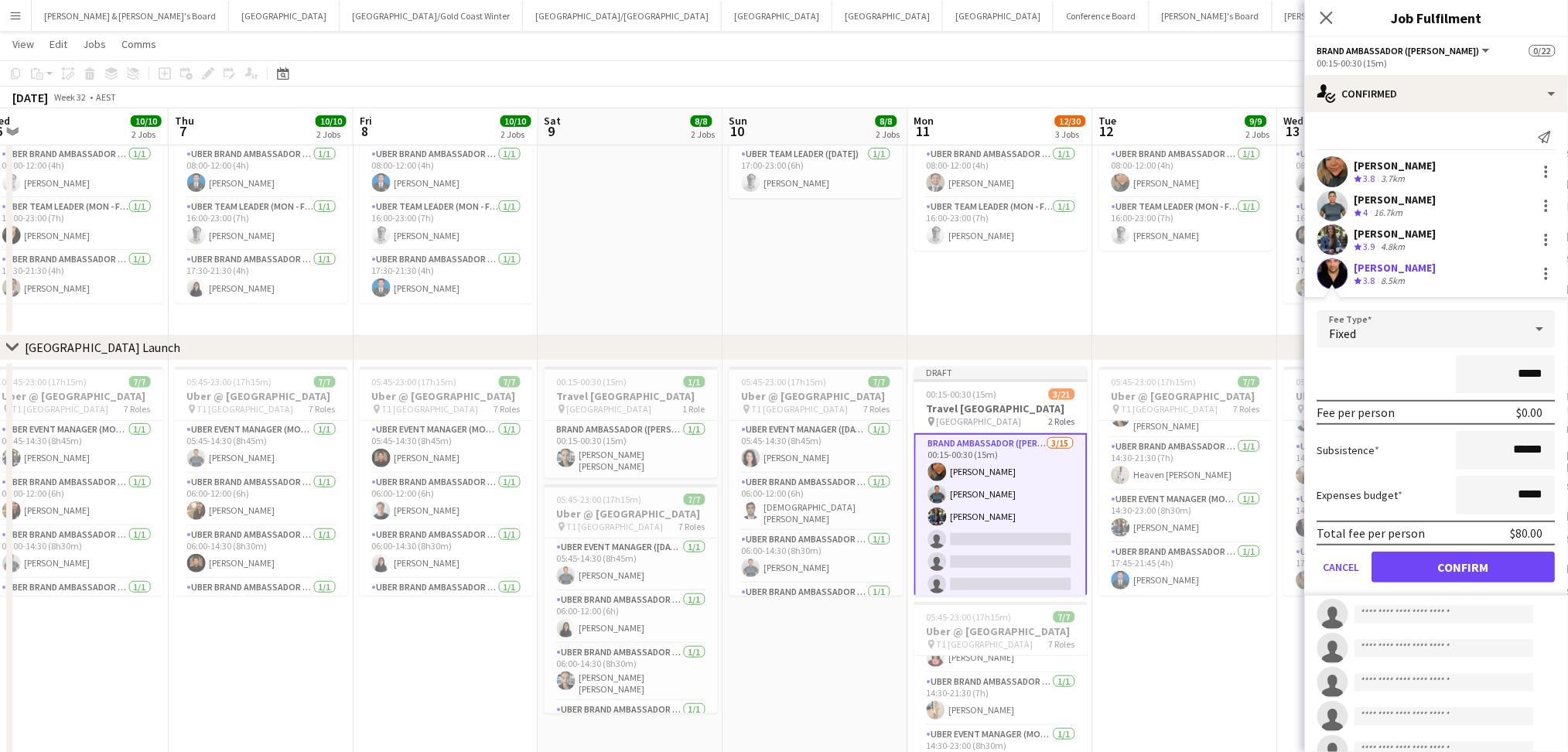
click button "Confirm" at bounding box center [1463, 567] width 183 height 31
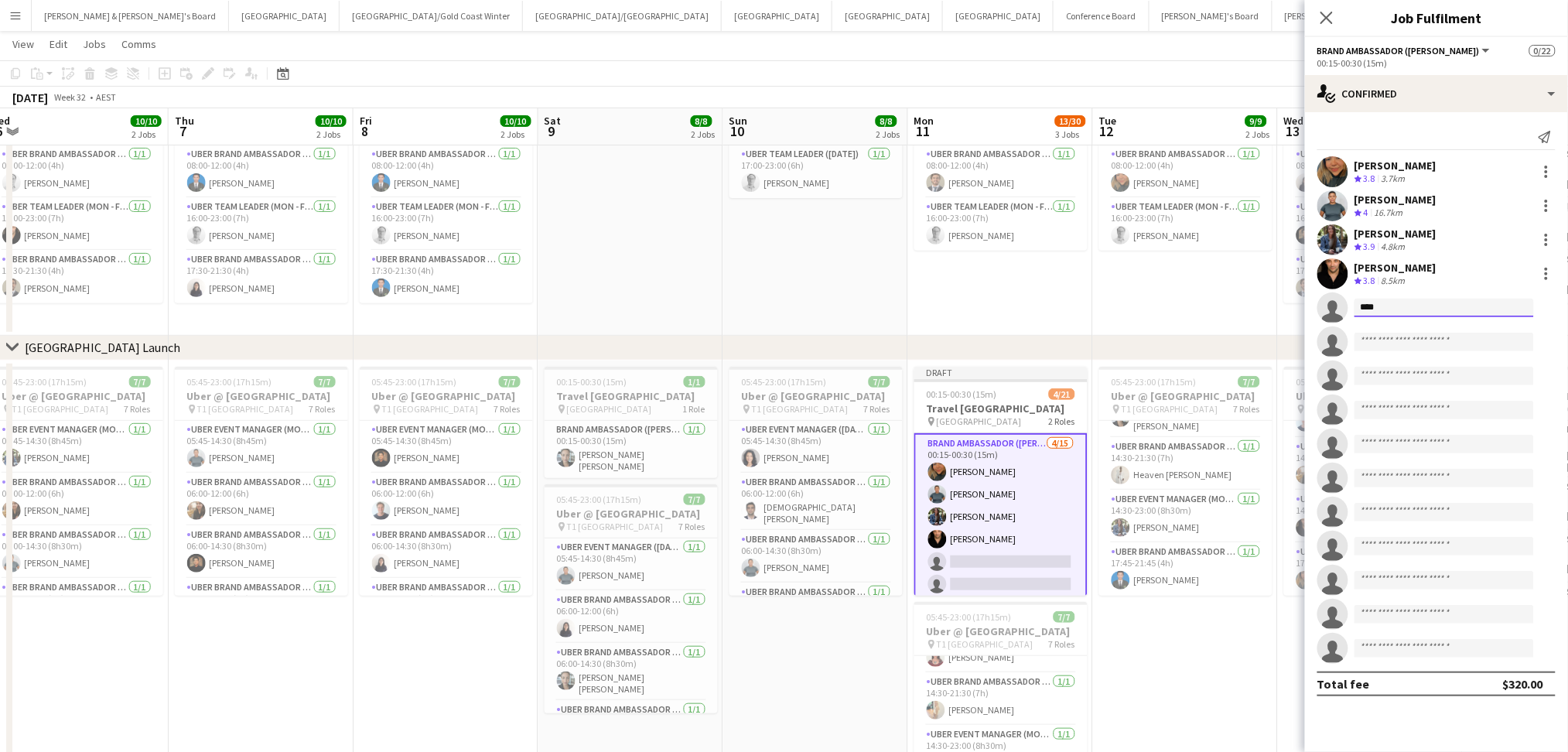
type input "*****"
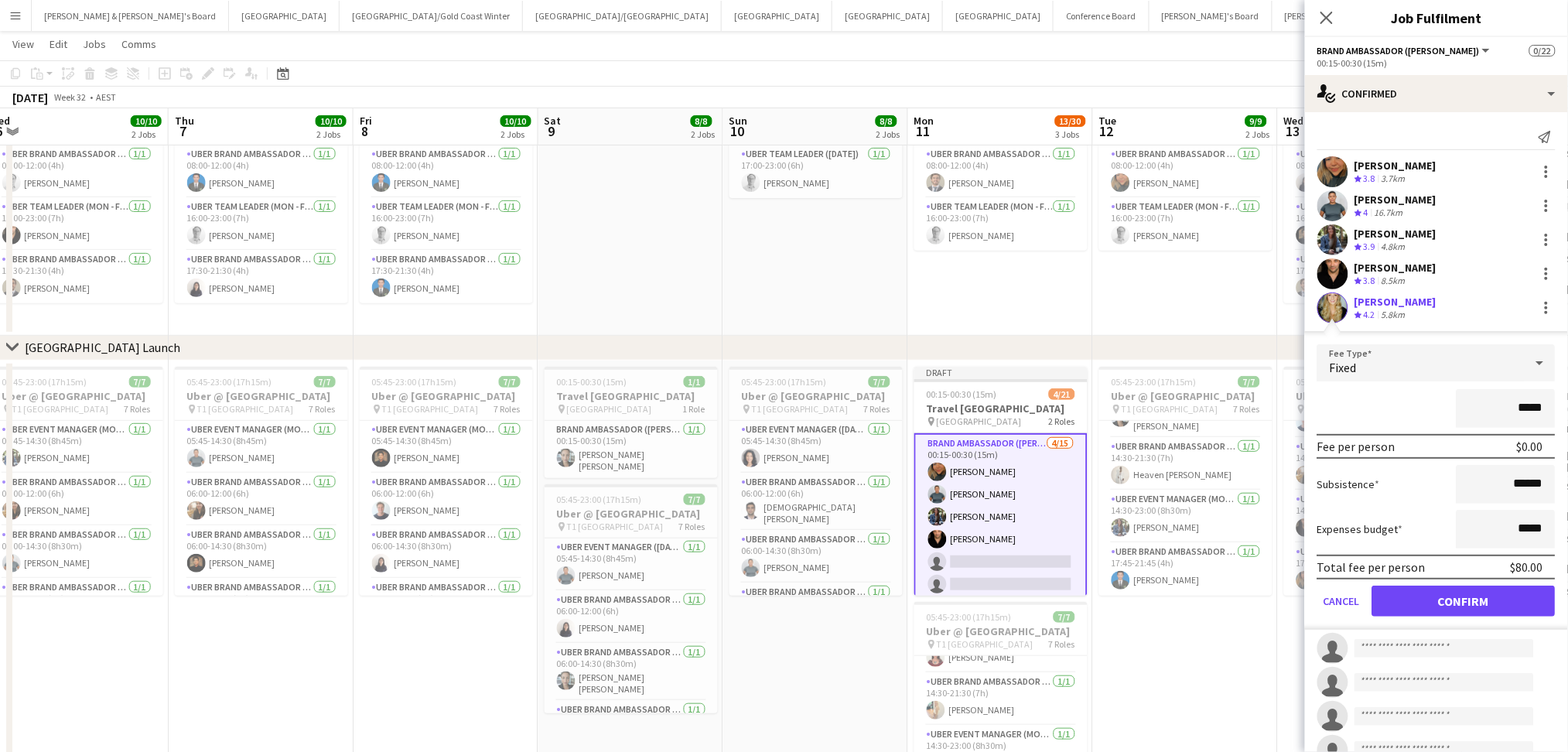
click button "Confirm" at bounding box center [1463, 601] width 183 height 31
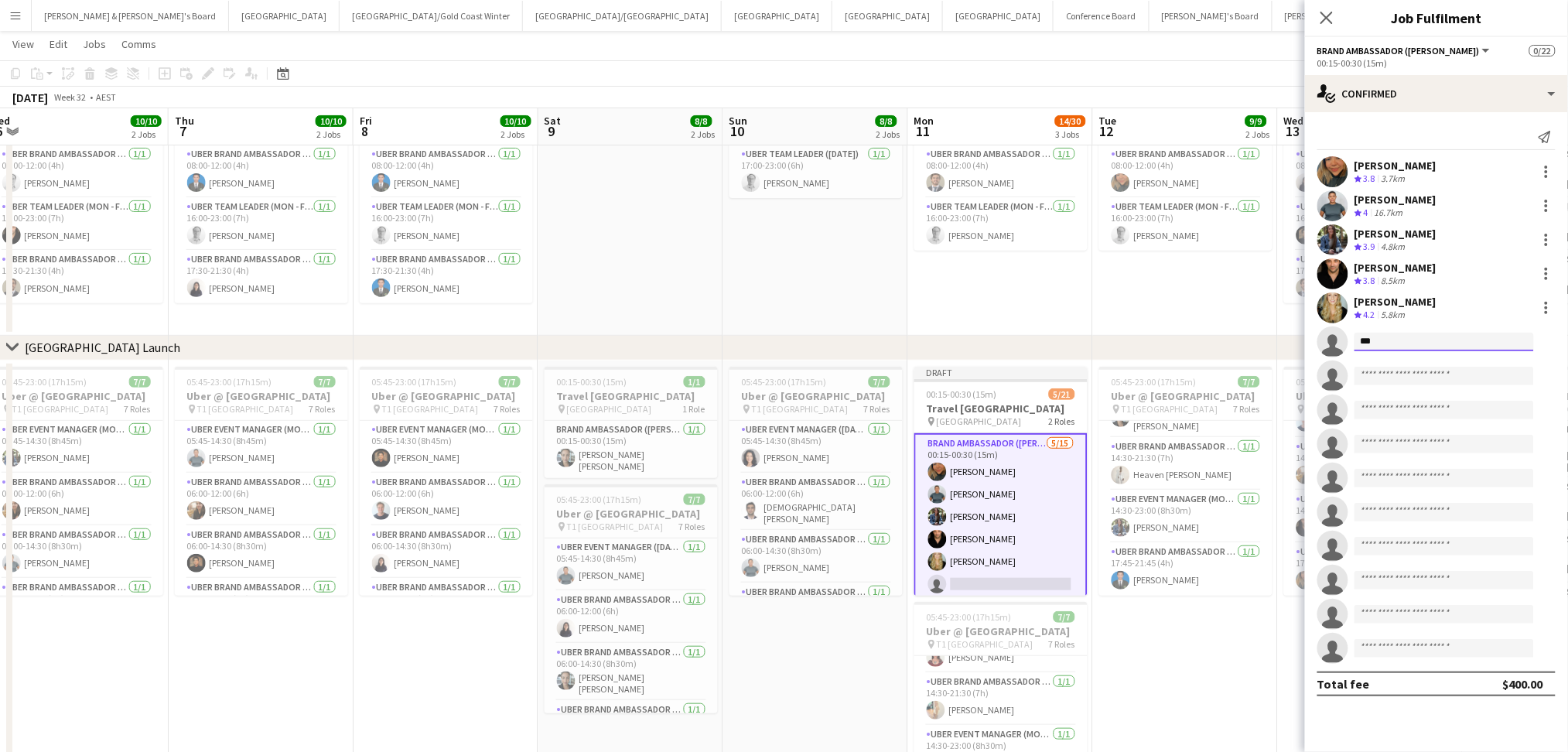
type input "****"
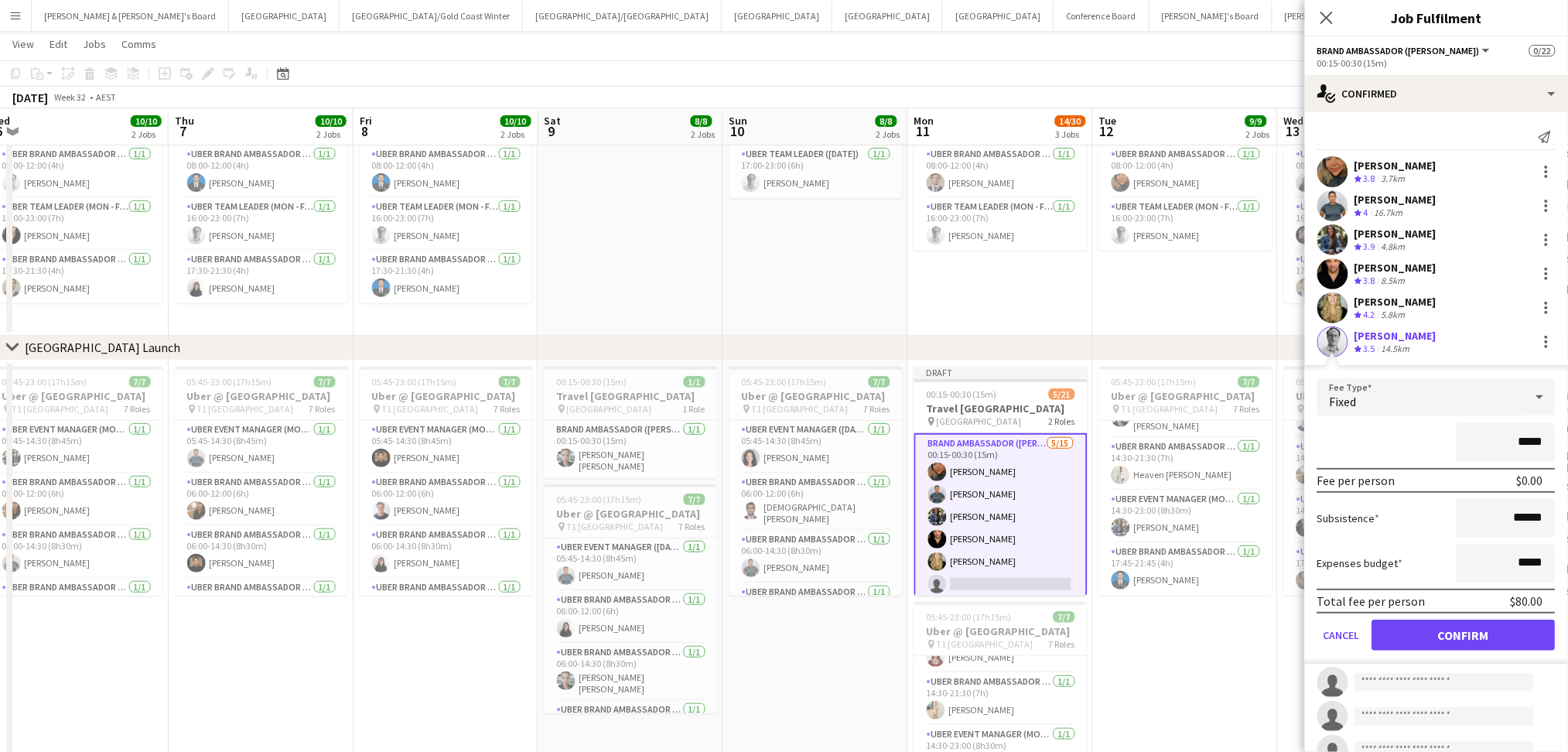
click button "Confirm" at bounding box center [1463, 635] width 183 height 31
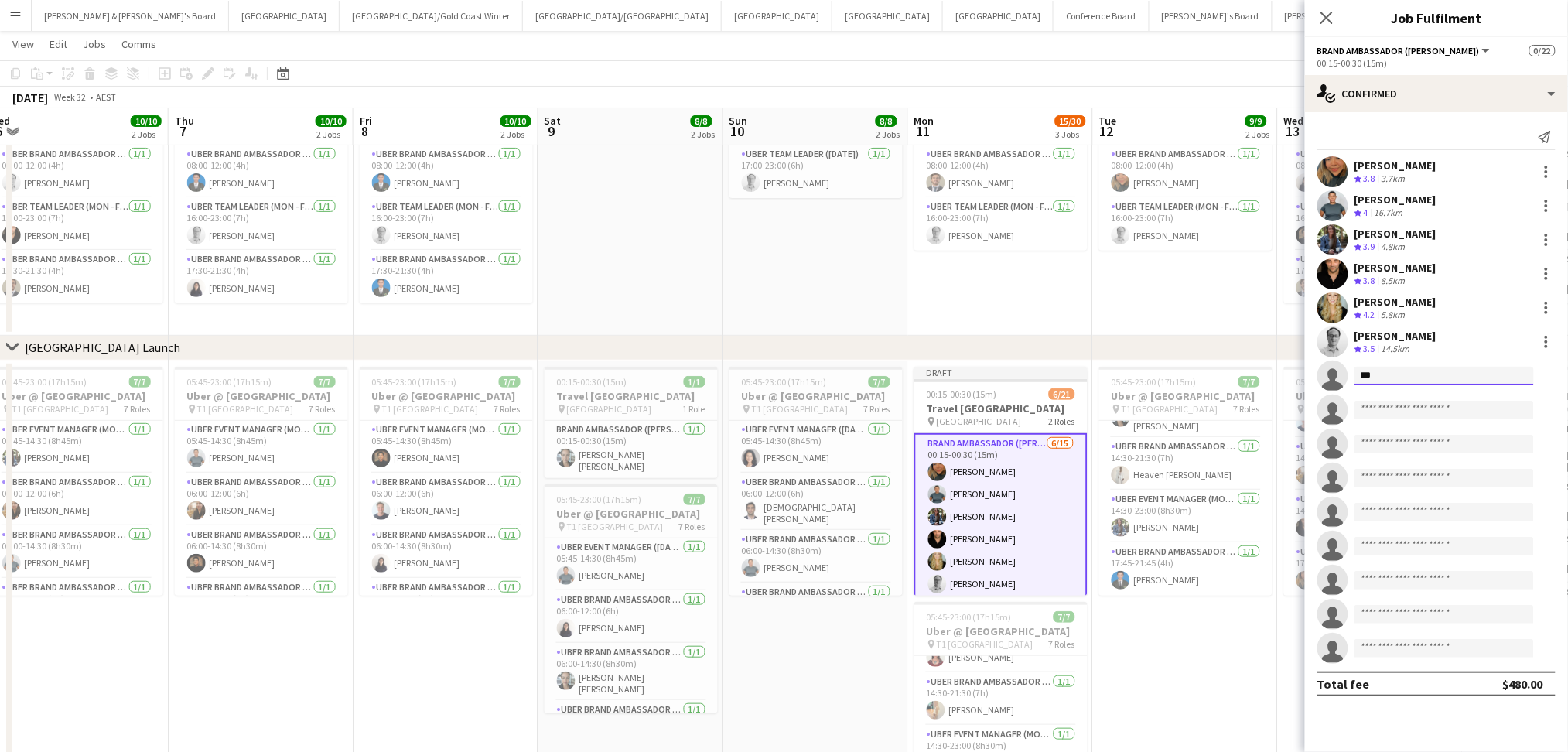
type input "****"
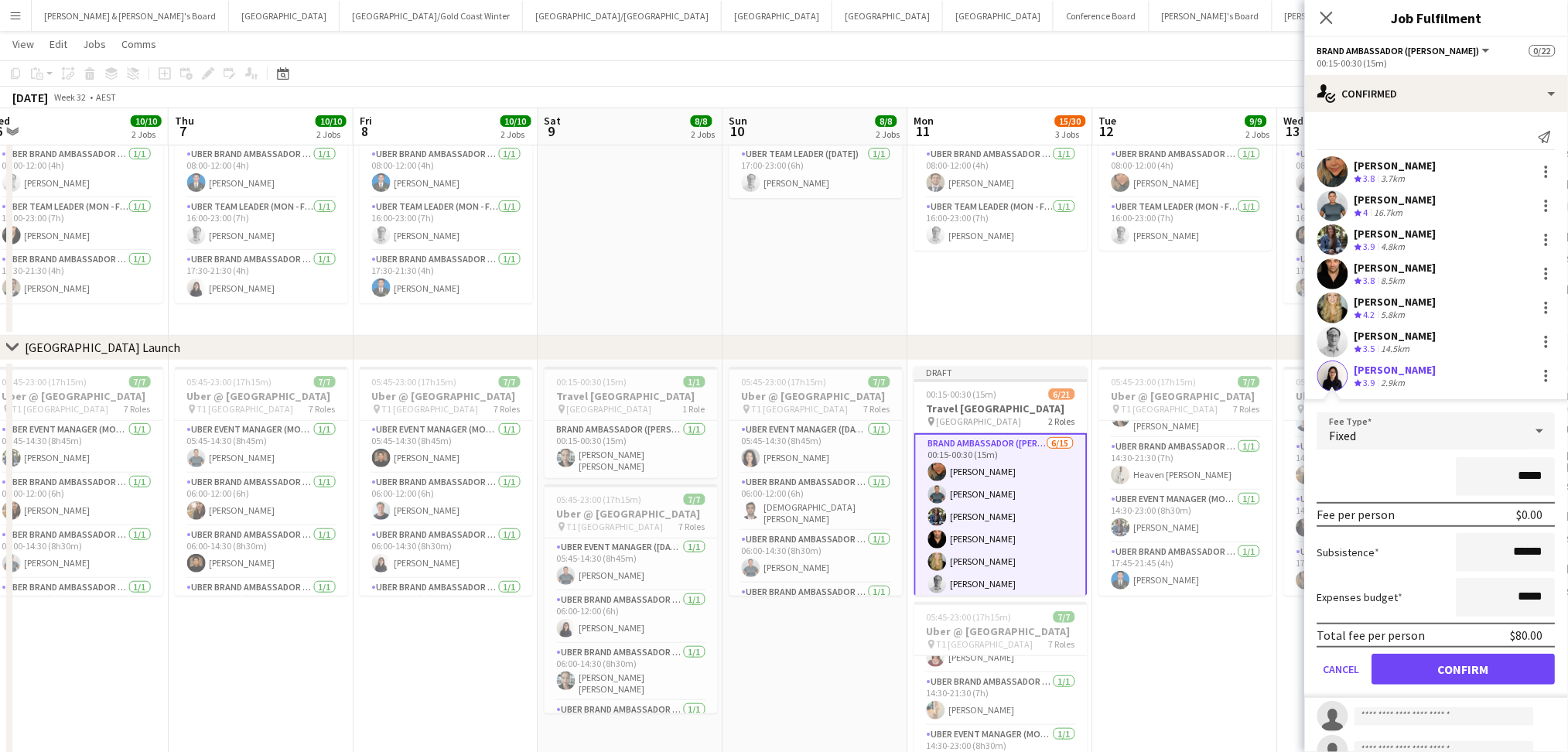
click button "Confirm" at bounding box center [1463, 669] width 183 height 31
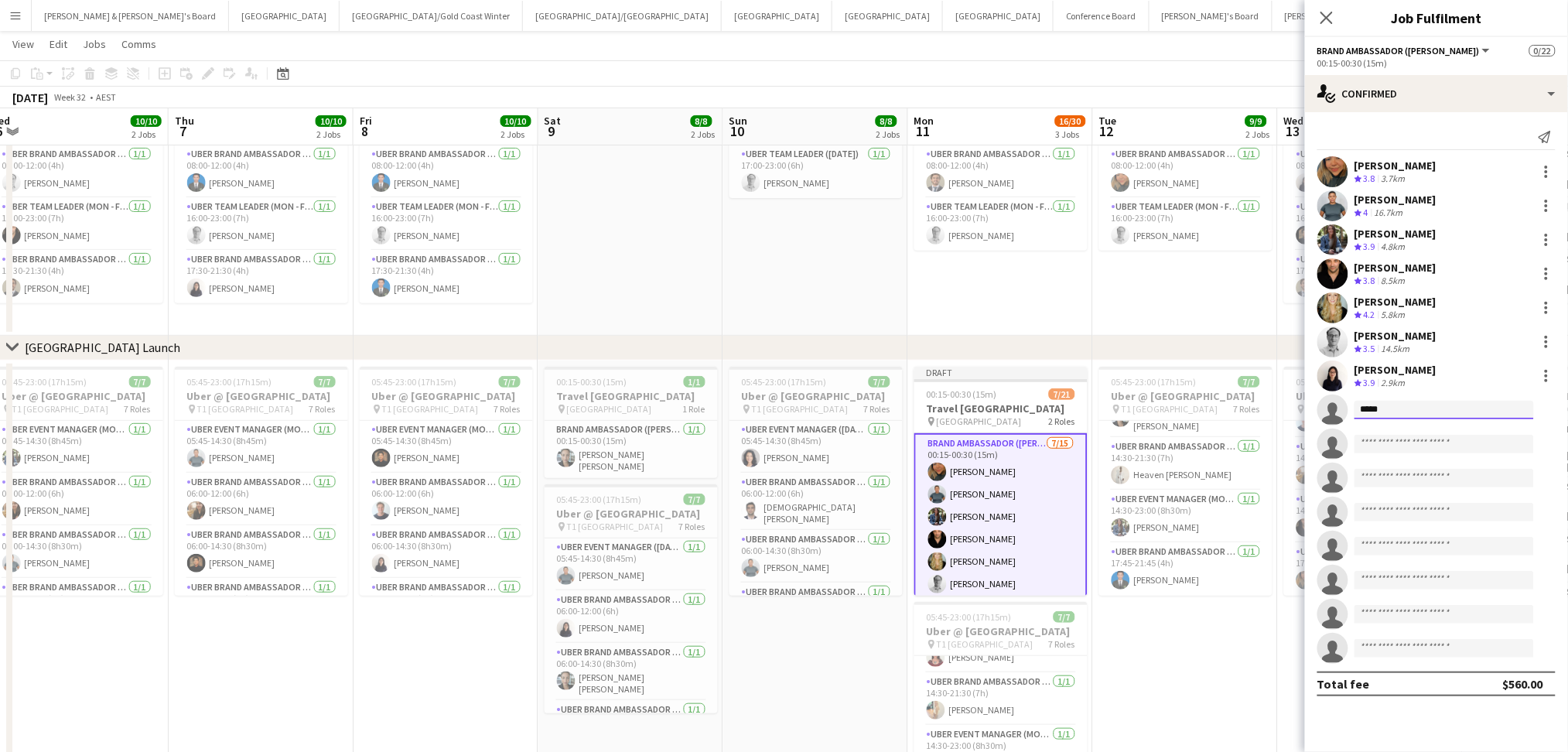
type input "*****"
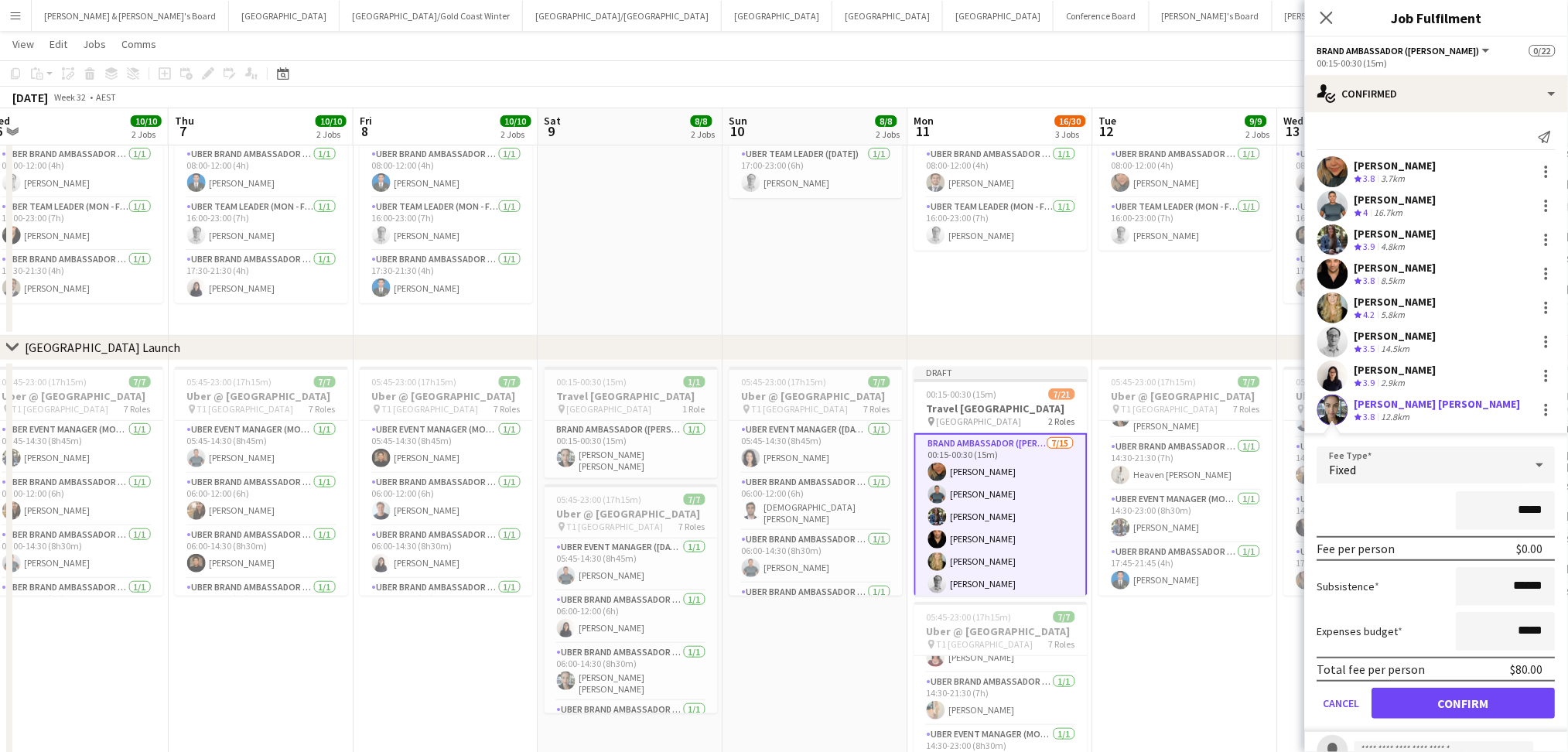
click button "Confirm" at bounding box center [1463, 702] width 183 height 31
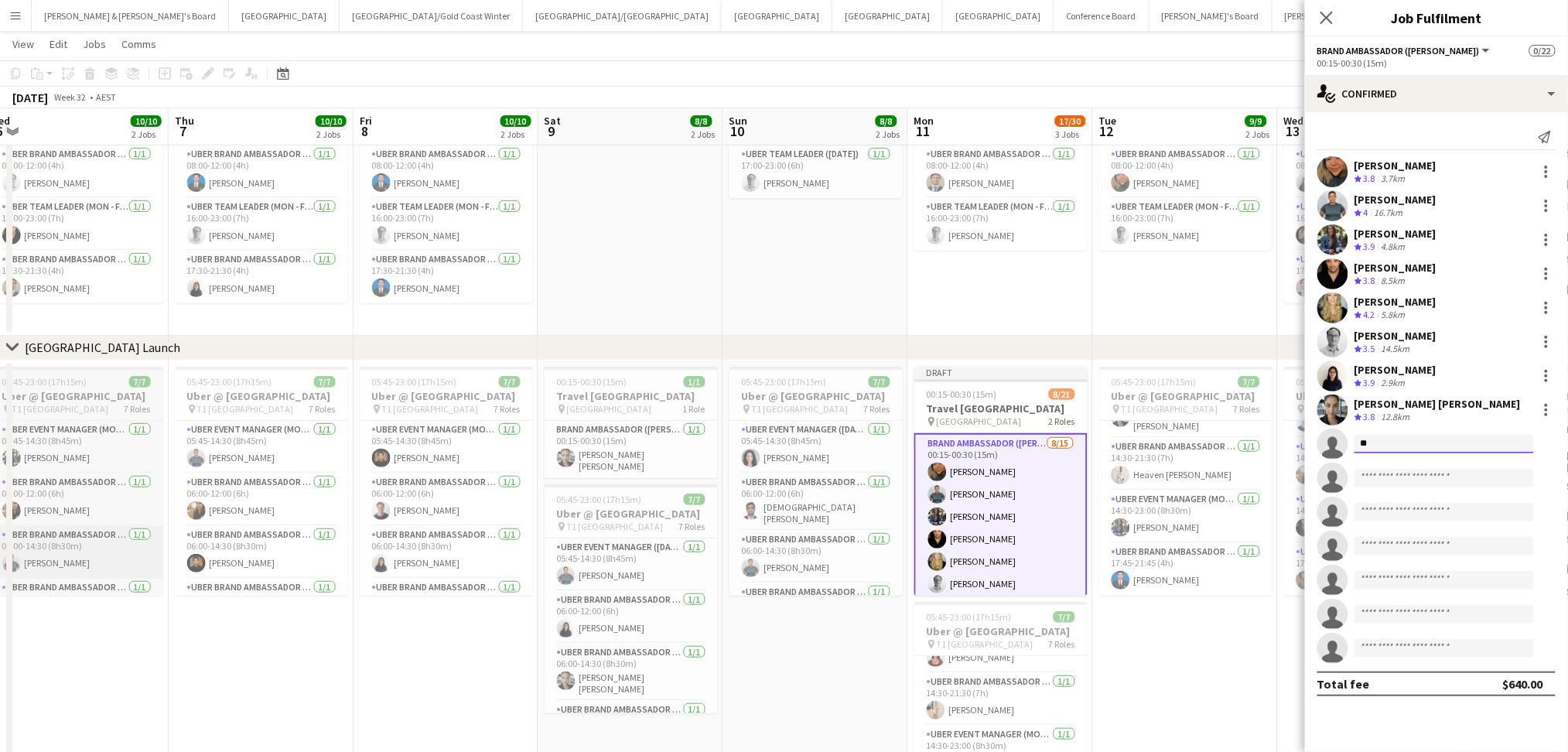
type input "*"
type input "*****"
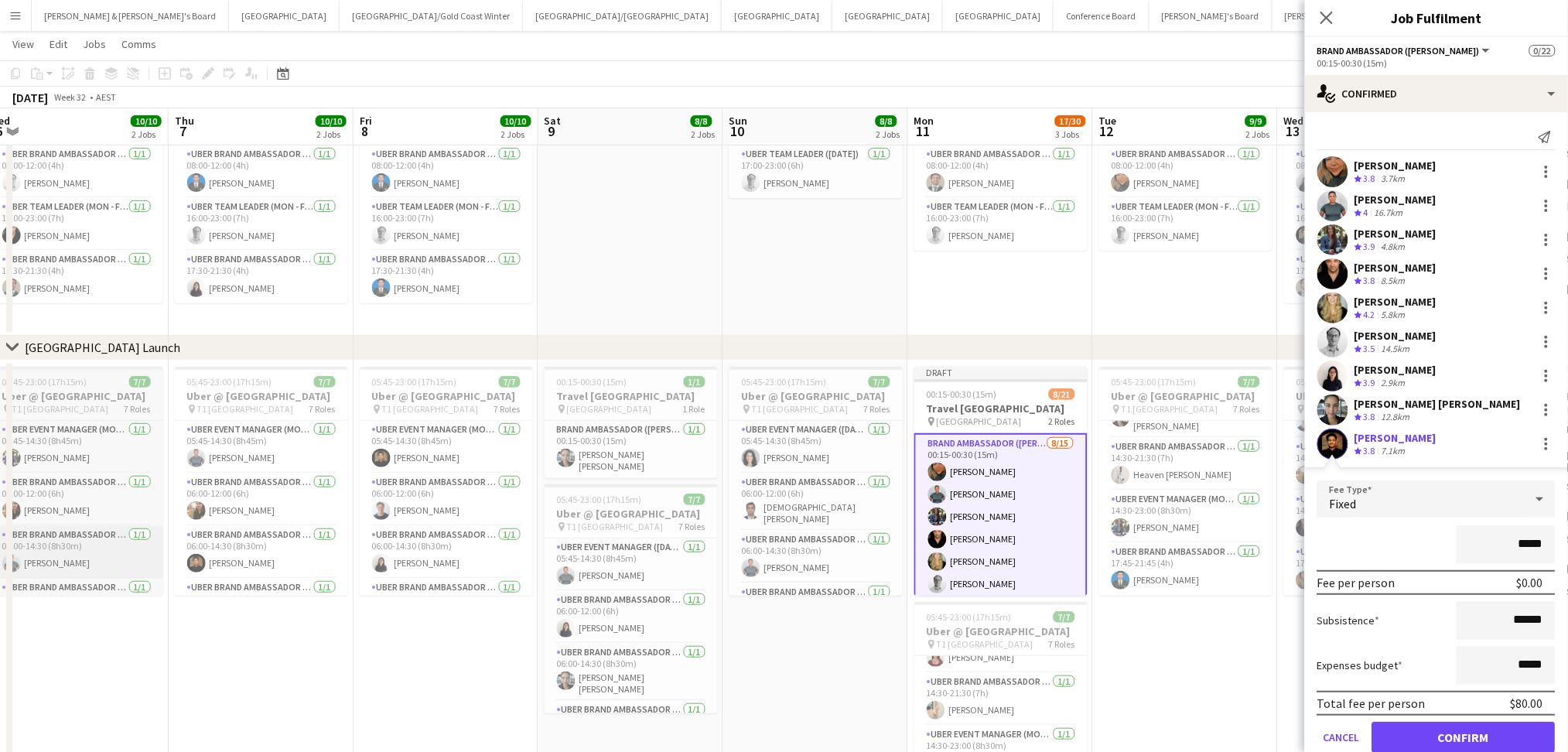
click button "Confirm" at bounding box center [1463, 737] width 183 height 31
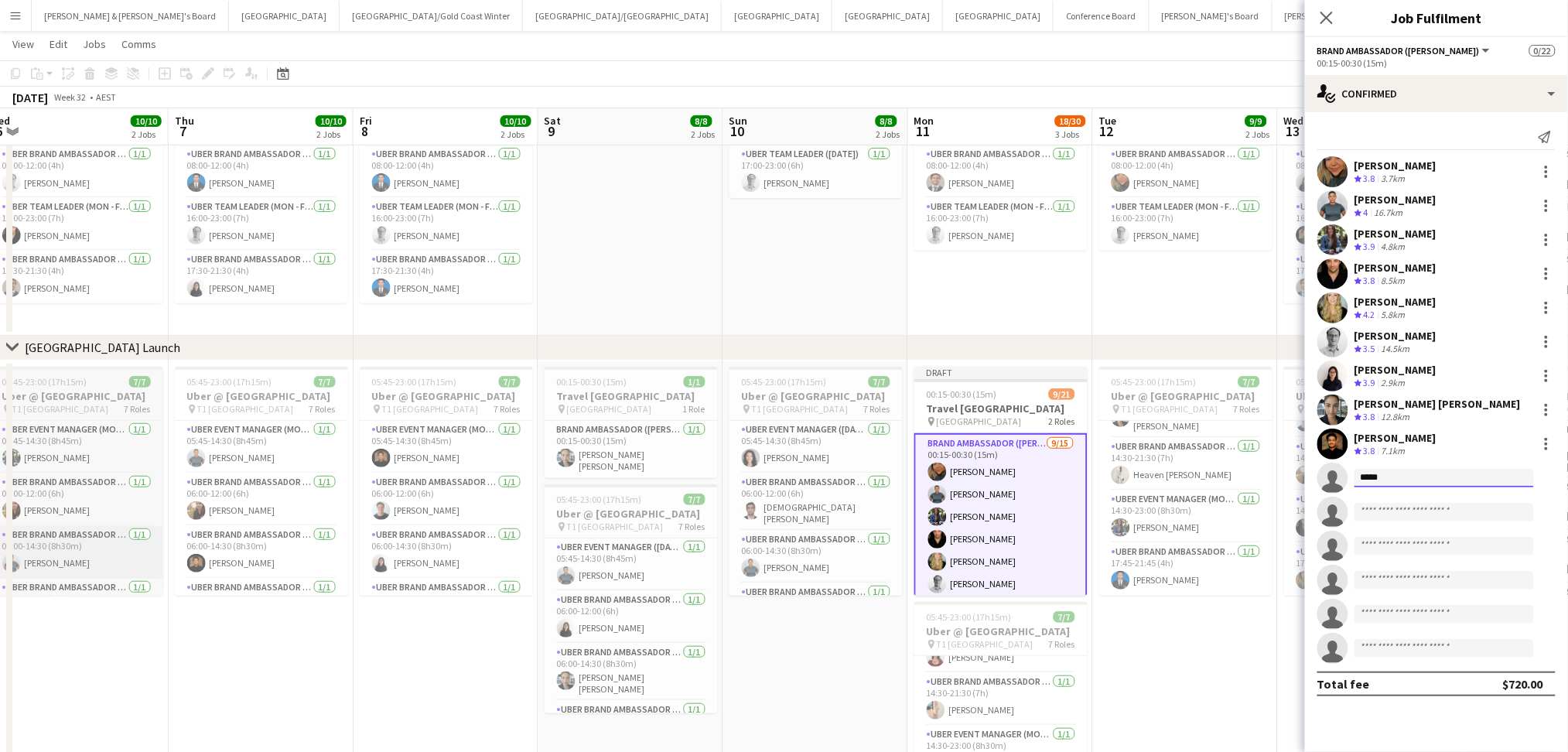
type input "******"
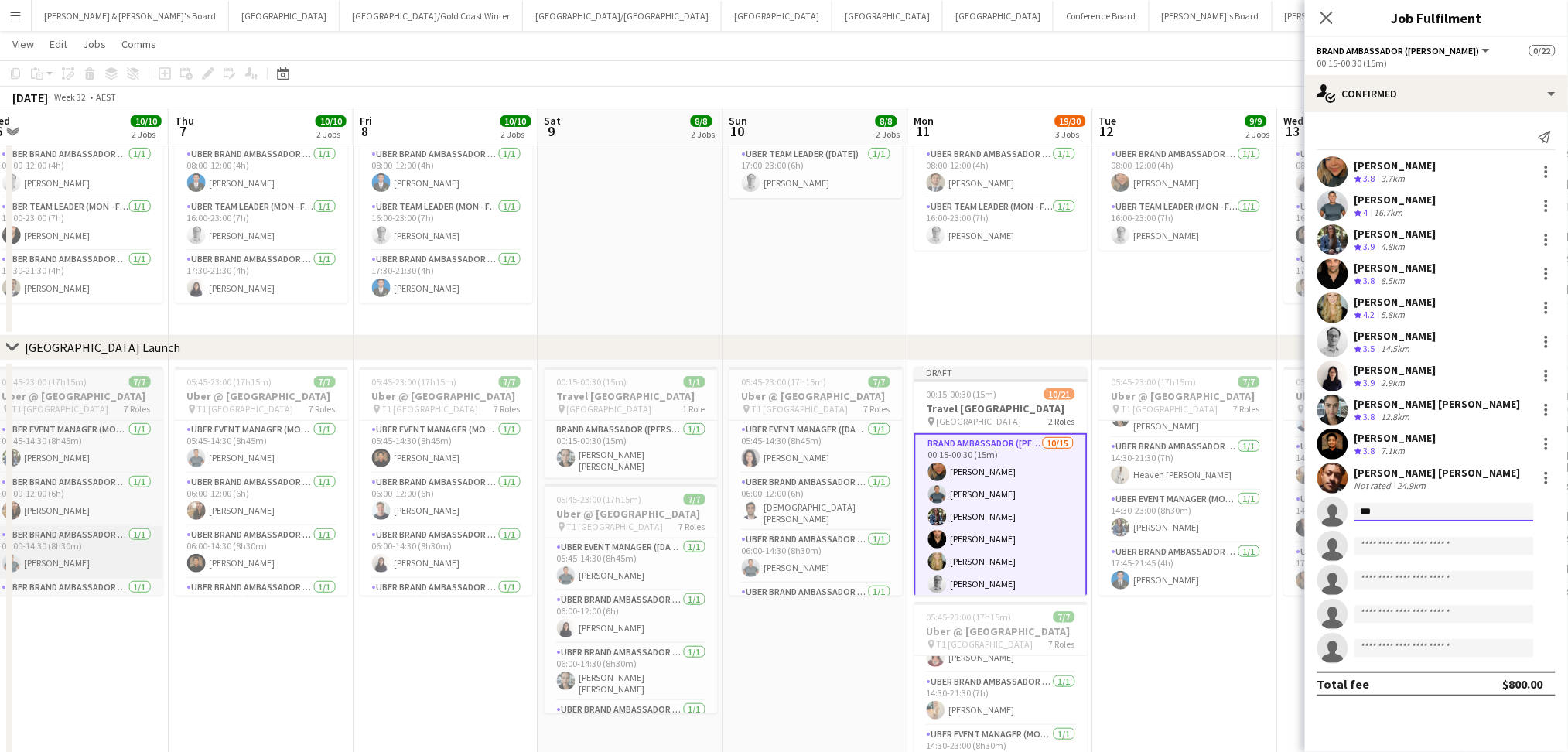
type input "****"
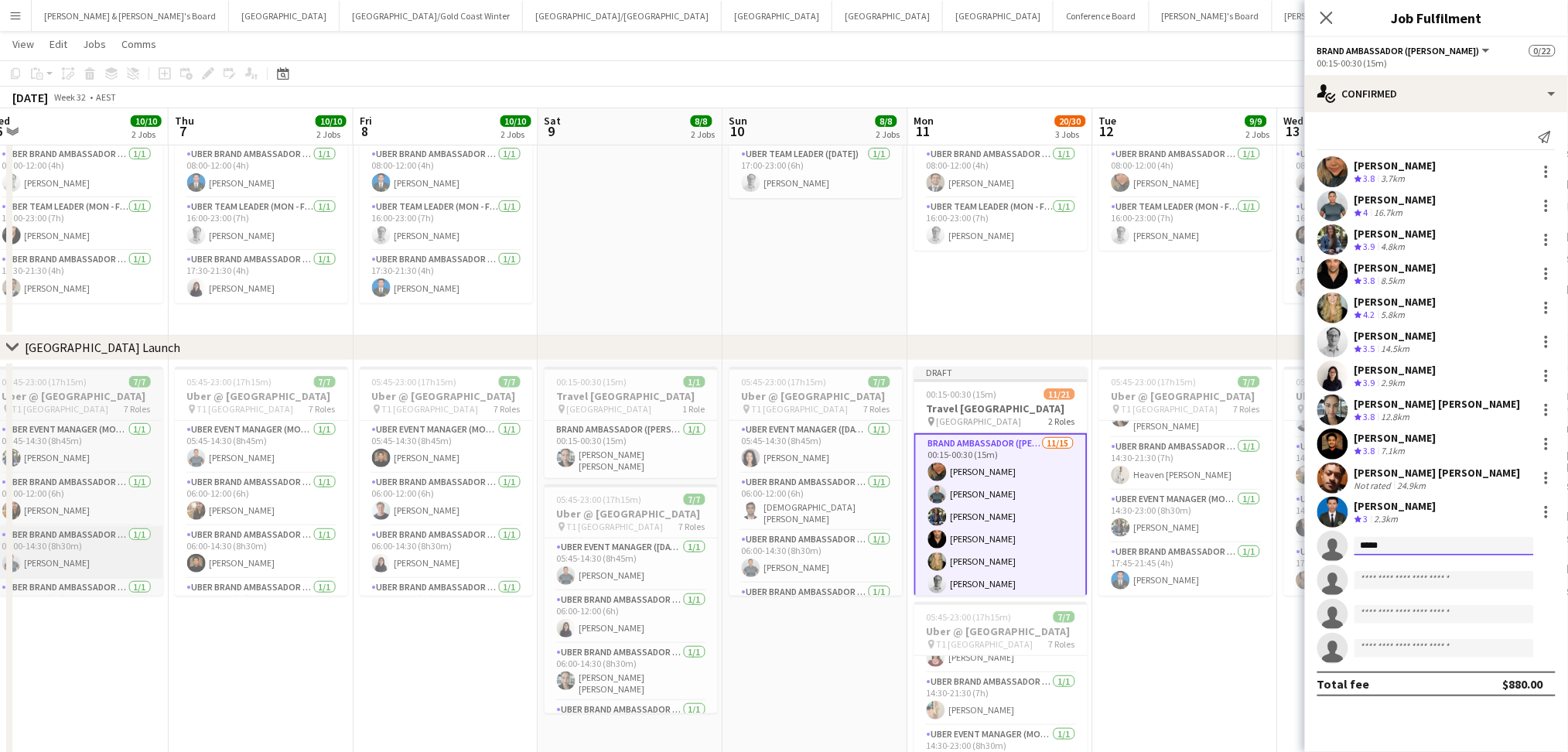
type input "******"
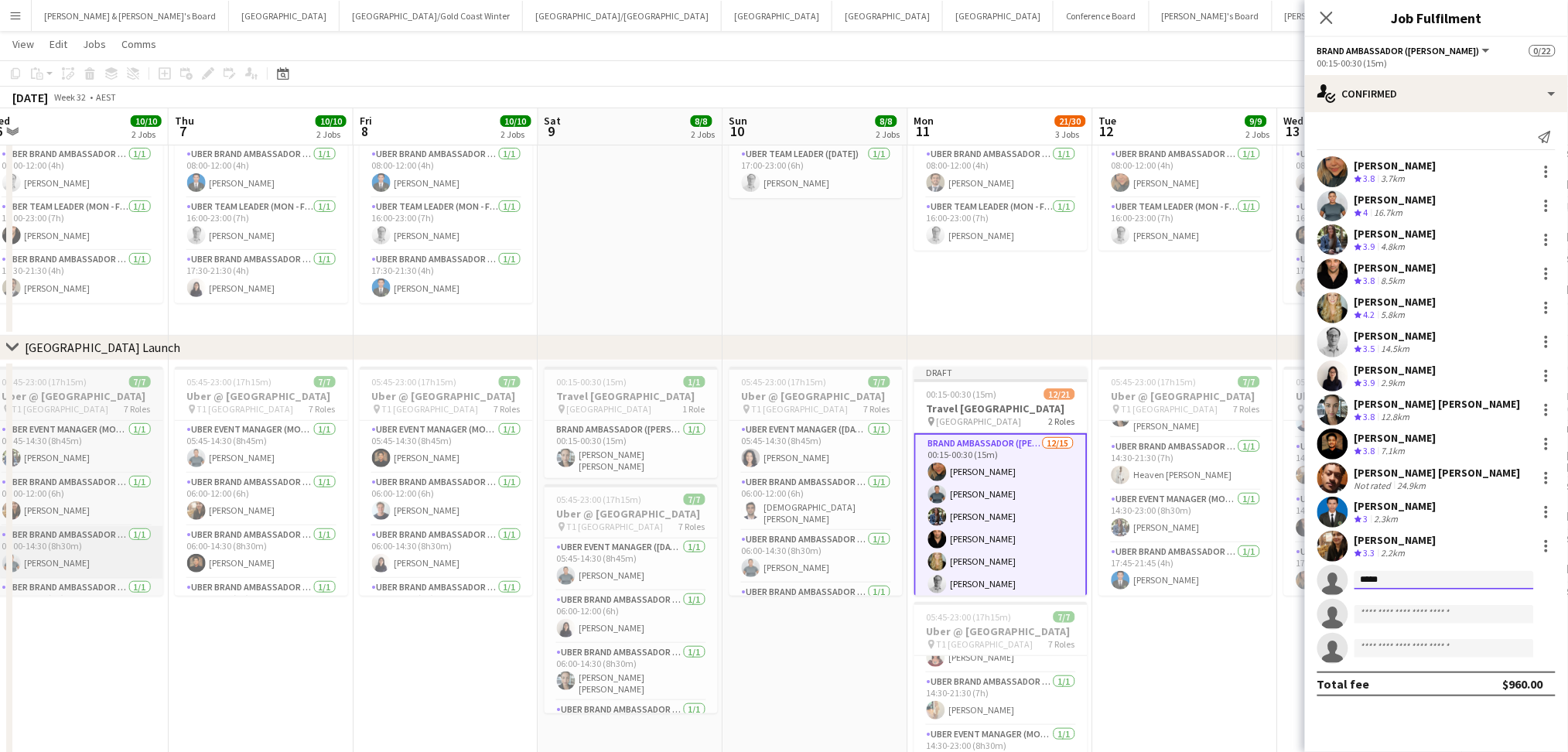
type input "******"
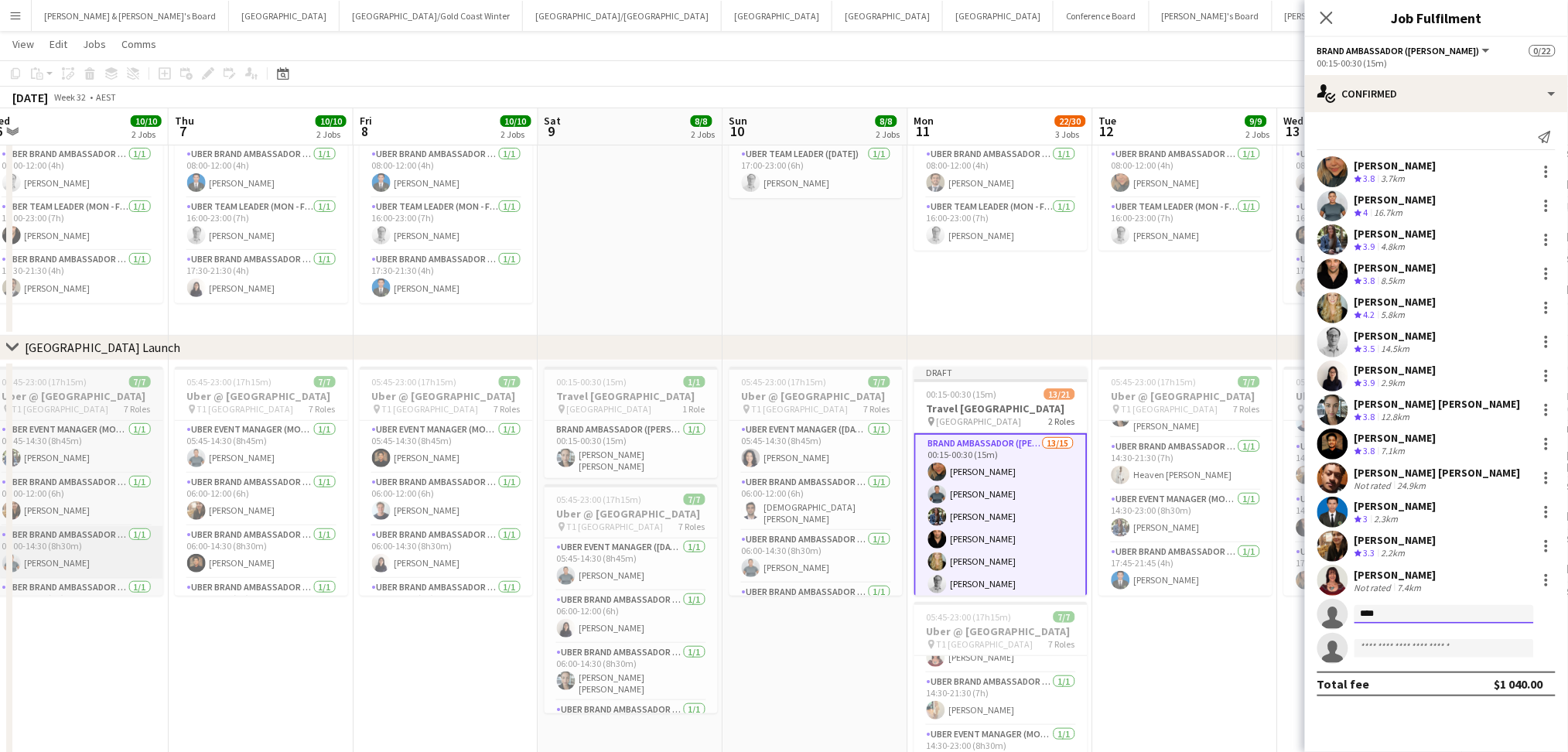
type input "*****"
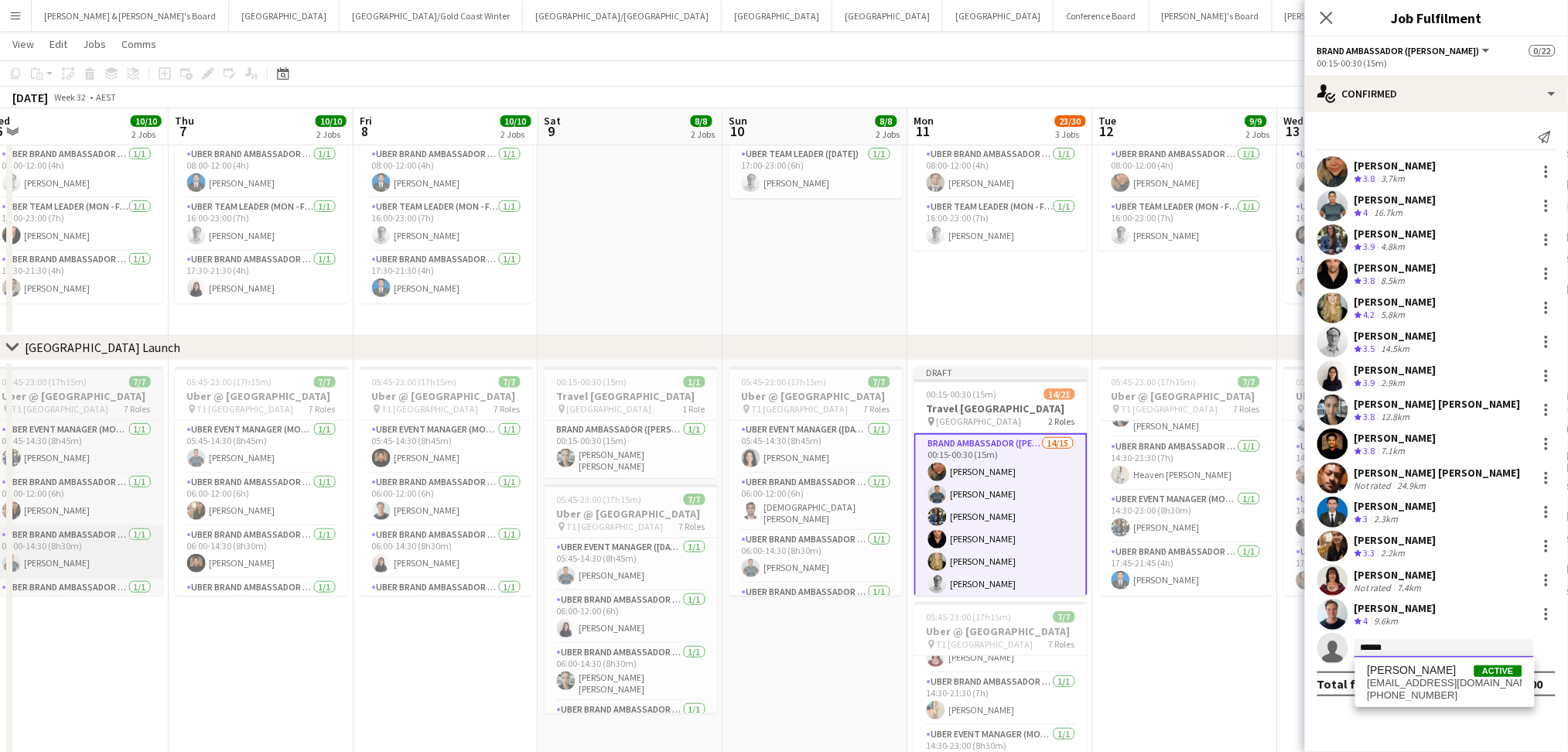
type input "******"
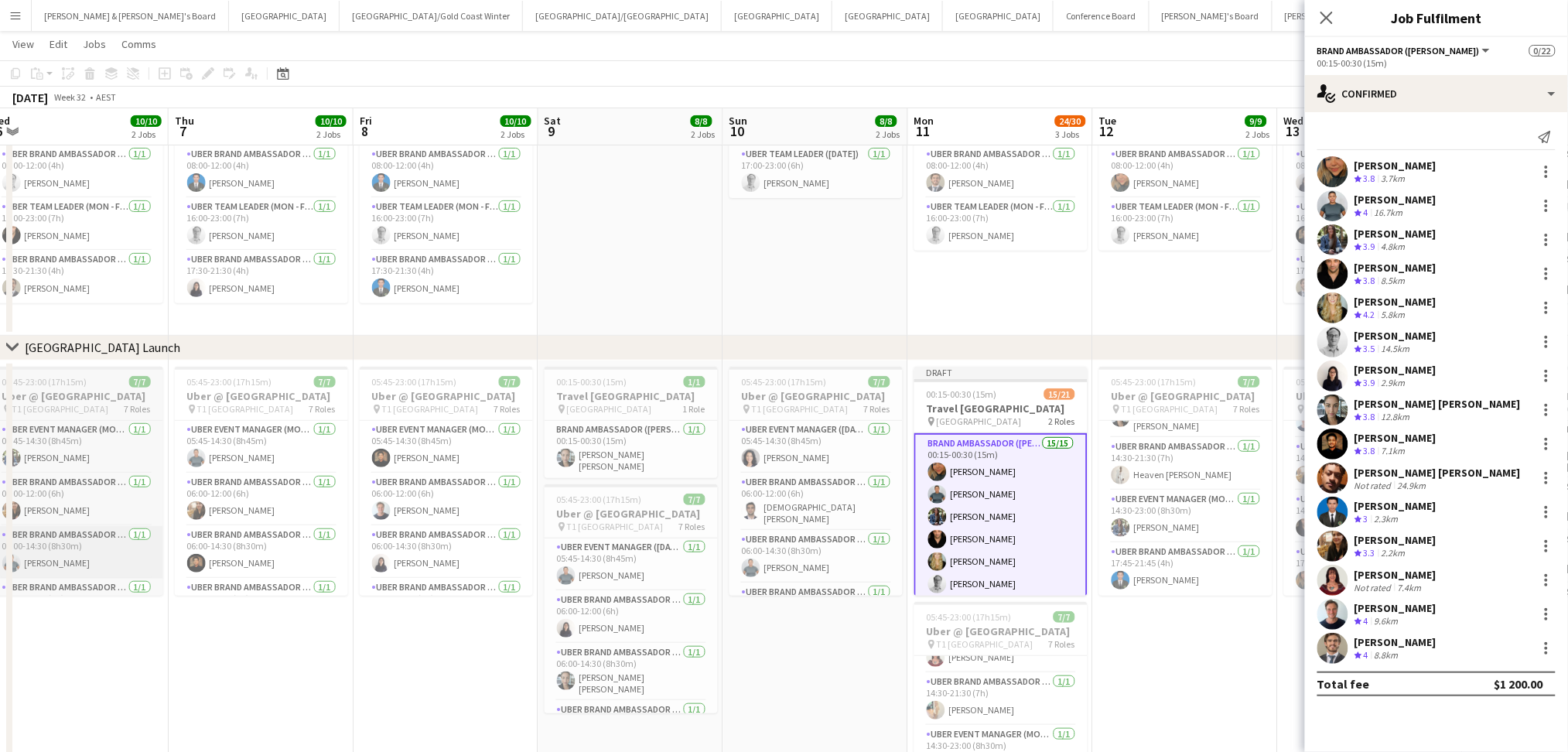
scroll to position [0, 0]
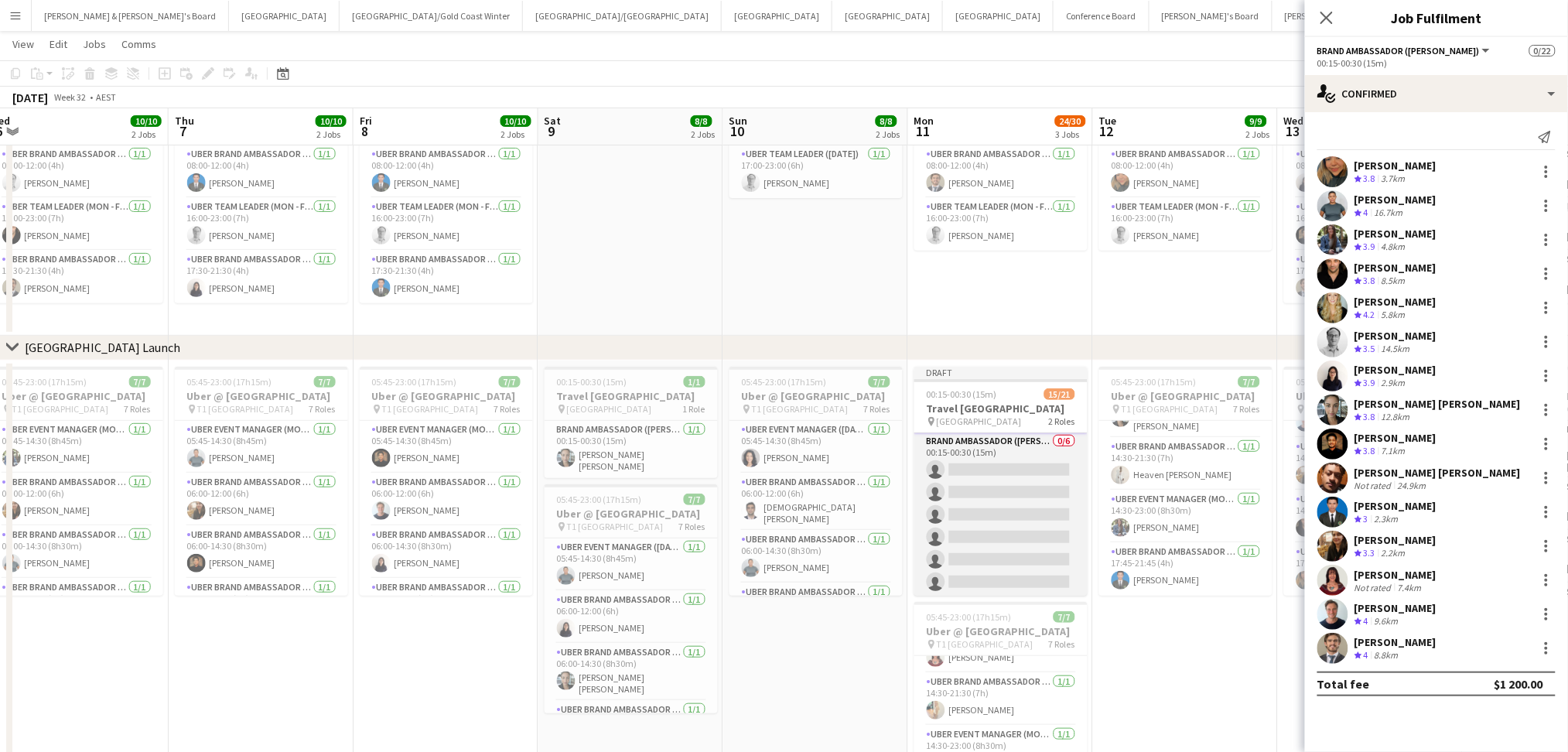
click at [1002, 499] on app-card-role "Brand Ambassador (Mon - Fri) 0/6 00:15-00:30 (15m) single-neutral-actions singl…" at bounding box center [1001, 515] width 173 height 165
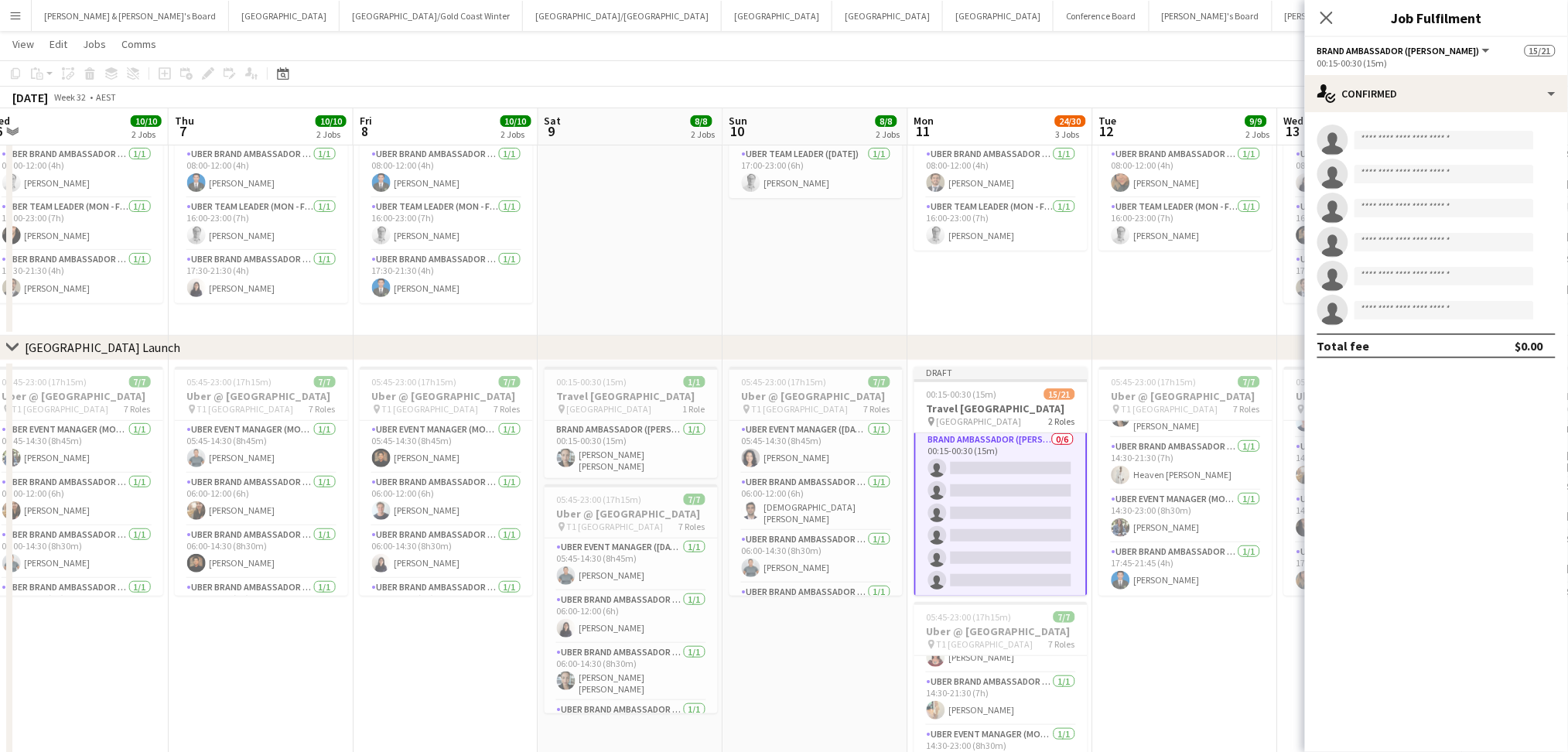
scroll to position [379, 0]
click at [1438, 144] on input at bounding box center [1443, 140] width 180 height 18
type input "*****"
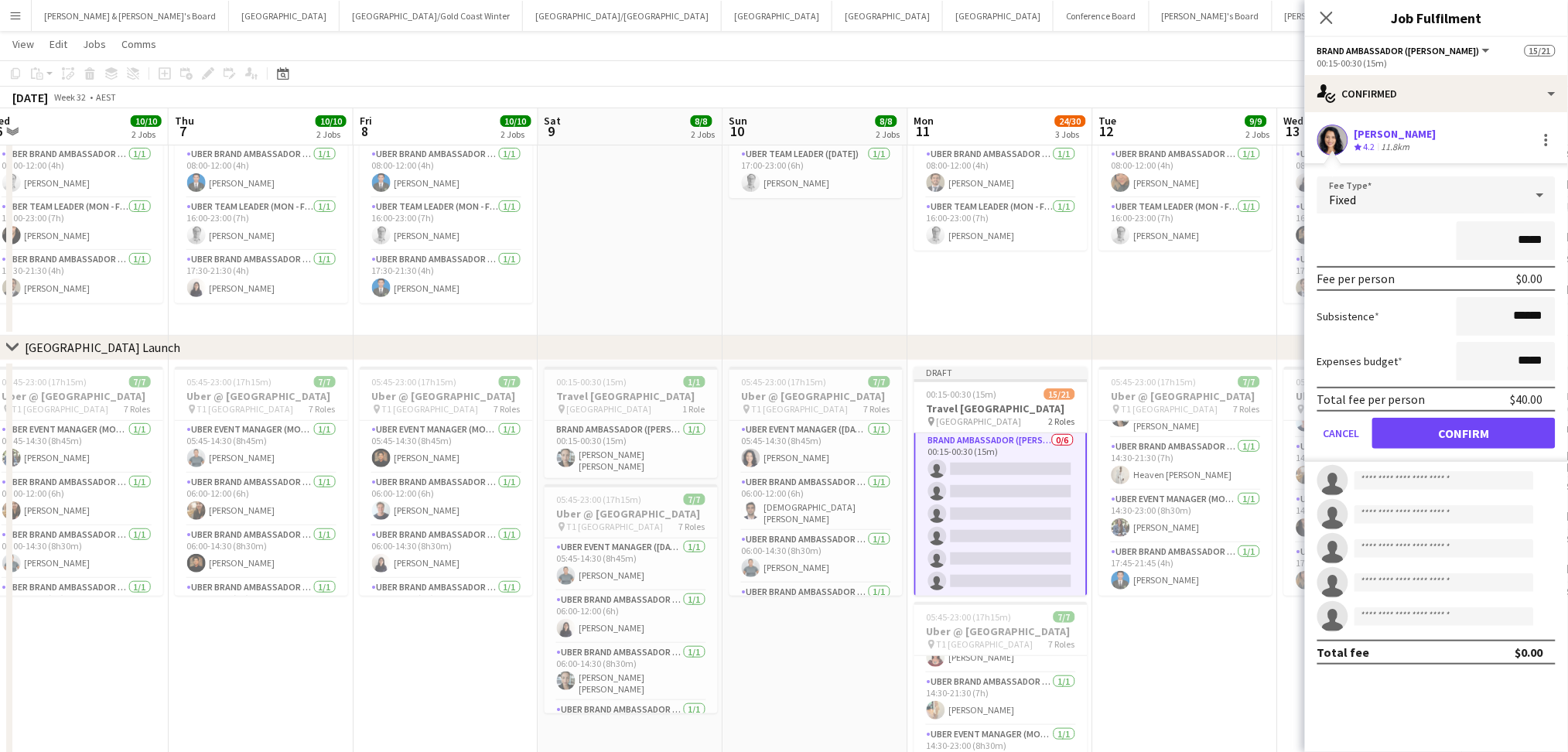
click button "Confirm" at bounding box center [1463, 433] width 183 height 31
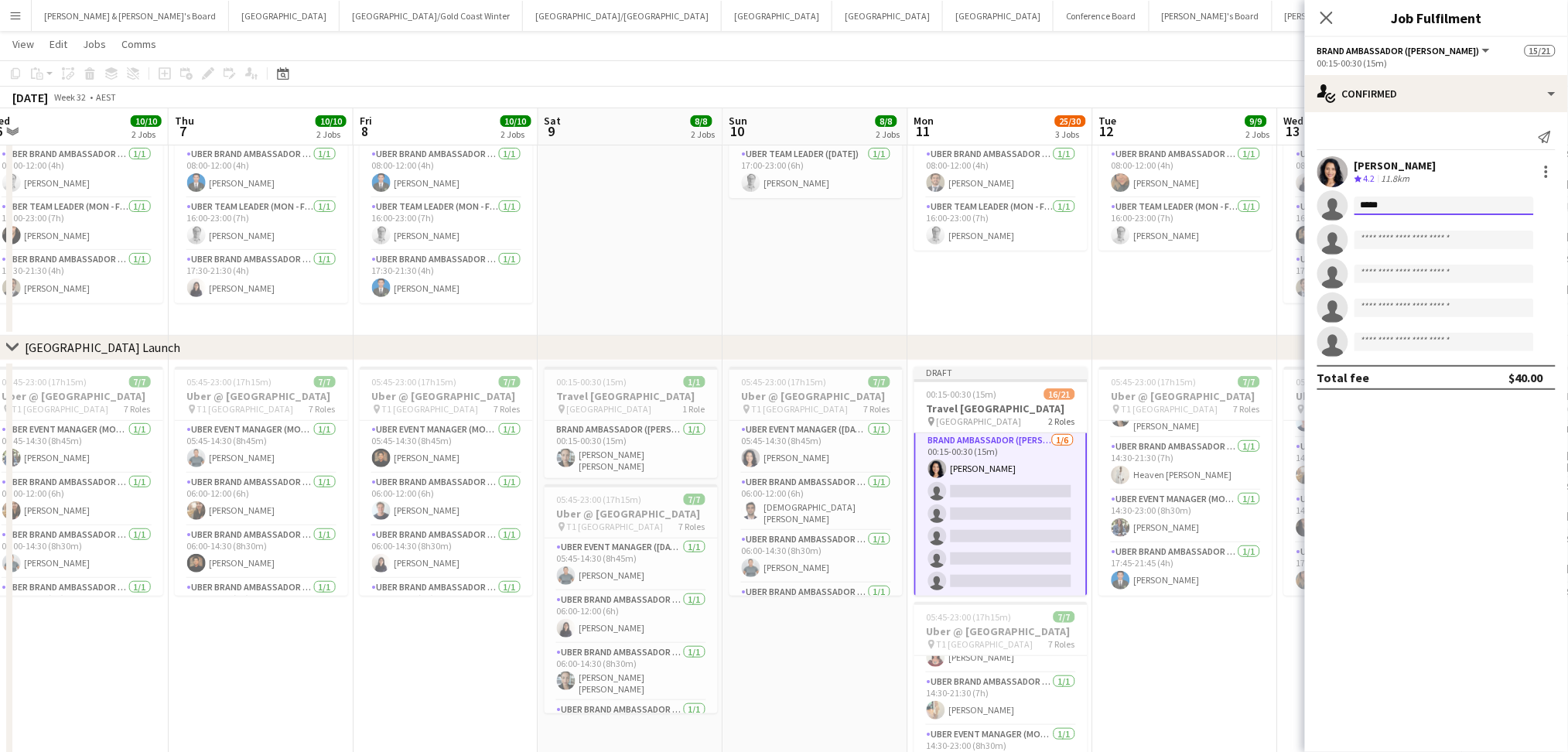
type input "******"
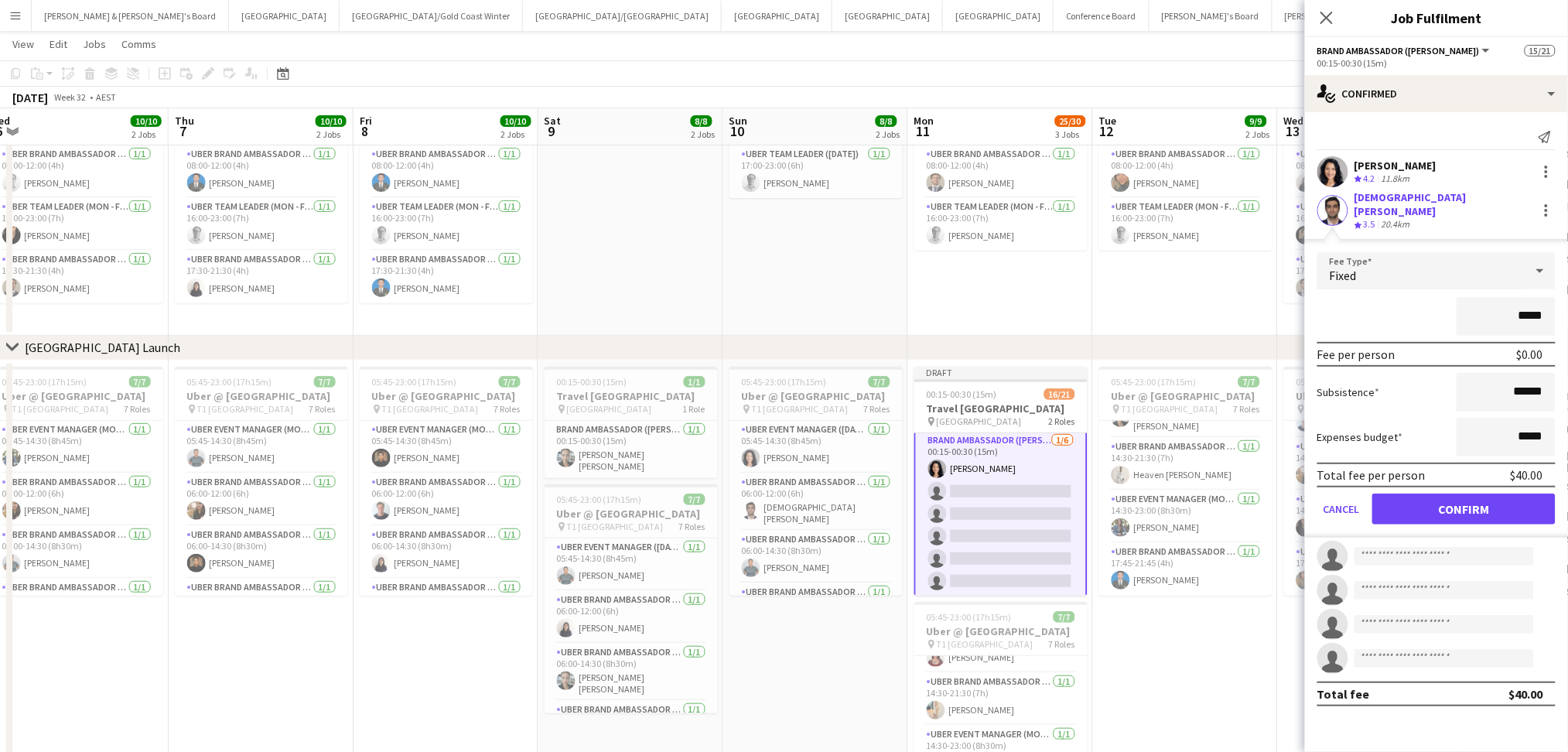
click button "Confirm" at bounding box center [1463, 508] width 183 height 31
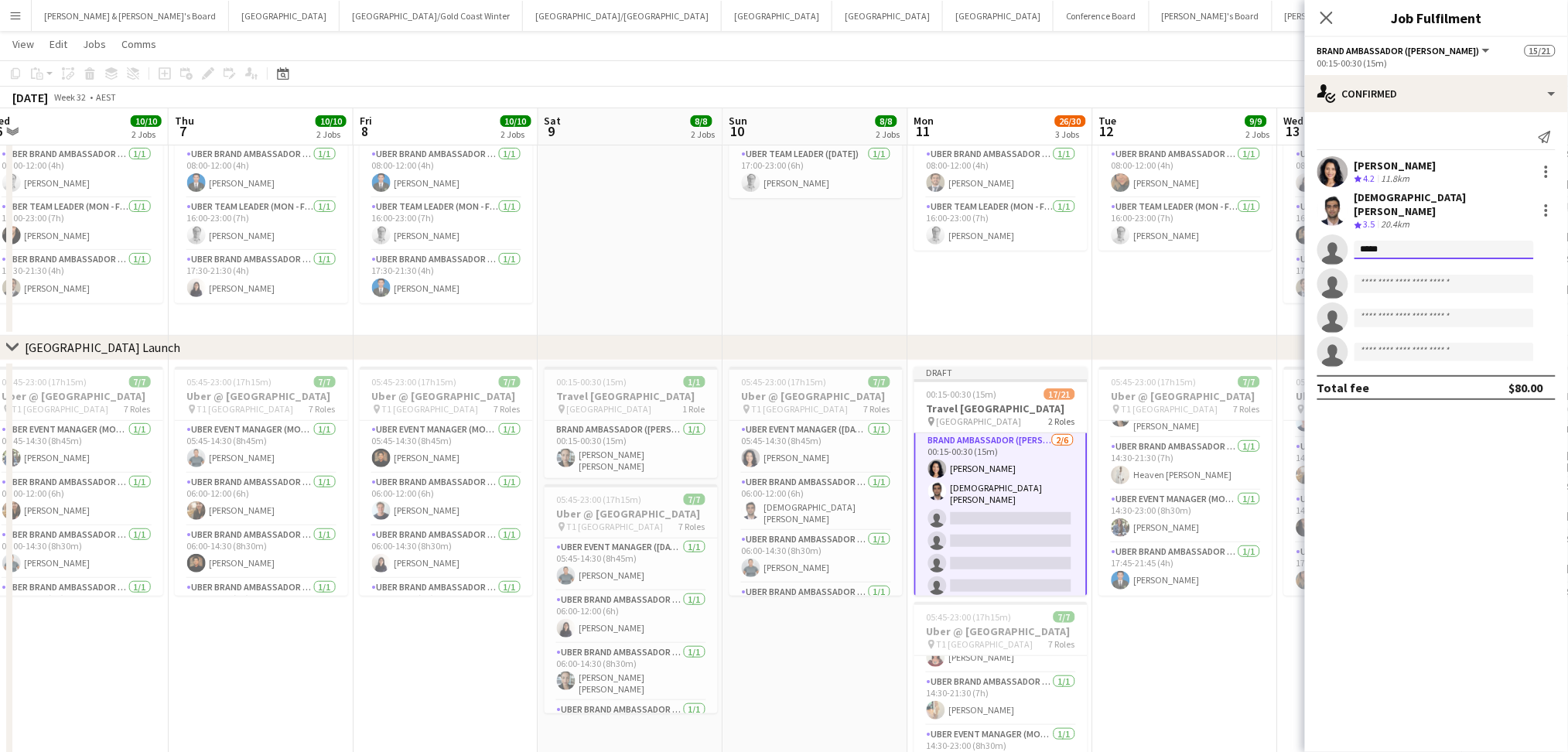
type input "******"
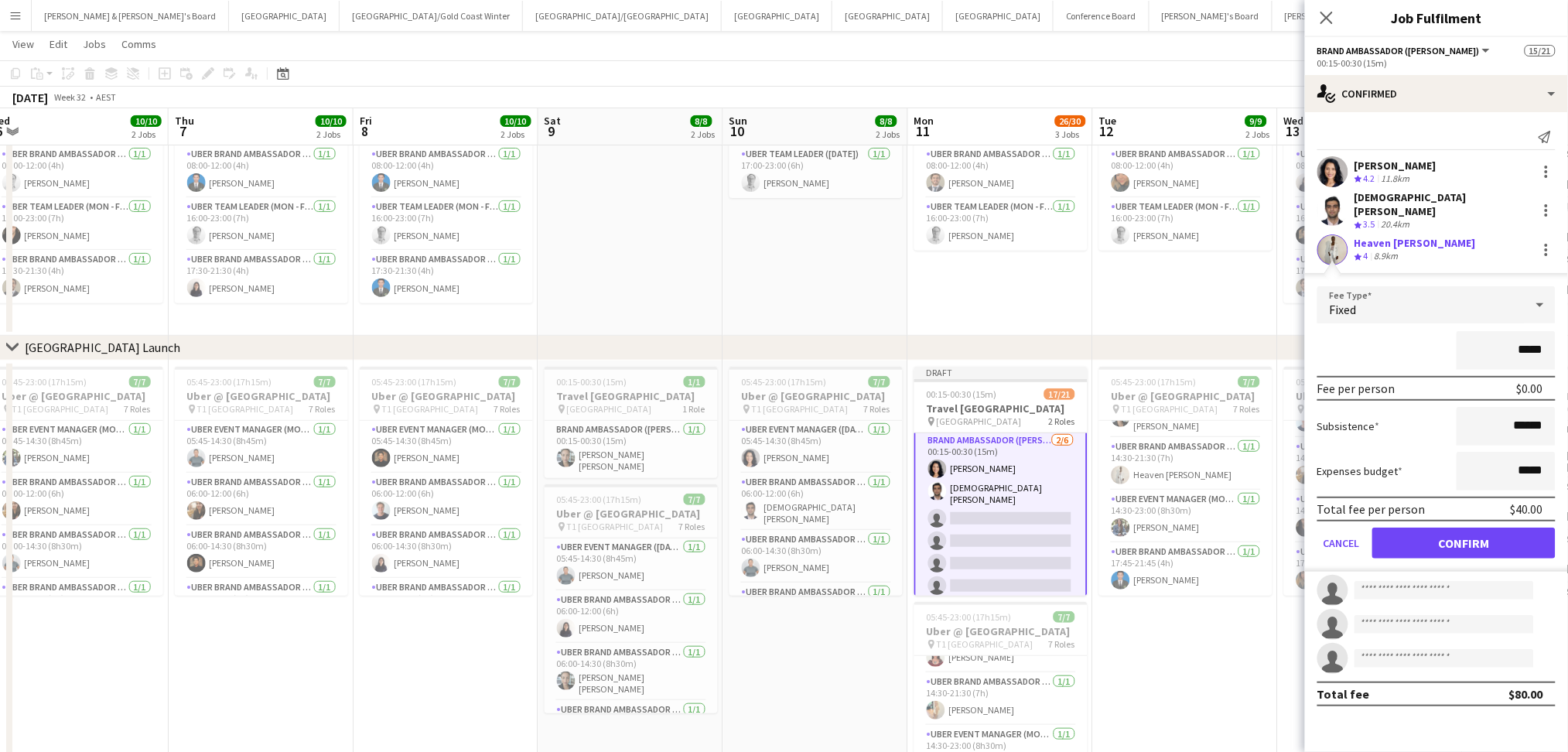
click button "Confirm" at bounding box center [1463, 543] width 183 height 31
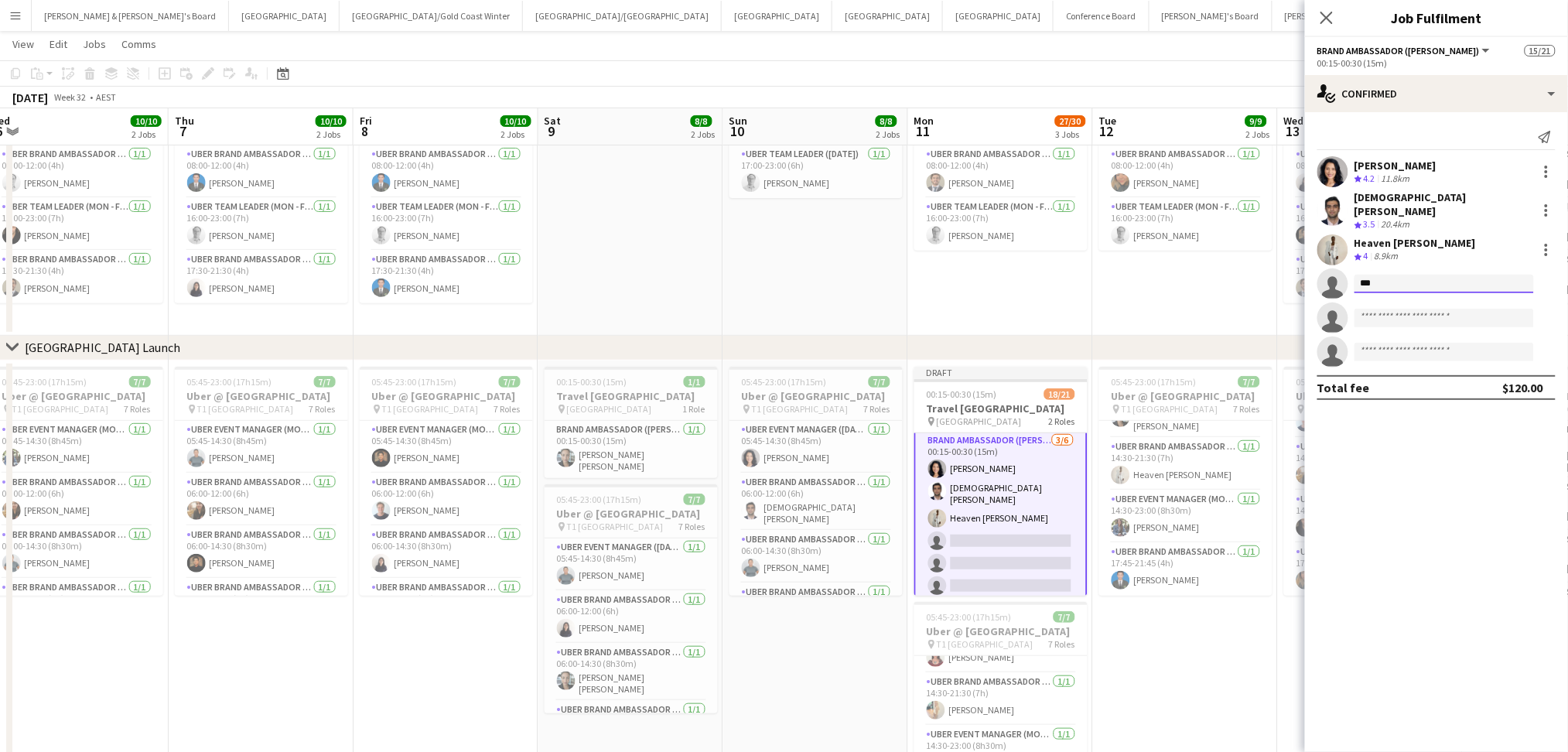
type input "****"
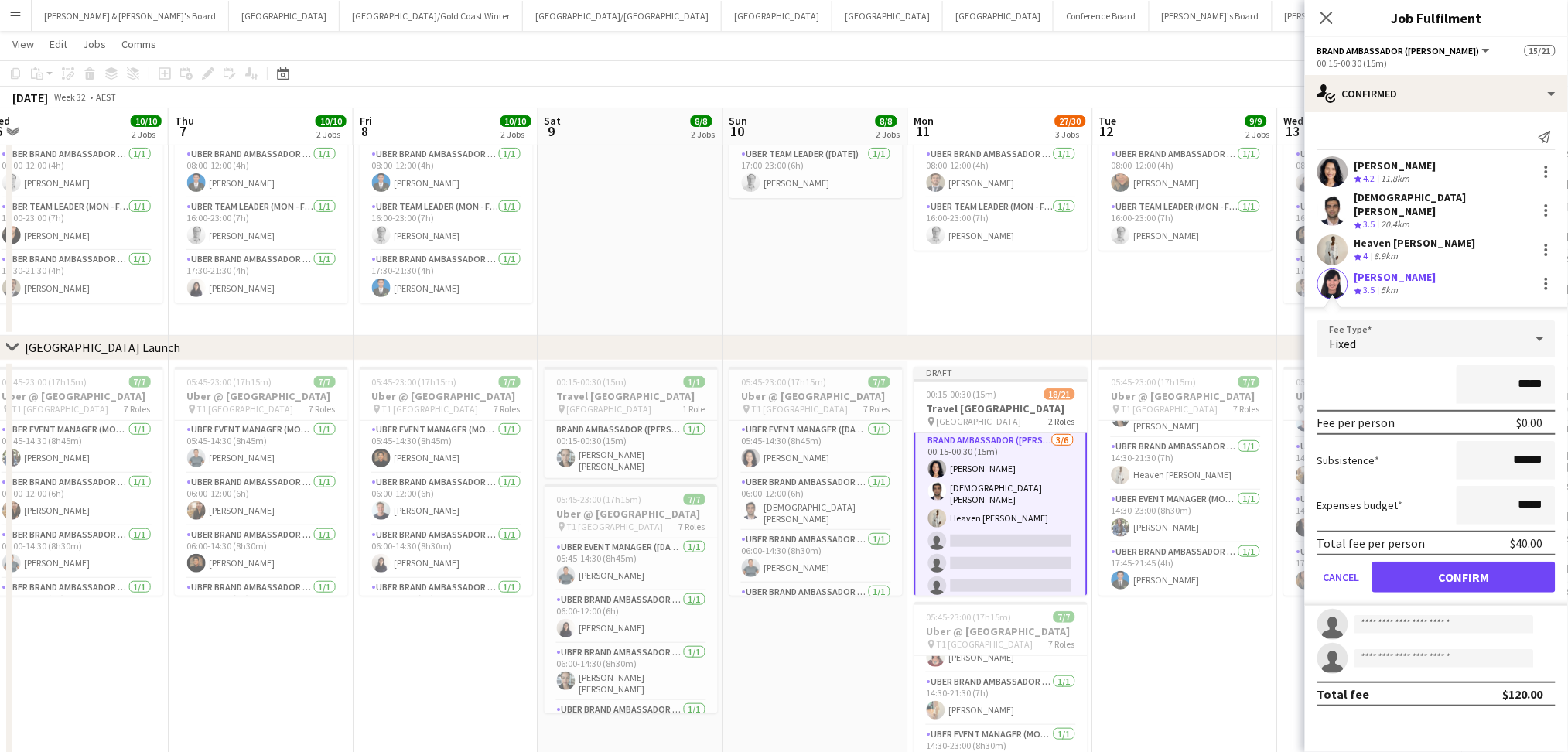
click button "Confirm" at bounding box center [1463, 577] width 183 height 31
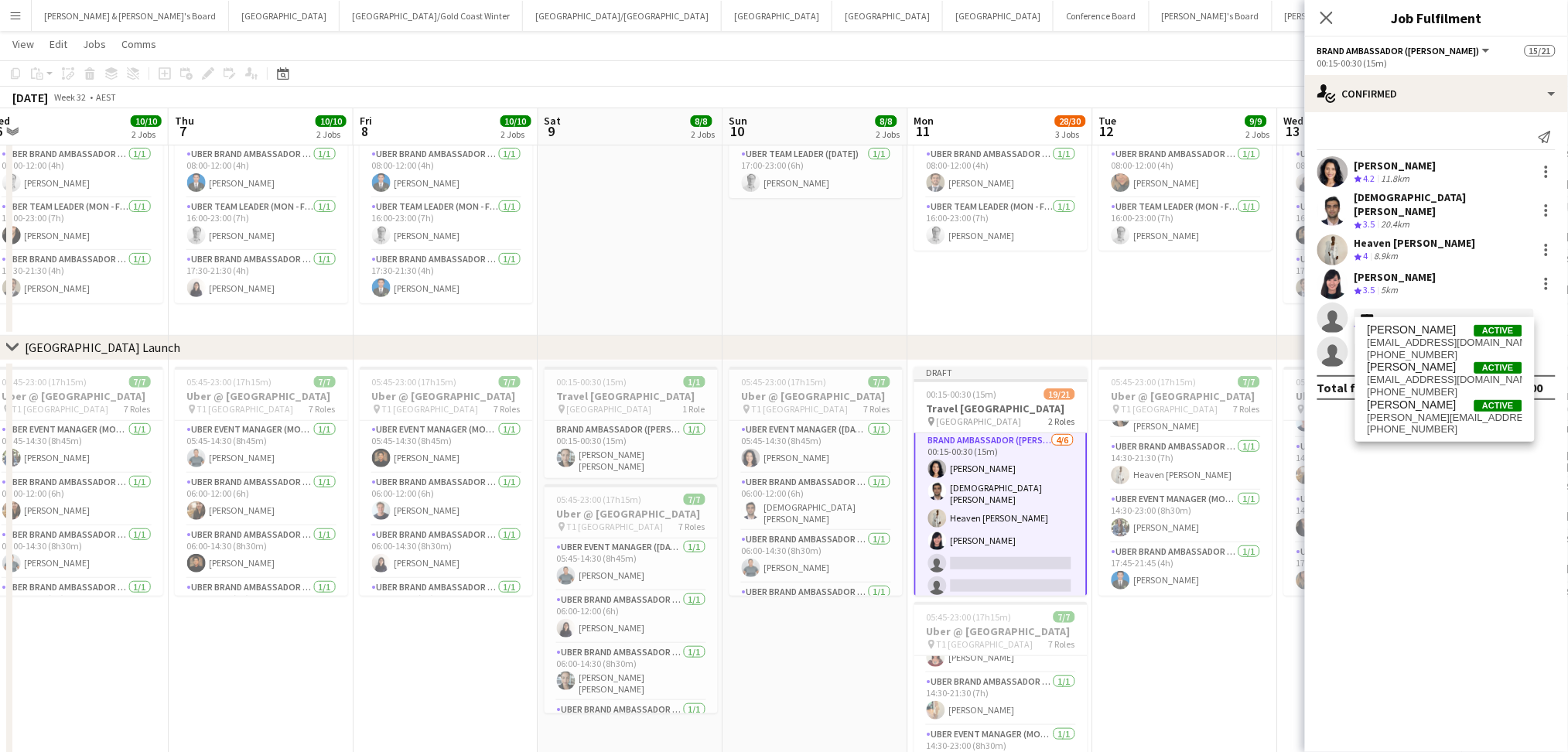
type input "*****"
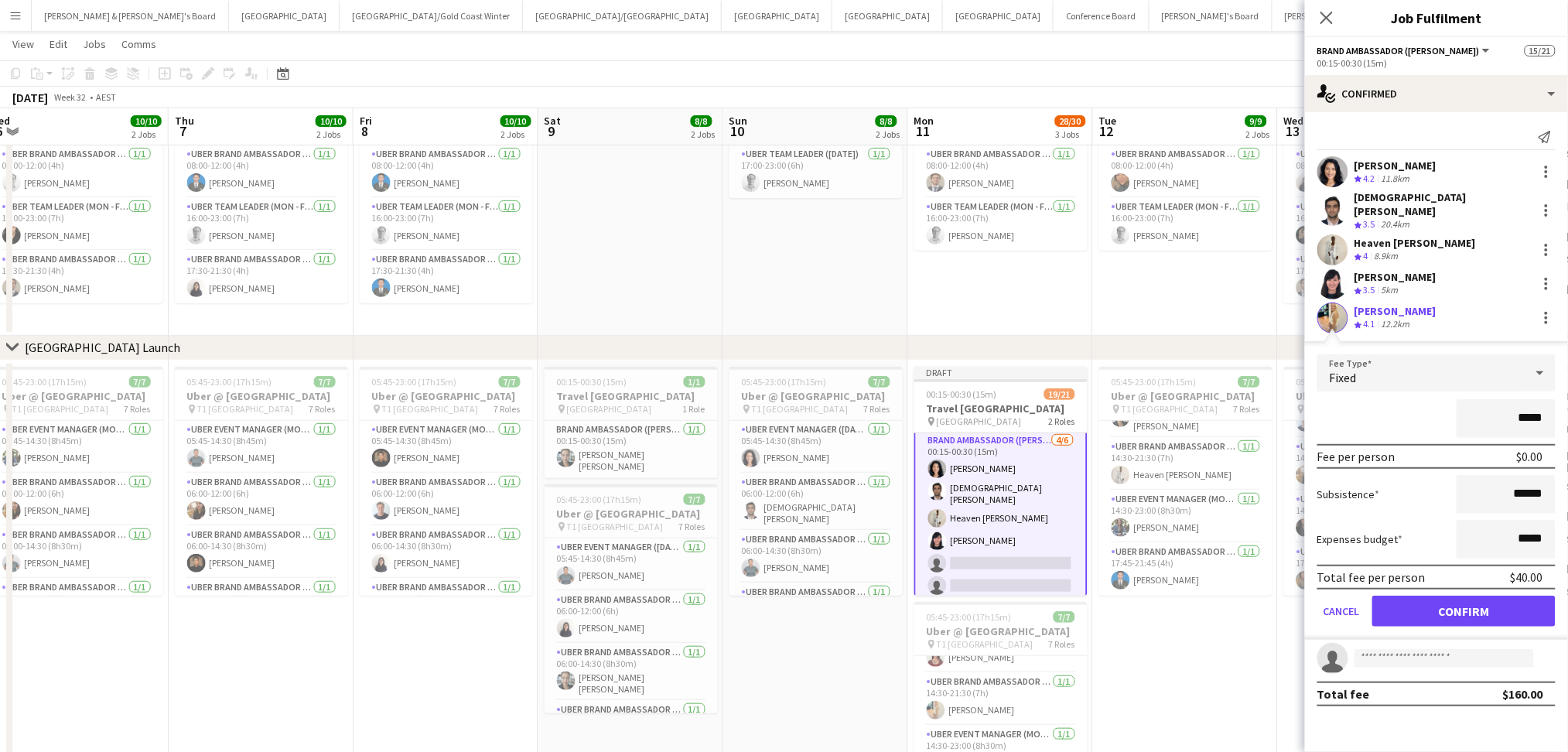
click button "Confirm" at bounding box center [1463, 611] width 183 height 31
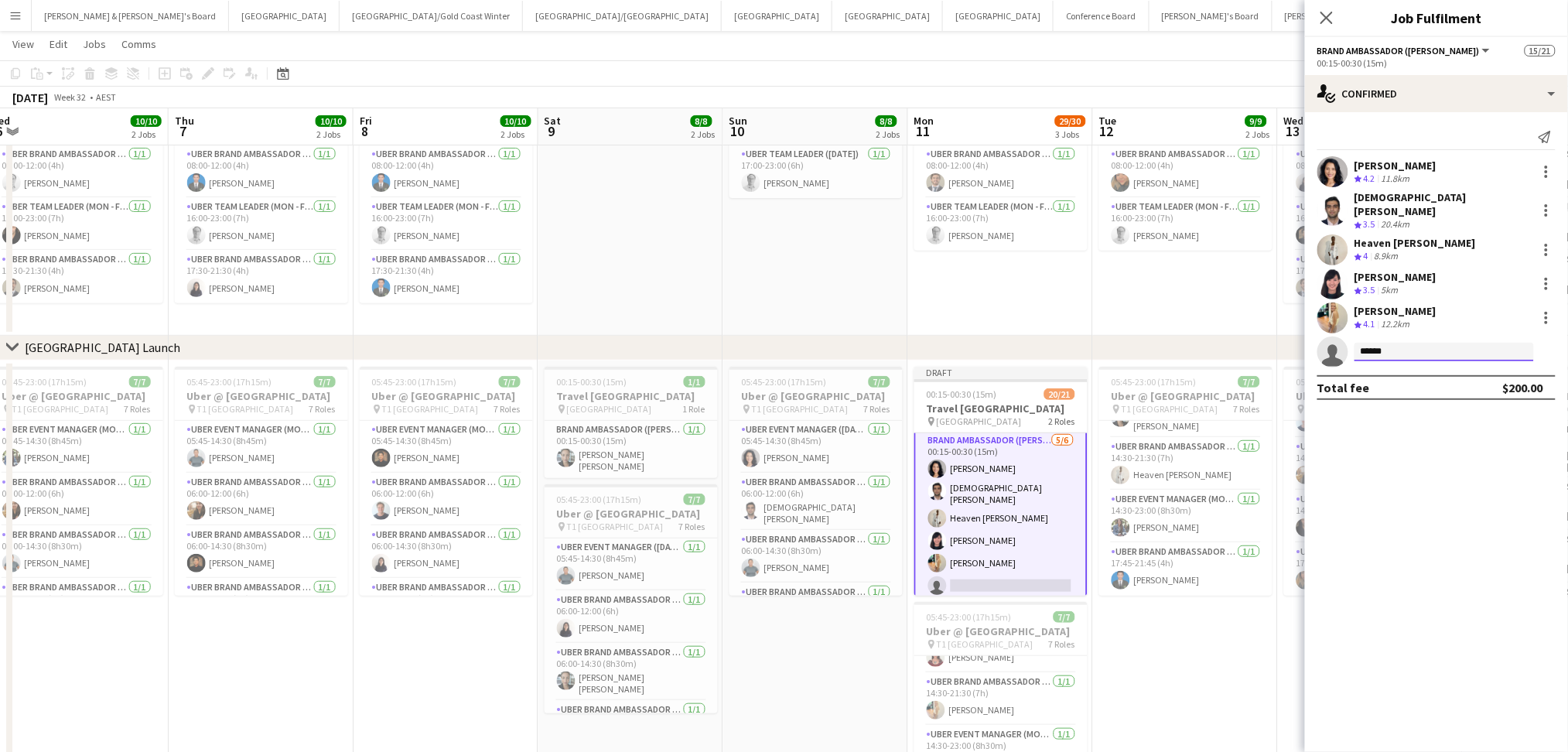
type input "*******"
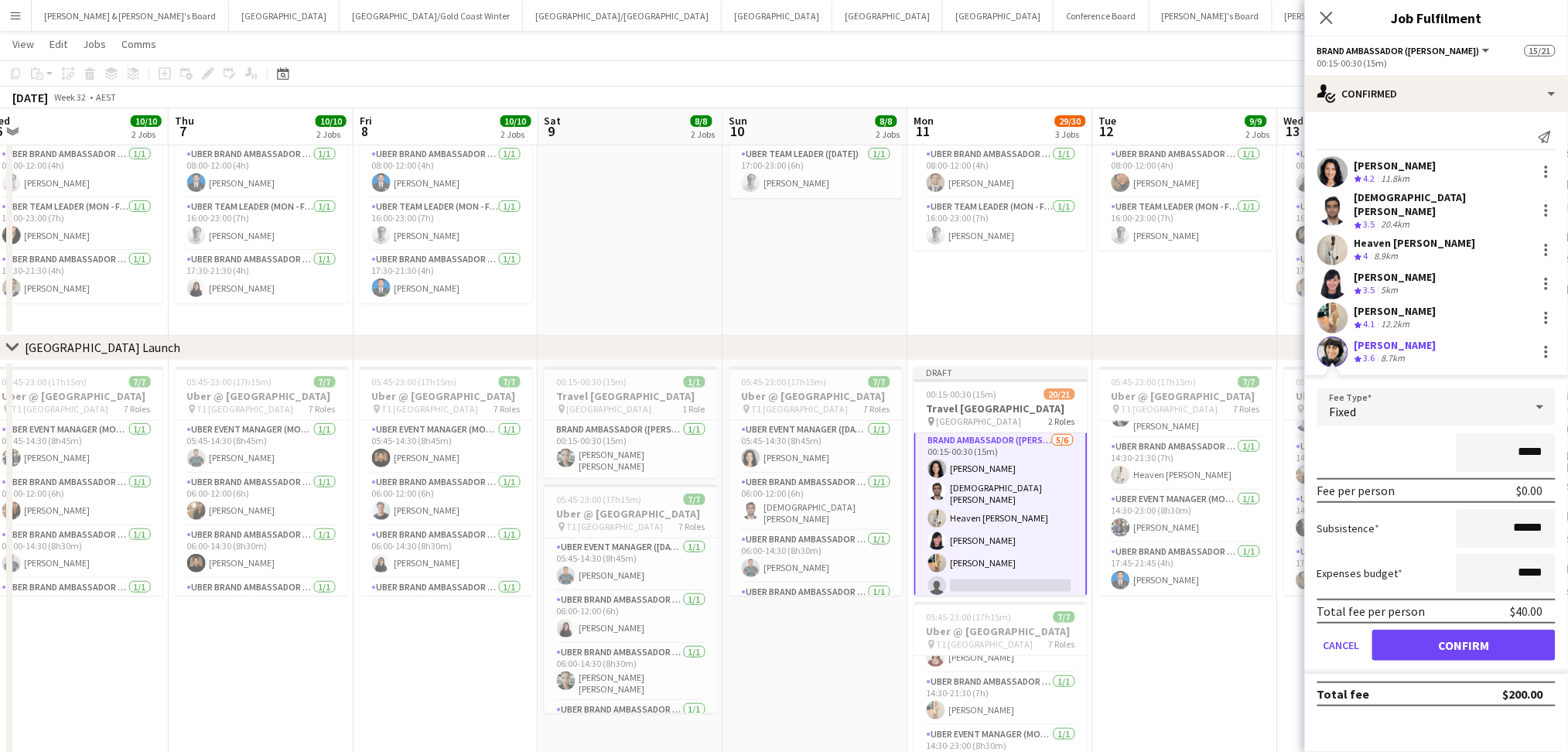
click button "Confirm" at bounding box center [1463, 645] width 183 height 31
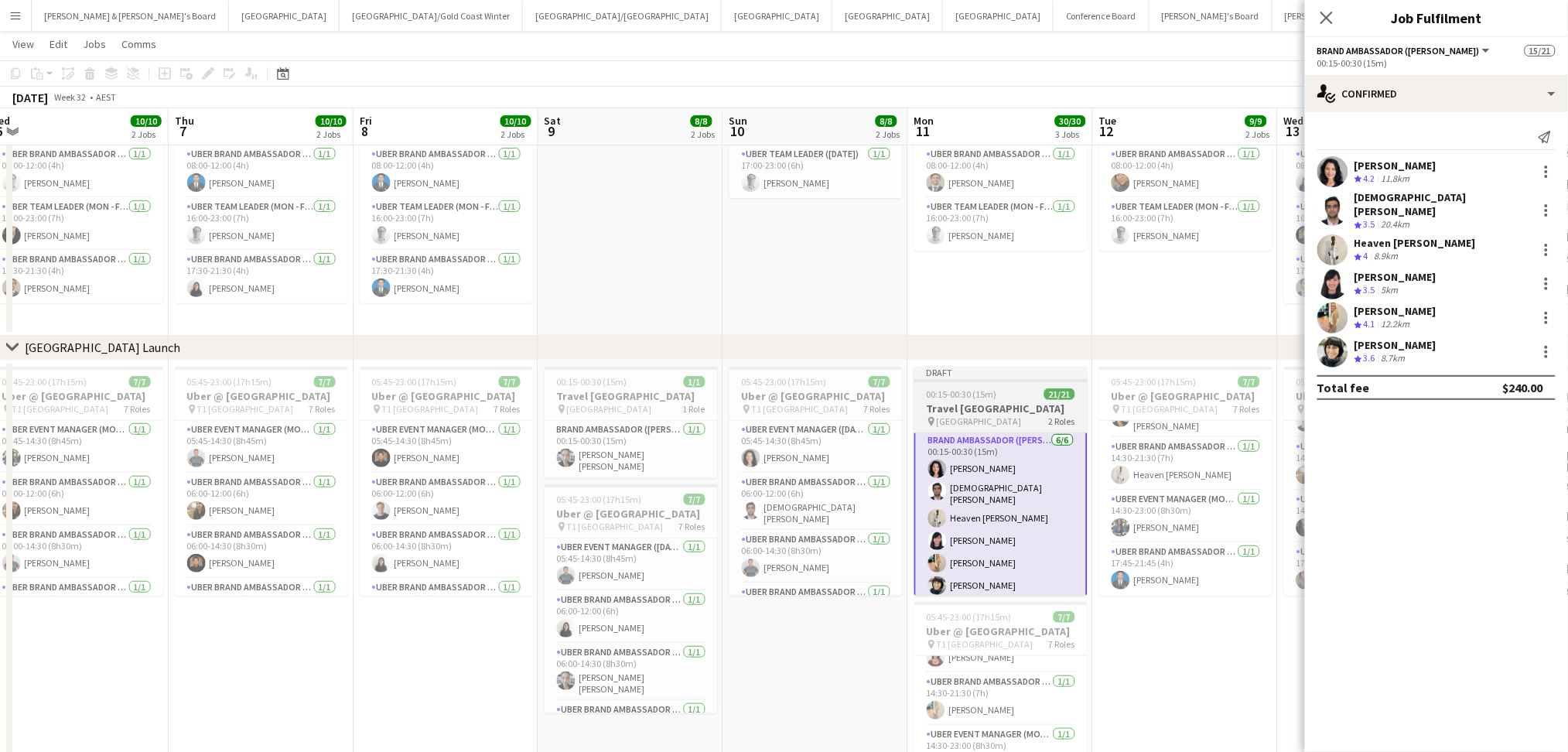
click at [1033, 396] on div "00:15-00:30 (15m) 21/21" at bounding box center [1001, 394] width 173 height 12
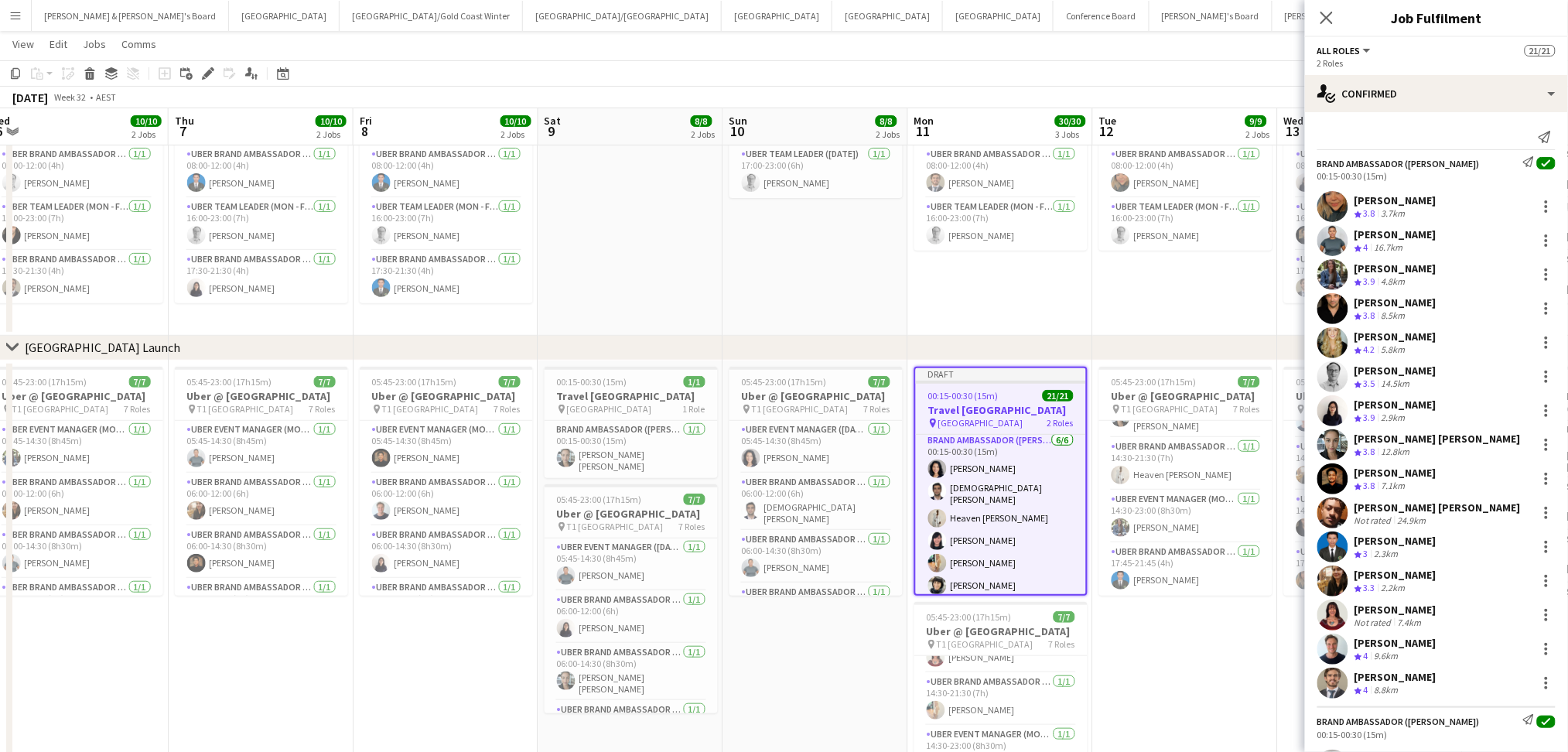
scroll to position [378, 0]
click at [1033, 396] on div "00:15-00:30 (15m) 21/21" at bounding box center [1001, 396] width 170 height 12
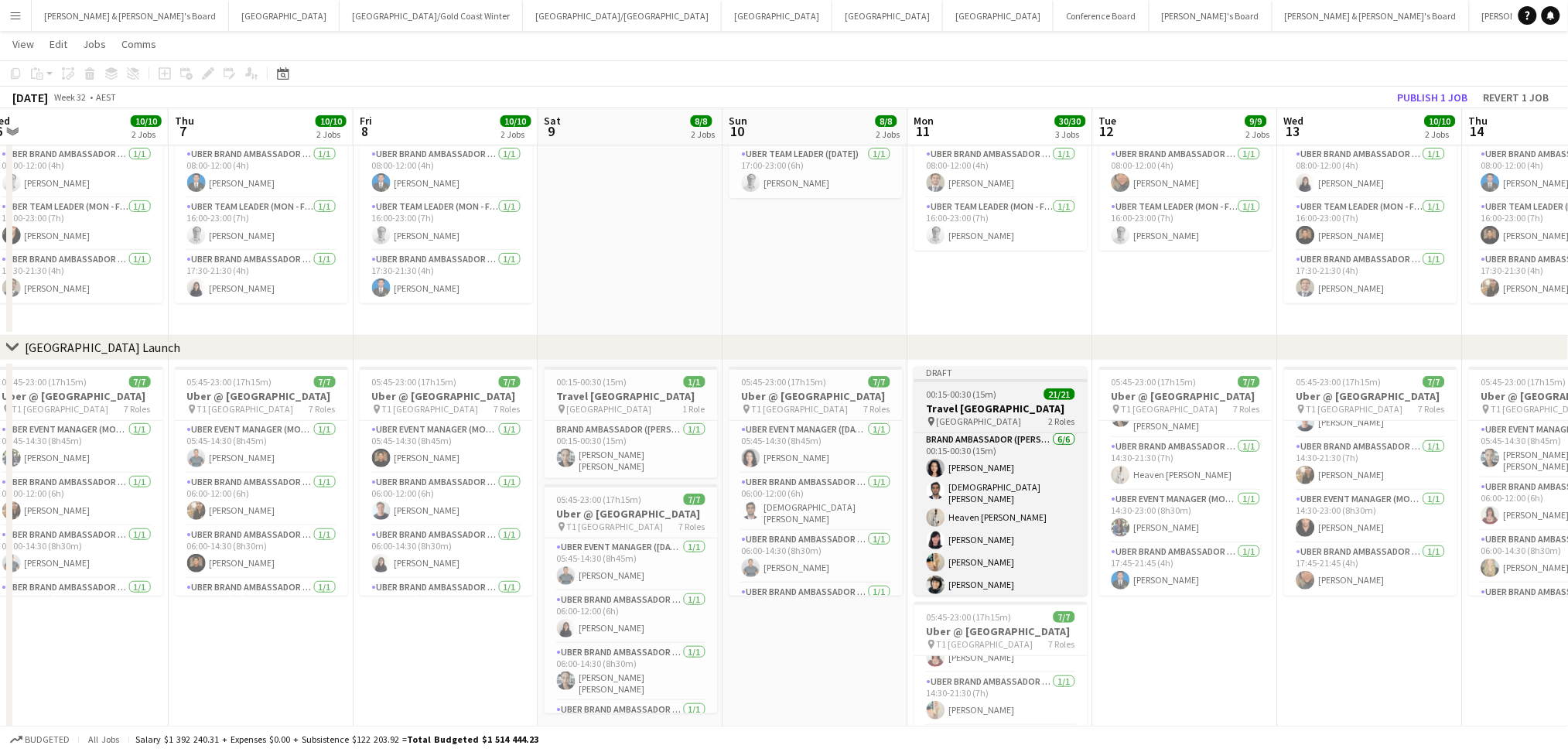
click at [1033, 396] on div "00:15-00:30 (15m) 21/21" at bounding box center [1001, 394] width 173 height 12
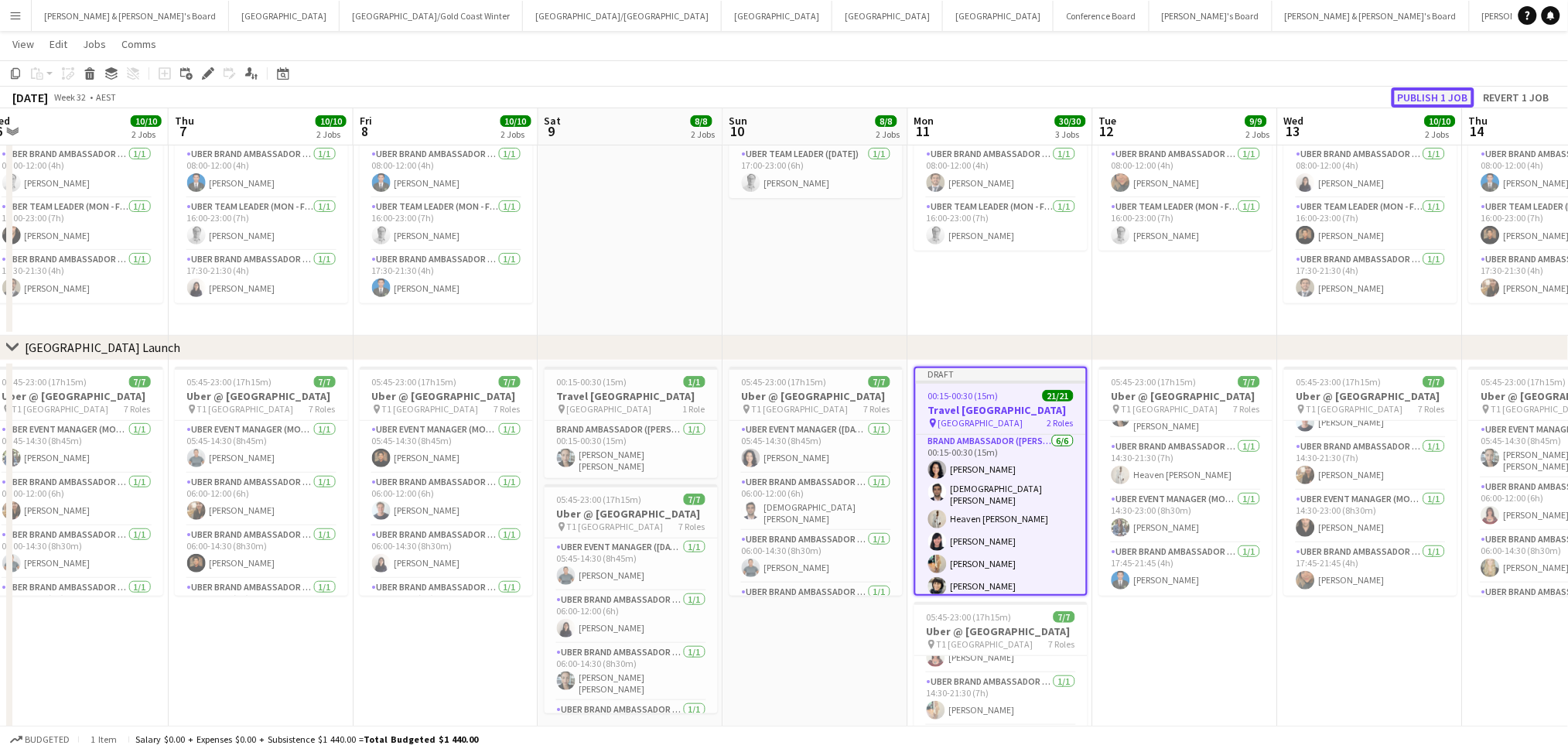
click at [1463, 94] on button "Publish 1 job" at bounding box center [1433, 97] width 83 height 20
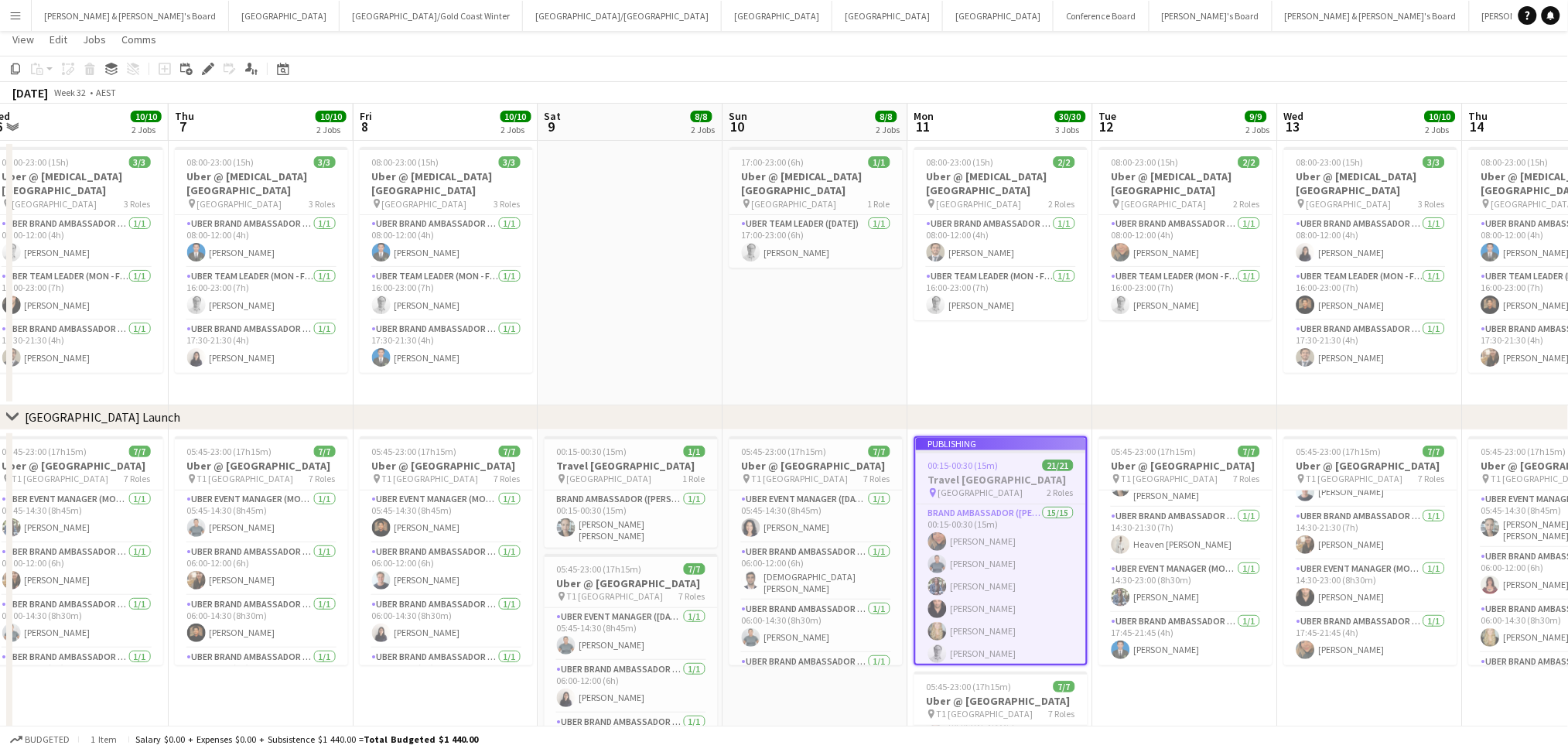
scroll to position [0, 0]
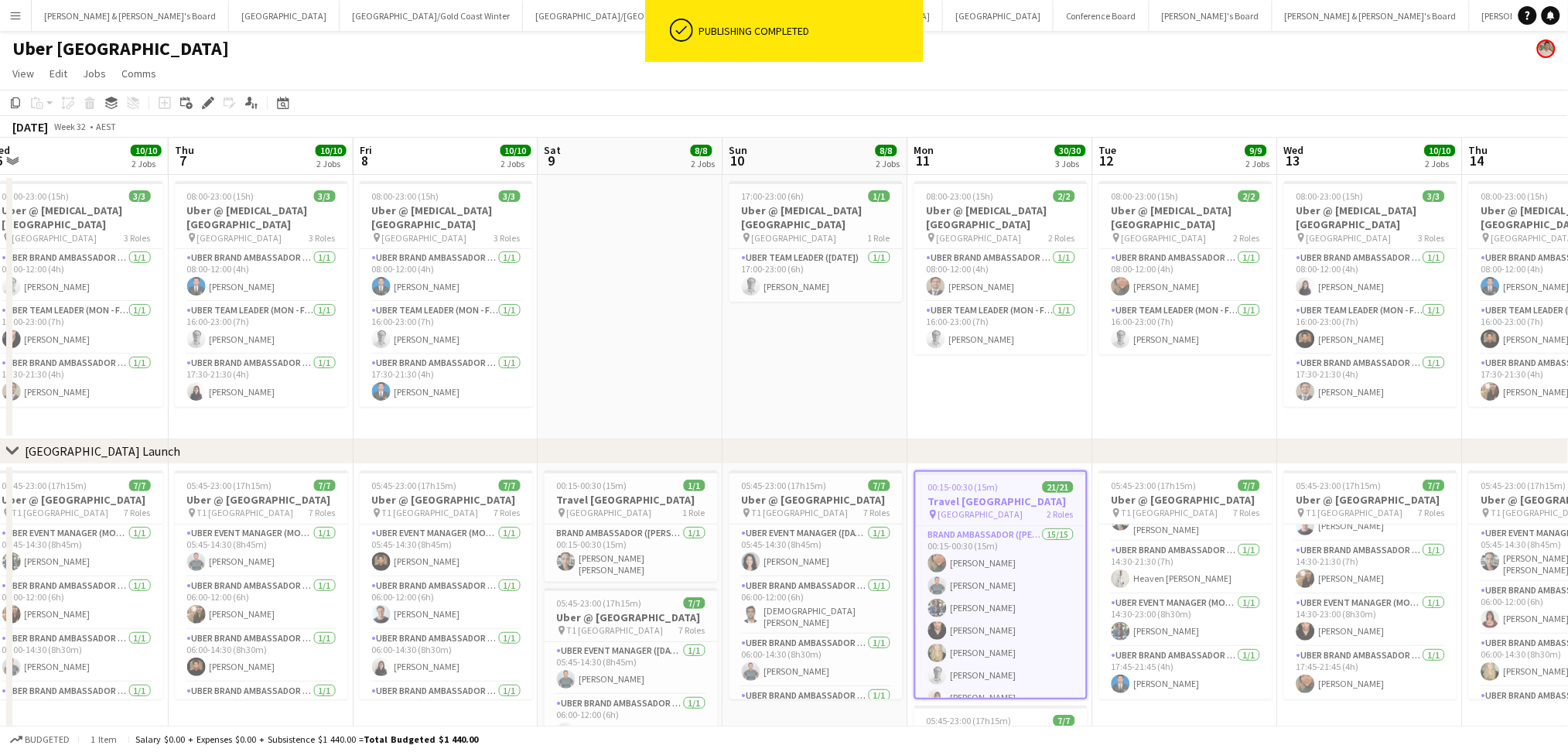
click at [723, 396] on app-date-cell "17:00-23:00 (6h) 1/1 Uber @ [MEDICAL_DATA][GEOGRAPHIC_DATA] pin Sydney Airport …" at bounding box center [815, 307] width 185 height 265
